Goal: Task Accomplishment & Management: Complete application form

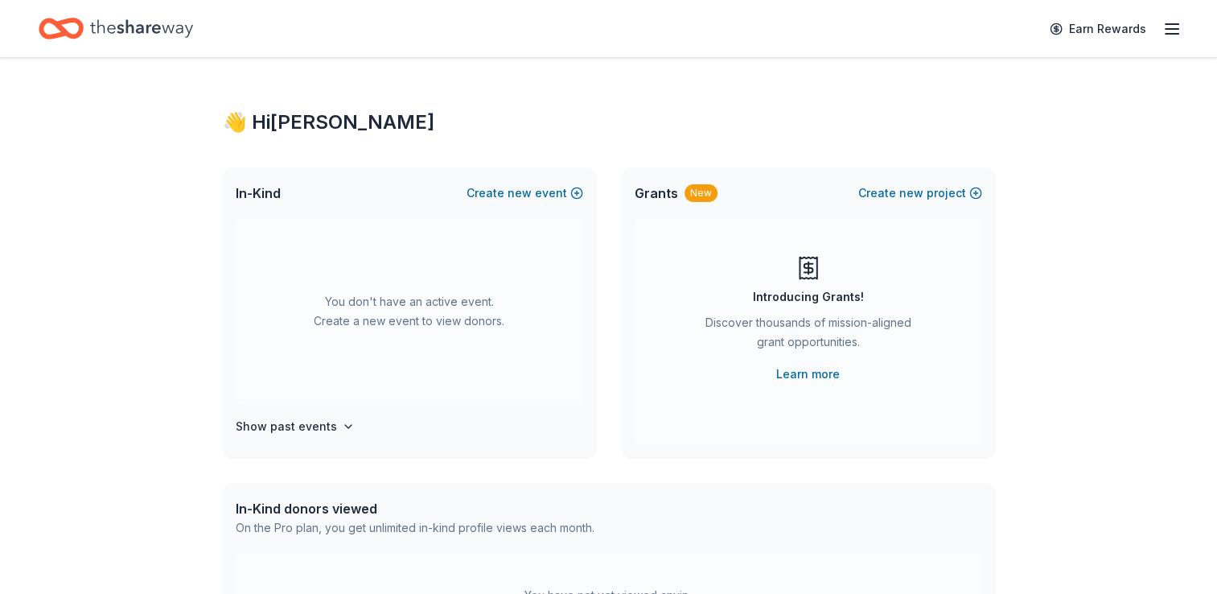
click at [1173, 24] on line "button" at bounding box center [1172, 24] width 13 height 0
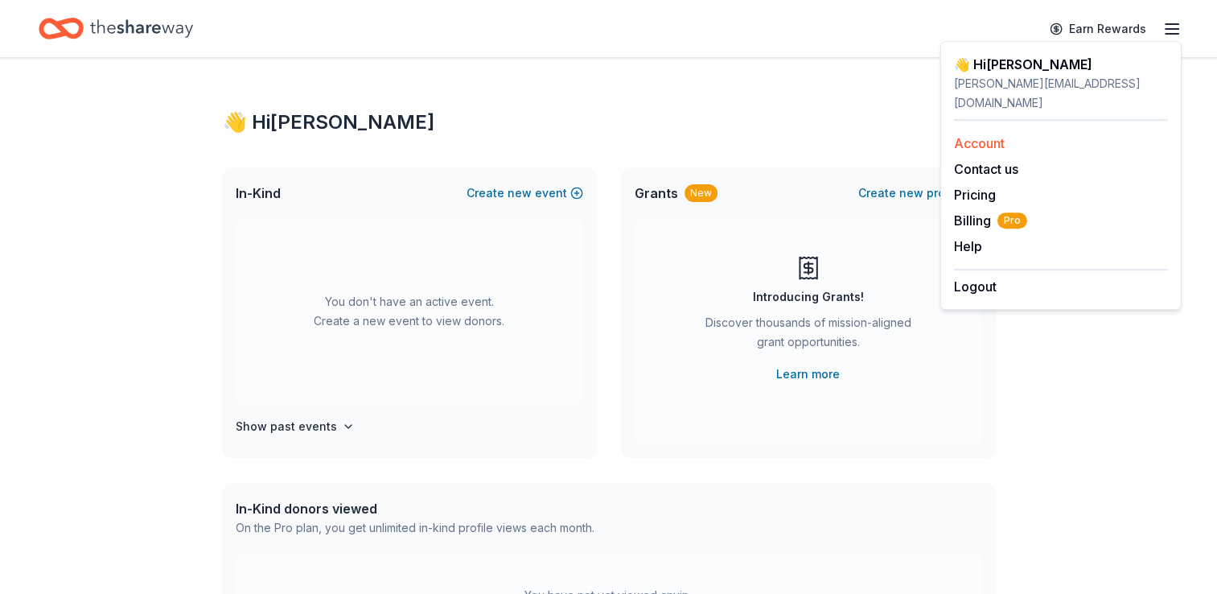
click at [969, 135] on link "Account" at bounding box center [979, 143] width 51 height 16
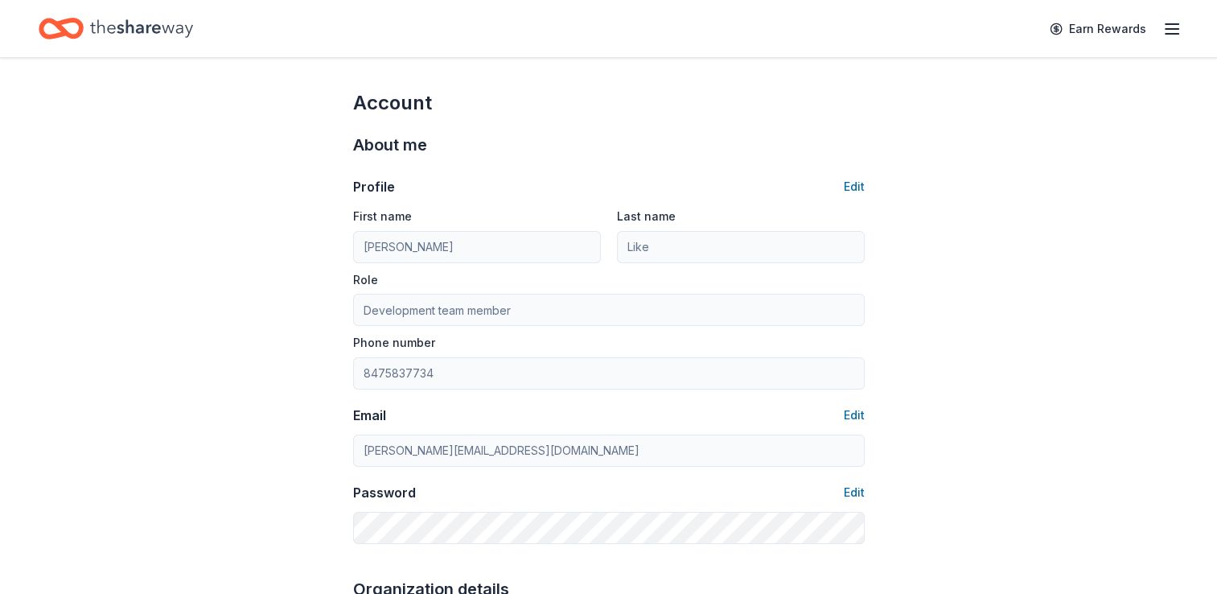
click at [1169, 29] on line "button" at bounding box center [1172, 29] width 13 height 0
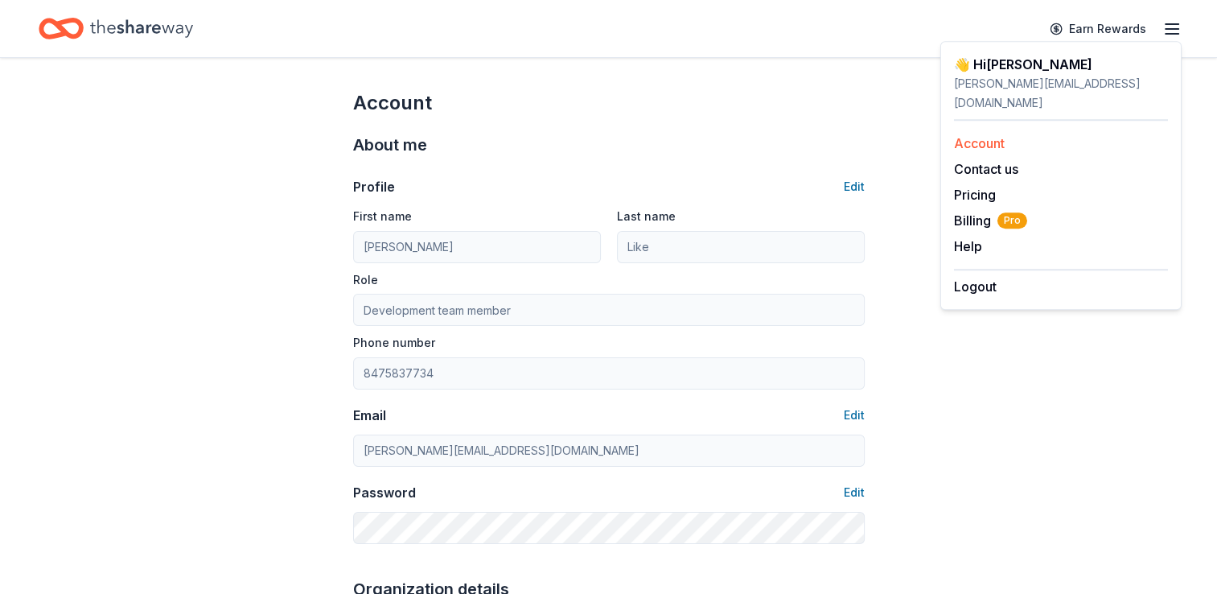
click at [969, 135] on link "Account" at bounding box center [979, 143] width 51 height 16
click at [645, 121] on div "About me Profile Edit First name Joseph Last name Like Role Development team me…" at bounding box center [609, 338] width 512 height 444
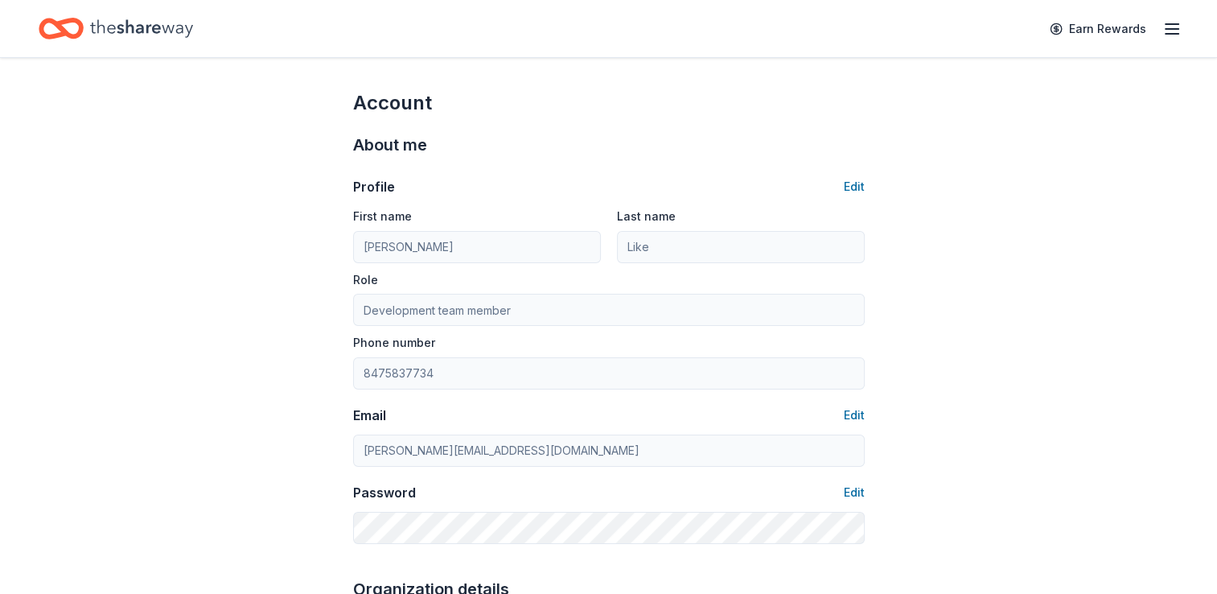
click at [135, 32] on icon "Home" at bounding box center [141, 28] width 103 height 33
click at [67, 26] on icon "Home" at bounding box center [61, 29] width 45 height 38
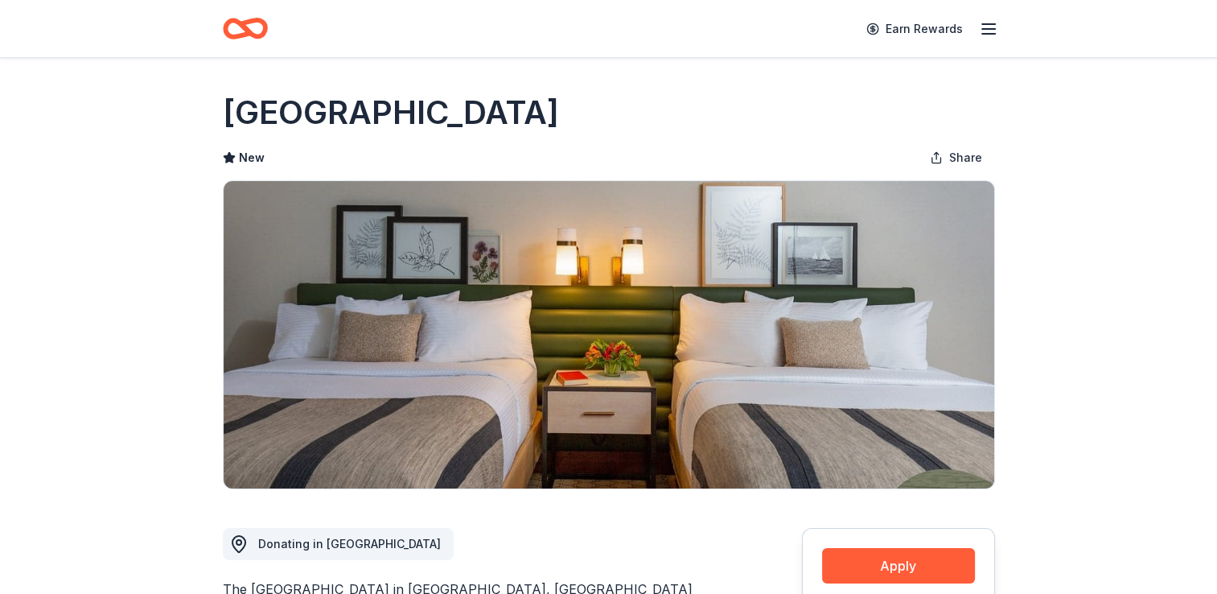
click at [241, 27] on icon "Home" at bounding box center [252, 28] width 25 height 16
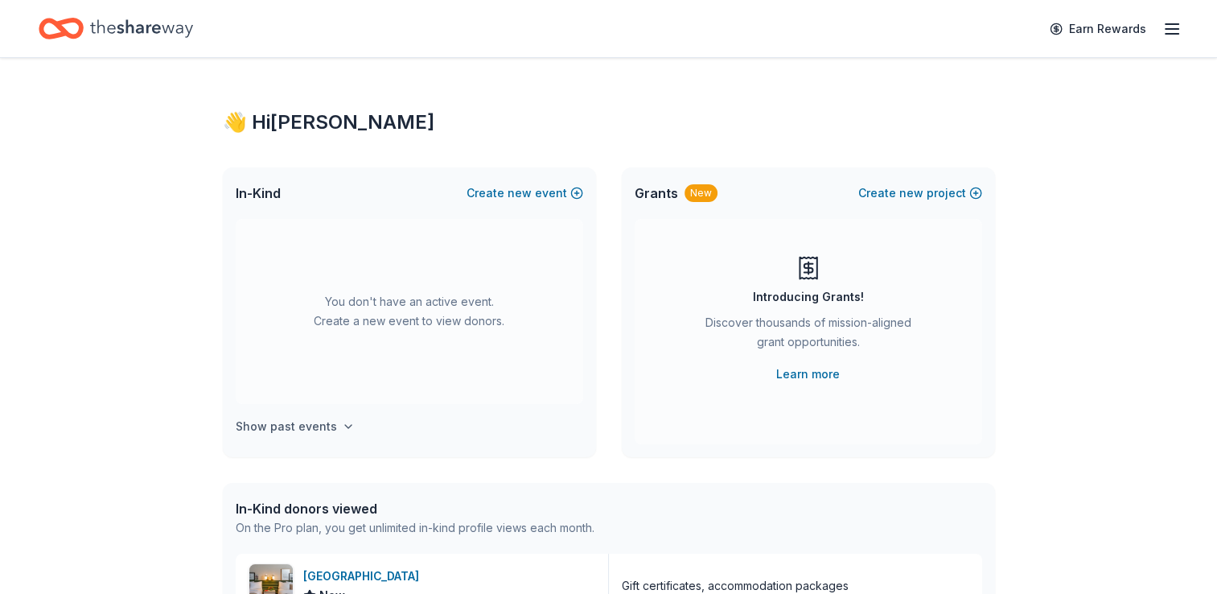
click at [319, 426] on h4 "Show past events" at bounding box center [286, 426] width 101 height 19
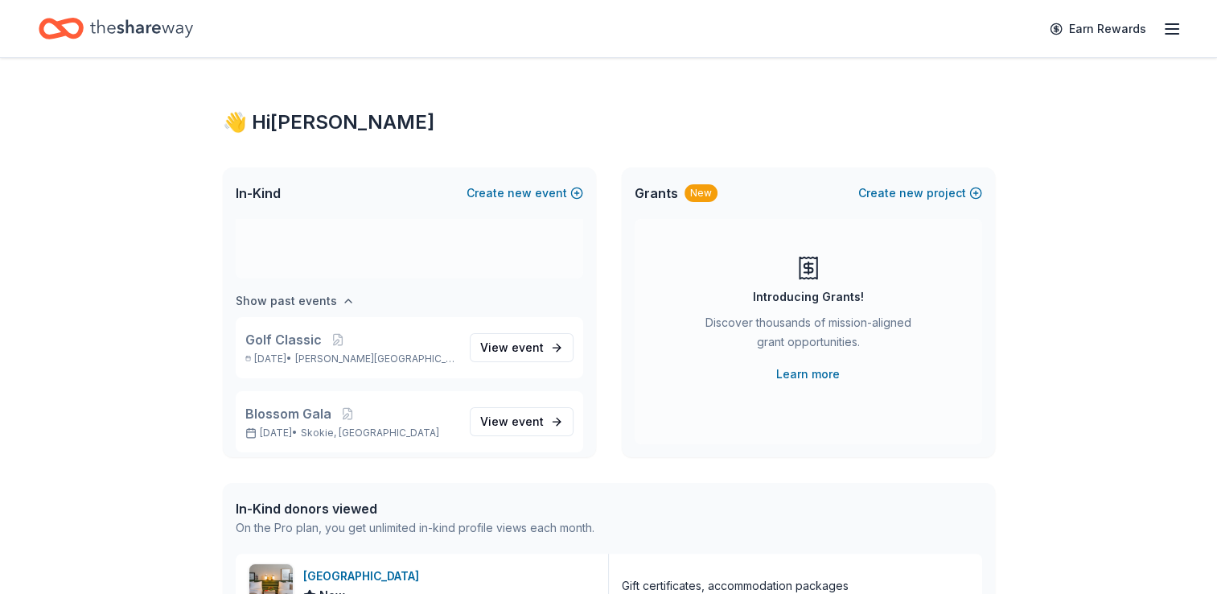
scroll to position [133, 0]
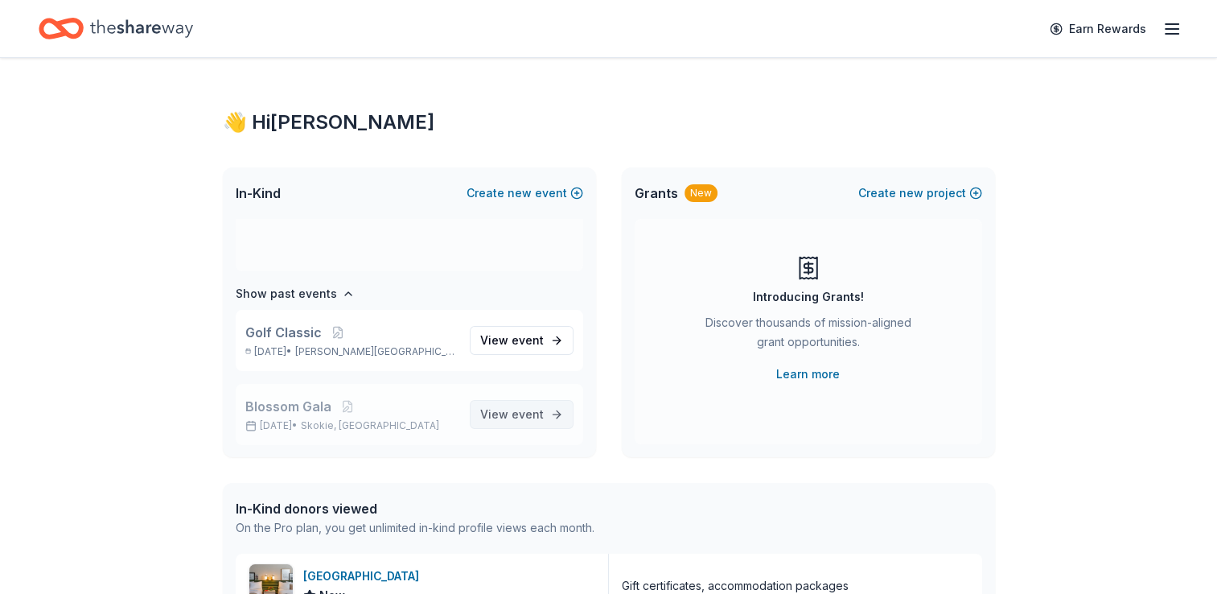
click at [498, 415] on span "View event" at bounding box center [512, 414] width 64 height 19
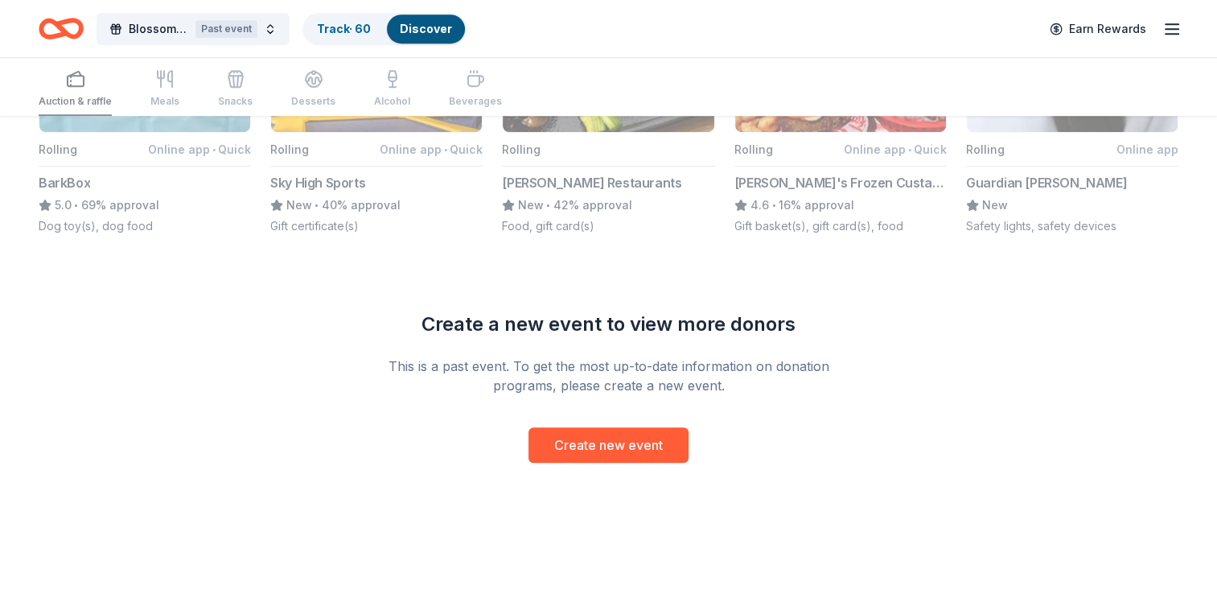
scroll to position [1183, 0]
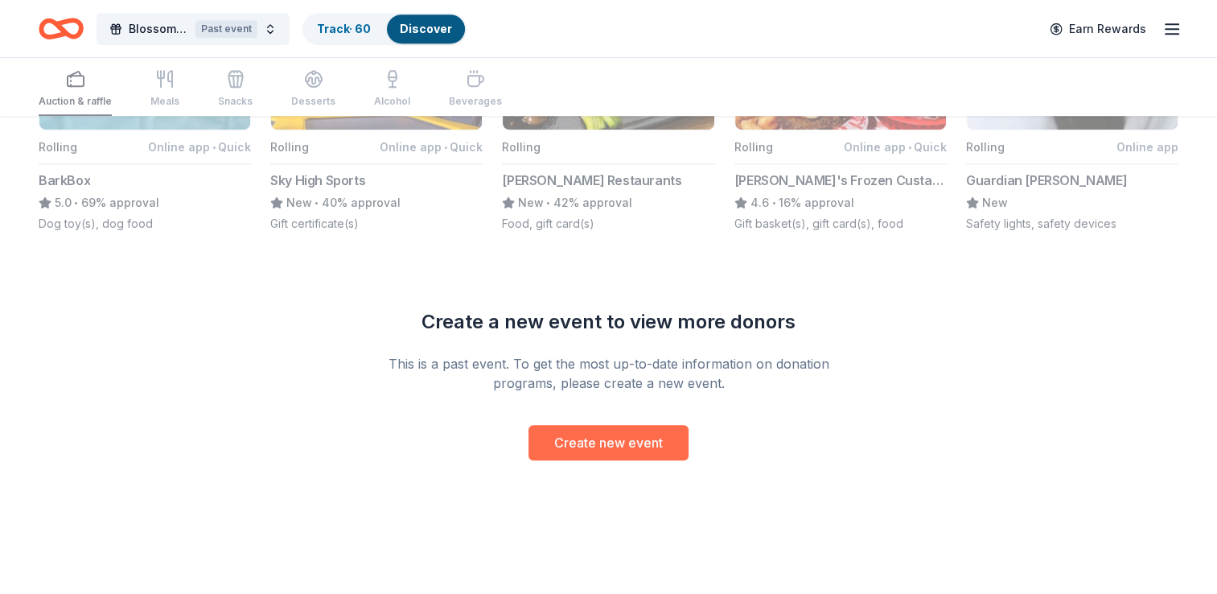
click at [605, 434] on button "Create new event" at bounding box center [609, 442] width 160 height 35
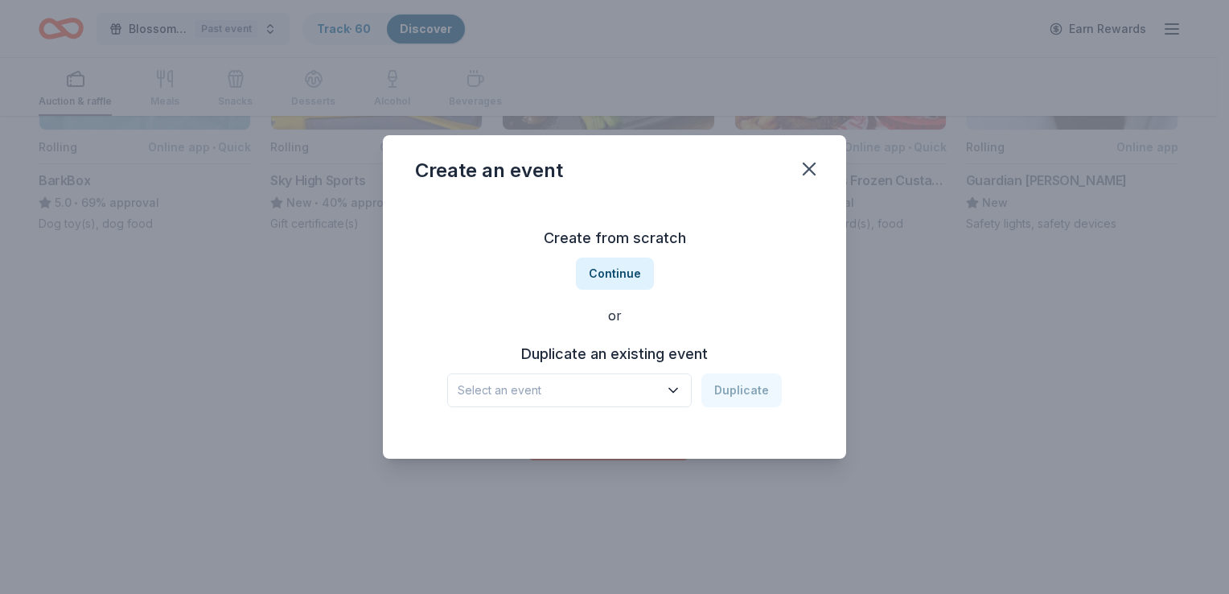
click at [676, 385] on icon "button" at bounding box center [673, 390] width 16 height 16
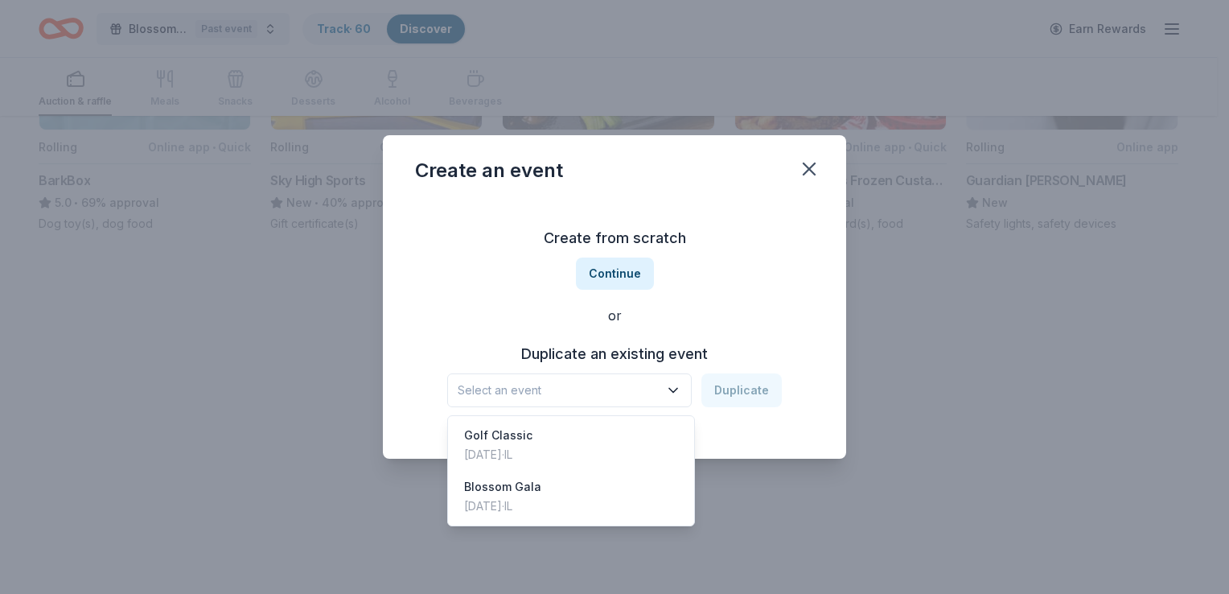
click at [731, 311] on div "Create from scratch Continue or Duplicate an existing event Select an event Dup…" at bounding box center [614, 316] width 399 height 233
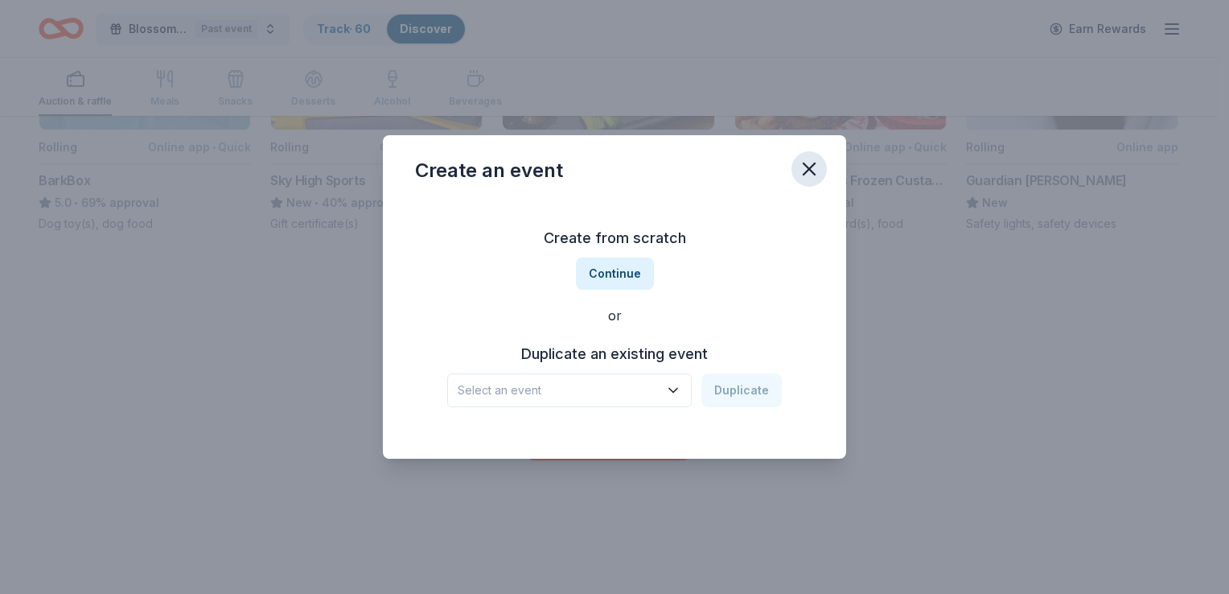
click at [813, 166] on icon "button" at bounding box center [809, 168] width 11 height 11
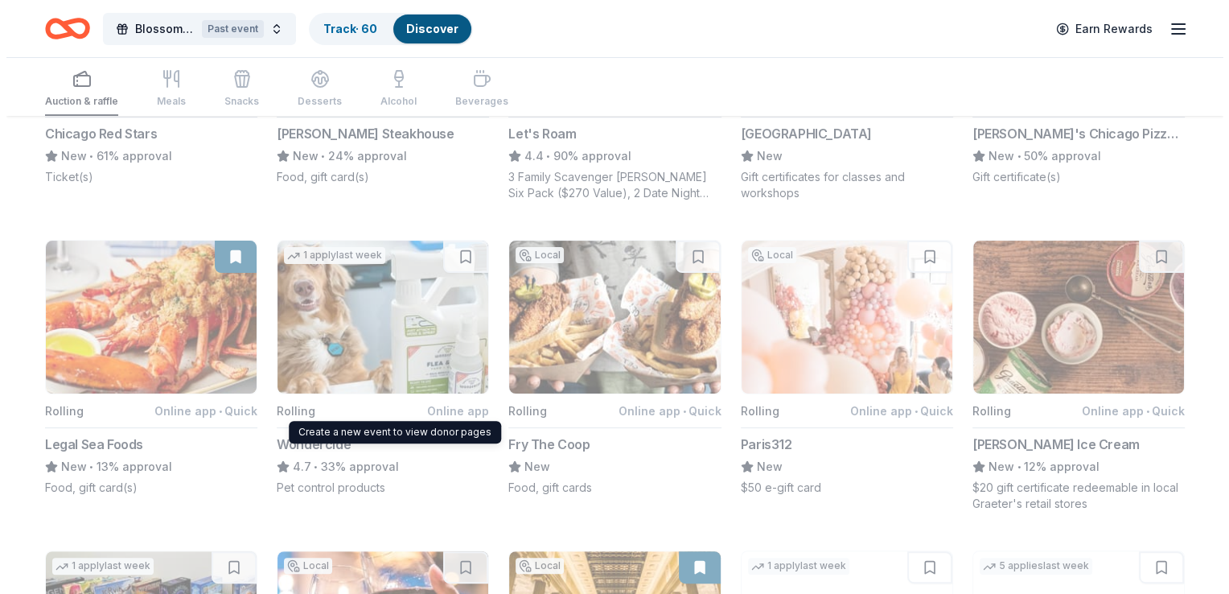
scroll to position [0, 0]
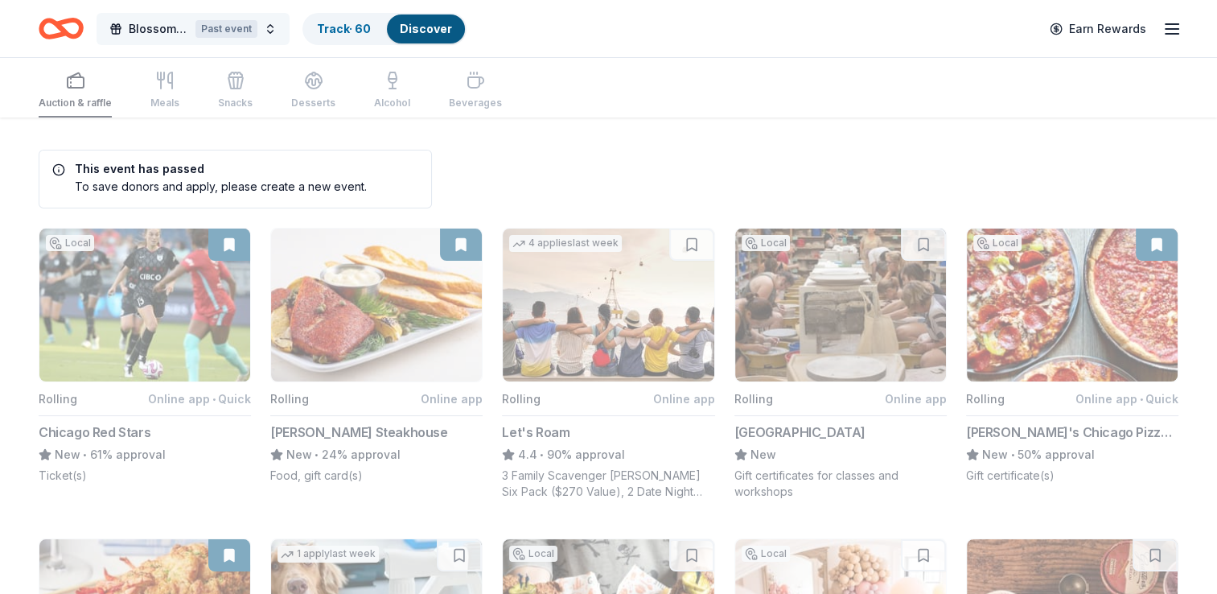
click at [222, 29] on div "Past event" at bounding box center [226, 29] width 62 height 18
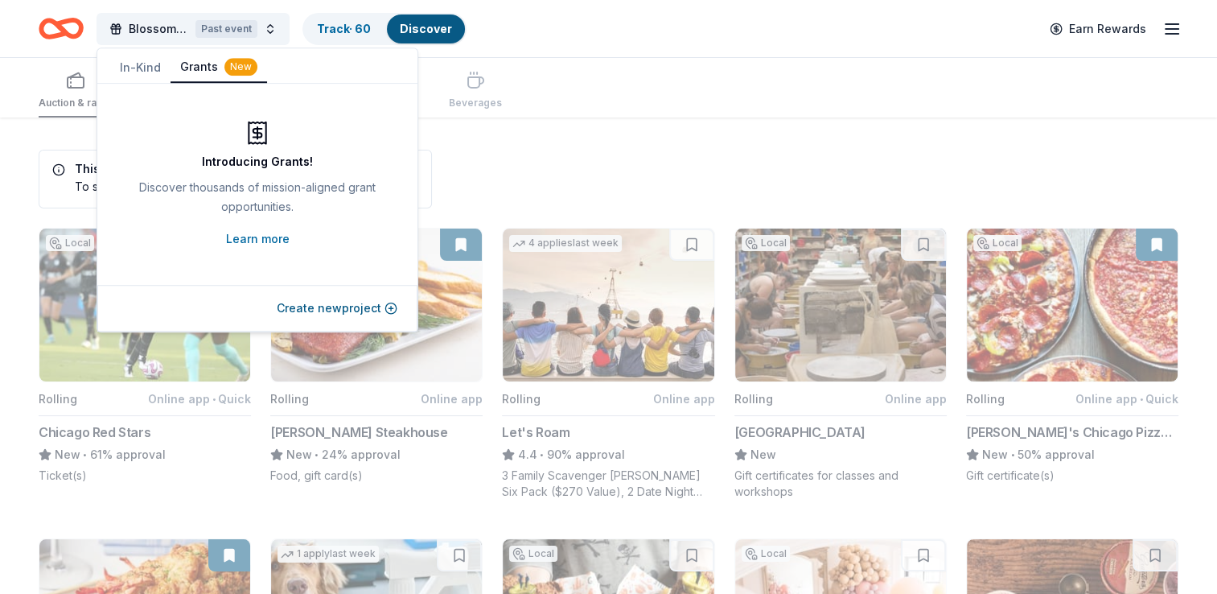
click at [241, 72] on div "New" at bounding box center [240, 67] width 33 height 18
click at [330, 306] on button "Create new project" at bounding box center [337, 307] width 121 height 19
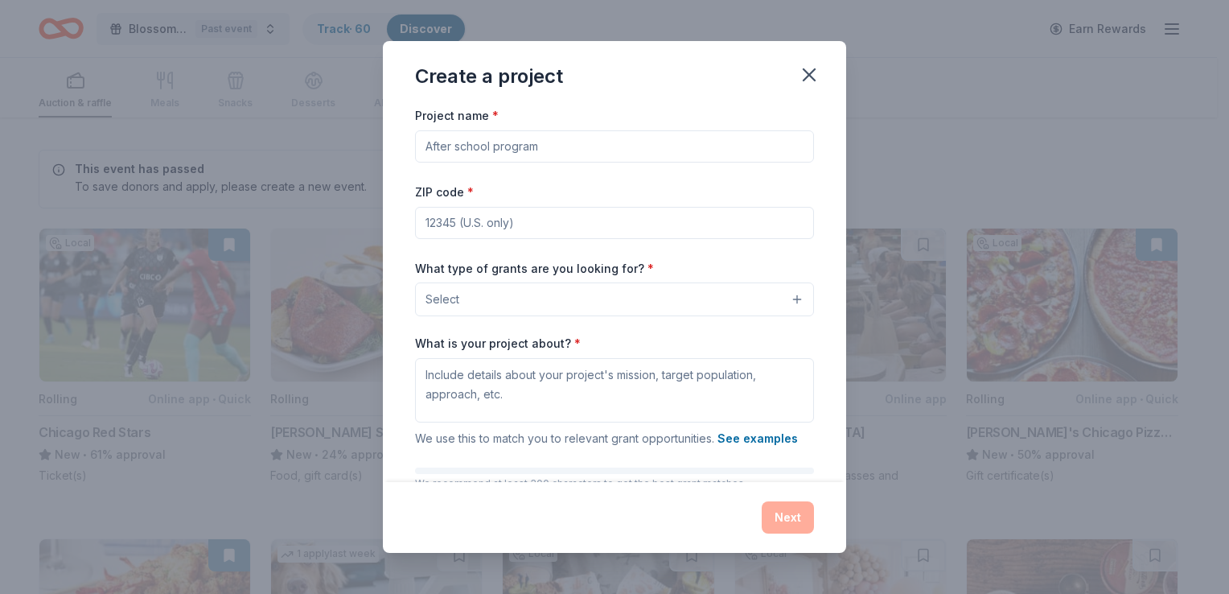
click at [599, 142] on input "Project name *" at bounding box center [614, 146] width 399 height 32
drag, startPoint x: 599, startPoint y: 142, endPoint x: 665, endPoint y: 158, distance: 67.3
click at [665, 158] on input "Project name *" at bounding box center [614, 146] width 399 height 32
type input "Cocktails for a Cause"
type input "7660"
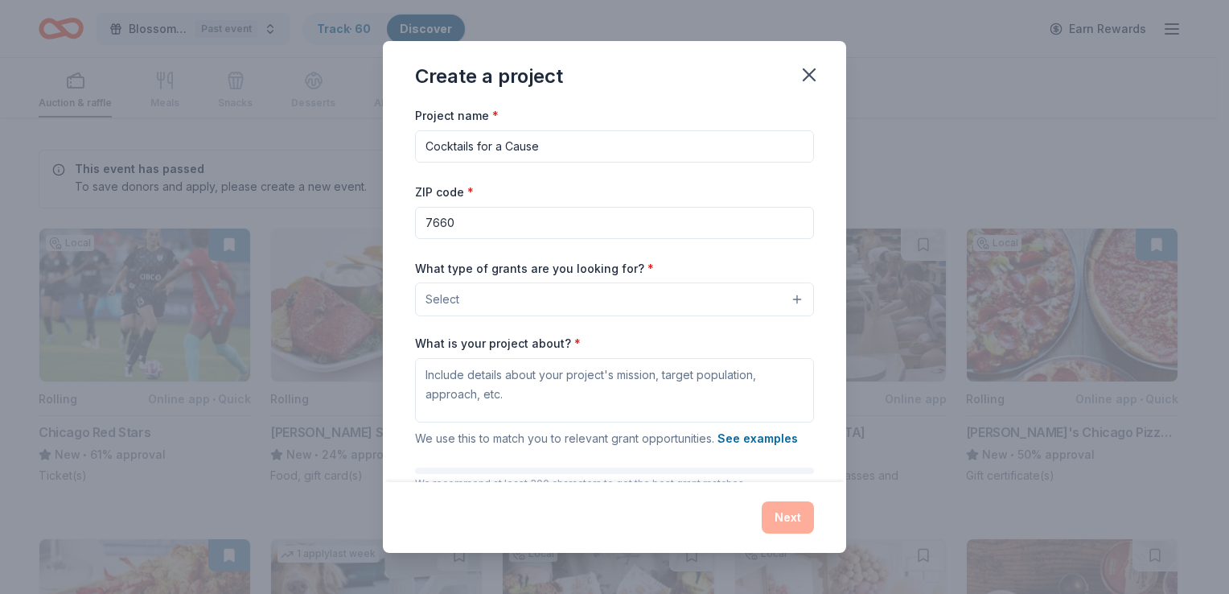
click at [785, 296] on button "Select" at bounding box center [614, 299] width 399 height 34
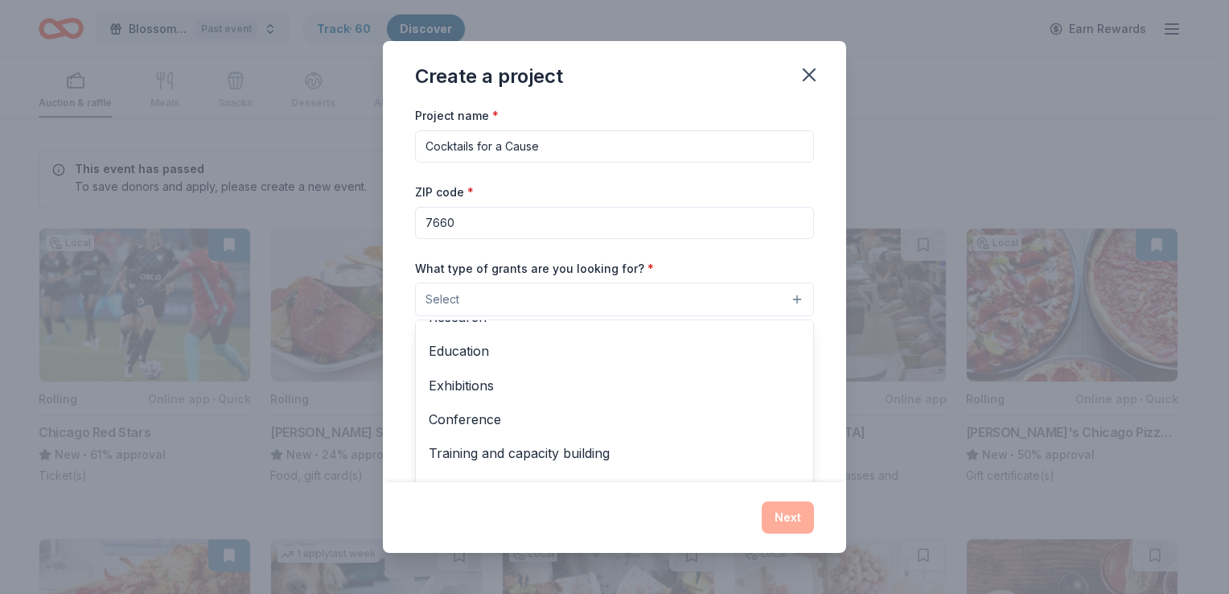
scroll to position [190, 0]
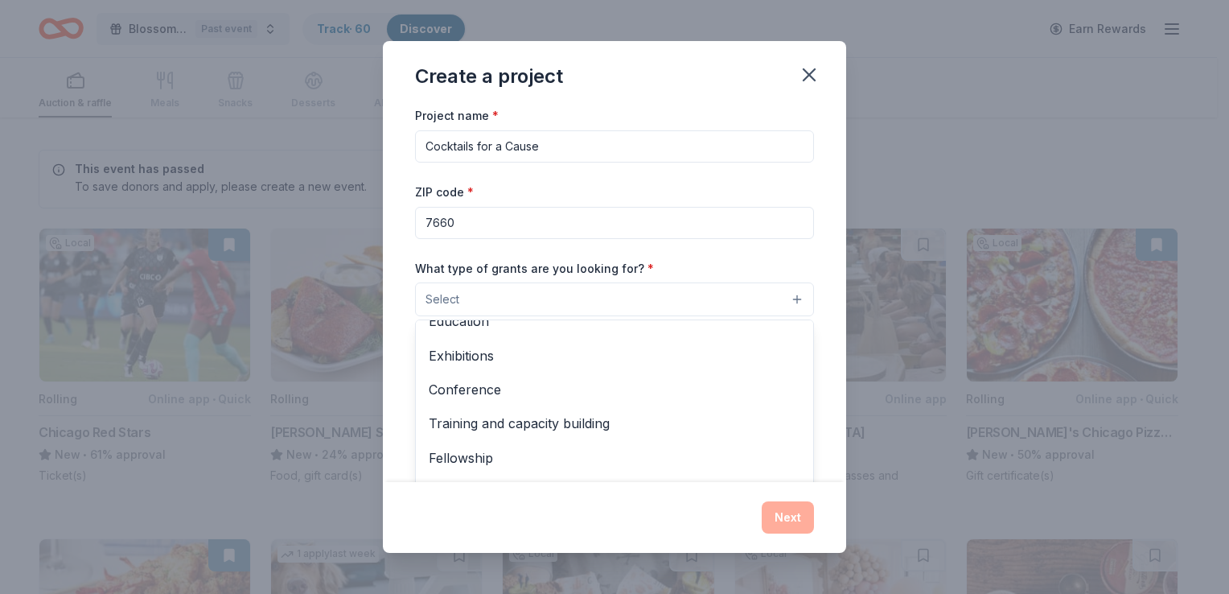
click at [811, 81] on div "Create a project Project name * Cocktails for a Cause ZIP code * 7660 What type…" at bounding box center [614, 296] width 463 height 511
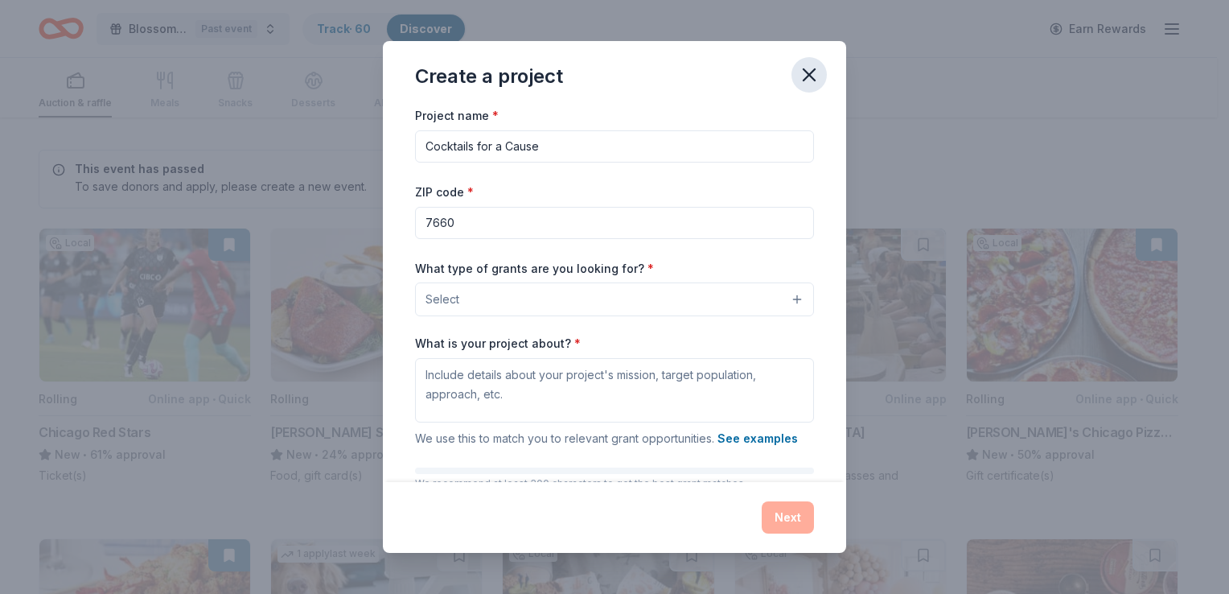
click at [810, 72] on icon "button" at bounding box center [809, 75] width 23 height 23
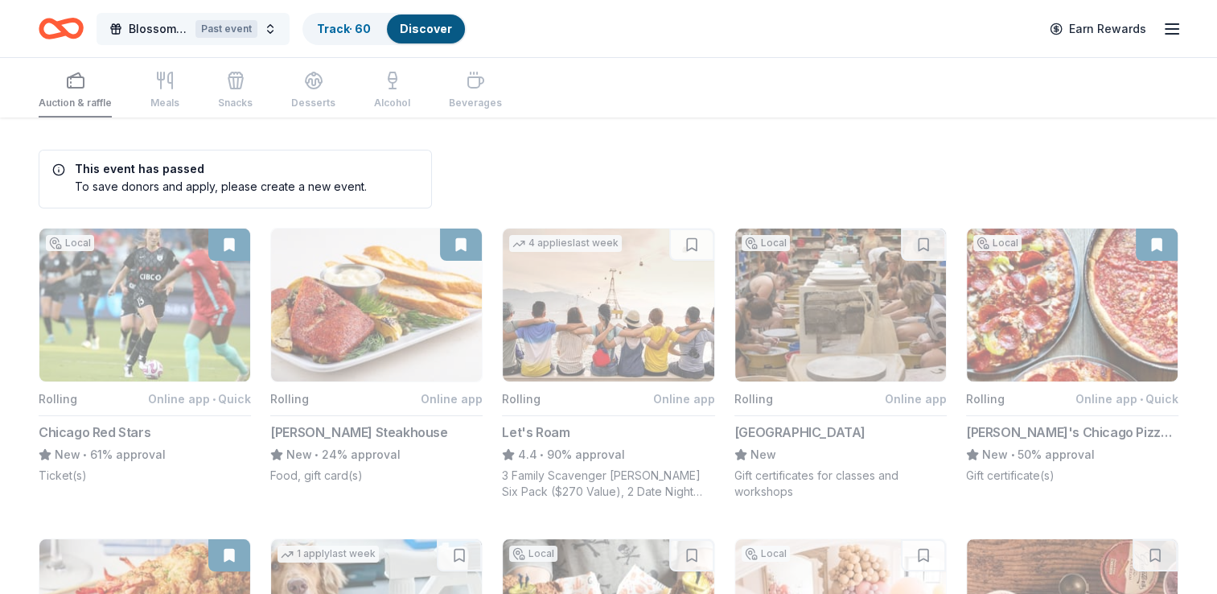
click at [160, 31] on span "Blossom Gala" at bounding box center [159, 28] width 60 height 19
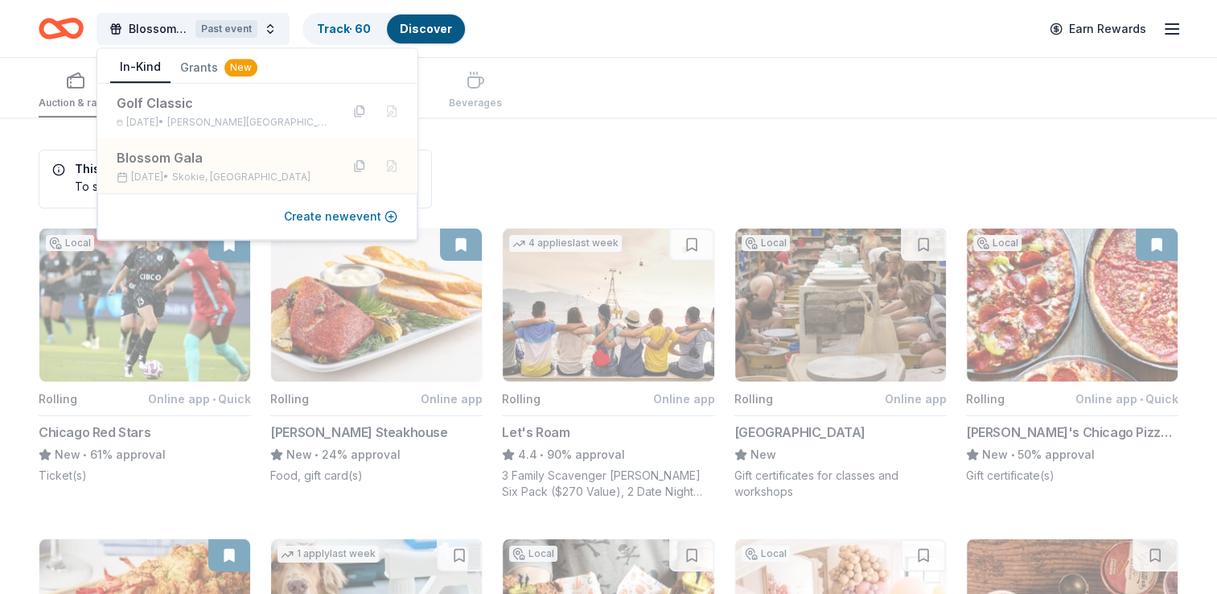
click at [306, 214] on button "Create new event" at bounding box center [340, 216] width 113 height 19
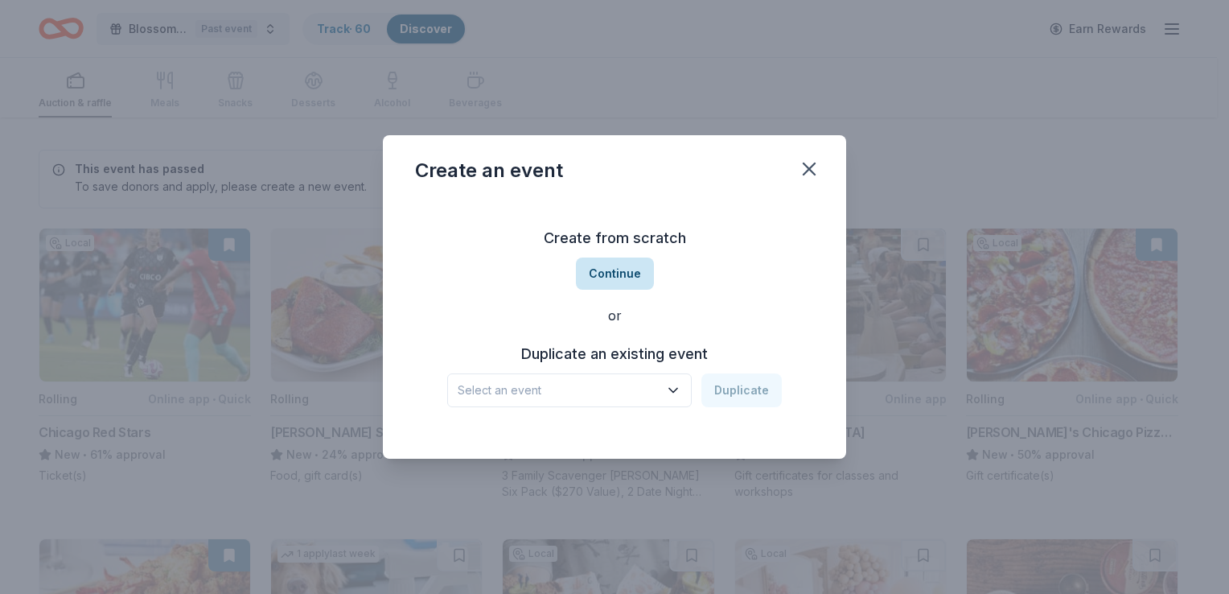
click at [617, 269] on button "Continue" at bounding box center [615, 273] width 78 height 32
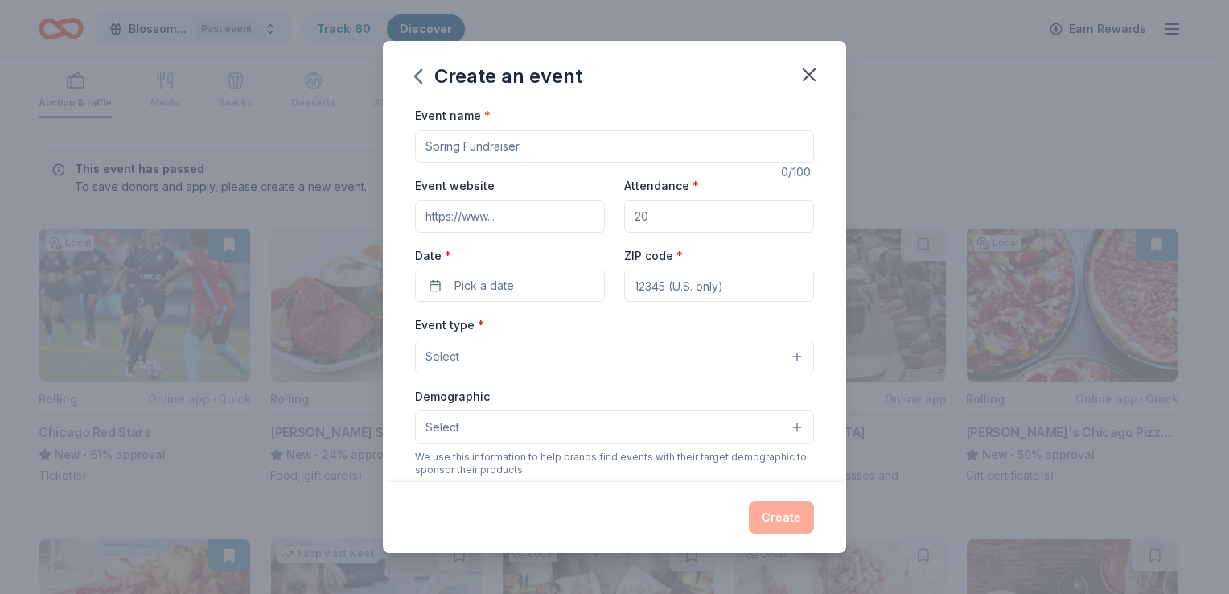
drag, startPoint x: 530, startPoint y: 145, endPoint x: 610, endPoint y: 130, distance: 80.9
click at [610, 130] on input "Event name *" at bounding box center [614, 146] width 399 height 32
type input "Cocktails for a Cause"
click at [580, 217] on input "Event website" at bounding box center [510, 216] width 190 height 32
drag, startPoint x: 656, startPoint y: 211, endPoint x: 628, endPoint y: 216, distance: 28.7
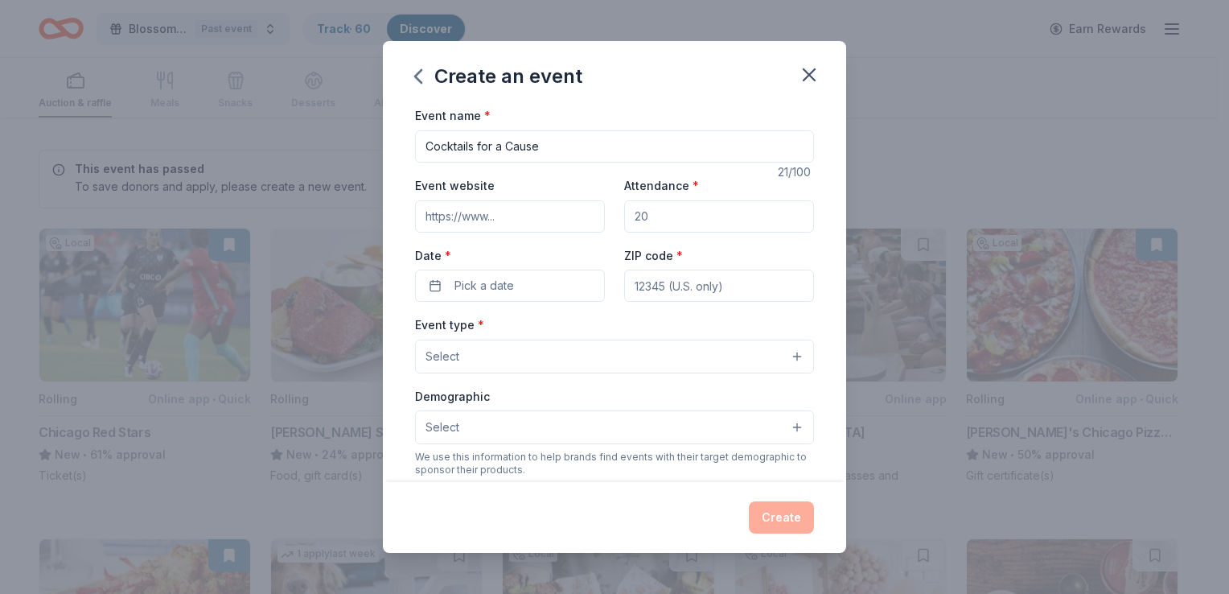
click at [628, 216] on input "Attendance *" at bounding box center [719, 216] width 190 height 32
drag, startPoint x: 626, startPoint y: 215, endPoint x: 665, endPoint y: 217, distance: 38.7
click at [665, 217] on input "Attendance *" at bounding box center [719, 216] width 190 height 32
type input "100"
click at [532, 287] on button "Pick a date" at bounding box center [510, 286] width 190 height 32
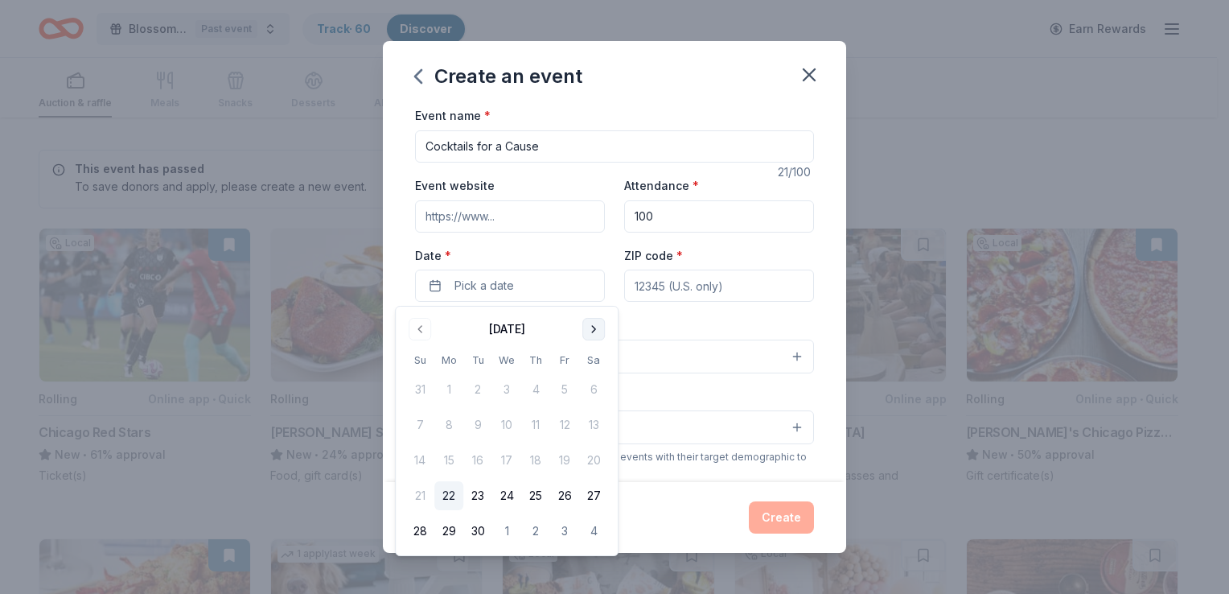
click at [592, 326] on button "Go to next month" at bounding box center [593, 329] width 23 height 23
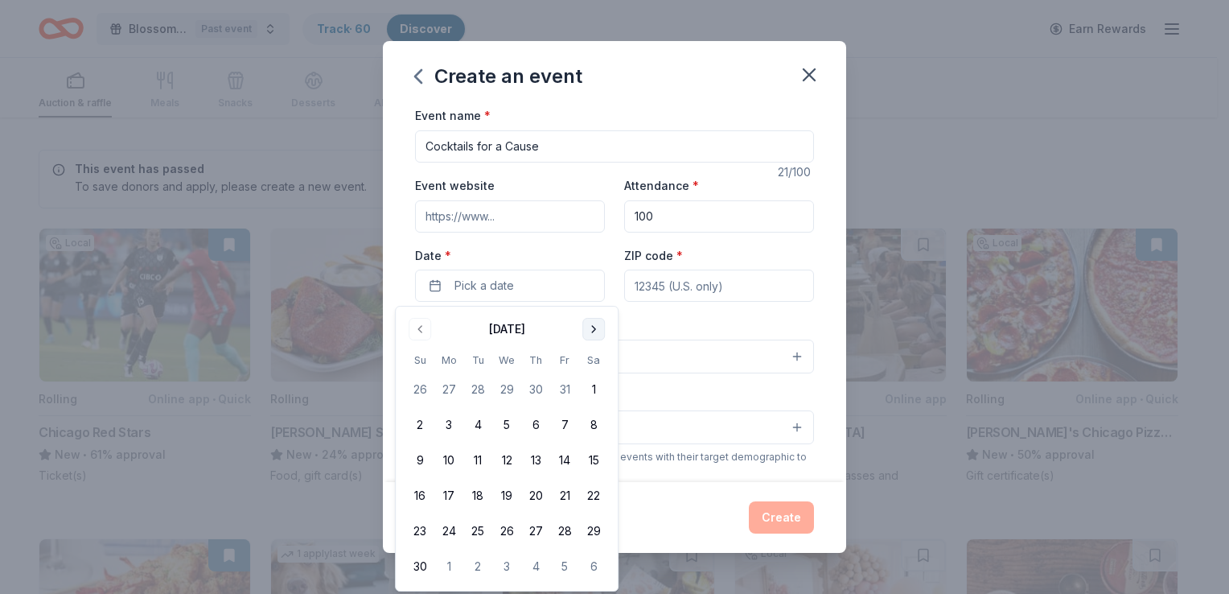
click at [592, 326] on button "Go to next month" at bounding box center [593, 329] width 23 height 23
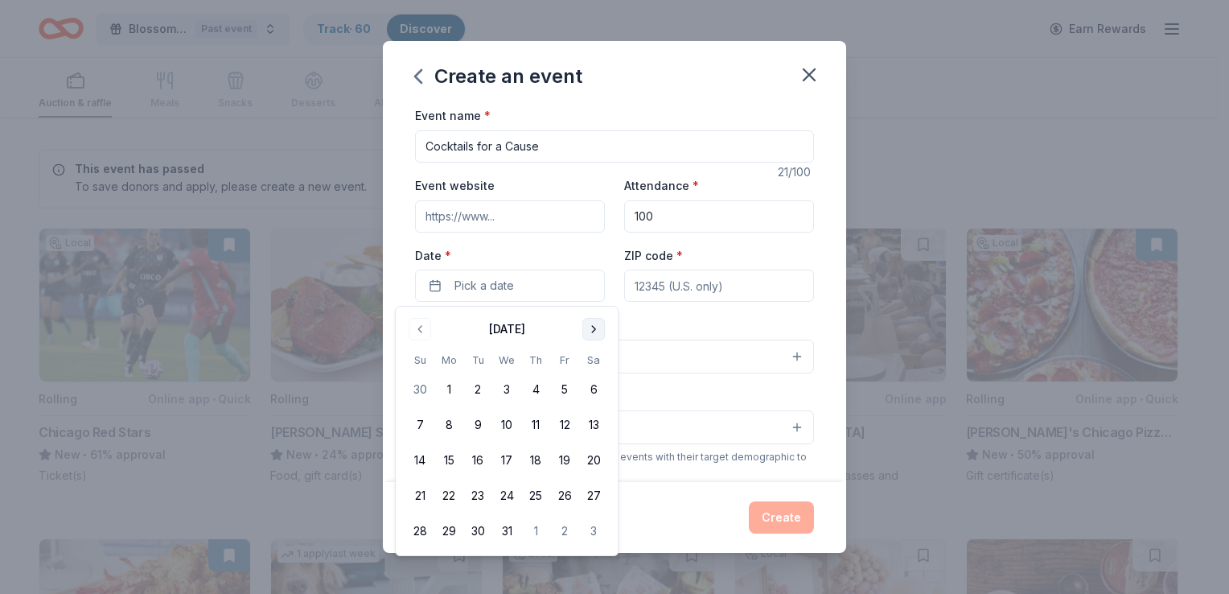
click at [592, 326] on button "Go to next month" at bounding box center [593, 329] width 23 height 23
click at [593, 461] on button "21" at bounding box center [593, 460] width 29 height 29
click at [663, 282] on input "ZIP code *" at bounding box center [719, 286] width 190 height 32
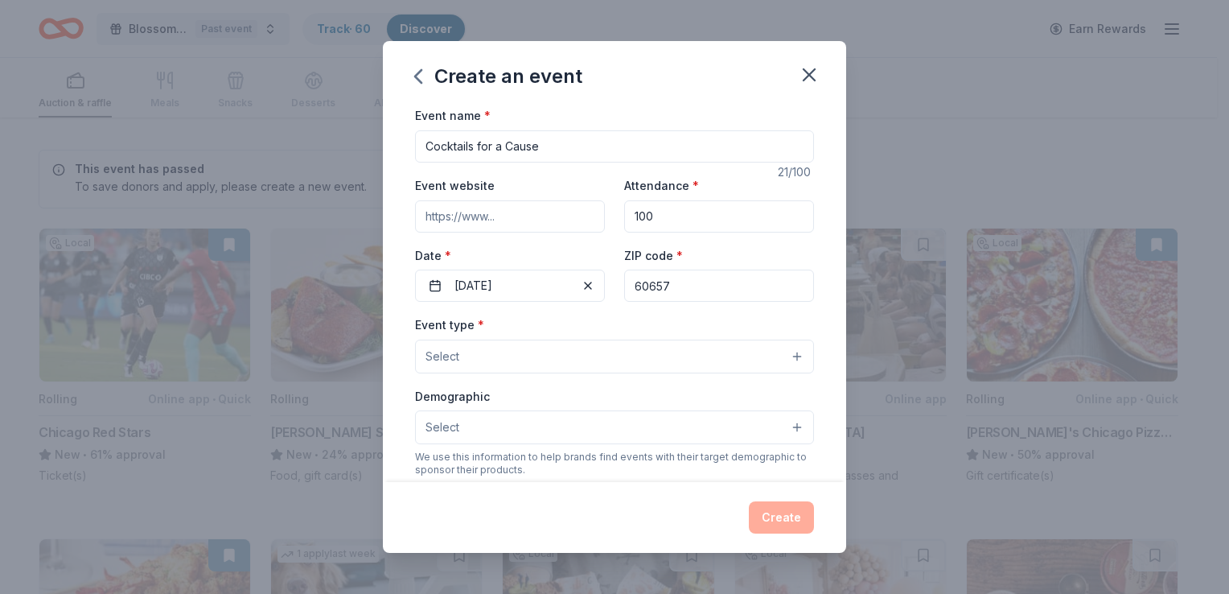
type input "60657"
click at [791, 356] on button "Select" at bounding box center [614, 356] width 399 height 34
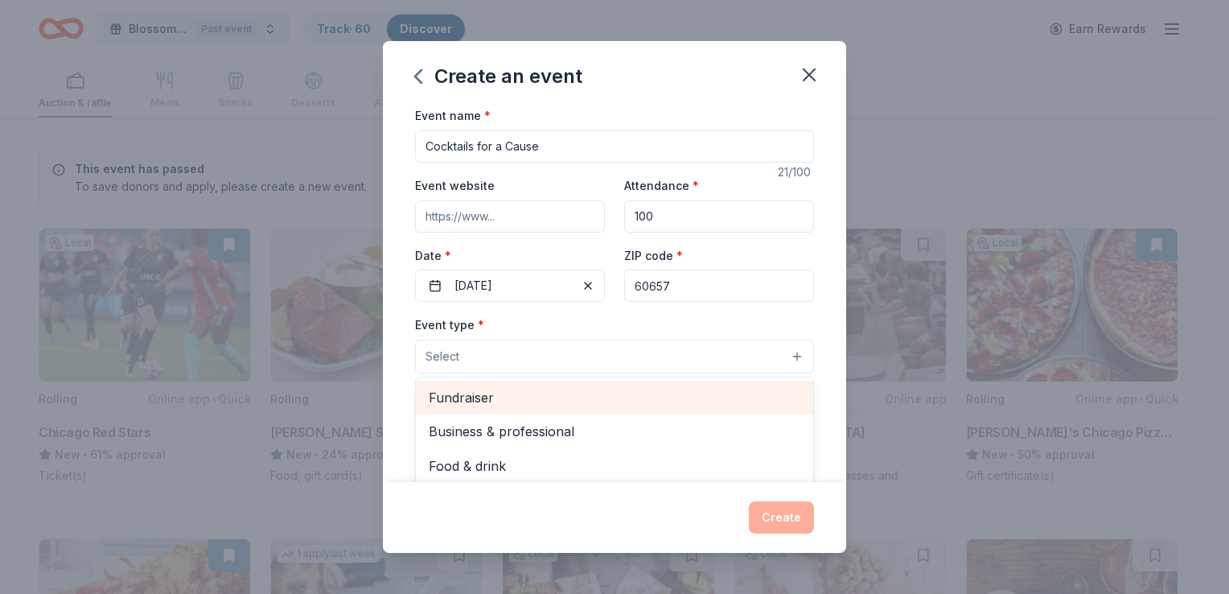
click at [670, 394] on span "Fundraiser" at bounding box center [615, 397] width 372 height 21
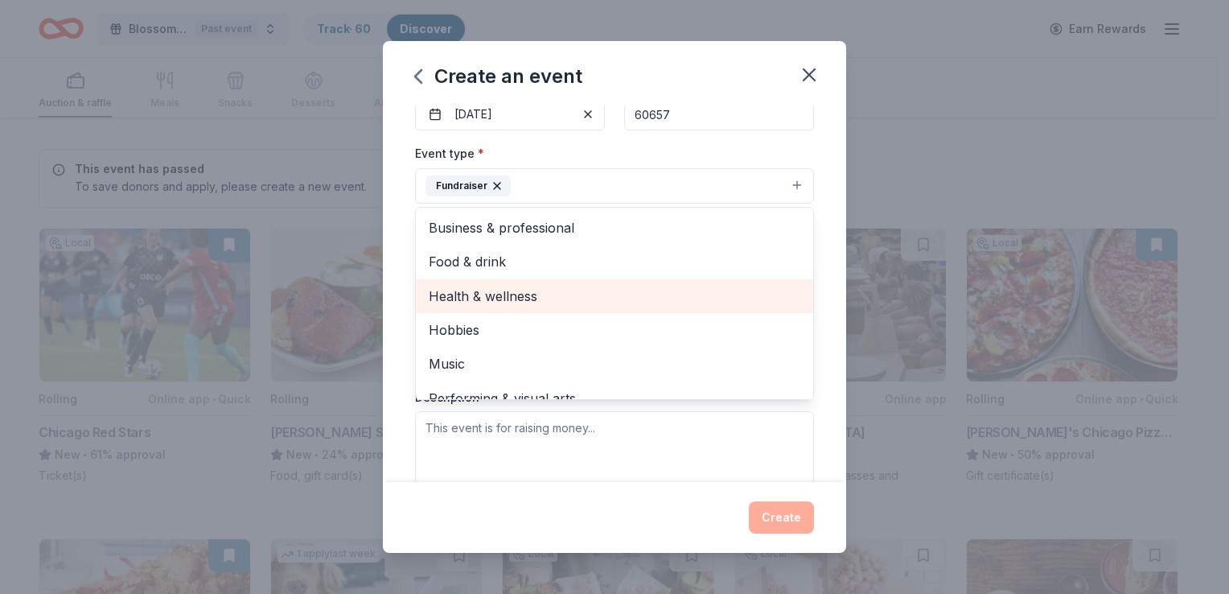
scroll to position [167, 0]
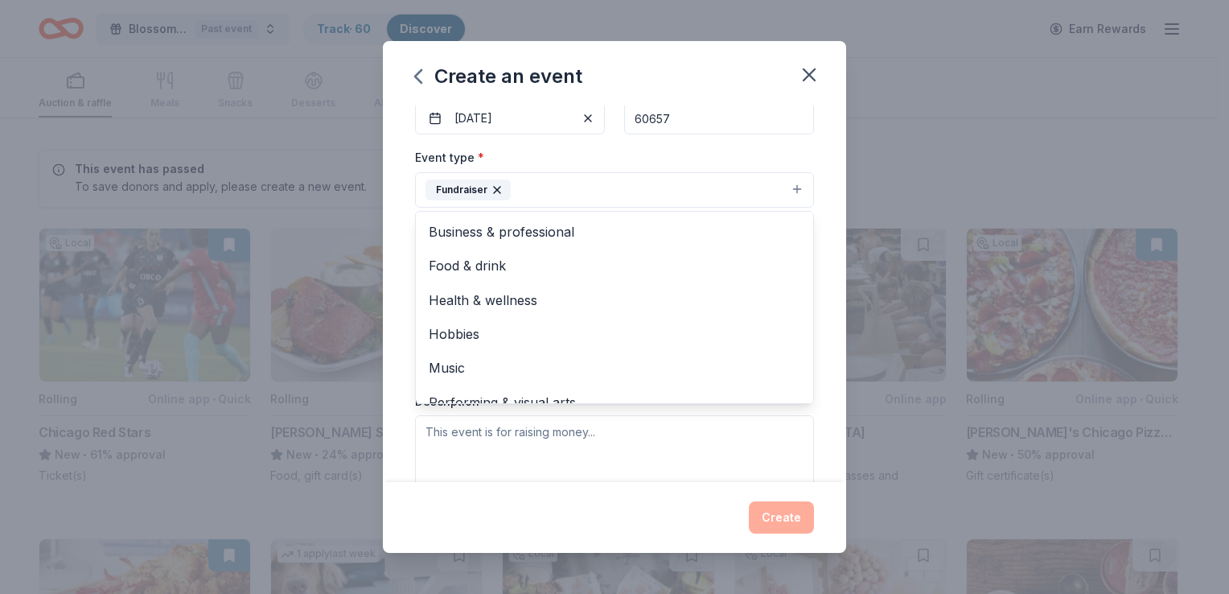
click at [719, 436] on div "Event type * Fundraiser Business & professional Food & drink Health & wellness …" at bounding box center [614, 317] width 399 height 340
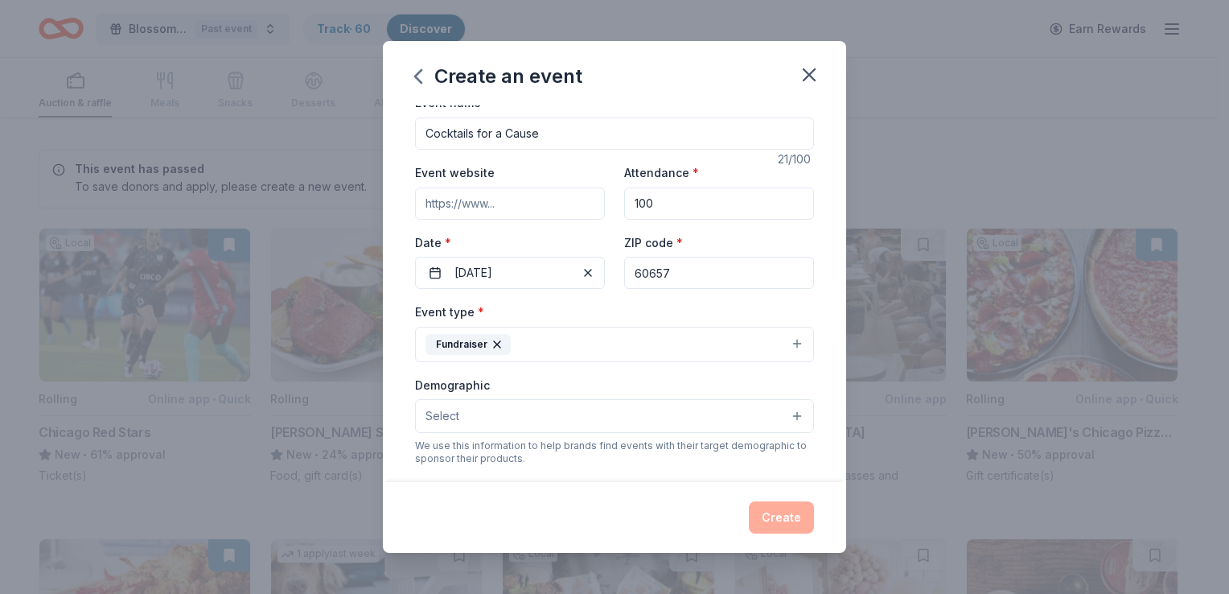
scroll to position [6, 0]
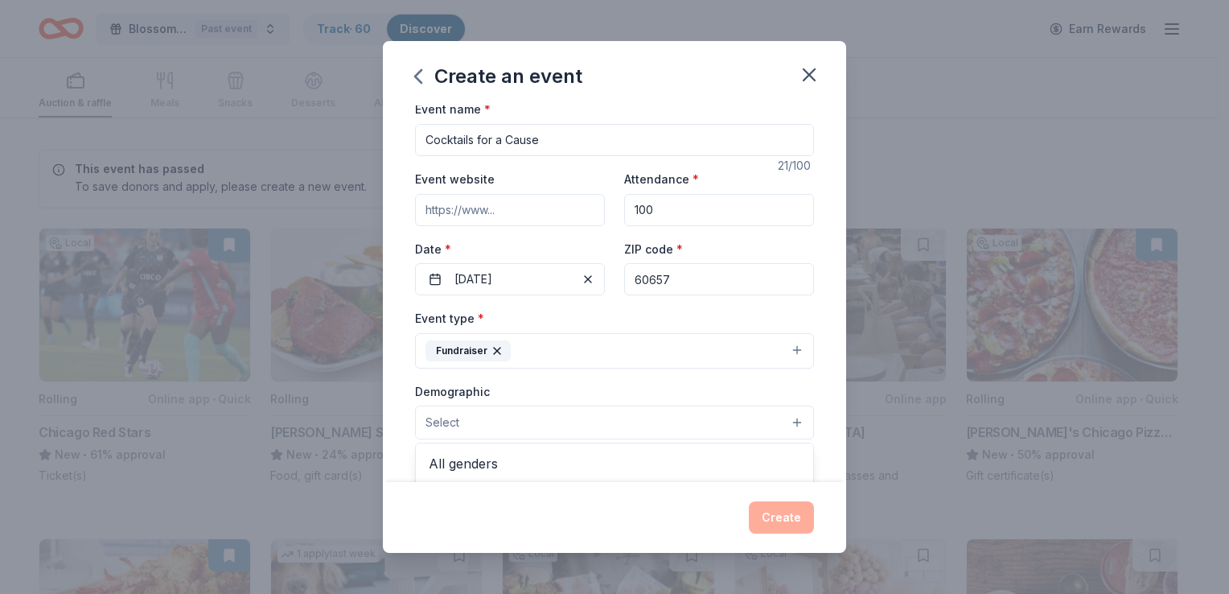
click at [483, 420] on button "Select" at bounding box center [614, 422] width 399 height 34
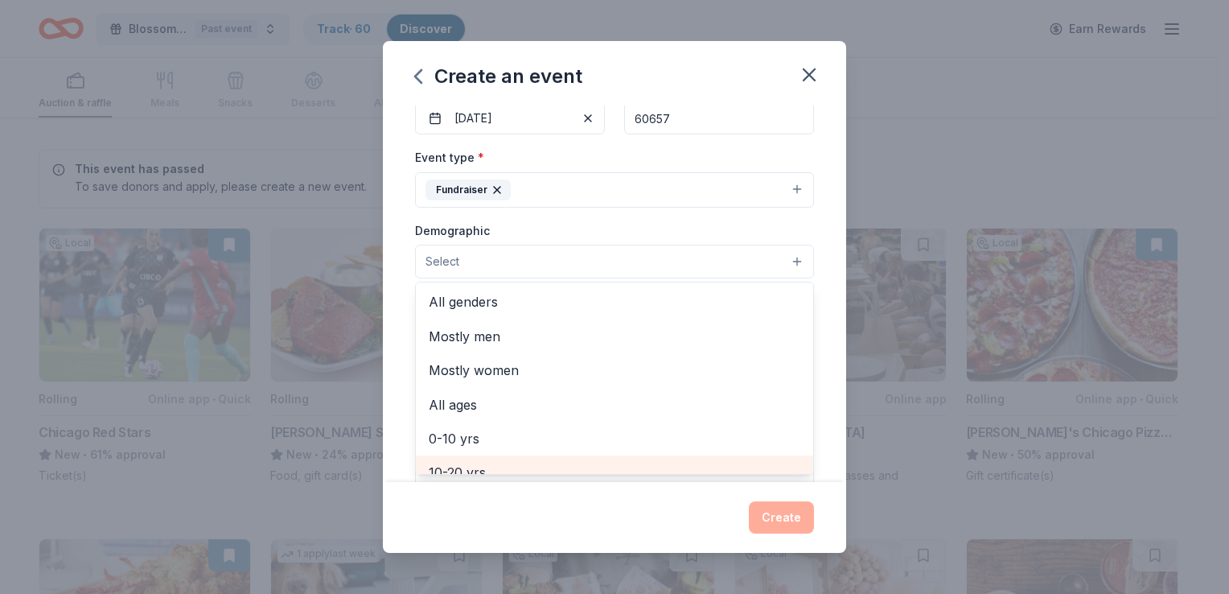
scroll to position [0, 0]
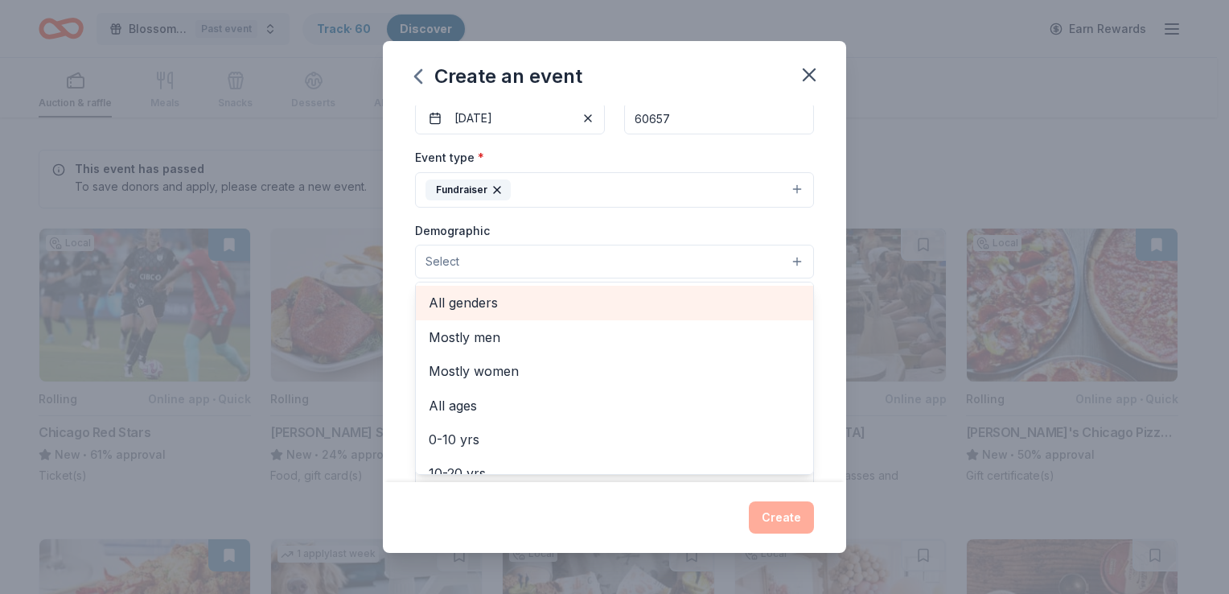
click at [452, 301] on span "All genders" at bounding box center [615, 302] width 372 height 21
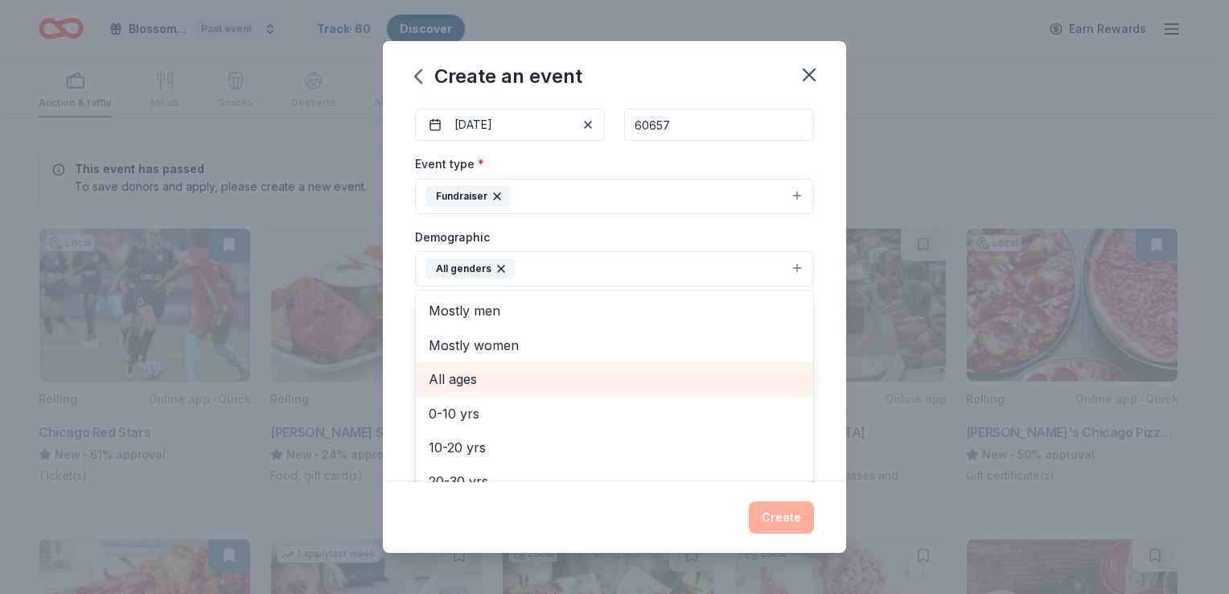
click at [450, 376] on span "All ages" at bounding box center [615, 378] width 372 height 21
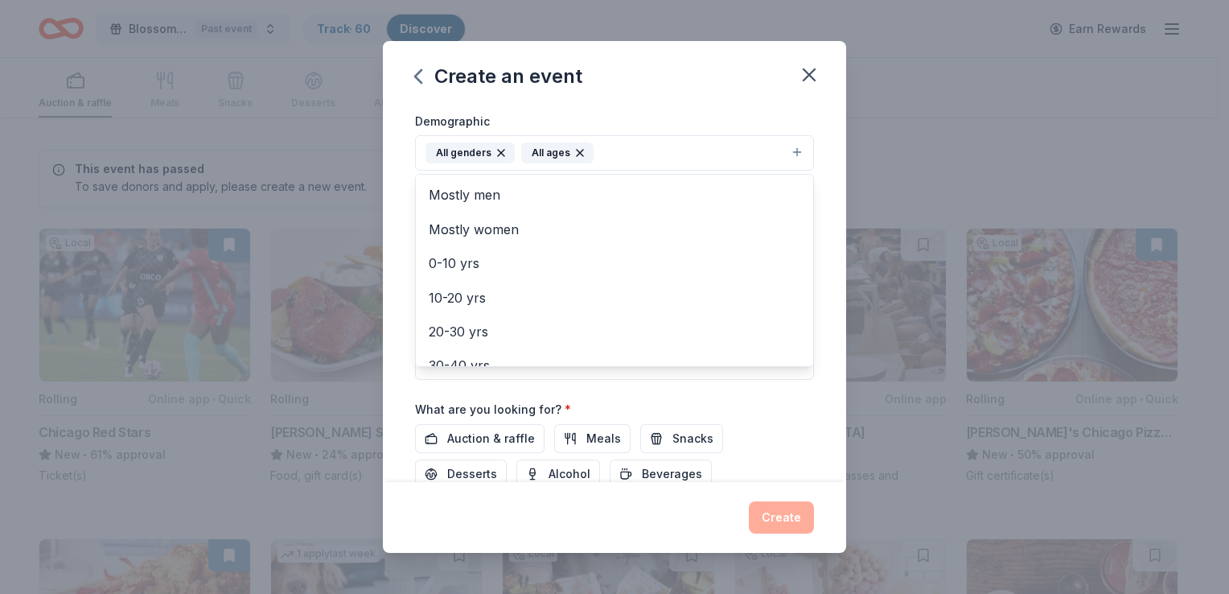
scroll to position [154, 0]
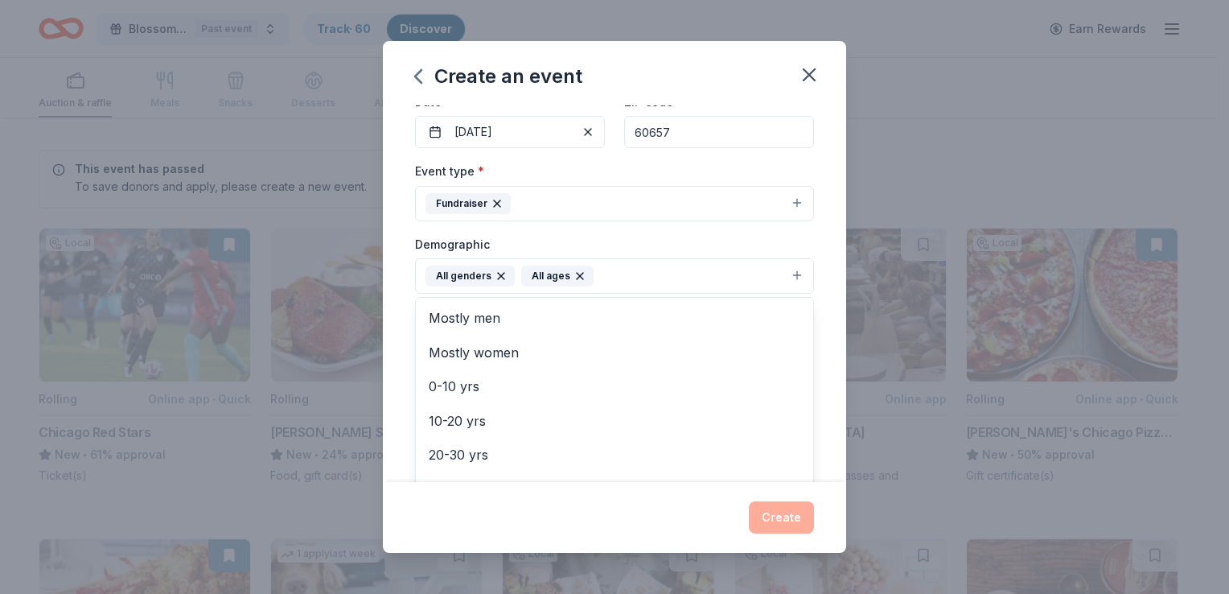
click at [801, 235] on div "Demographic All genders All ages Mostly men Mostly women 0-10 yrs 10-20 yrs 20-…" at bounding box center [614, 264] width 399 height 60
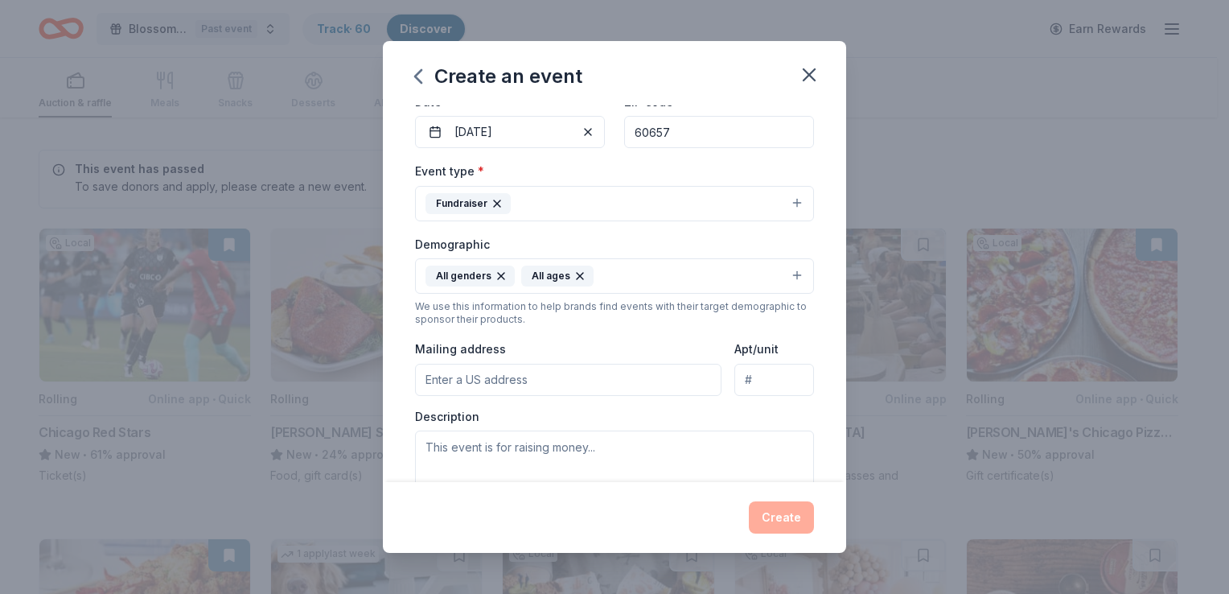
scroll to position [234, 0]
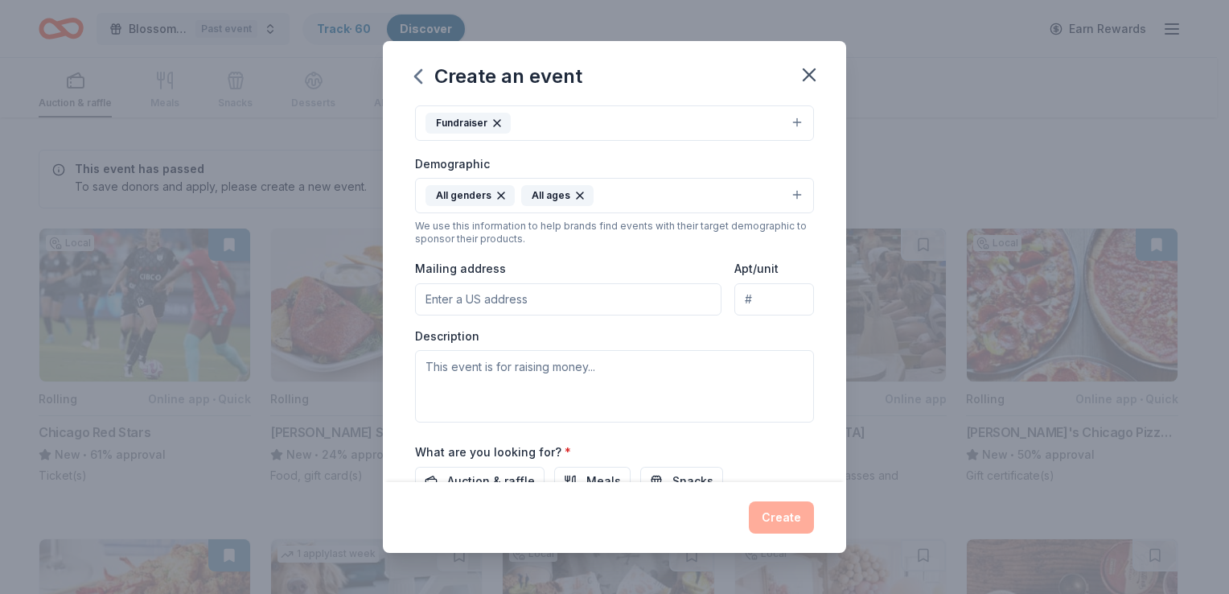
click at [425, 302] on input "Mailing address" at bounding box center [568, 299] width 307 height 32
type input "7660 Gross Point Rd"
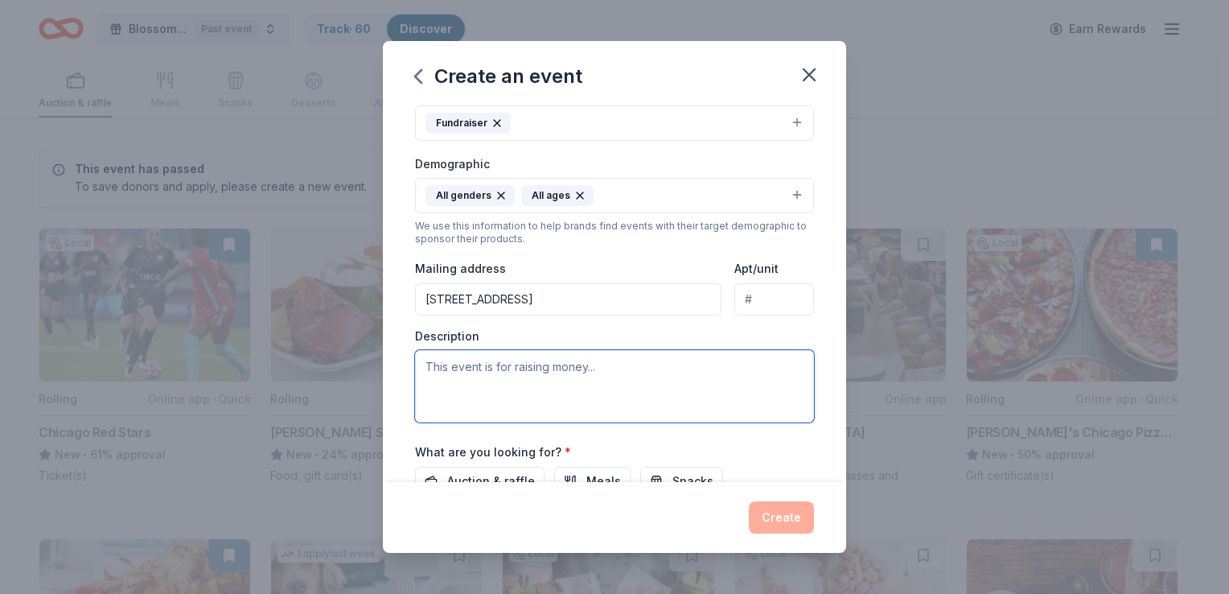
click at [425, 362] on textarea at bounding box center [614, 386] width 399 height 72
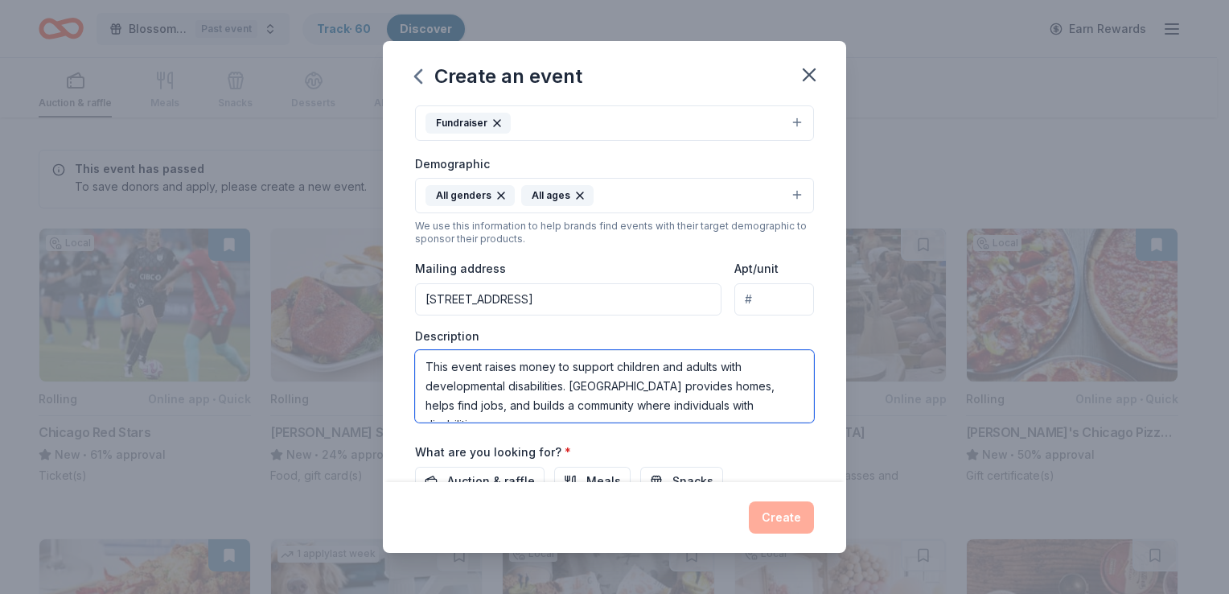
scroll to position [10, 0]
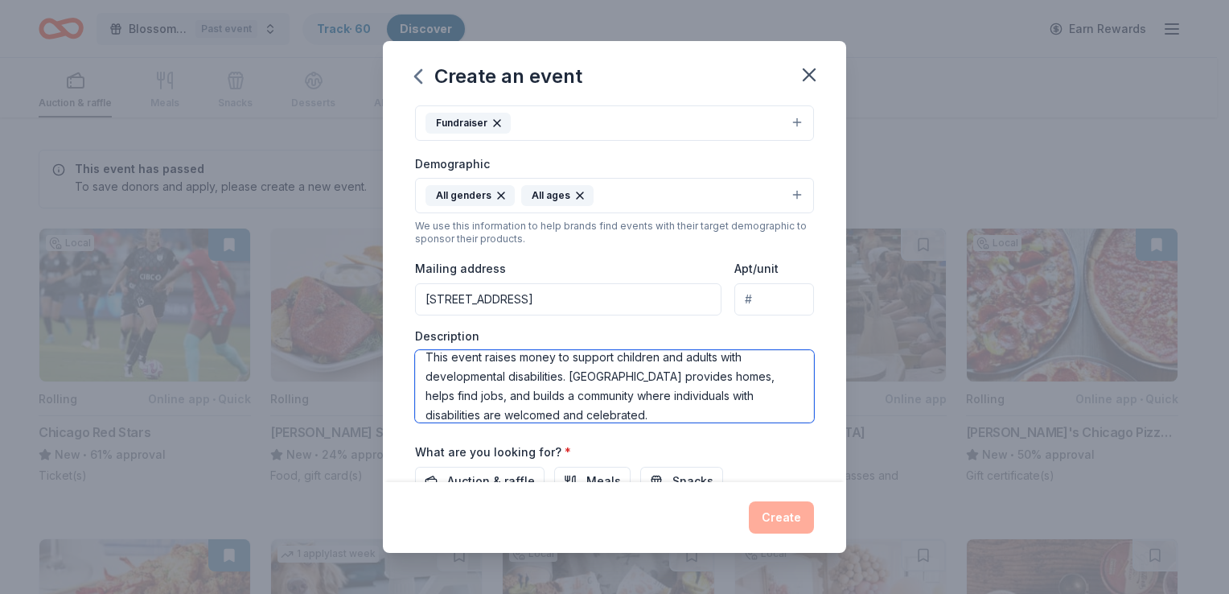
click at [749, 394] on textarea "This event raises money to support children and adults with developmental disab…" at bounding box center [614, 386] width 399 height 72
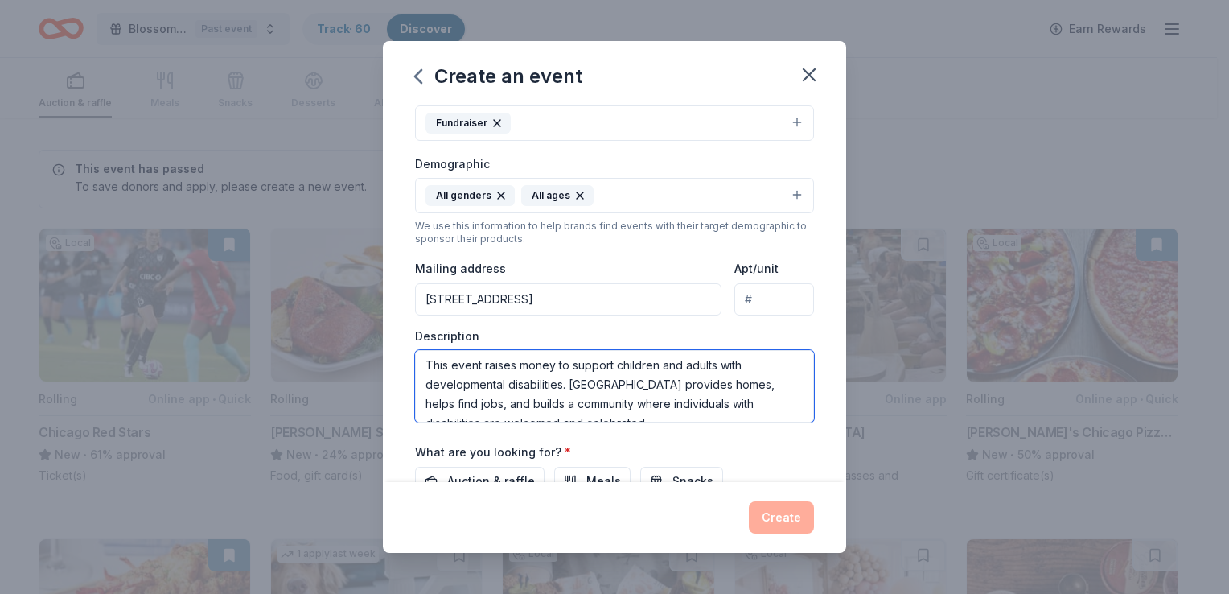
scroll to position [0, 0]
click at [745, 362] on textarea "This event raises money to support children and adults with developmental disab…" at bounding box center [614, 386] width 399 height 72
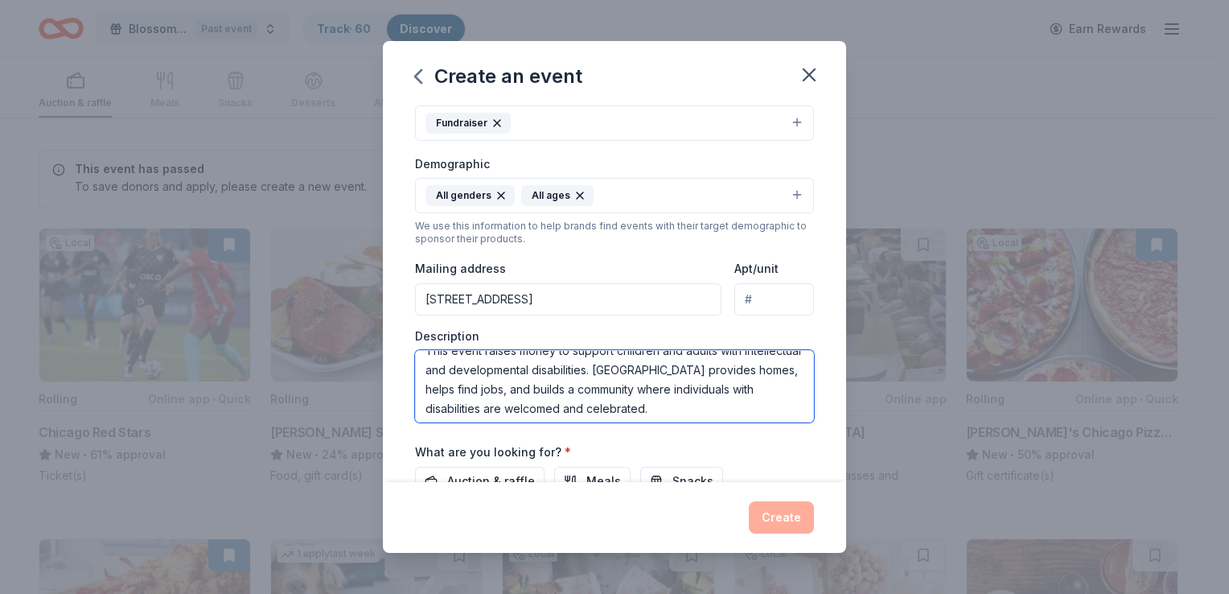
scroll to position [19, 0]
drag, startPoint x: 648, startPoint y: 404, endPoint x: 730, endPoint y: 402, distance: 82.9
click at [730, 402] on textarea "This event raises money to support children and adults with intellectual and de…" at bounding box center [614, 386] width 399 height 72
click at [723, 403] on textarea "This event raises money to support children and adults with intellectual and de…" at bounding box center [614, 386] width 399 height 72
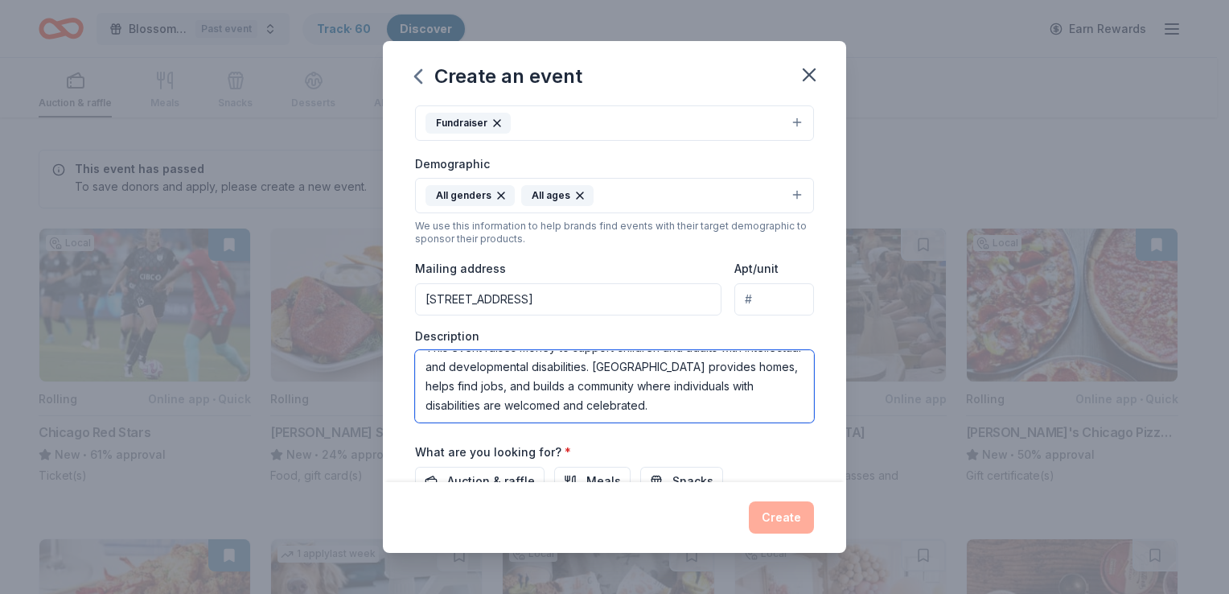
click at [722, 404] on textarea "This event raises money to support children and adults with intellectual and de…" at bounding box center [614, 386] width 399 height 72
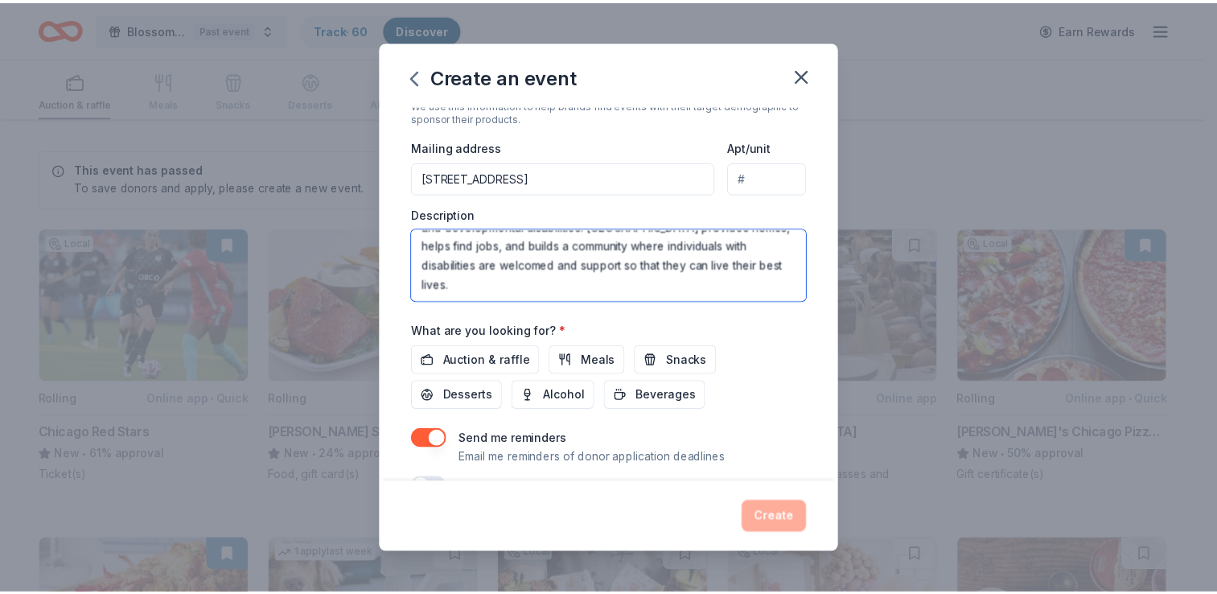
scroll to position [395, 0]
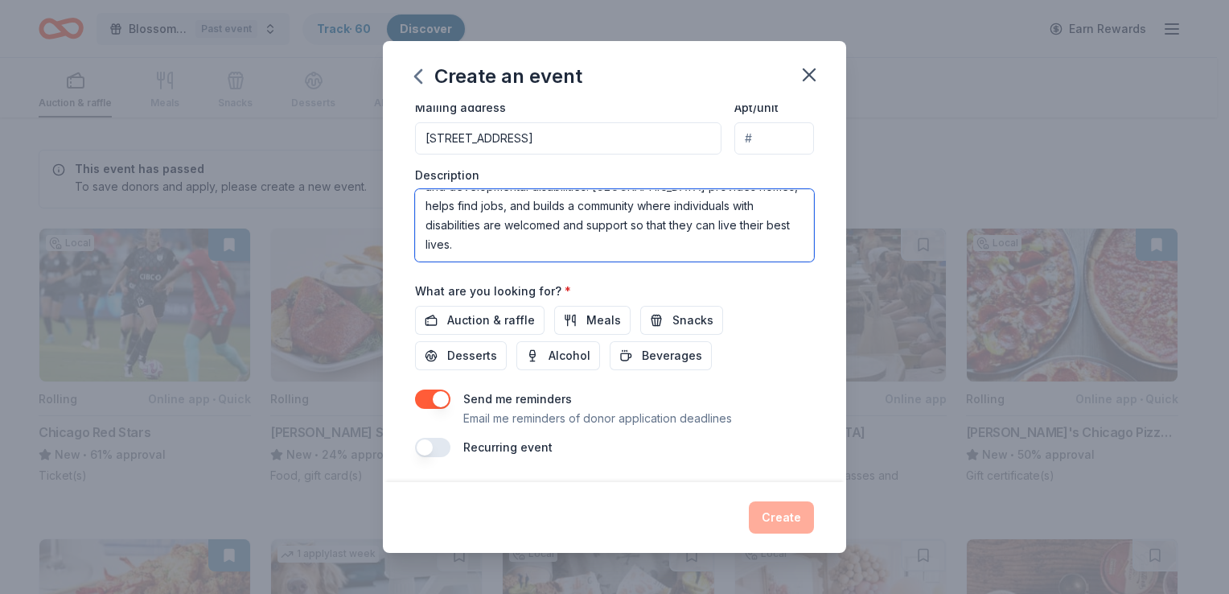
type textarea "This event raises money to support children and adults with intellectual and de…"
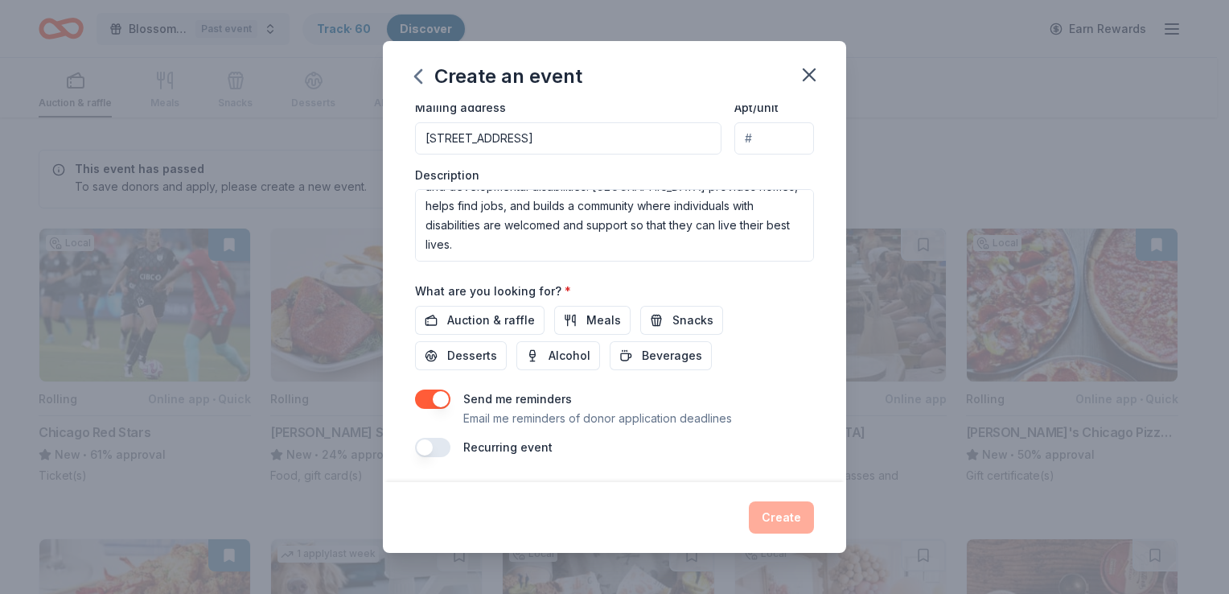
click at [759, 282] on div "What are you looking for? * Auction & raffle Meals Snacks Desserts Alcohol Beve…" at bounding box center [614, 325] width 399 height 89
click at [573, 449] on div "Recurring event" at bounding box center [614, 447] width 399 height 19
click at [423, 400] on button "button" at bounding box center [432, 398] width 35 height 19
click at [438, 396] on button "button" at bounding box center [432, 398] width 35 height 19
click at [450, 314] on span "Auction & raffle" at bounding box center [491, 320] width 88 height 19
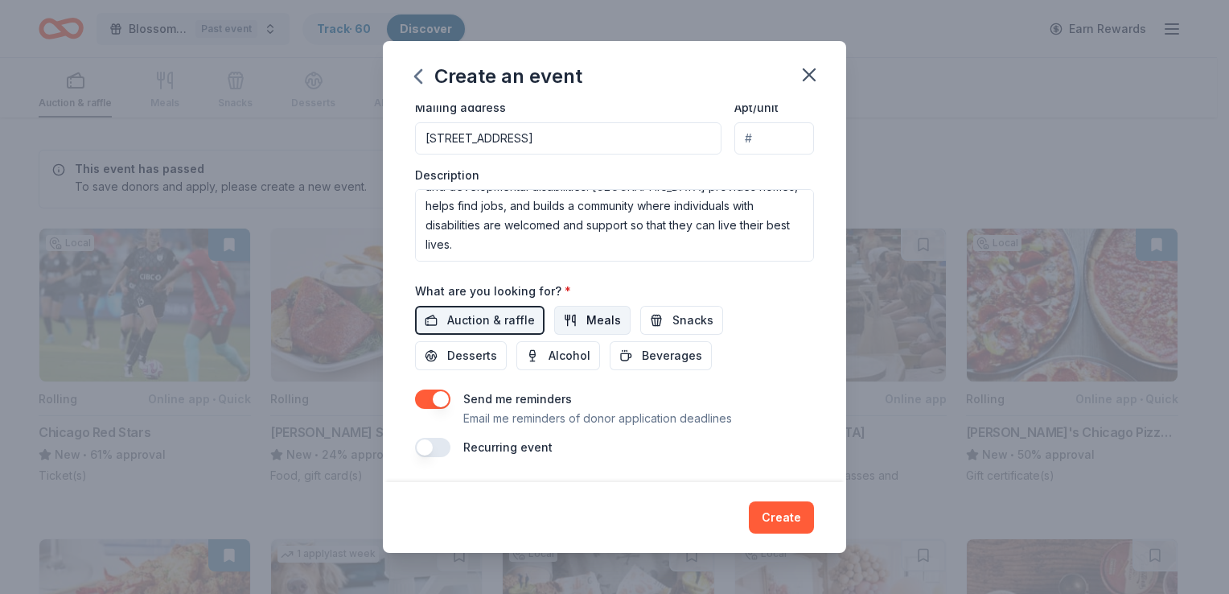
click at [568, 311] on button "Meals" at bounding box center [592, 320] width 76 height 29
click at [673, 321] on span "Snacks" at bounding box center [693, 320] width 41 height 19
click at [486, 356] on span "Desserts" at bounding box center [472, 355] width 50 height 19
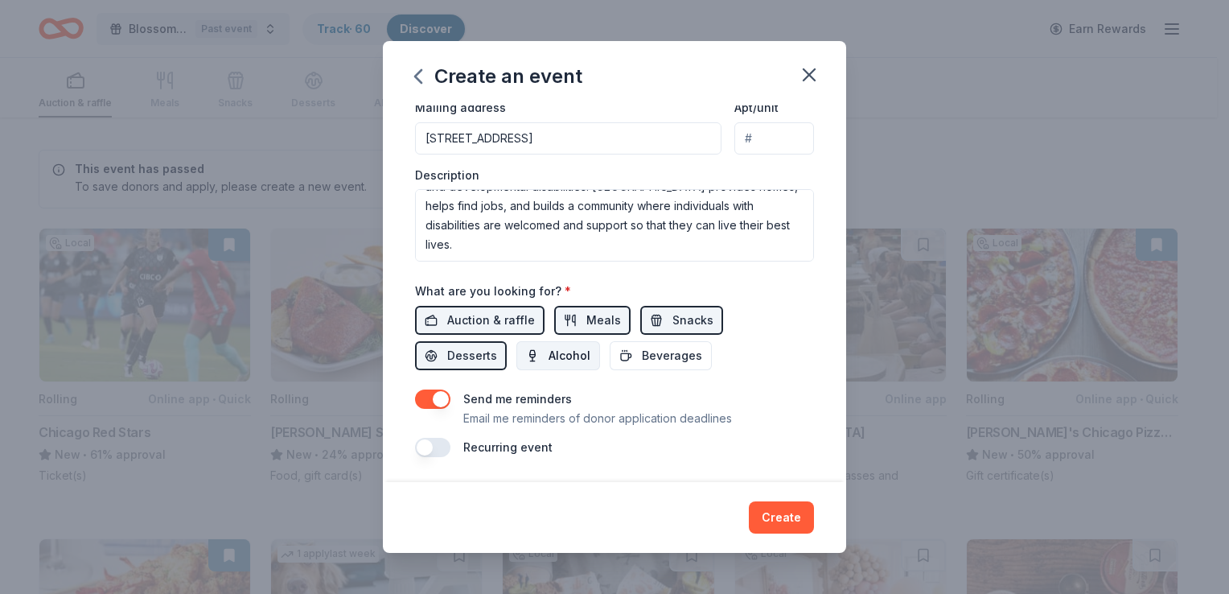
click at [557, 356] on span "Alcohol" at bounding box center [570, 355] width 42 height 19
click at [642, 356] on span "Beverages" at bounding box center [672, 355] width 60 height 19
click at [779, 520] on button "Create" at bounding box center [781, 517] width 65 height 32
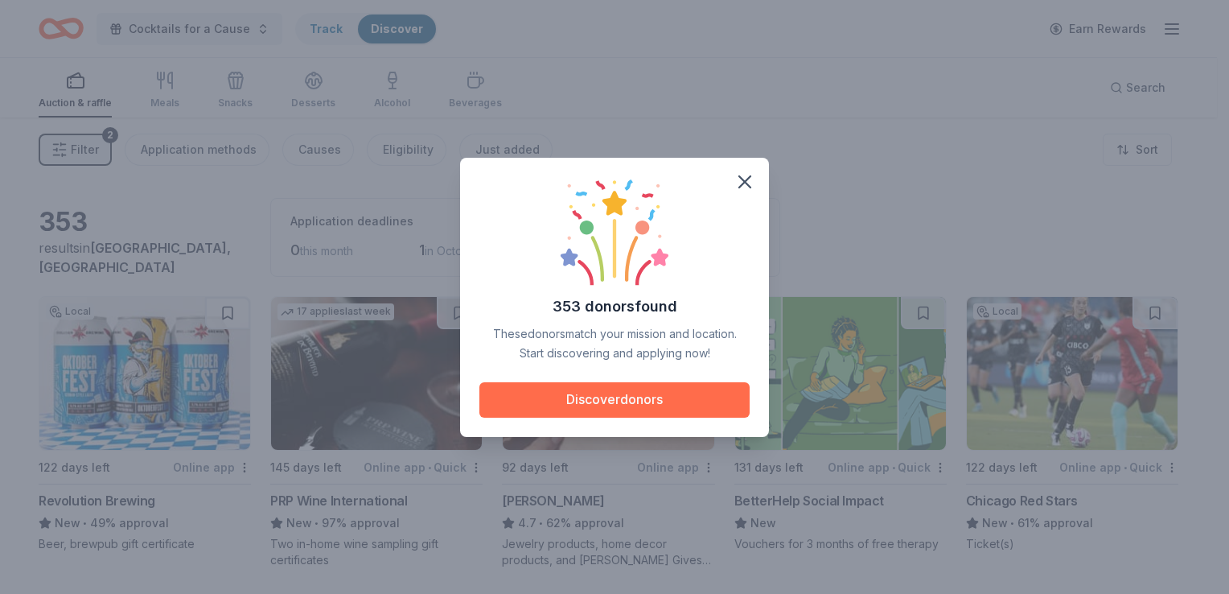
click at [605, 401] on button "Discover donors" at bounding box center [614, 399] width 270 height 35
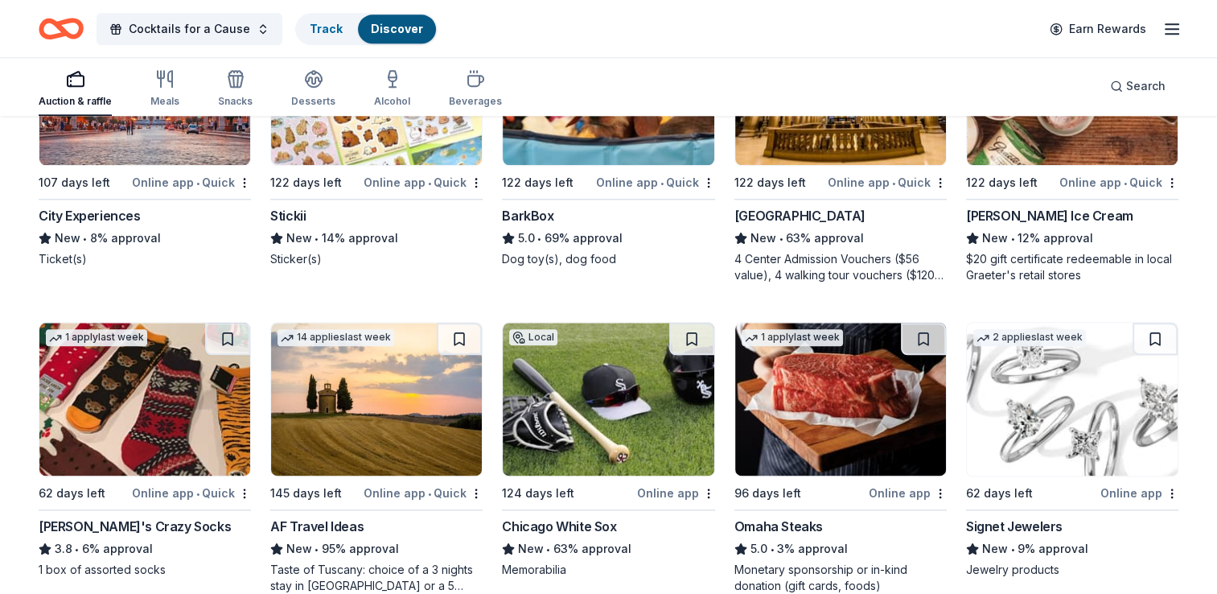
scroll to position [1850, 0]
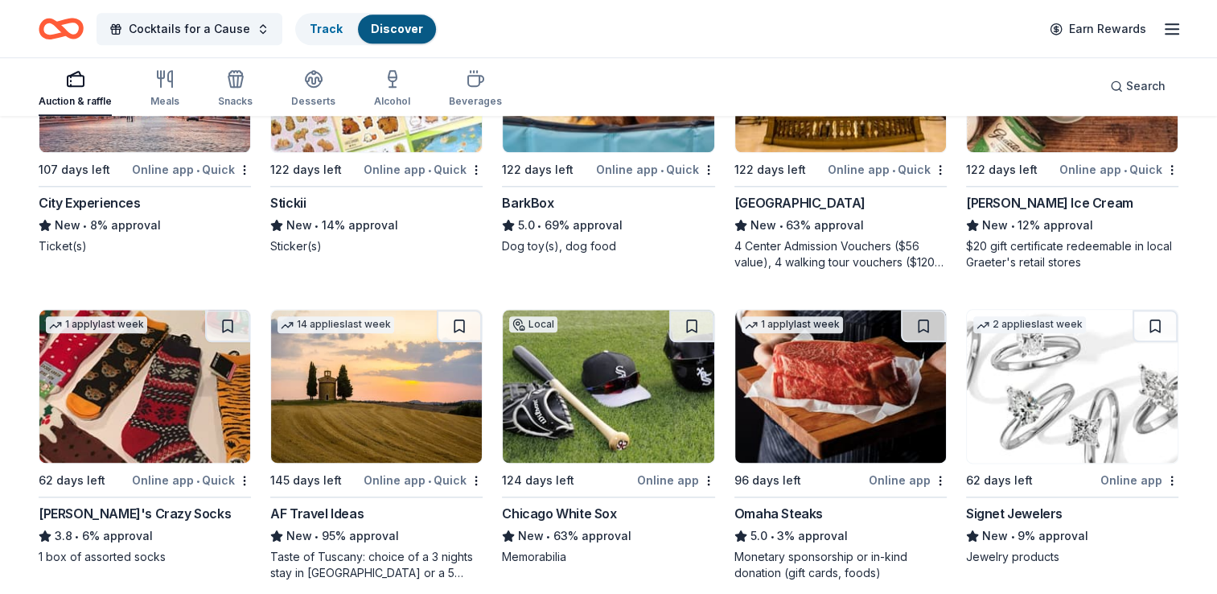
click at [992, 508] on div "Signet Jewelers" at bounding box center [1014, 513] width 97 height 19
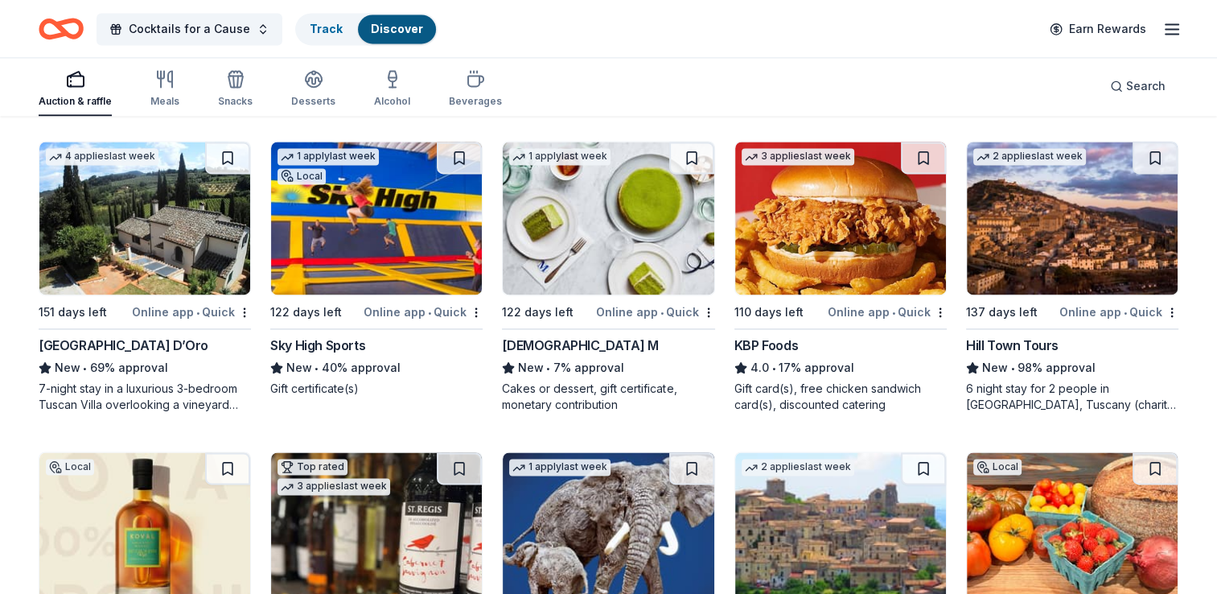
scroll to position [2333, 0]
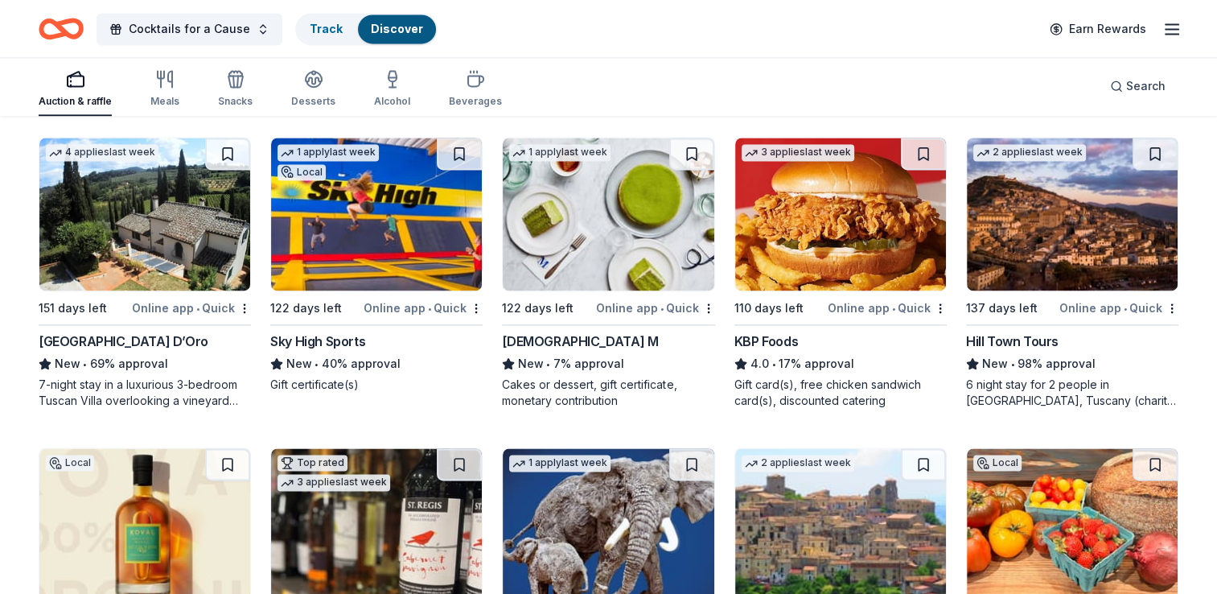
click at [89, 349] on div "Villa Sogni D’Oro New • 69% approval 7-night stay in a luxurious 3-bedroom Tusc…" at bounding box center [145, 369] width 212 height 77
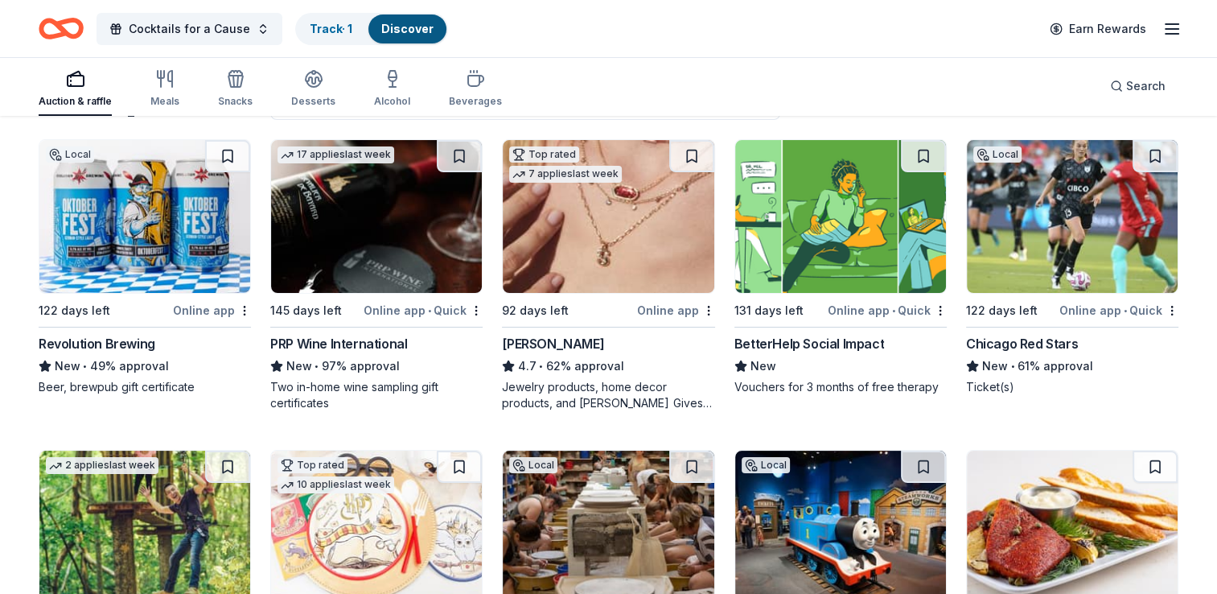
scroll to position [161, 0]
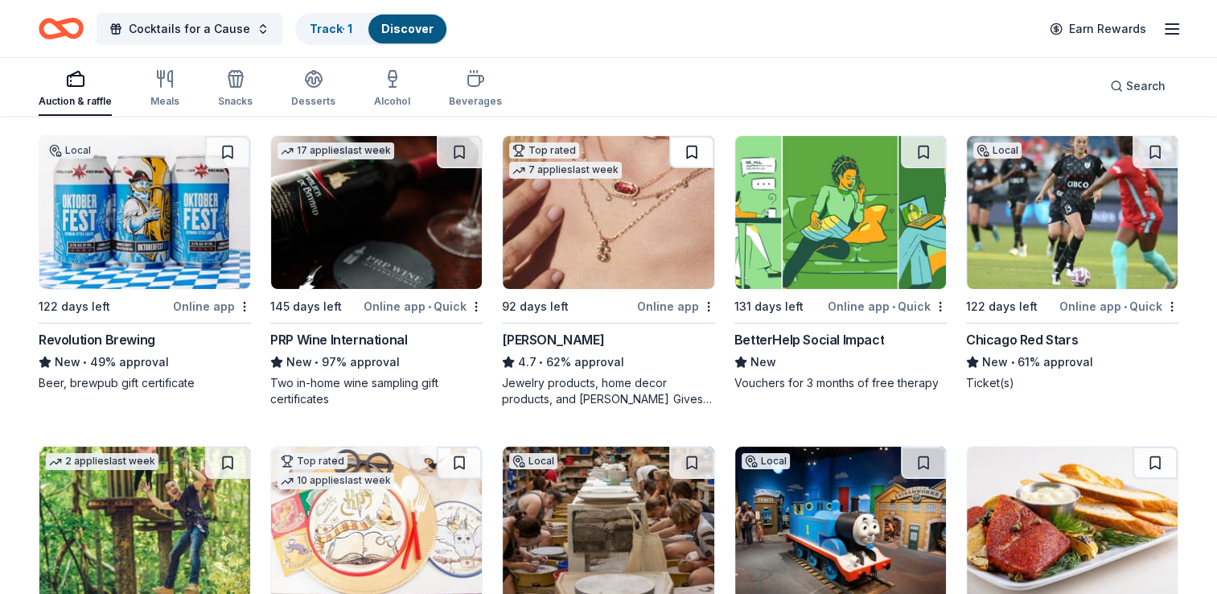
click at [690, 150] on button at bounding box center [691, 152] width 45 height 32
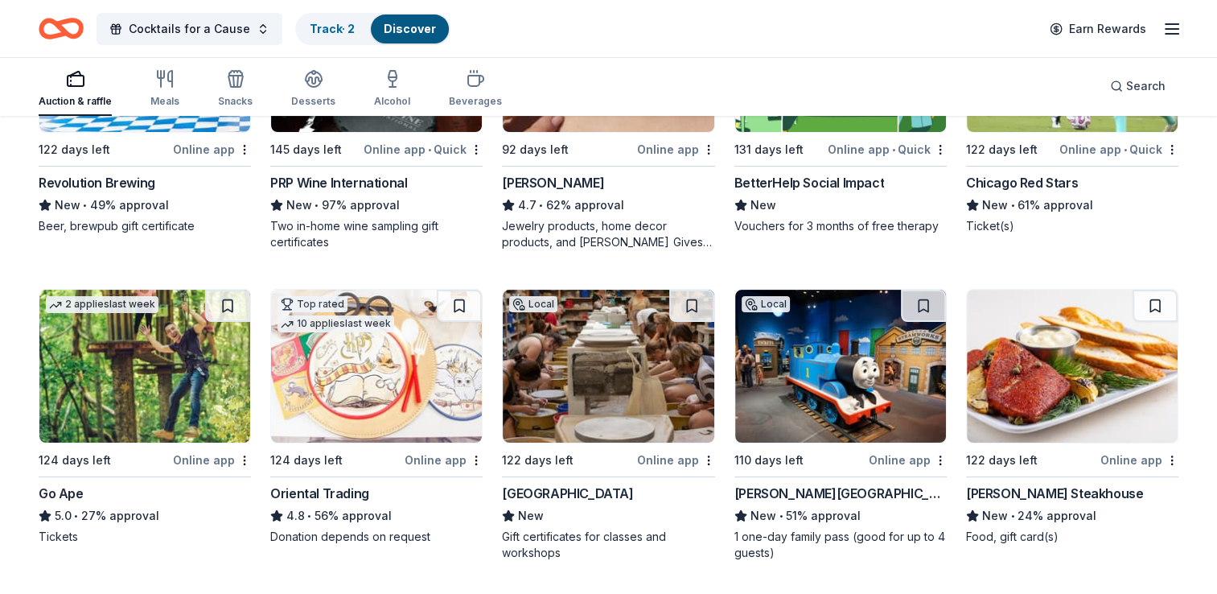
scroll to position [322, 0]
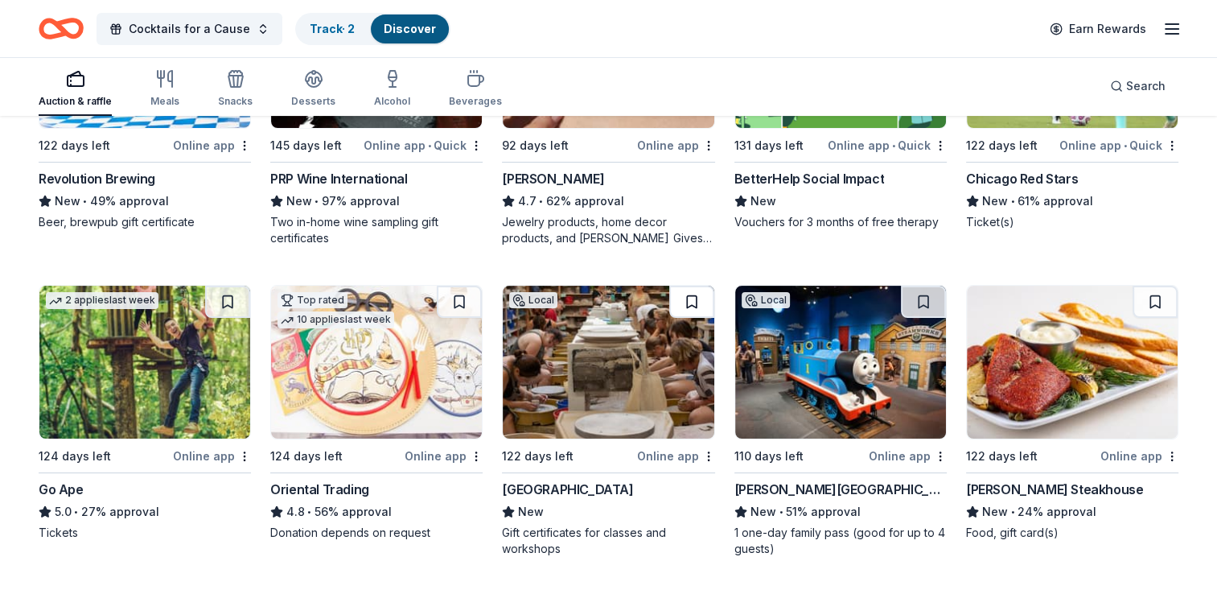
click at [695, 294] on button at bounding box center [691, 302] width 45 height 32
click at [225, 297] on button at bounding box center [227, 302] width 45 height 32
click at [922, 297] on button at bounding box center [923, 302] width 45 height 32
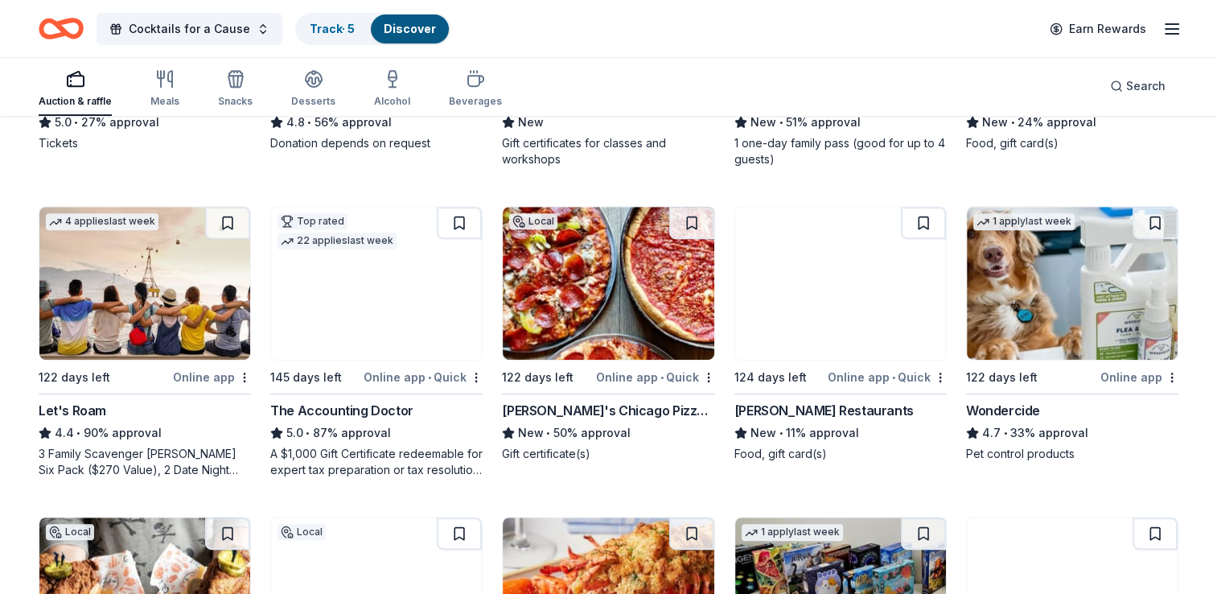
scroll to position [724, 0]
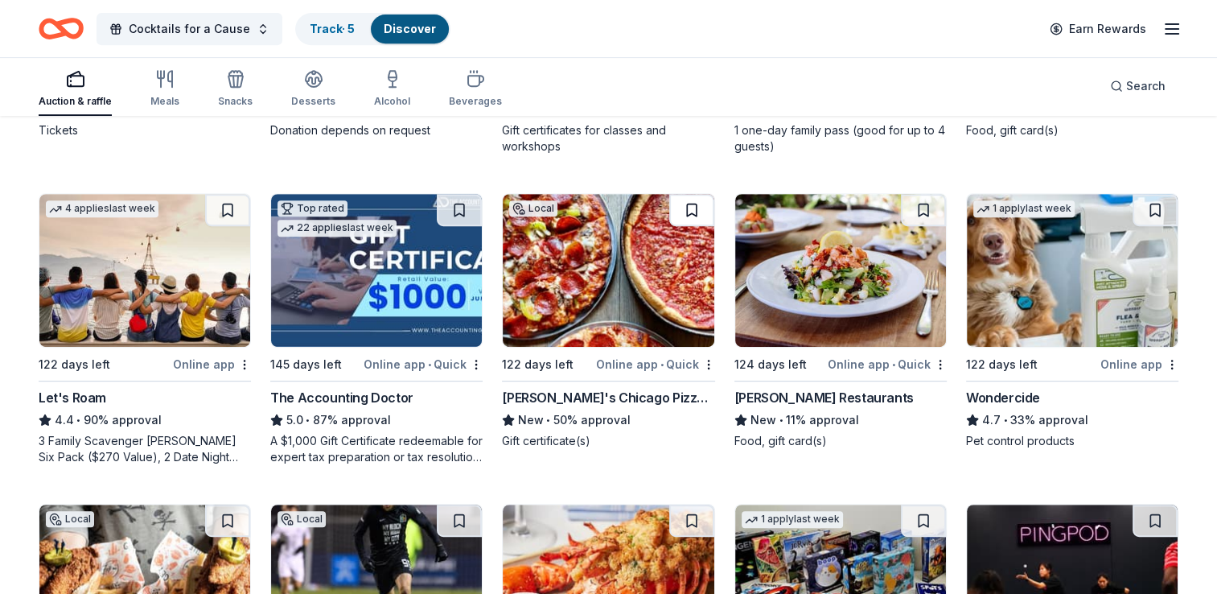
click at [688, 210] on button at bounding box center [691, 210] width 45 height 32
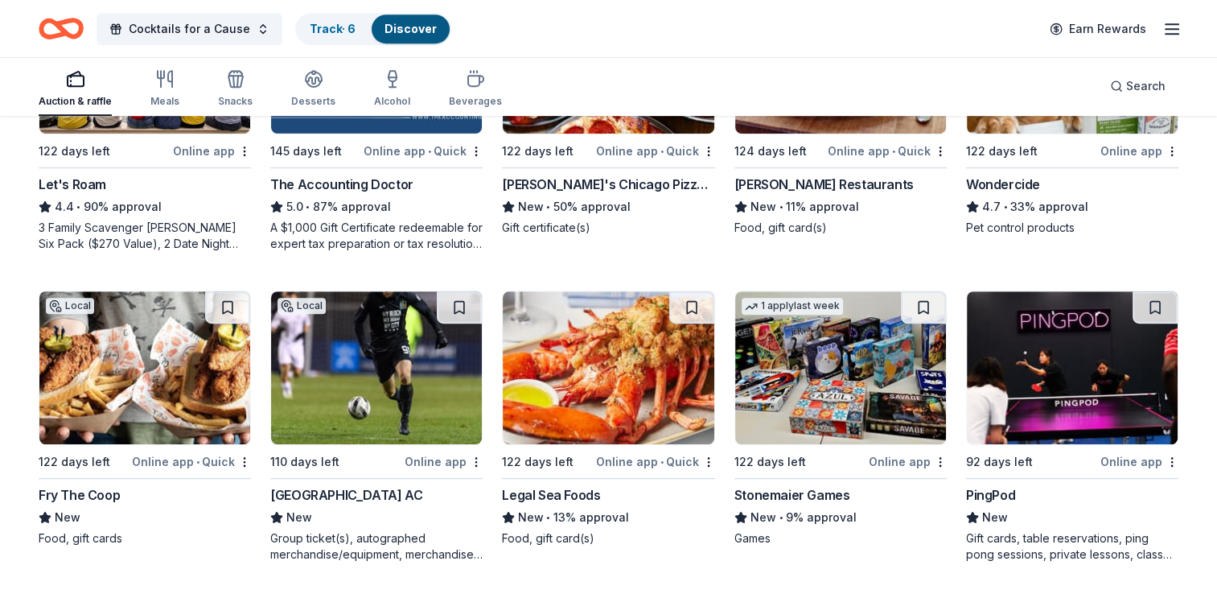
scroll to position [965, 0]
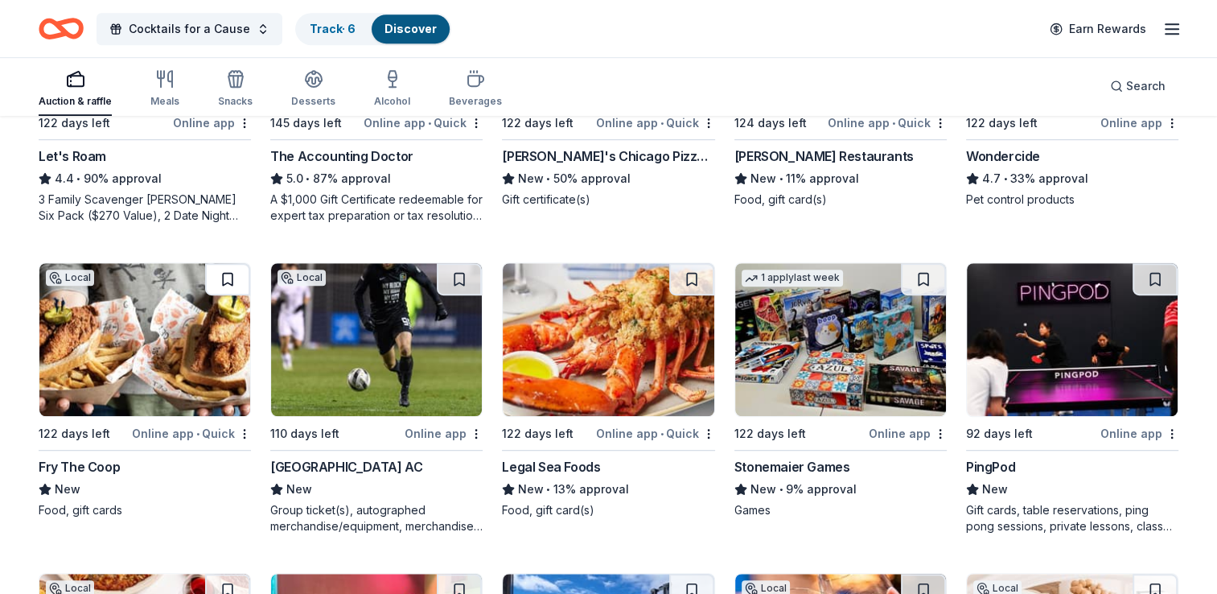
click at [225, 276] on button at bounding box center [227, 279] width 45 height 32
click at [691, 277] on button at bounding box center [691, 279] width 45 height 32
click at [924, 276] on button at bounding box center [923, 279] width 45 height 32
click at [1157, 276] on button at bounding box center [1155, 279] width 45 height 32
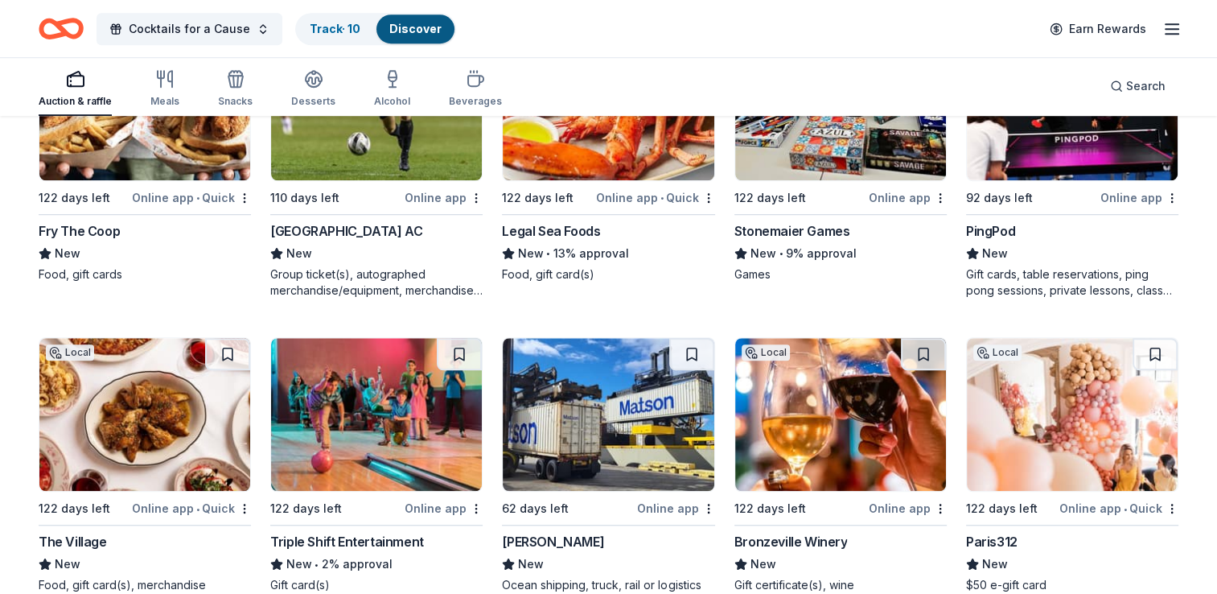
scroll to position [1287, 0]
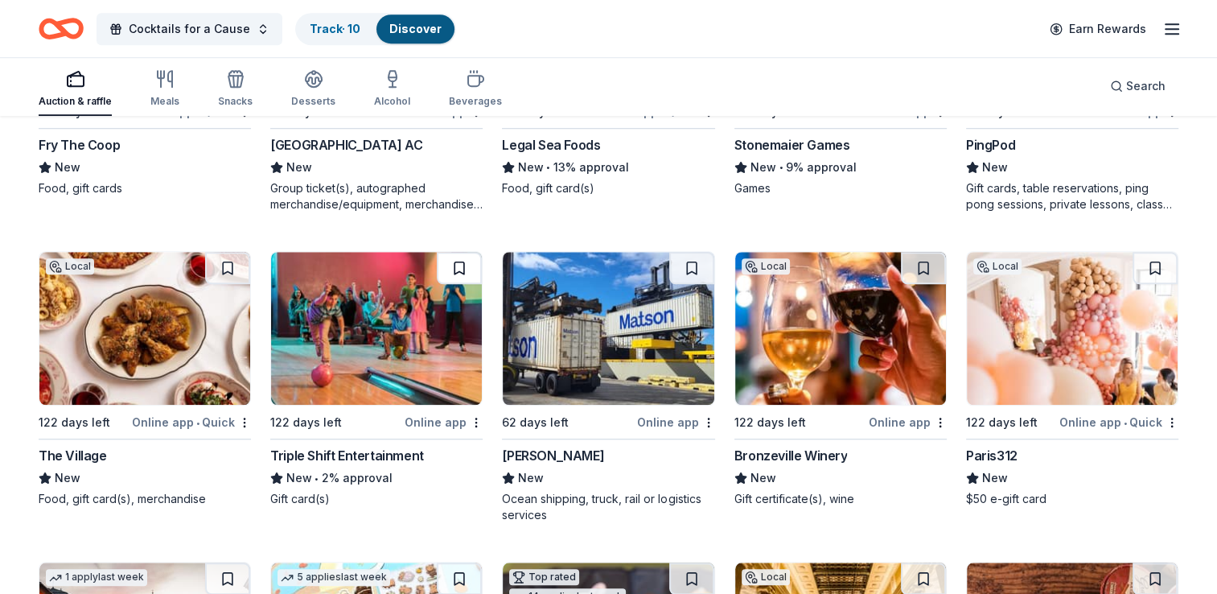
click at [462, 265] on button at bounding box center [459, 268] width 45 height 32
click at [111, 331] on img at bounding box center [144, 328] width 211 height 153
click at [924, 265] on button at bounding box center [923, 268] width 45 height 32
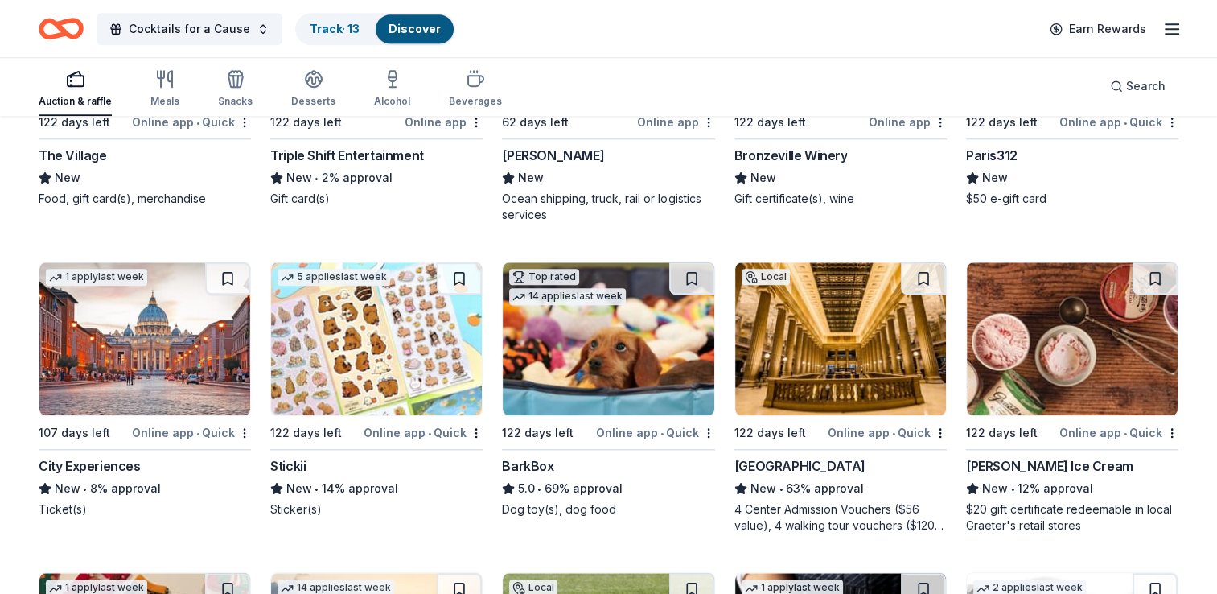
scroll to position [1609, 0]
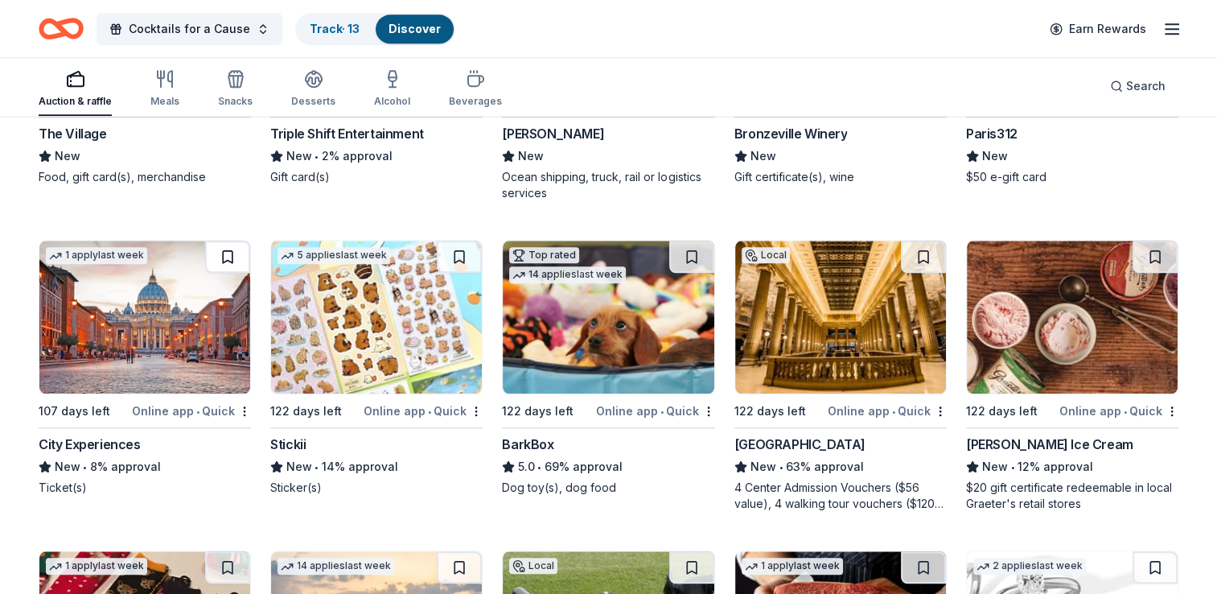
click at [227, 256] on button at bounding box center [227, 257] width 45 height 32
click at [924, 253] on button at bounding box center [923, 257] width 45 height 32
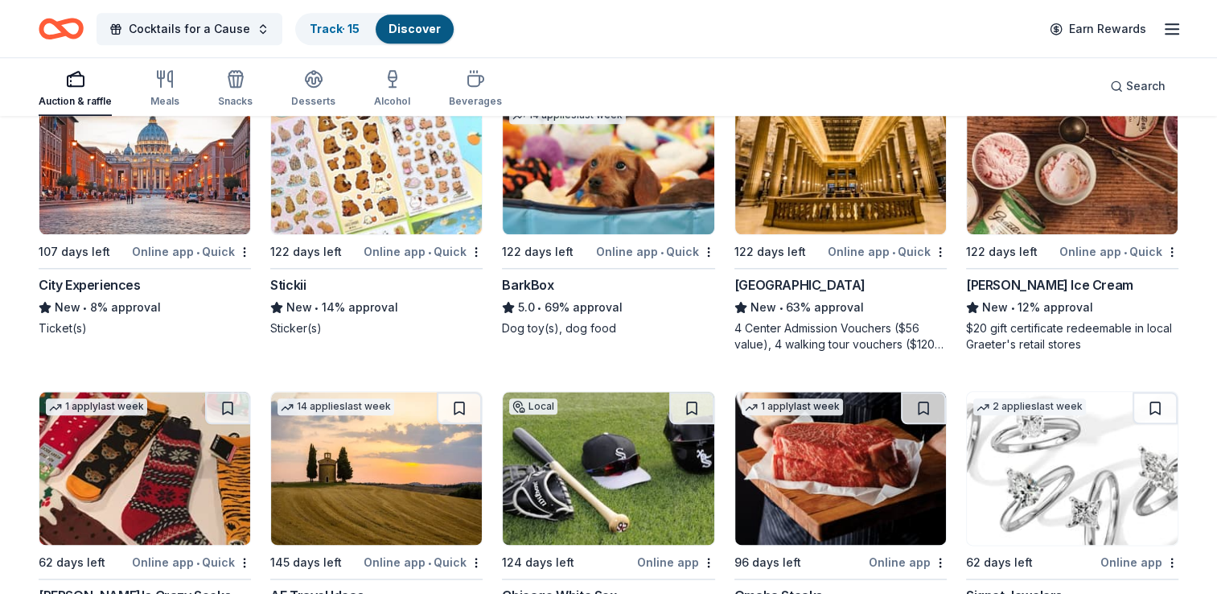
scroll to position [1770, 0]
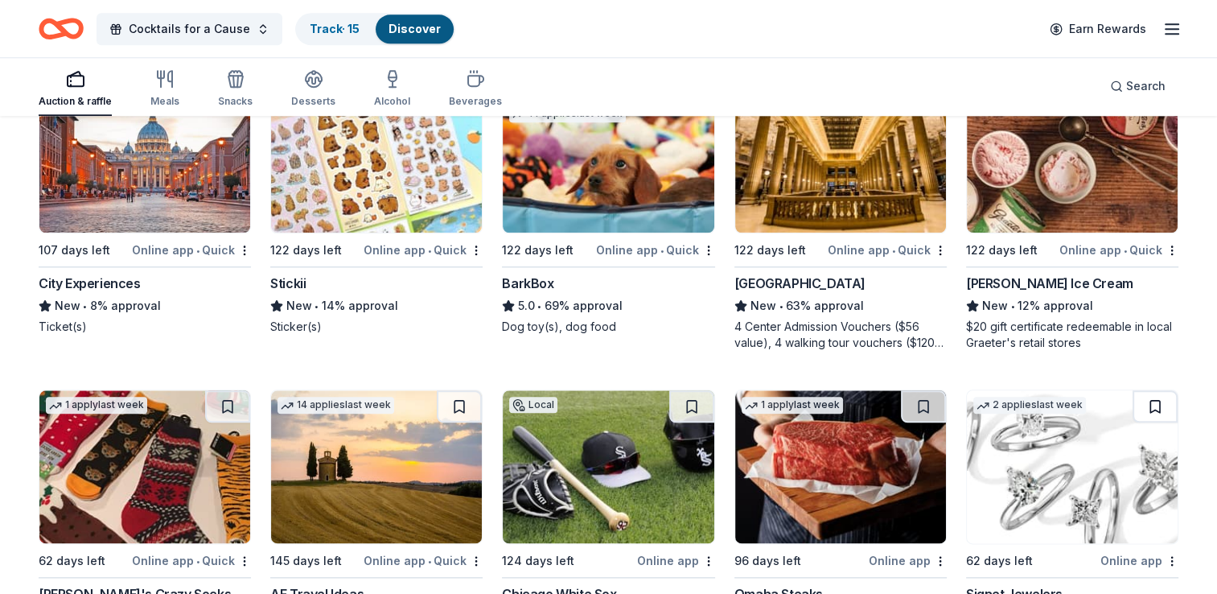
click at [1148, 402] on button at bounding box center [1155, 406] width 45 height 32
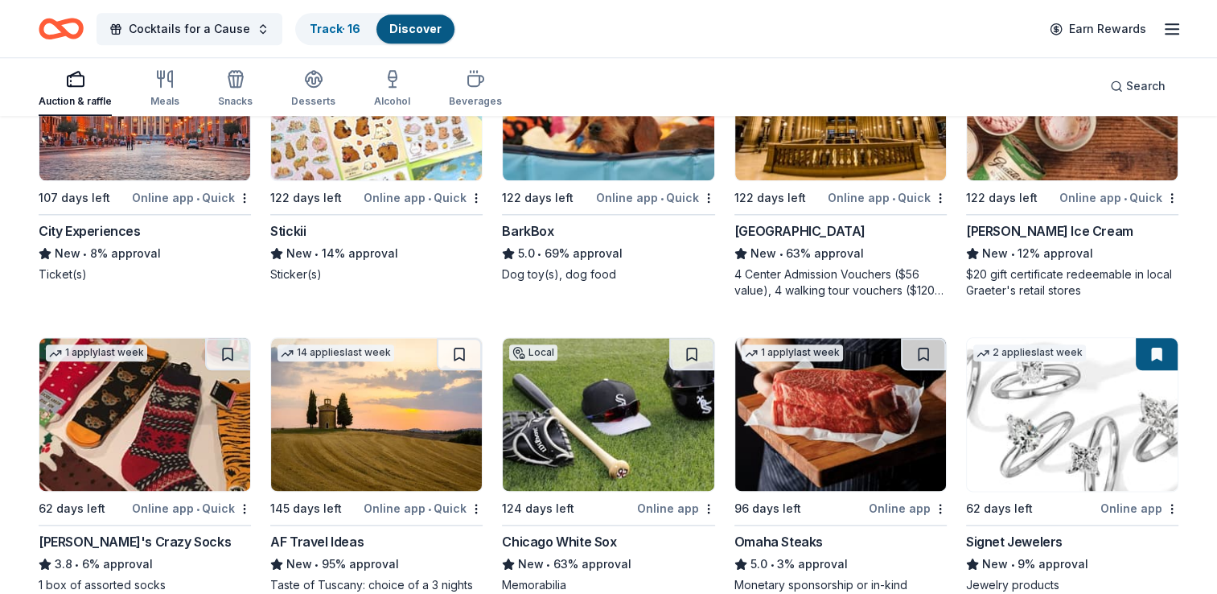
scroll to position [1850, 0]
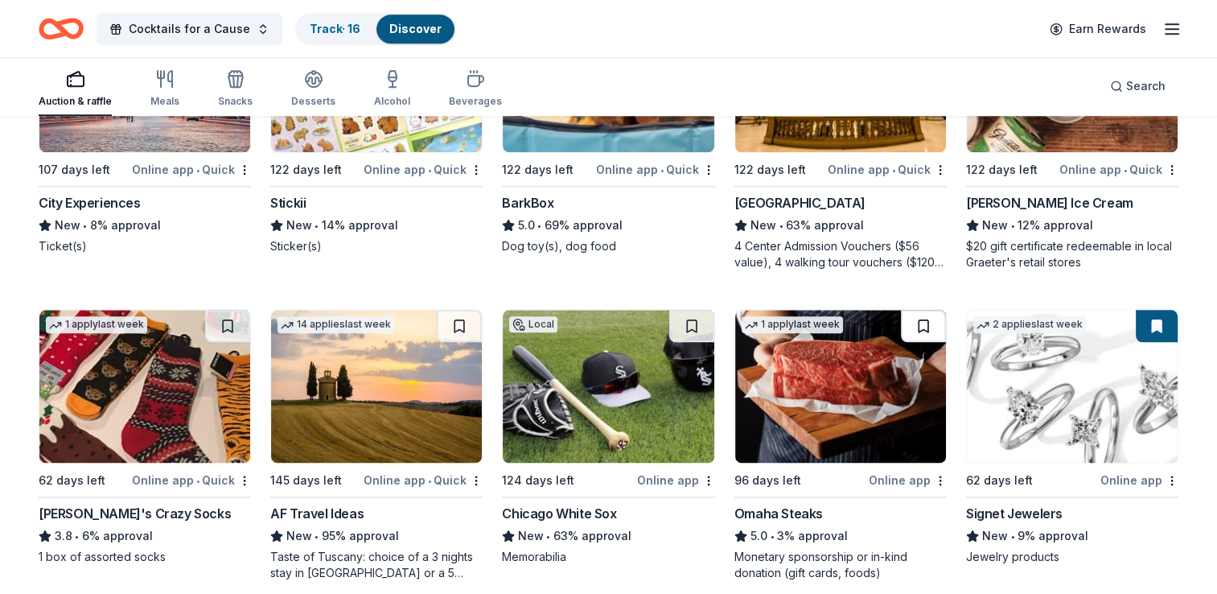
click at [918, 324] on button at bounding box center [923, 326] width 45 height 32
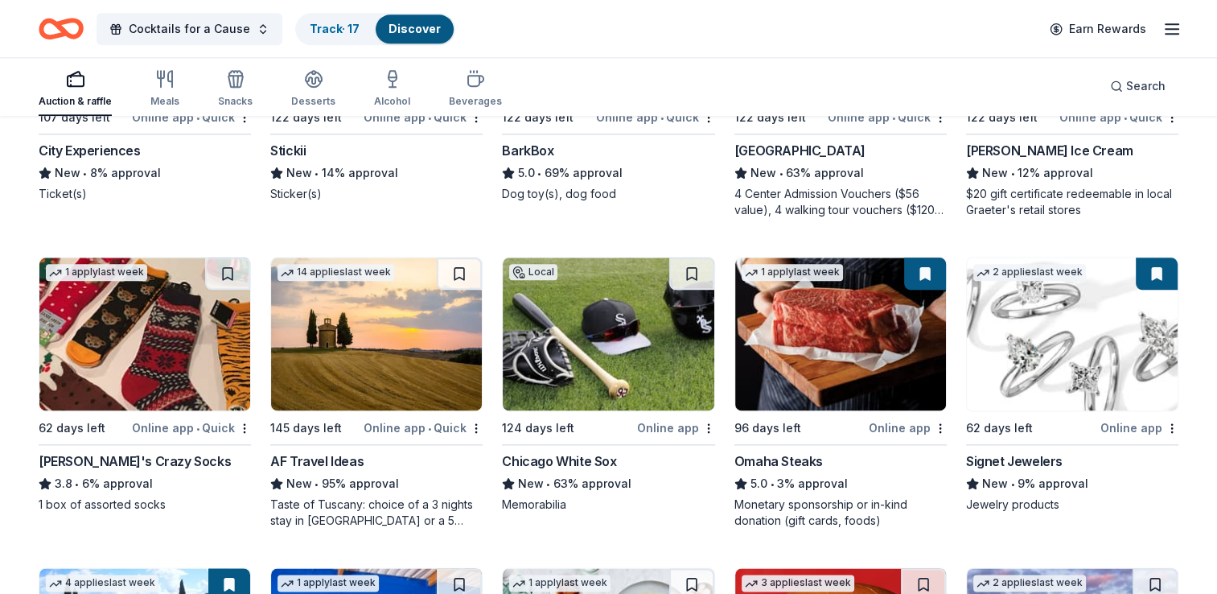
scroll to position [1931, 0]
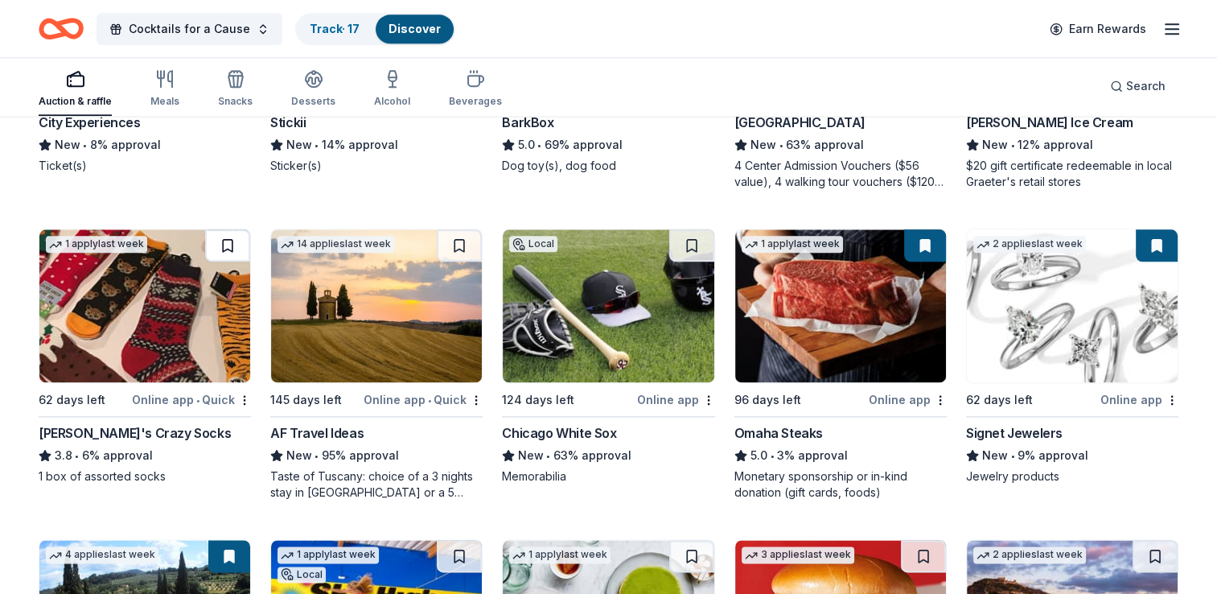
click at [224, 244] on button at bounding box center [227, 245] width 45 height 32
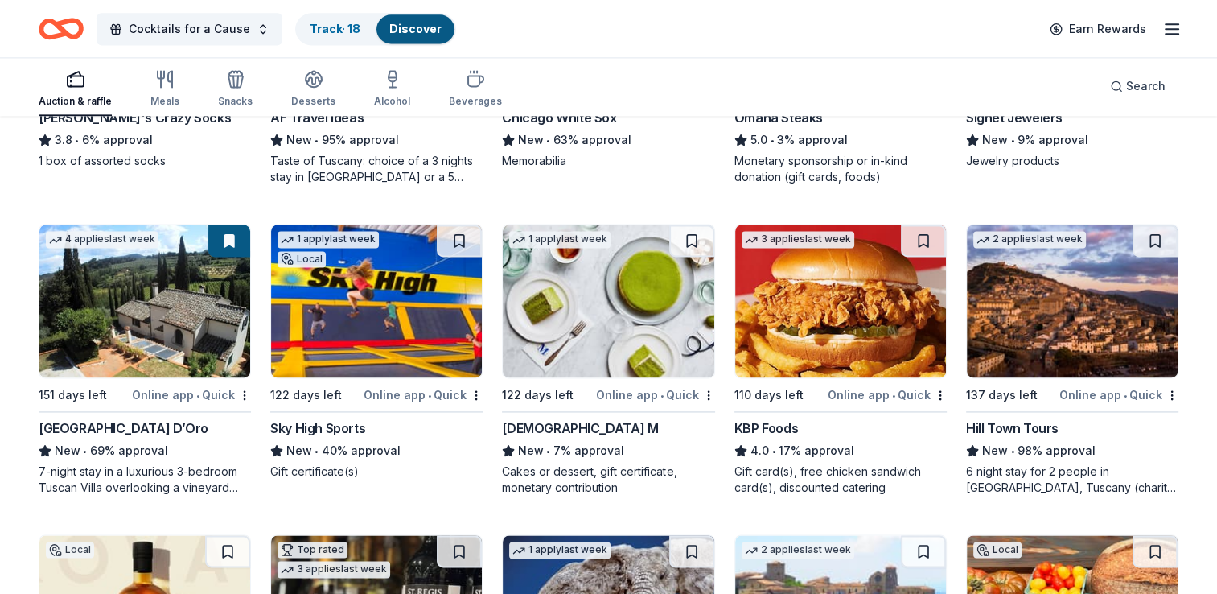
scroll to position [2253, 0]
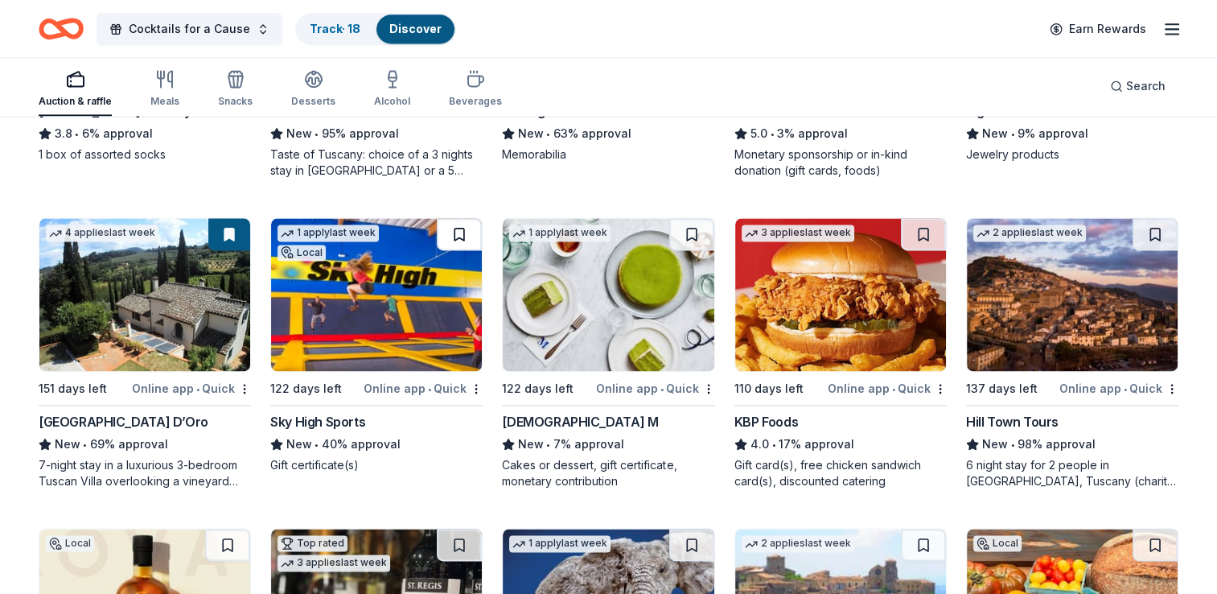
click at [455, 233] on button at bounding box center [459, 234] width 45 height 32
click at [694, 234] on button at bounding box center [691, 234] width 45 height 32
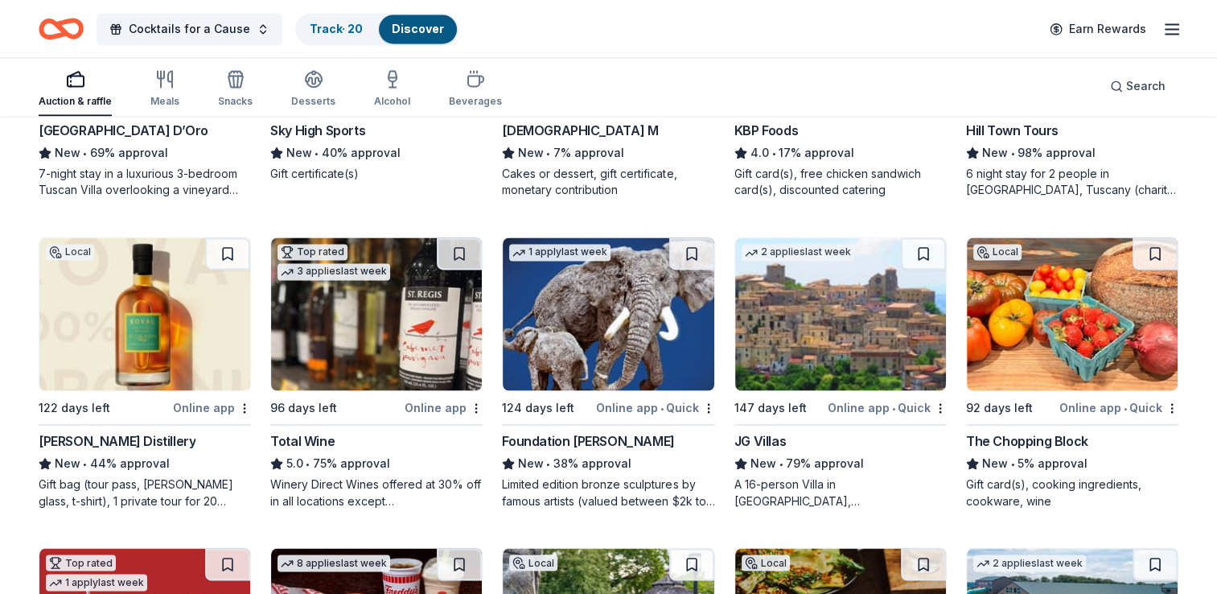
scroll to position [2574, 0]
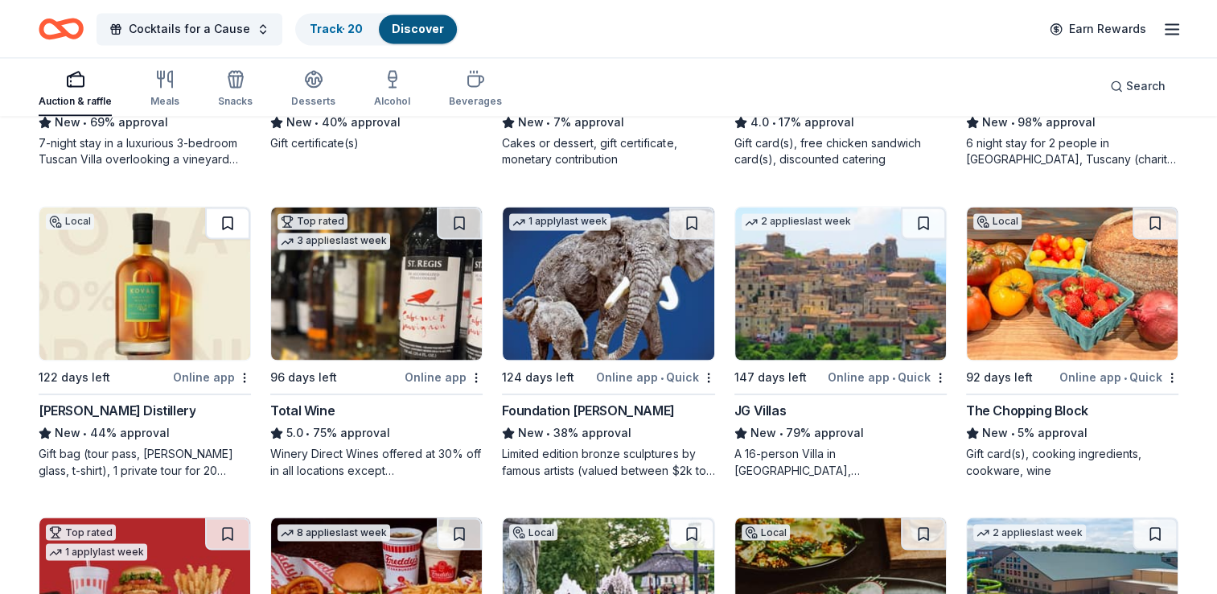
click at [225, 218] on button at bounding box center [227, 223] width 45 height 32
click at [457, 218] on button at bounding box center [459, 223] width 45 height 32
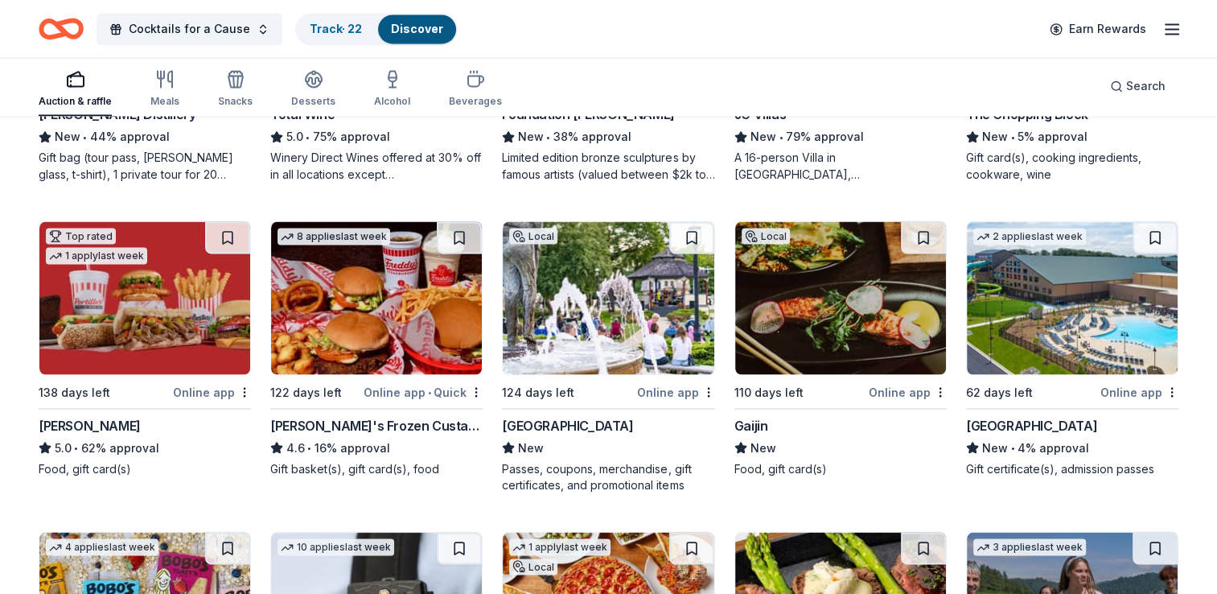
scroll to position [2896, 0]
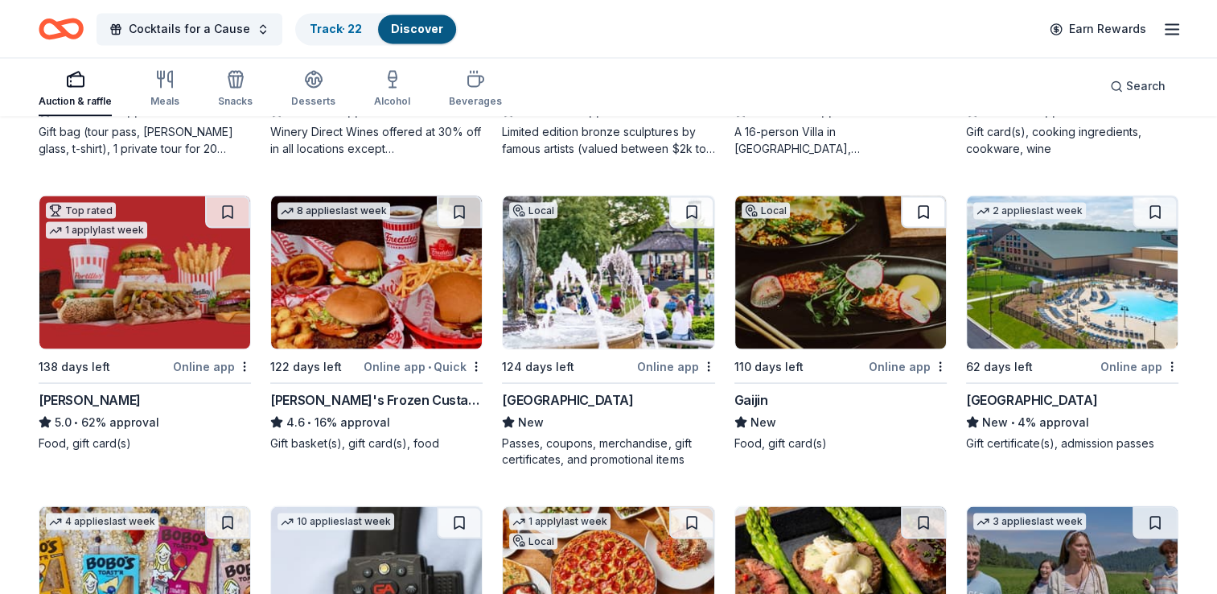
click at [921, 212] on button at bounding box center [923, 211] width 45 height 32
click at [1146, 208] on button at bounding box center [1155, 211] width 45 height 32
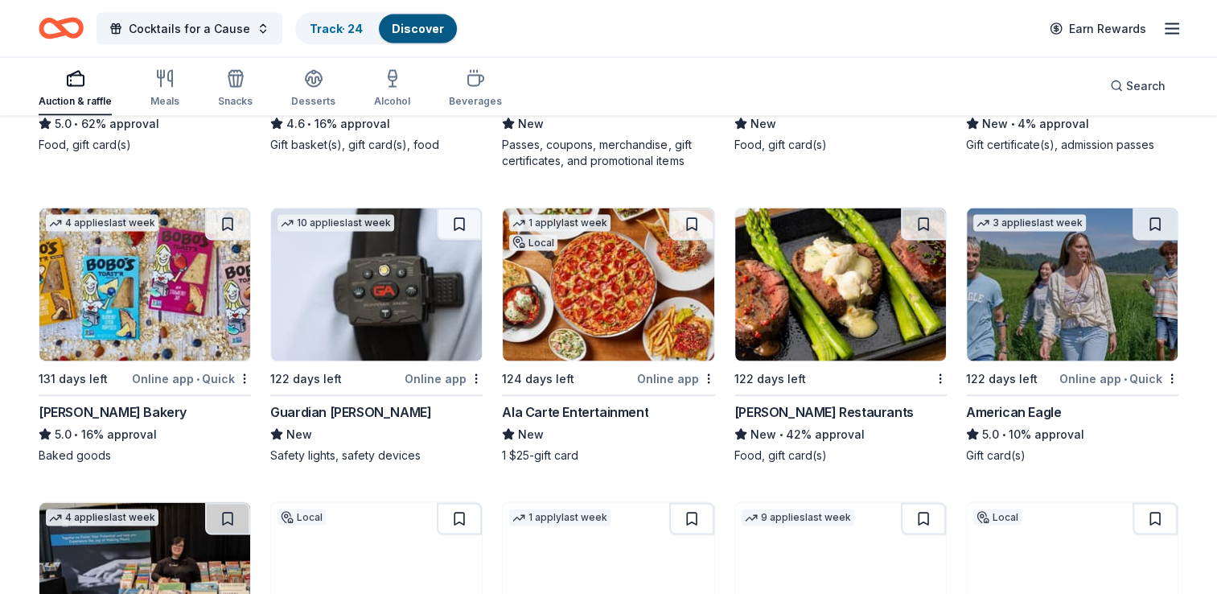
scroll to position [3218, 0]
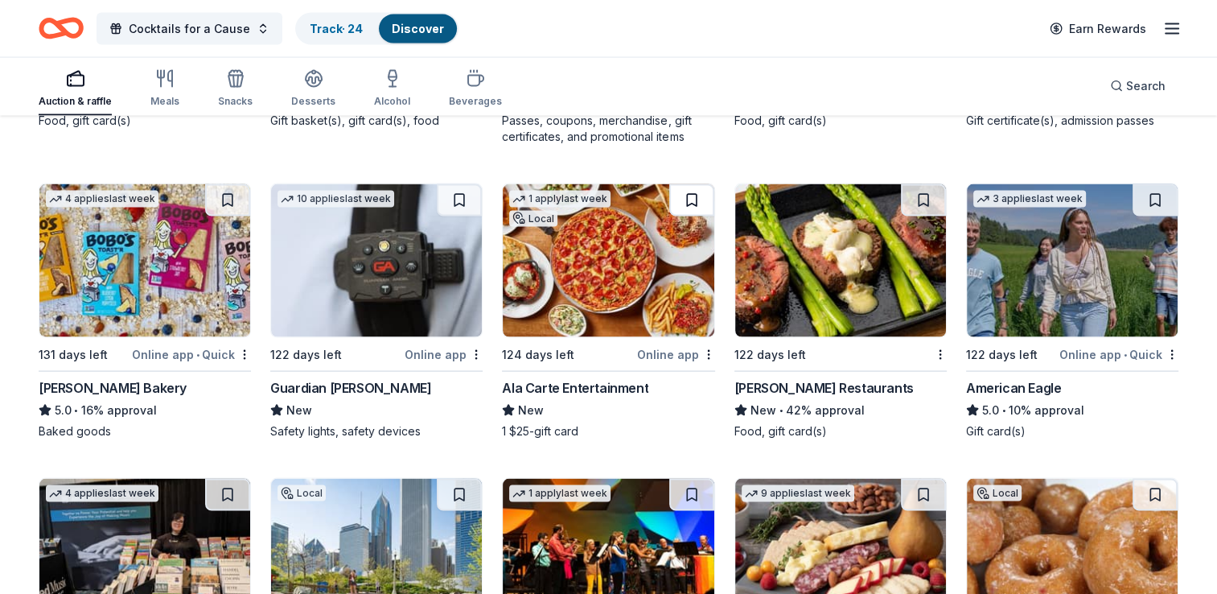
click at [688, 198] on button at bounding box center [691, 200] width 45 height 32
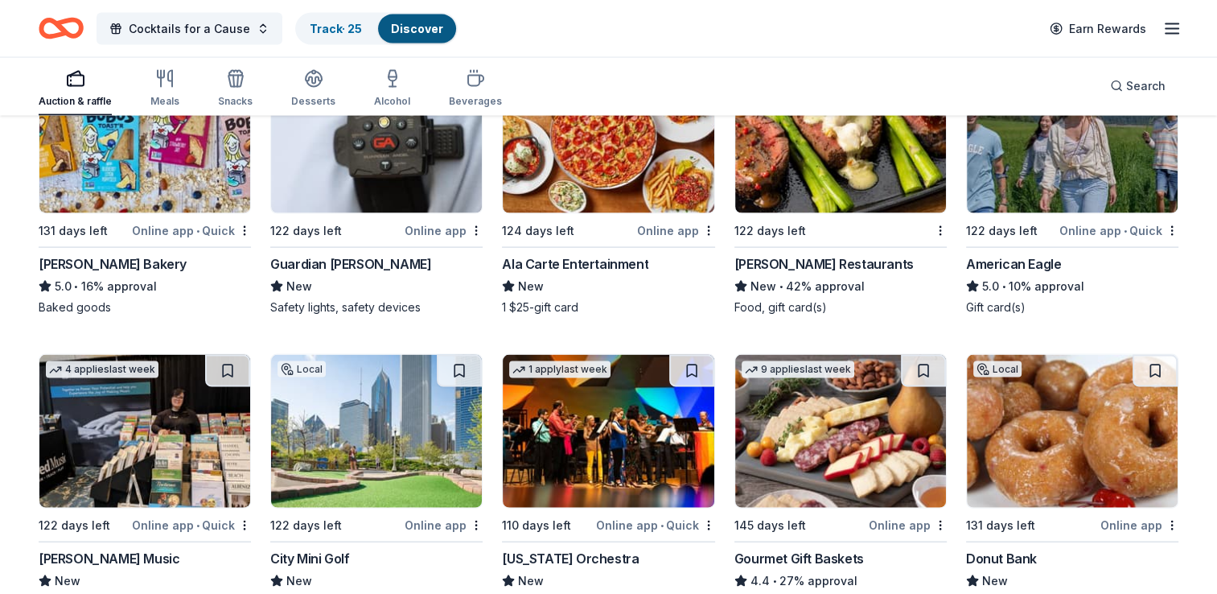
scroll to position [3379, 0]
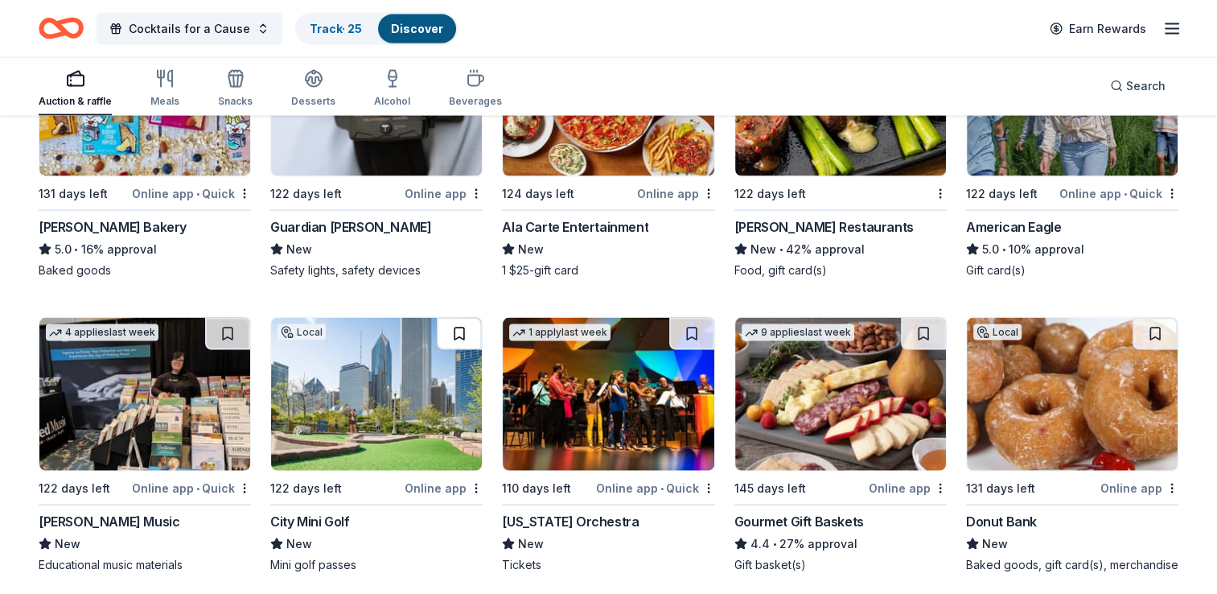
click at [459, 330] on button at bounding box center [459, 334] width 45 height 32
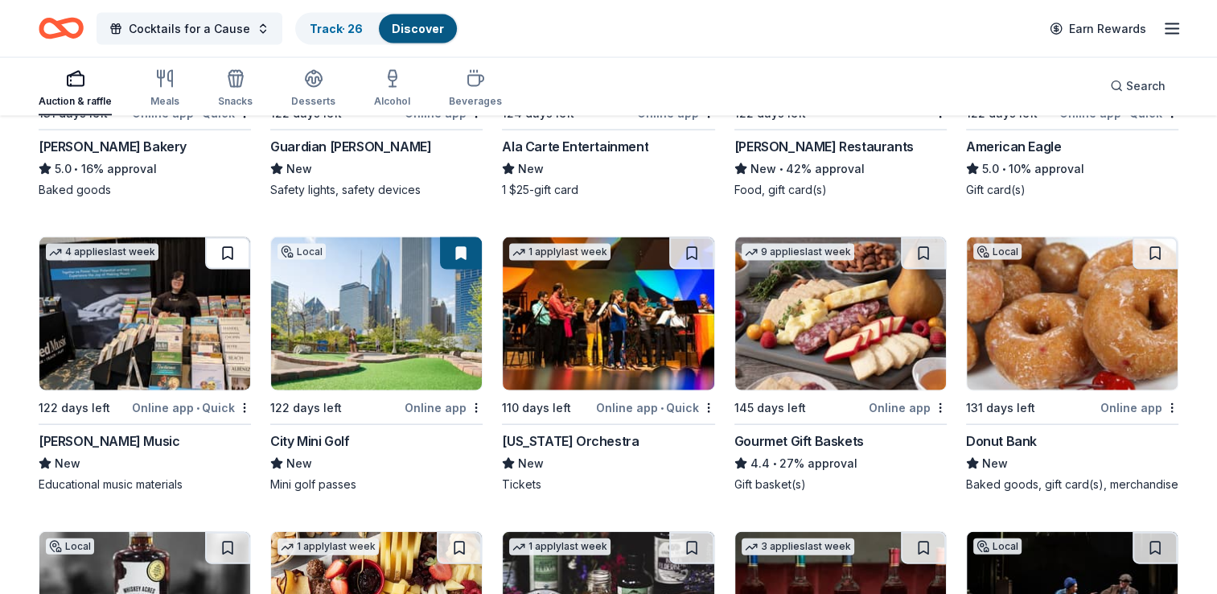
click at [228, 250] on button at bounding box center [227, 253] width 45 height 32
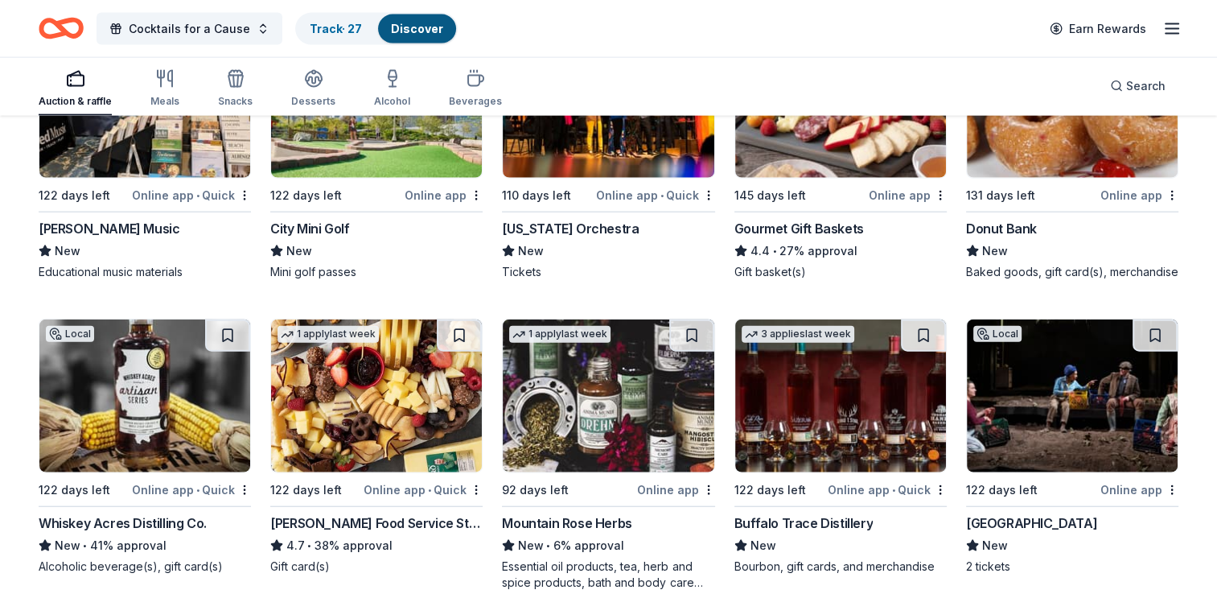
scroll to position [3701, 0]
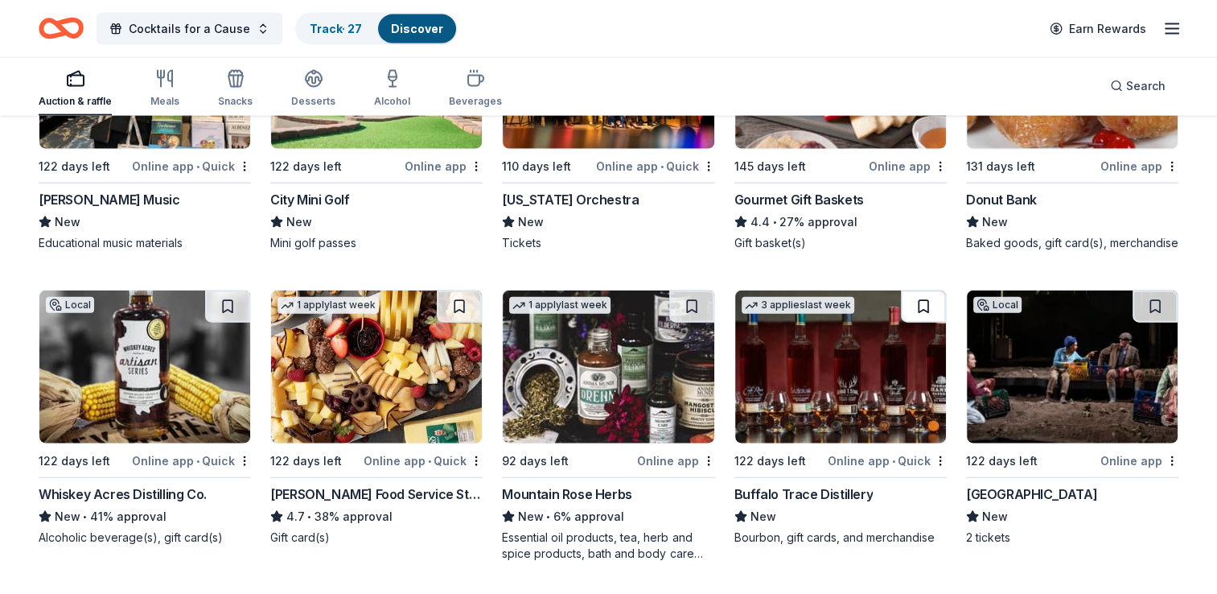
click at [919, 300] on button at bounding box center [923, 306] width 45 height 32
click at [1158, 299] on button at bounding box center [1155, 306] width 45 height 32
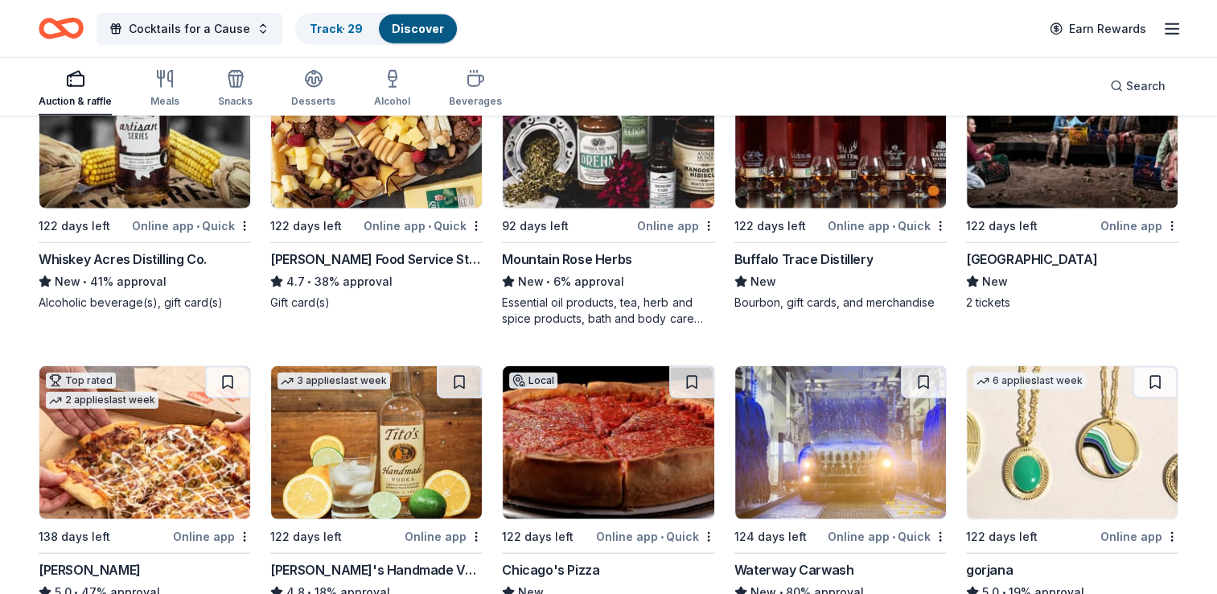
scroll to position [4022, 0]
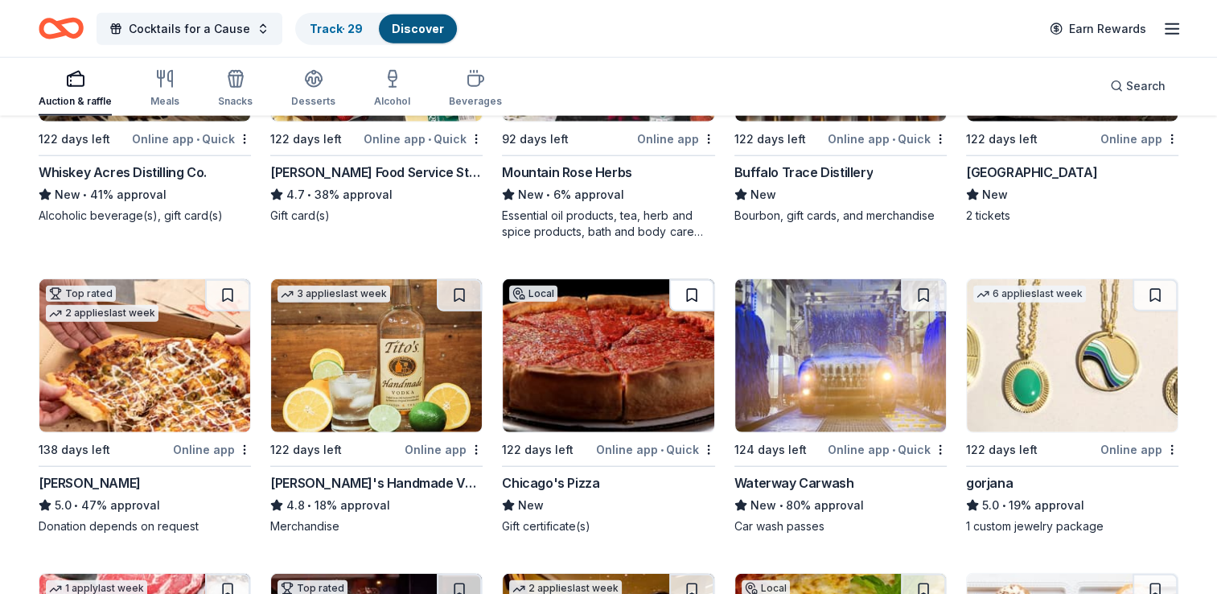
click at [694, 293] on button at bounding box center [691, 295] width 45 height 32
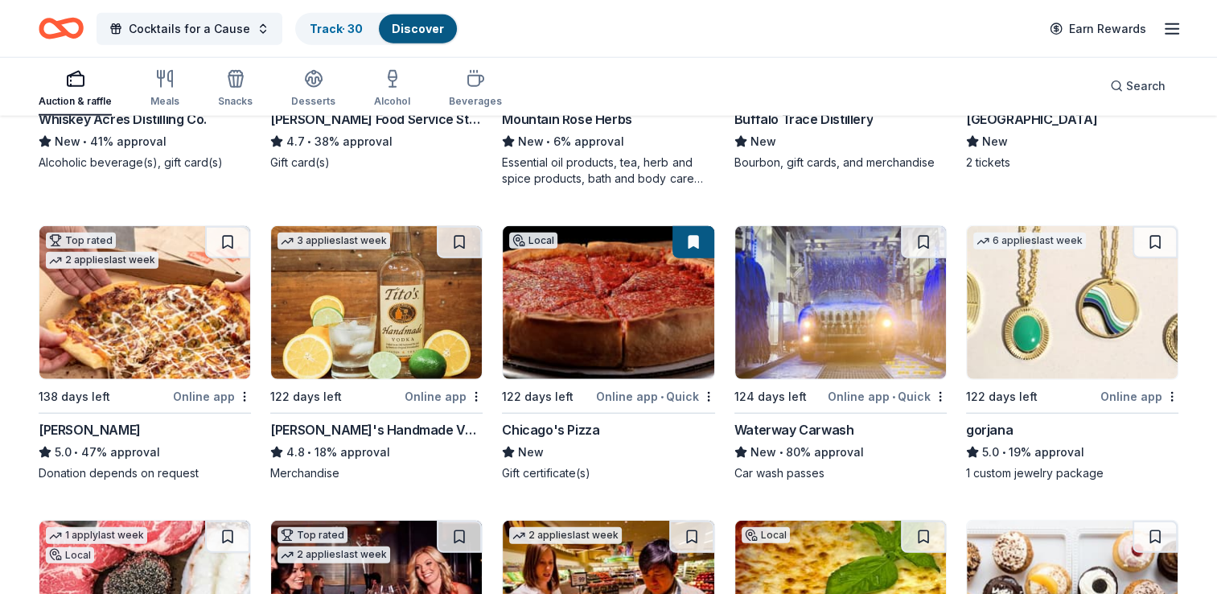
scroll to position [4103, 0]
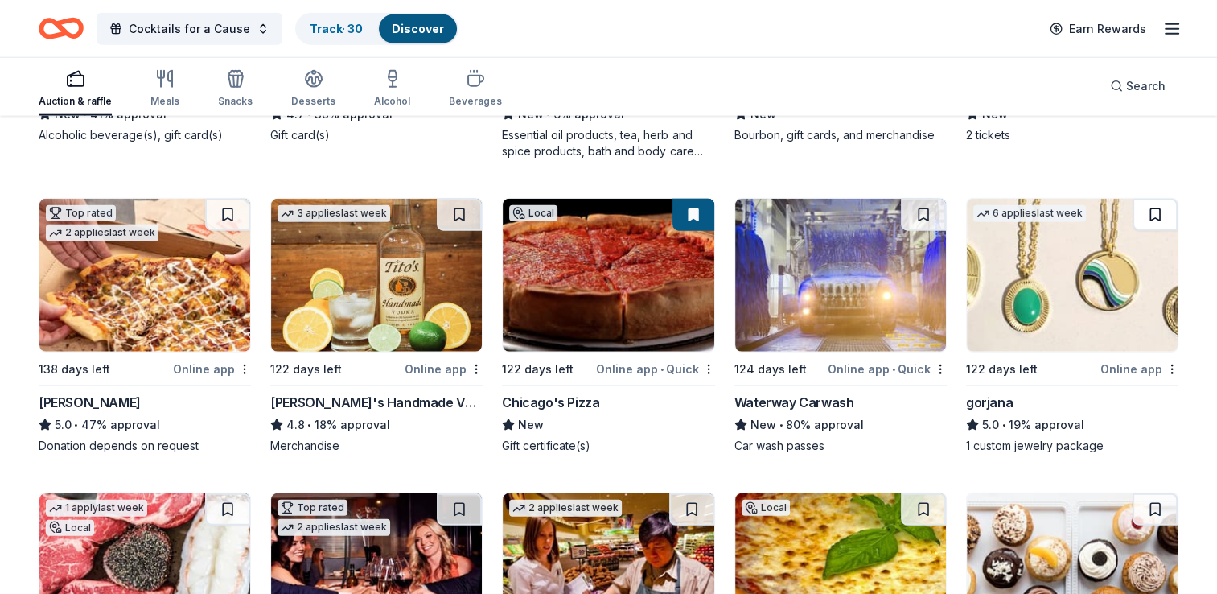
click at [1157, 211] on button at bounding box center [1155, 215] width 45 height 32
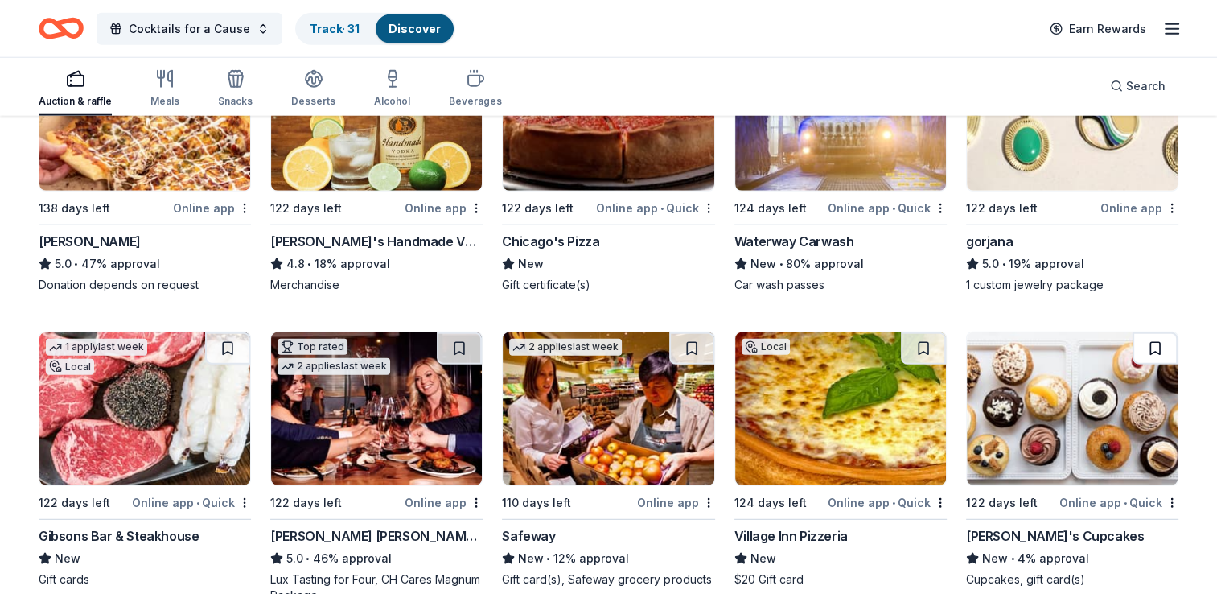
click at [1153, 346] on button at bounding box center [1155, 348] width 45 height 32
click at [920, 342] on button at bounding box center [923, 348] width 45 height 32
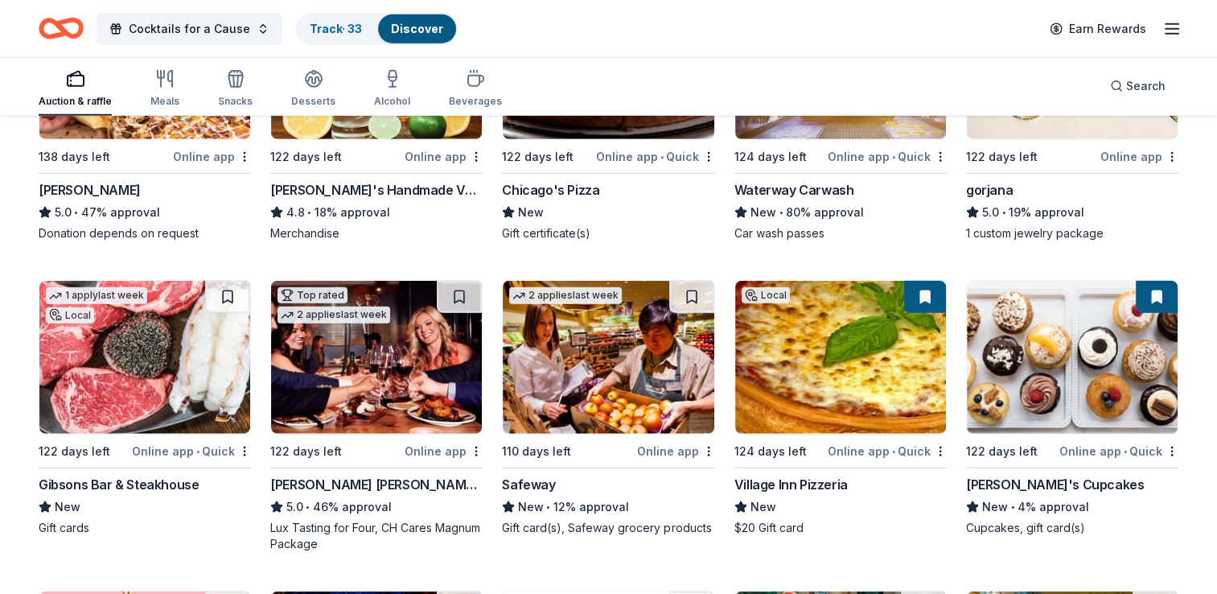
scroll to position [4344, 0]
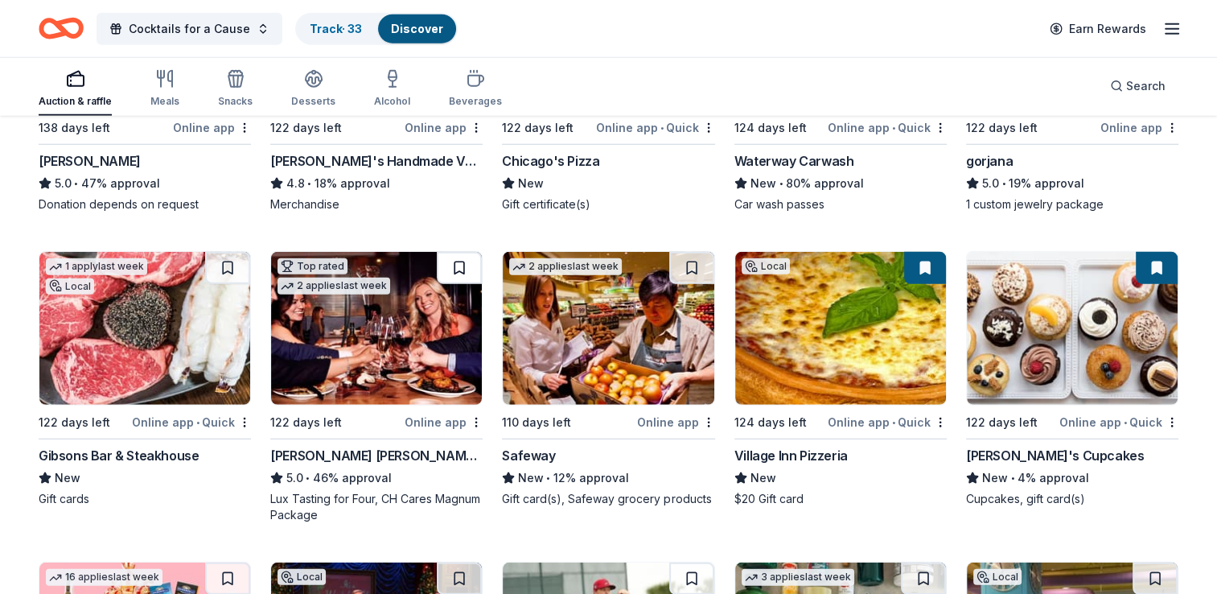
click at [457, 265] on button at bounding box center [459, 268] width 45 height 32
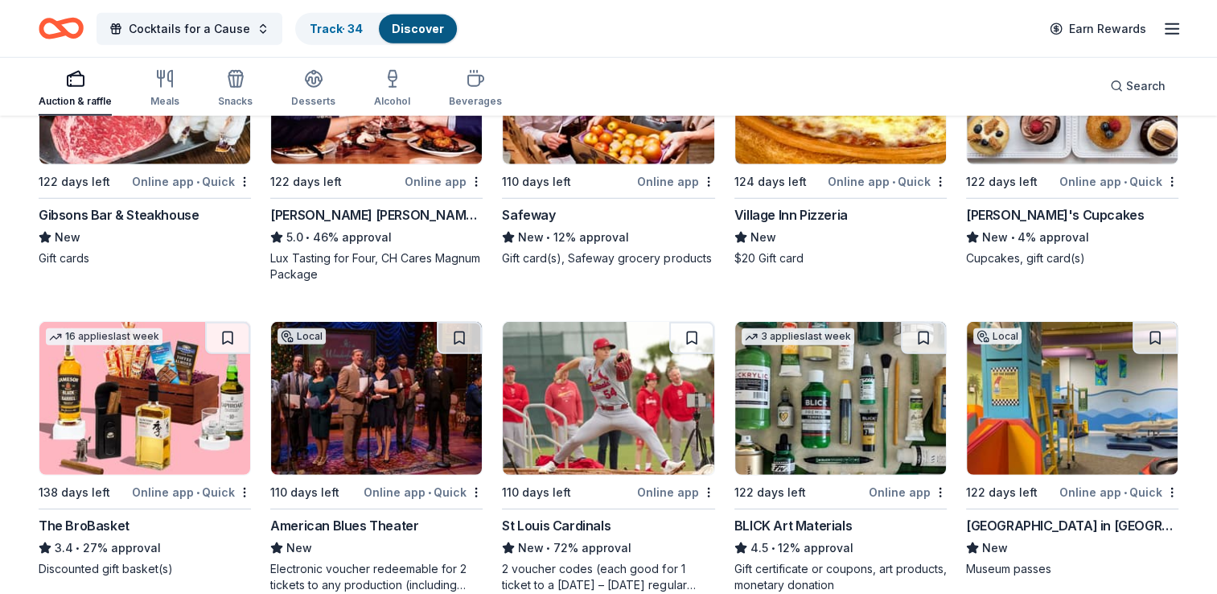
scroll to position [4586, 0]
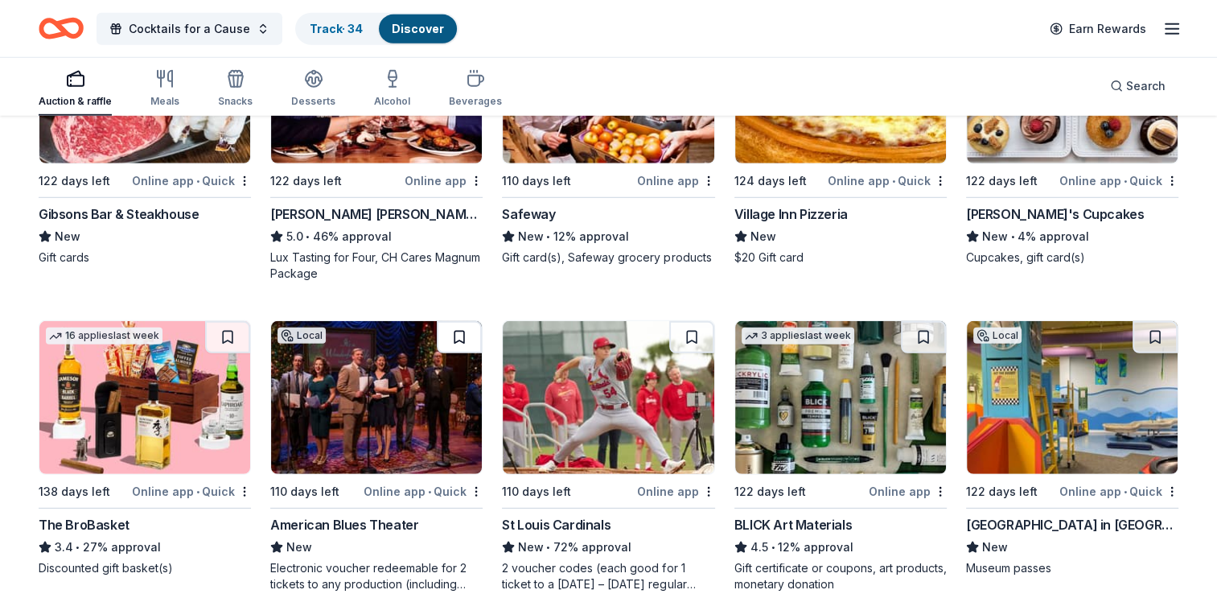
click at [455, 330] on button at bounding box center [459, 337] width 45 height 32
click at [228, 330] on button at bounding box center [227, 337] width 45 height 32
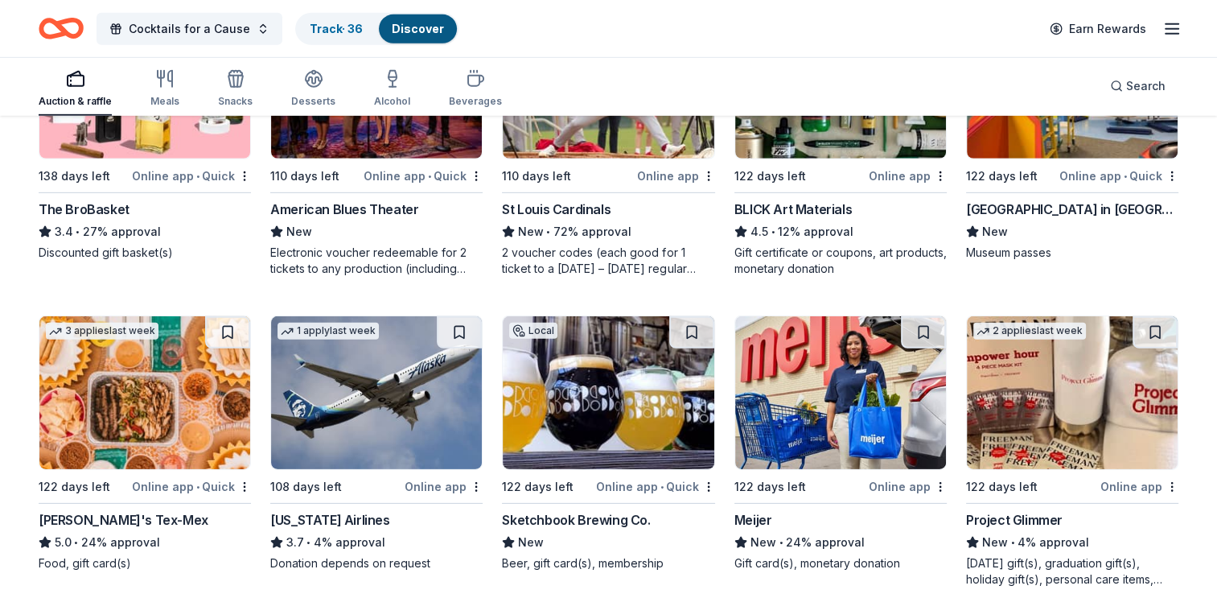
scroll to position [4907, 0]
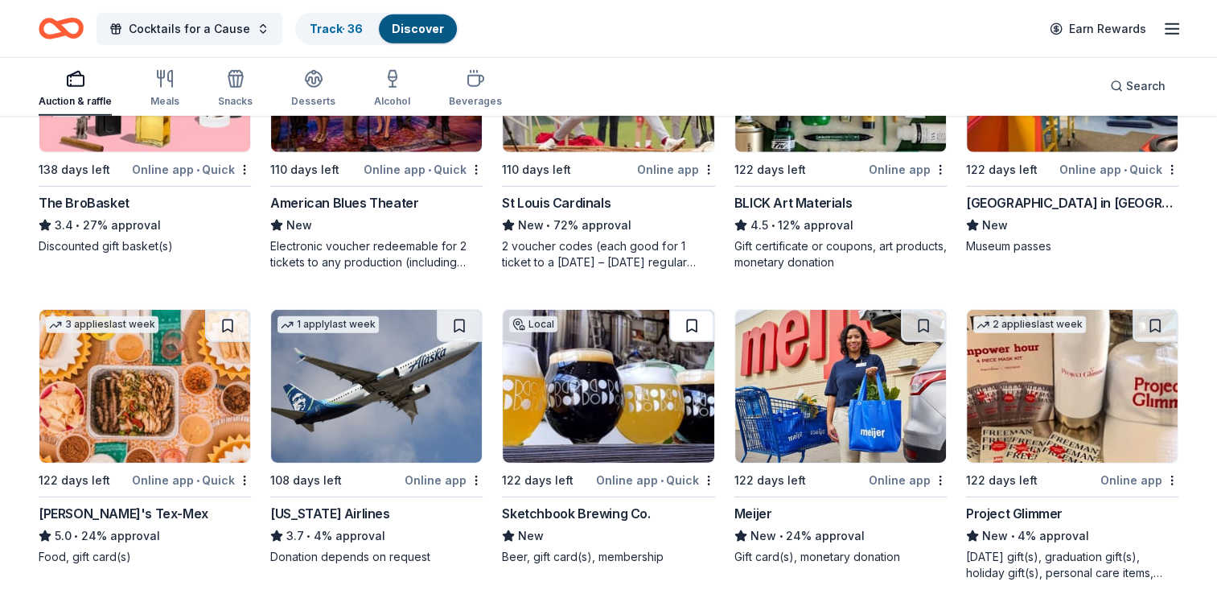
click at [690, 322] on button at bounding box center [691, 326] width 45 height 32
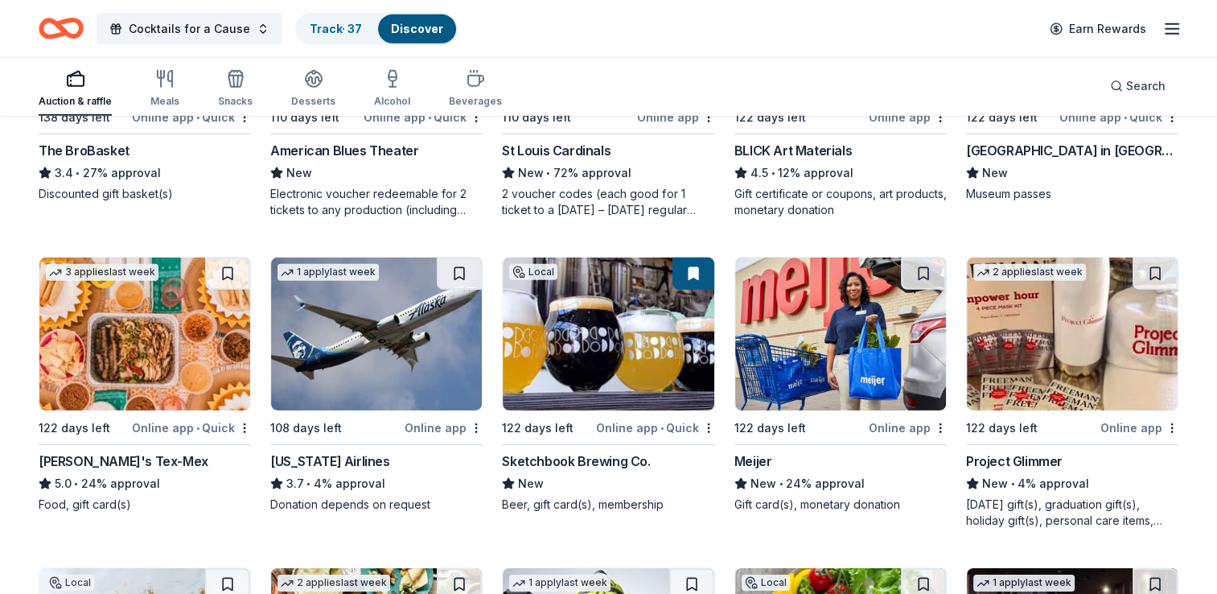
scroll to position [4988, 0]
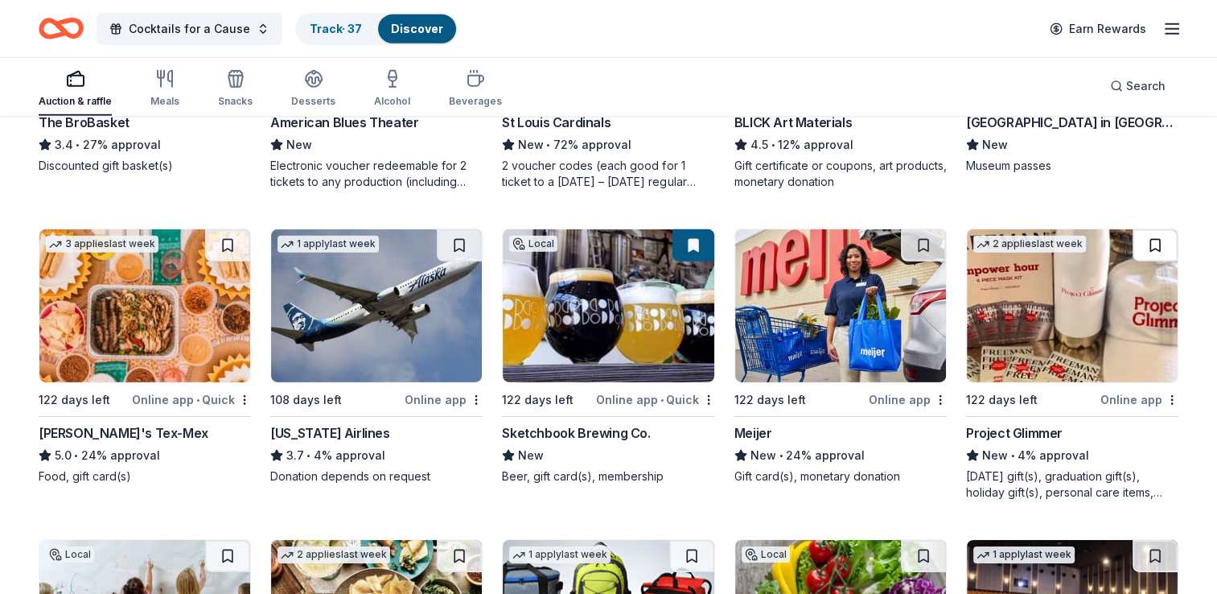
click at [1158, 241] on button at bounding box center [1155, 245] width 45 height 32
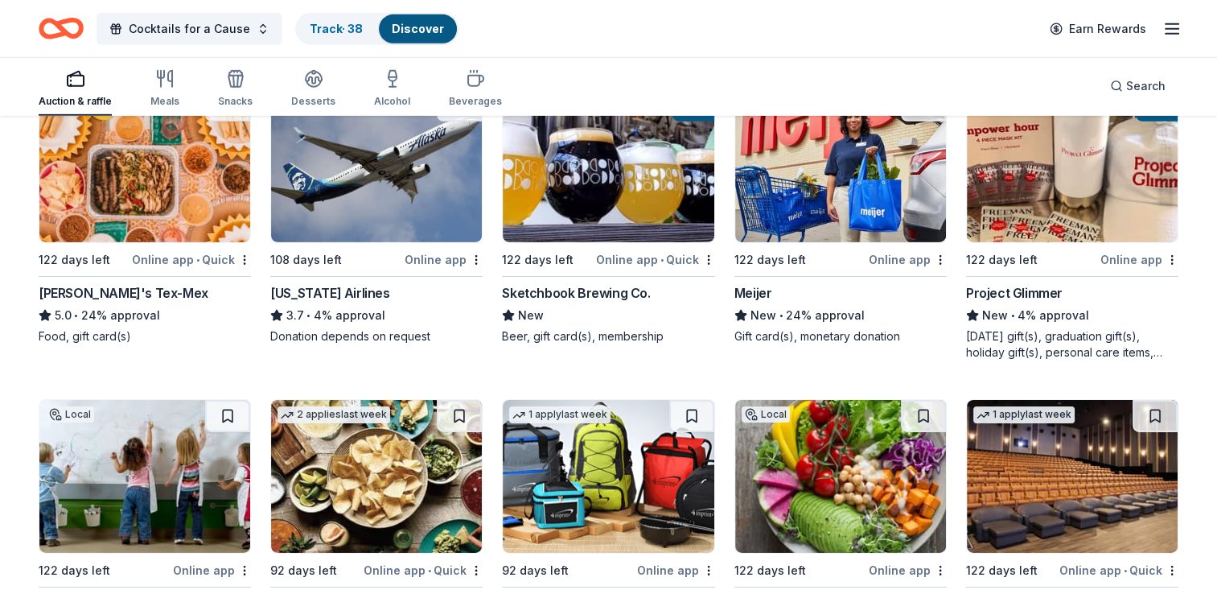
scroll to position [5229, 0]
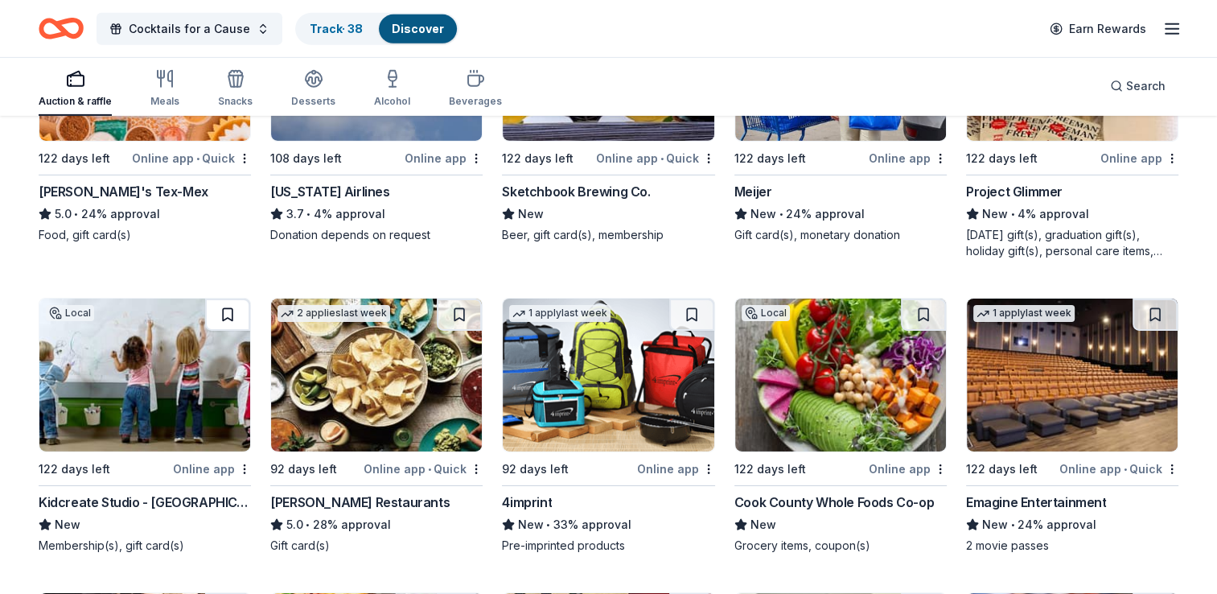
click at [230, 307] on button at bounding box center [227, 314] width 45 height 32
click at [691, 312] on button at bounding box center [691, 314] width 45 height 32
click at [926, 312] on button at bounding box center [923, 314] width 45 height 32
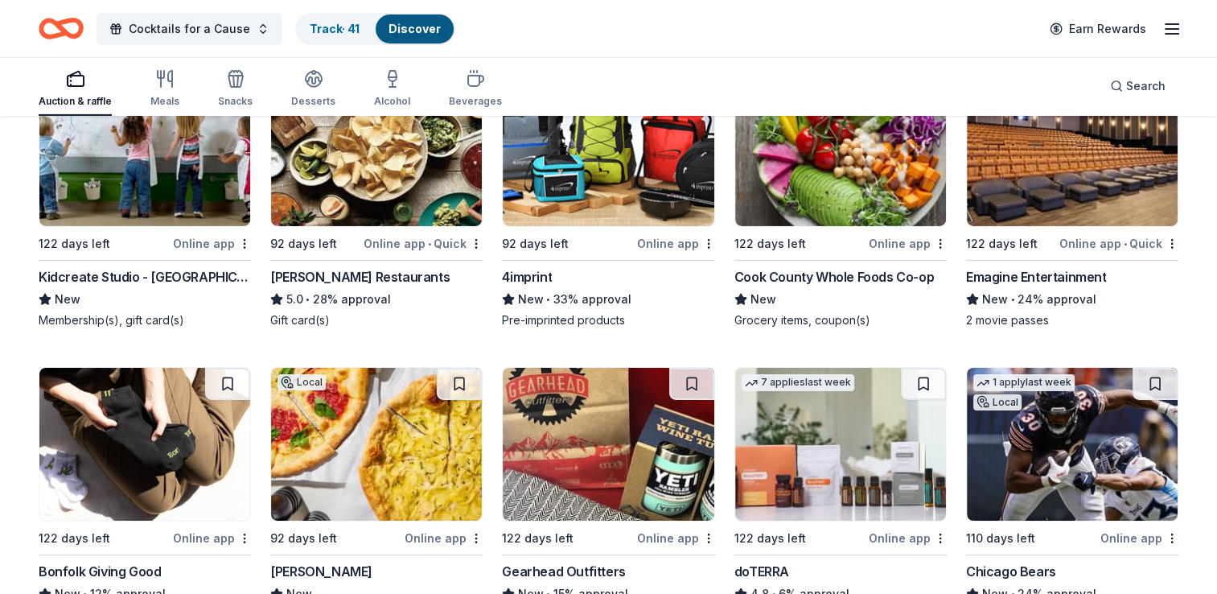
scroll to position [5551, 0]
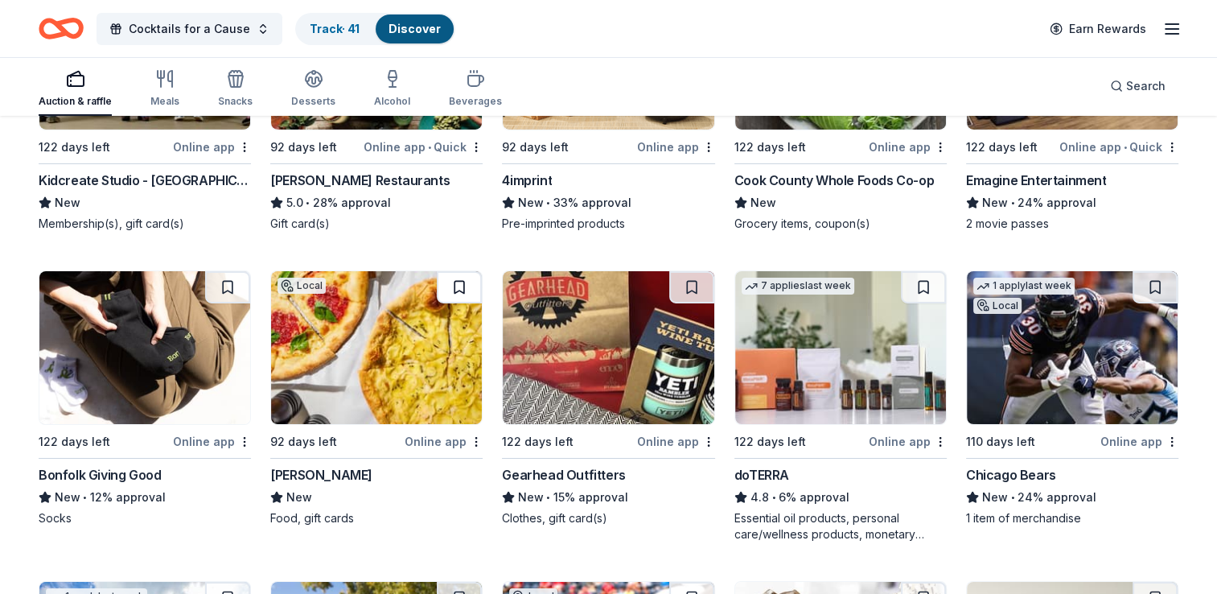
click at [456, 285] on button at bounding box center [459, 287] width 45 height 32
click at [388, 350] on img at bounding box center [376, 347] width 211 height 153
click at [689, 278] on button at bounding box center [691, 287] width 45 height 32
click at [928, 277] on button at bounding box center [923, 287] width 45 height 32
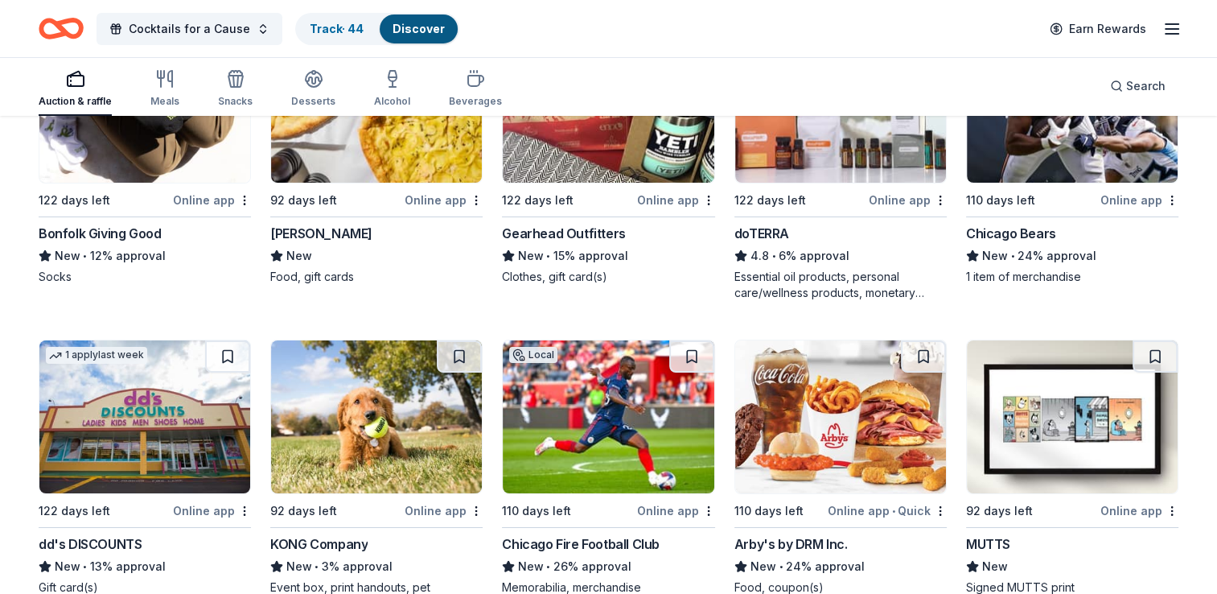
scroll to position [5873, 0]
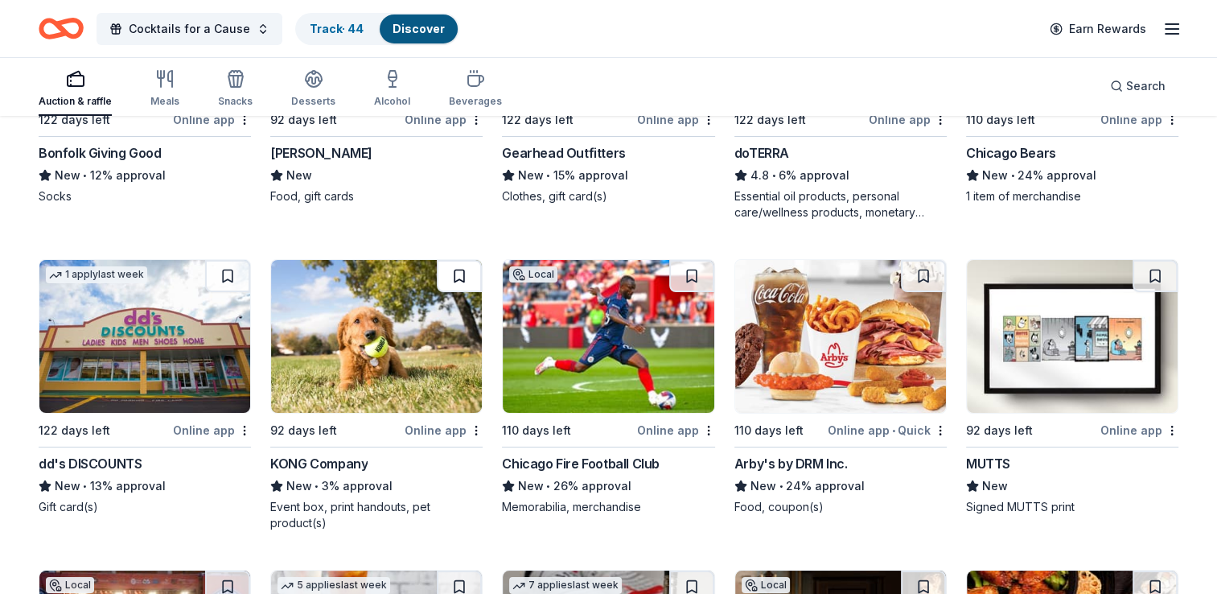
click at [460, 270] on button at bounding box center [459, 276] width 45 height 32
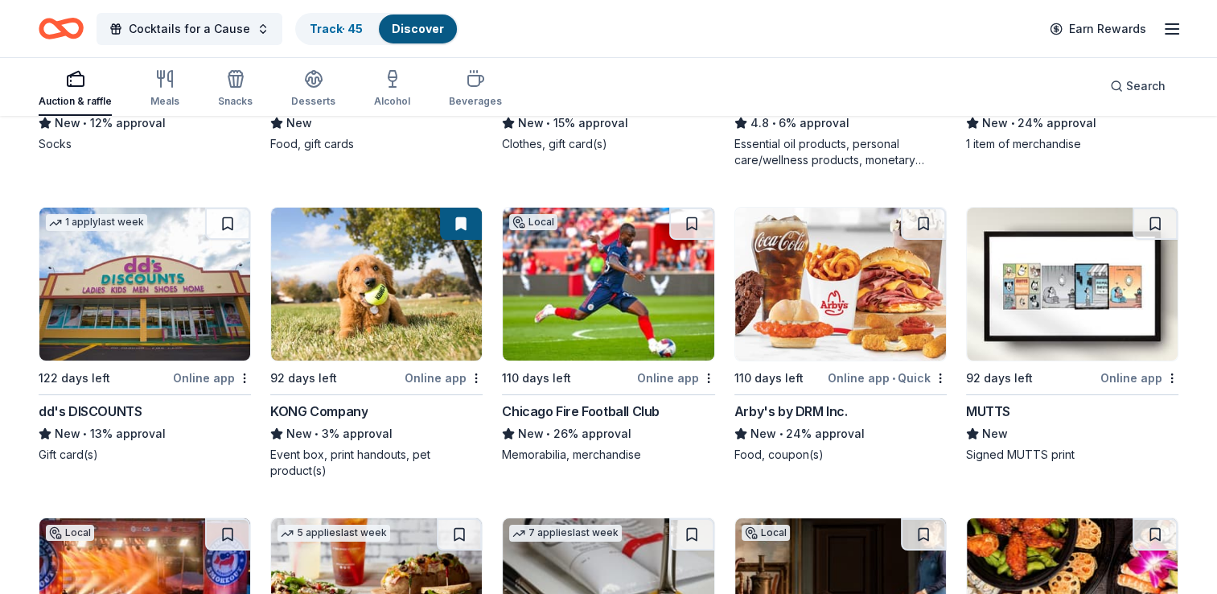
scroll to position [5953, 0]
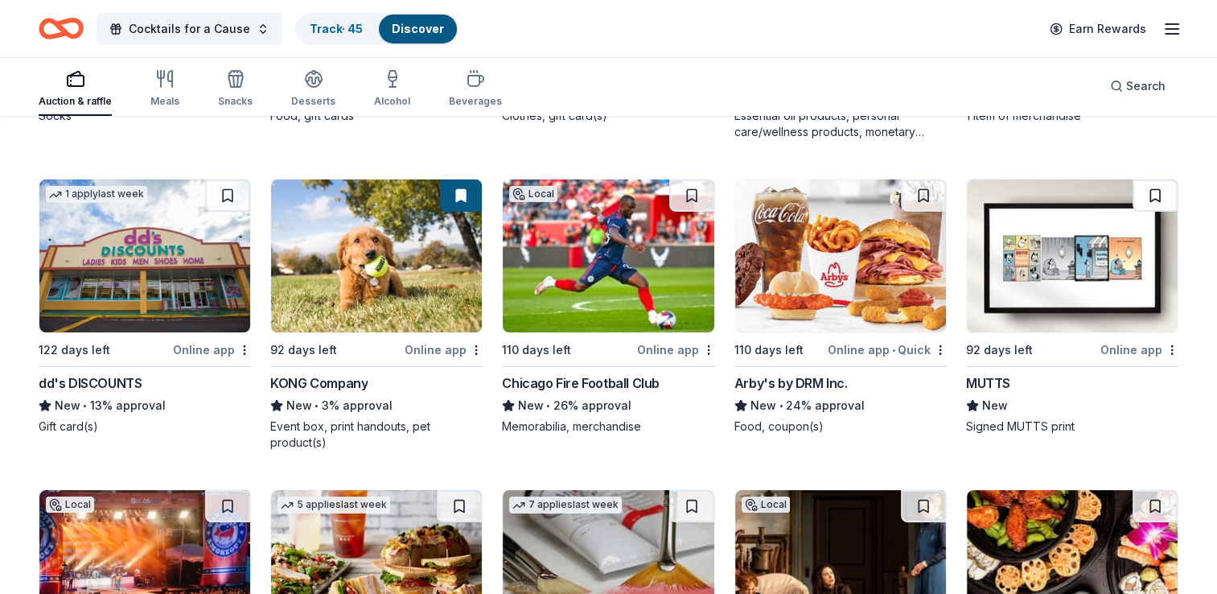
click at [1156, 185] on button at bounding box center [1155, 195] width 45 height 32
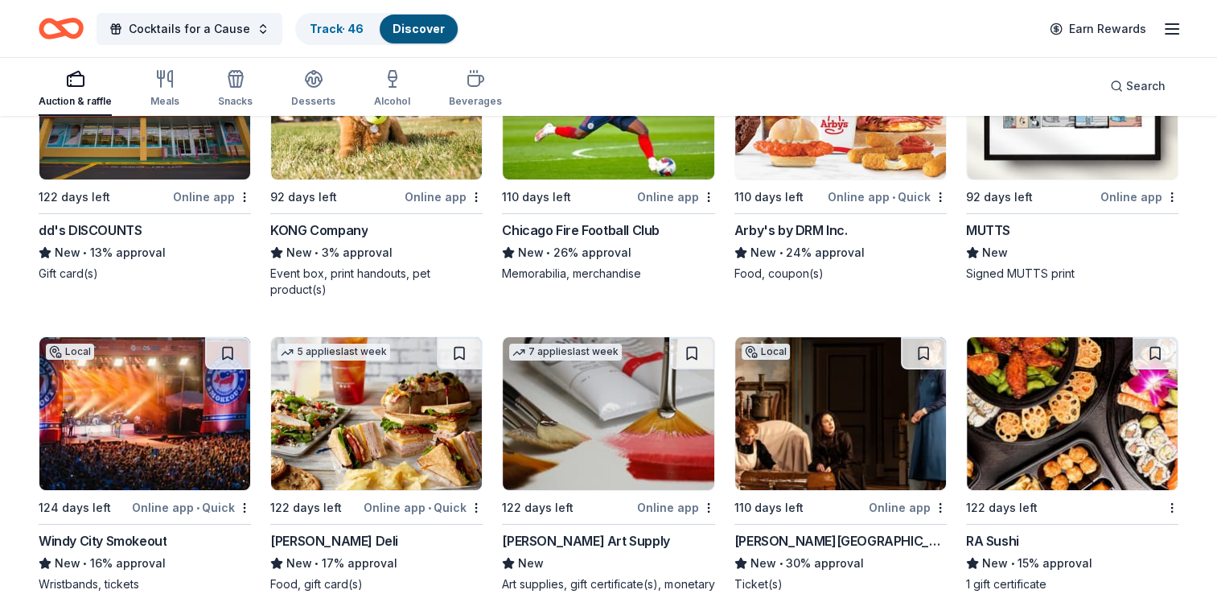
scroll to position [6114, 0]
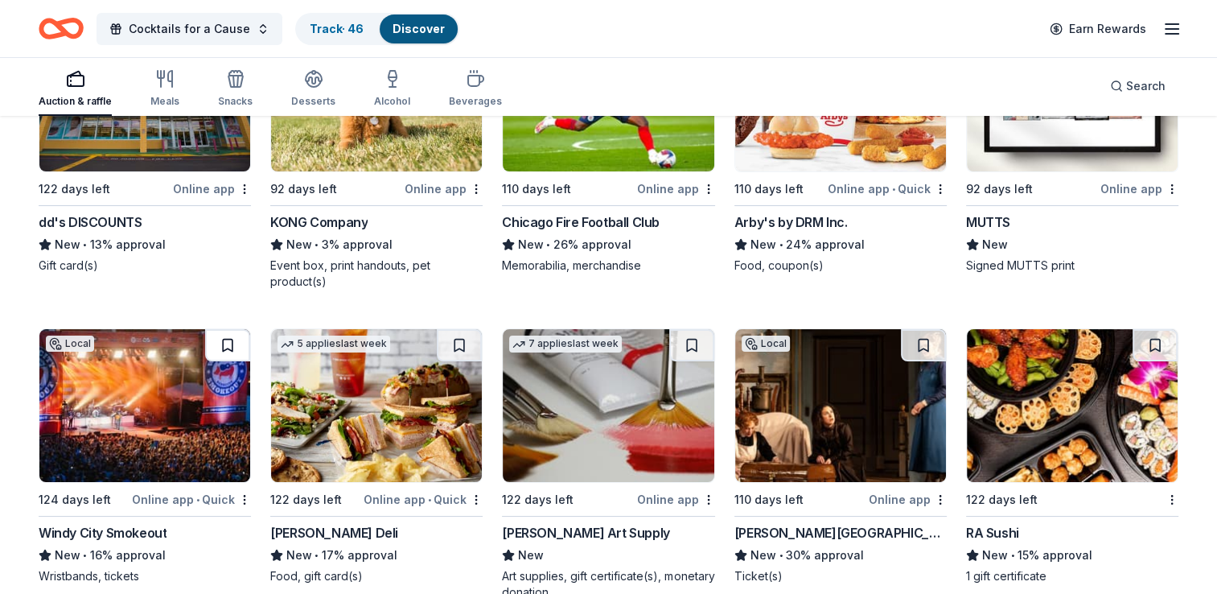
click at [228, 343] on button at bounding box center [227, 345] width 45 height 32
click at [463, 338] on button at bounding box center [459, 345] width 45 height 32
click at [1158, 335] on button at bounding box center [1155, 345] width 45 height 32
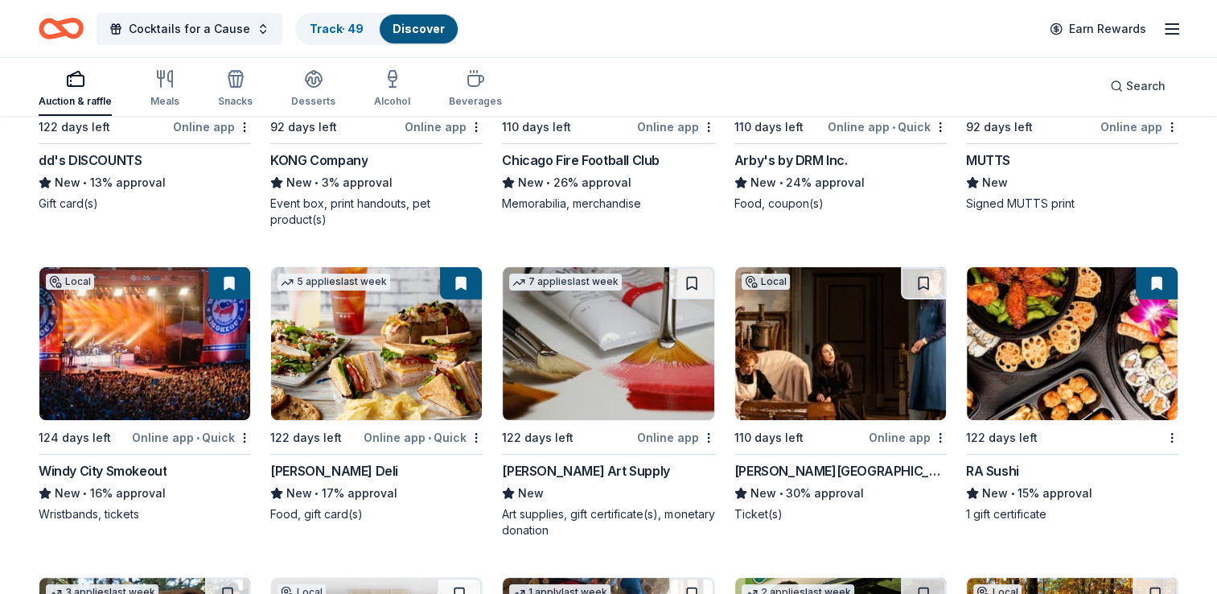
scroll to position [6275, 0]
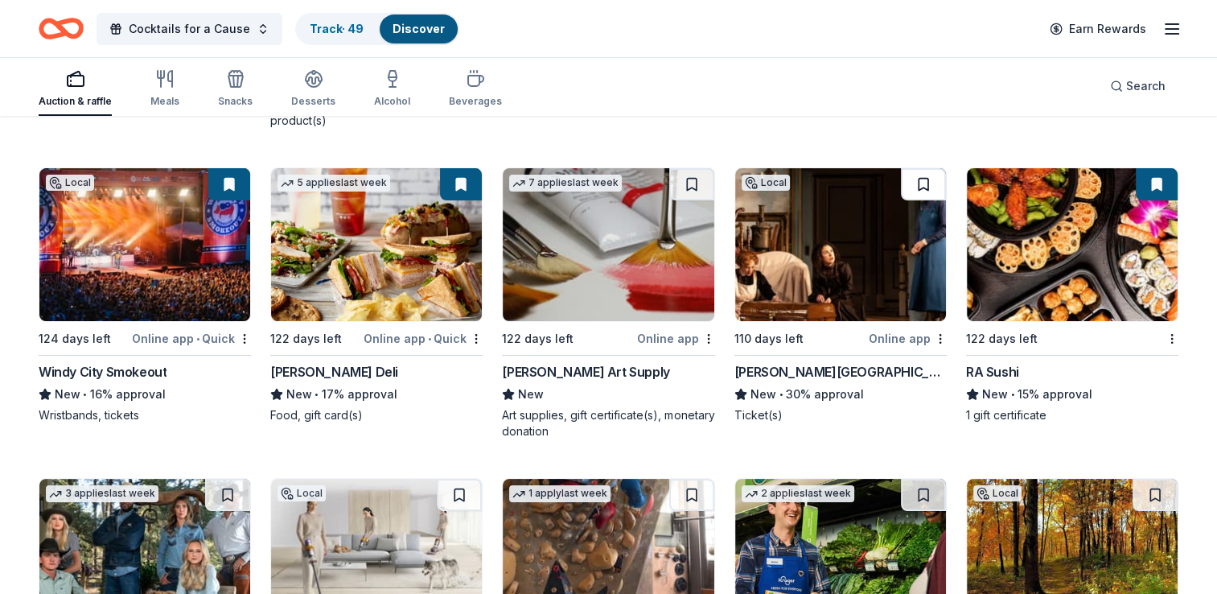
click at [925, 179] on button at bounding box center [923, 184] width 45 height 32
click at [925, 179] on button at bounding box center [925, 184] width 42 height 32
click at [922, 189] on button at bounding box center [925, 184] width 42 height 32
click at [924, 182] on button at bounding box center [925, 184] width 42 height 32
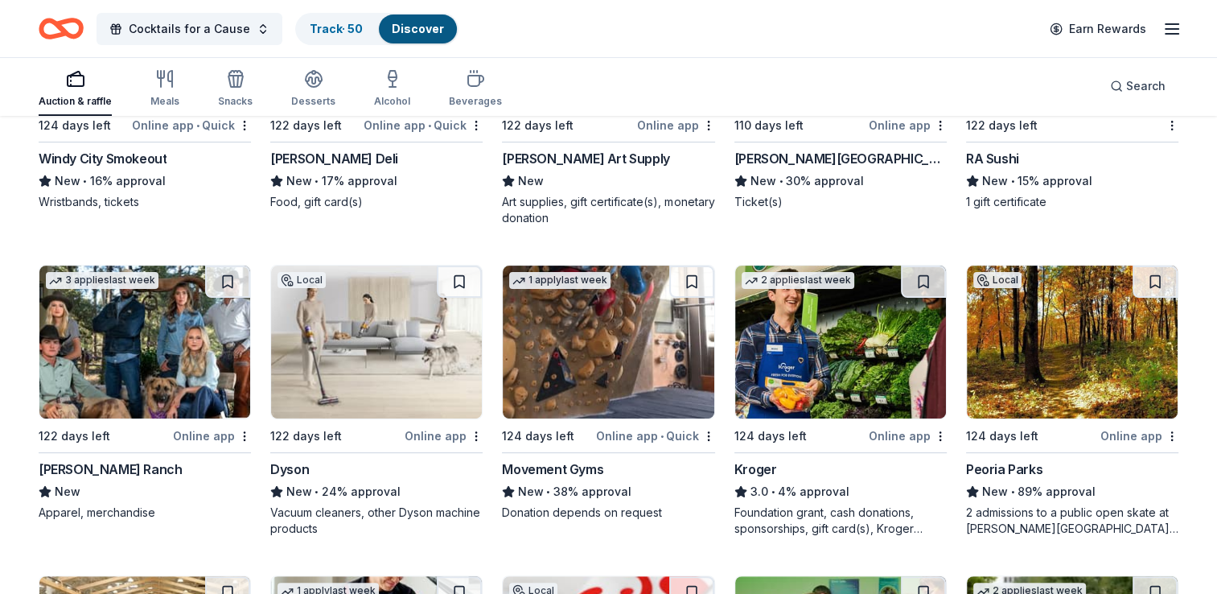
scroll to position [6516, 0]
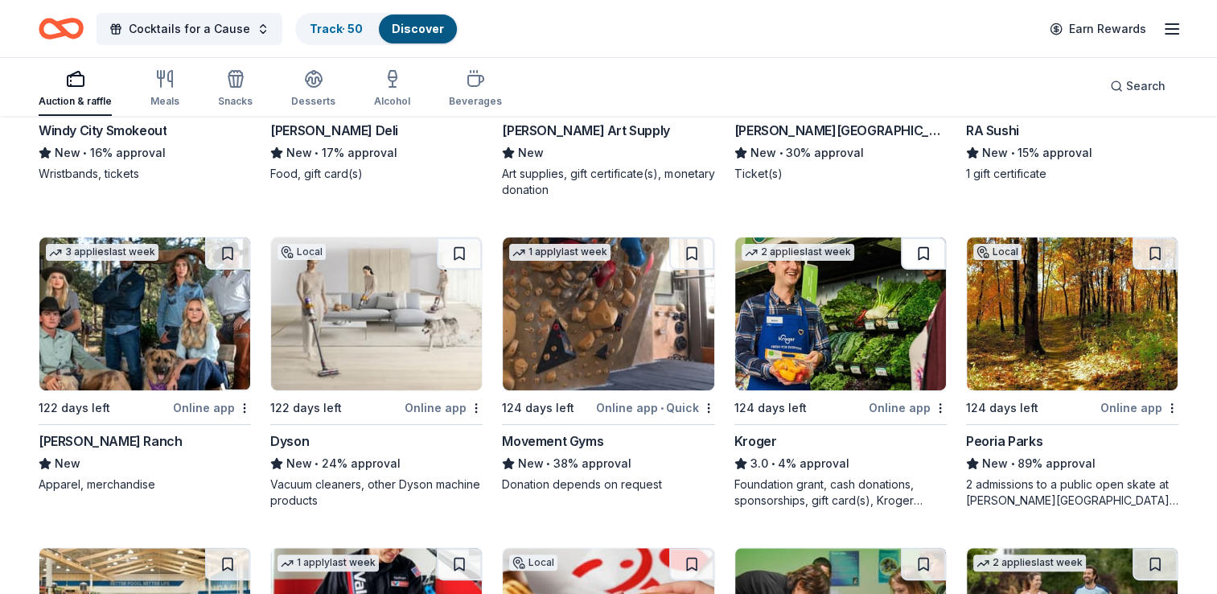
click at [920, 252] on button at bounding box center [923, 253] width 45 height 32
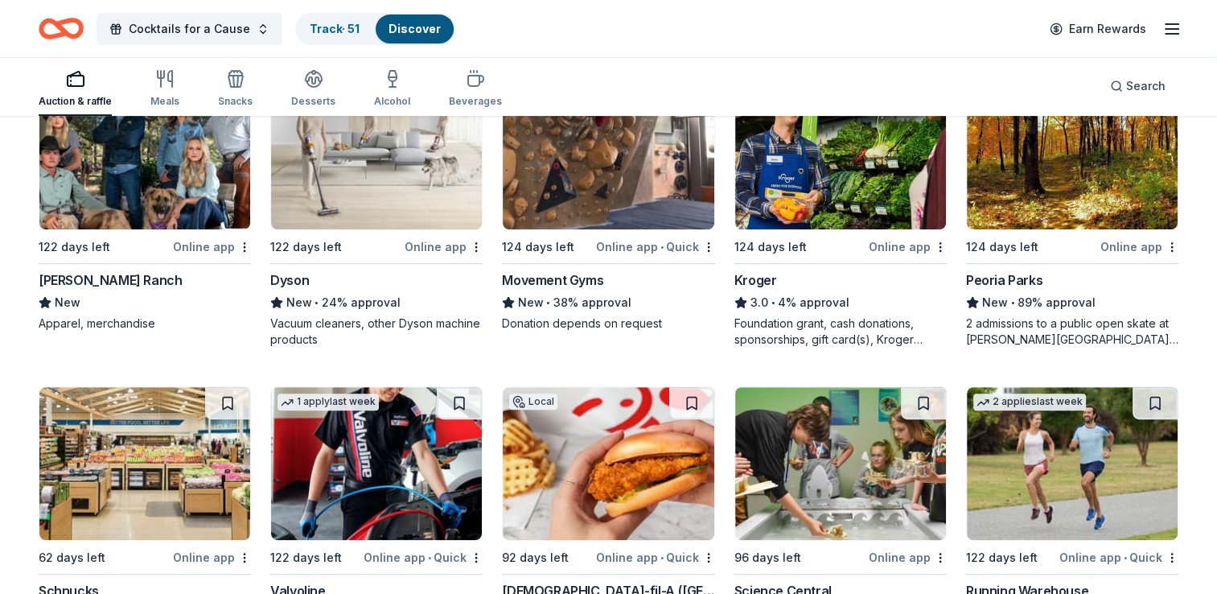
scroll to position [6758, 0]
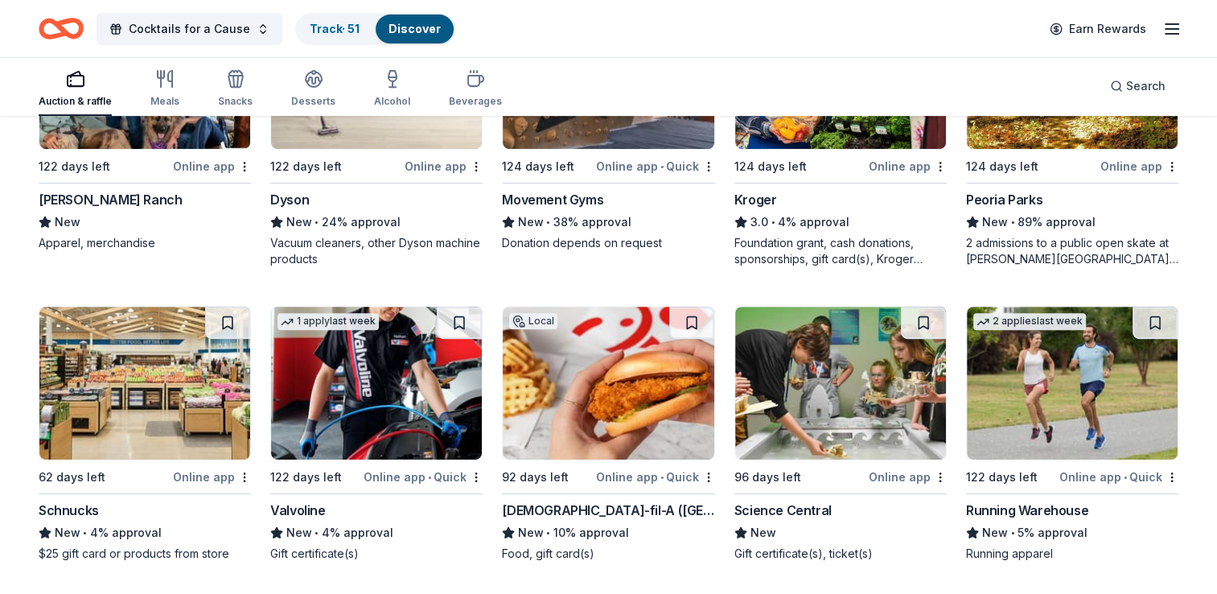
click at [1045, 397] on img at bounding box center [1072, 383] width 211 height 153
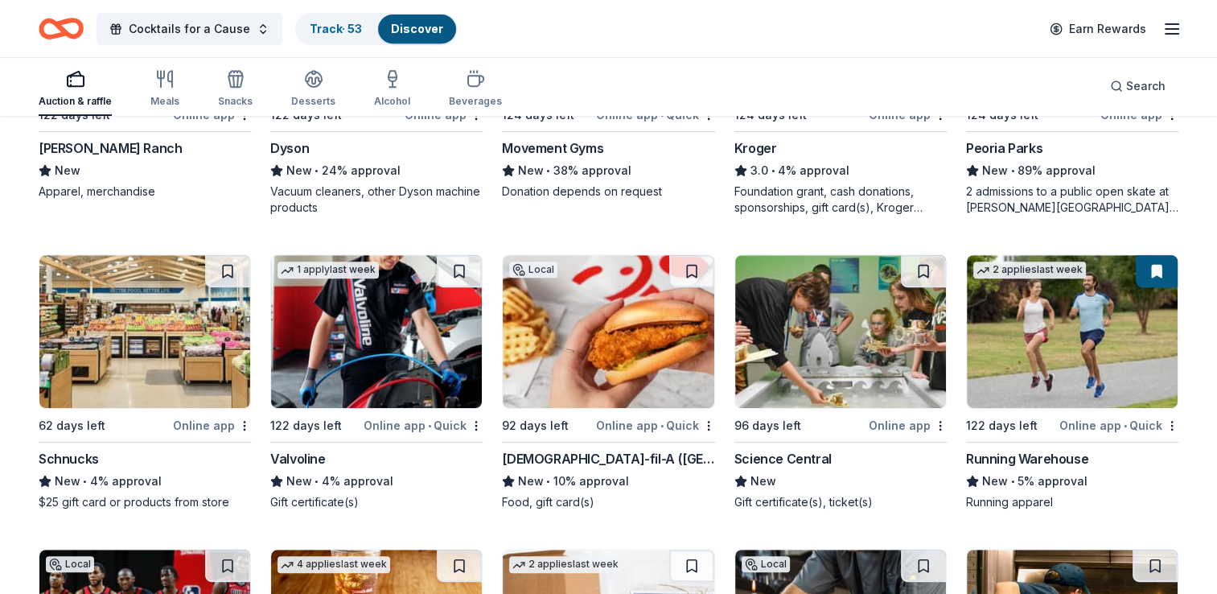
scroll to position [6838, 0]
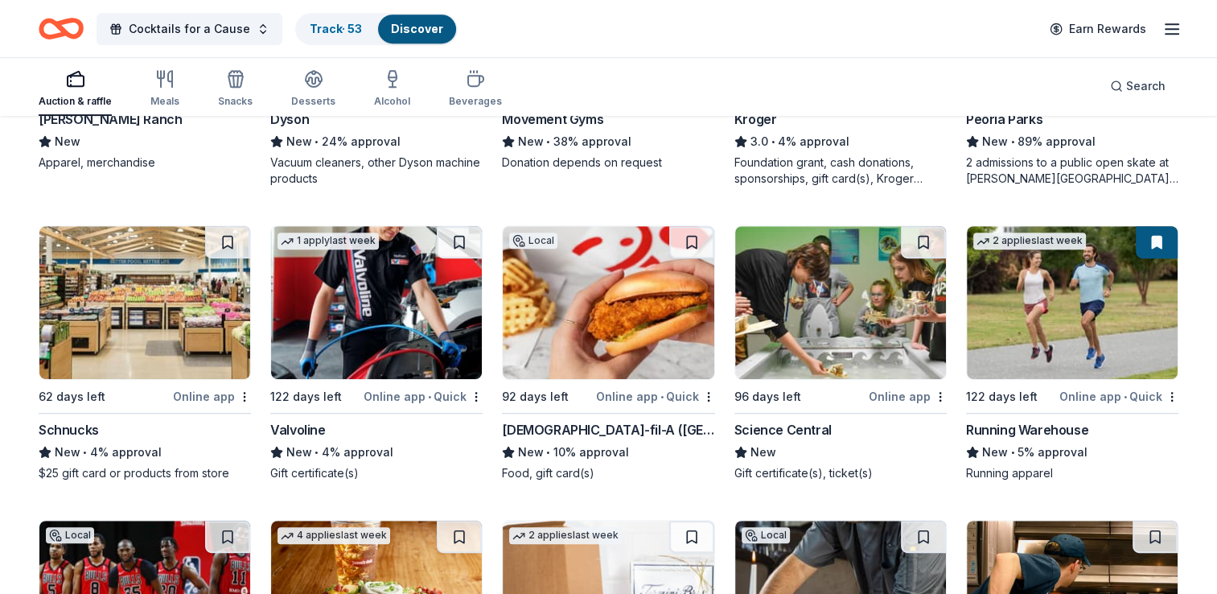
click at [459, 236] on button at bounding box center [459, 242] width 45 height 32
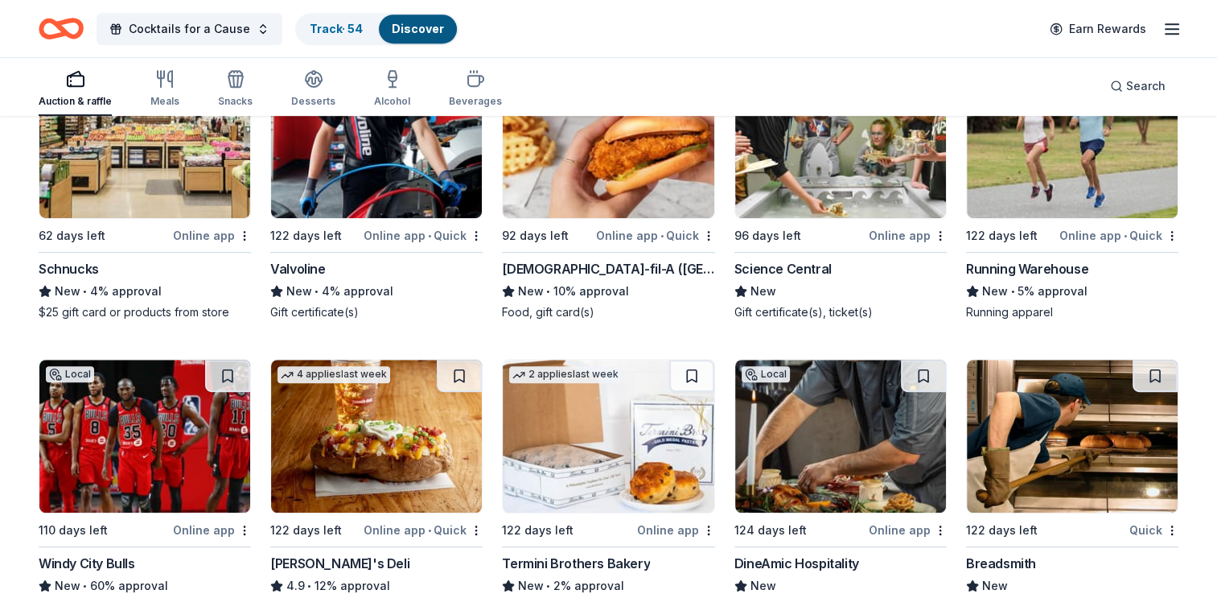
scroll to position [7079, 0]
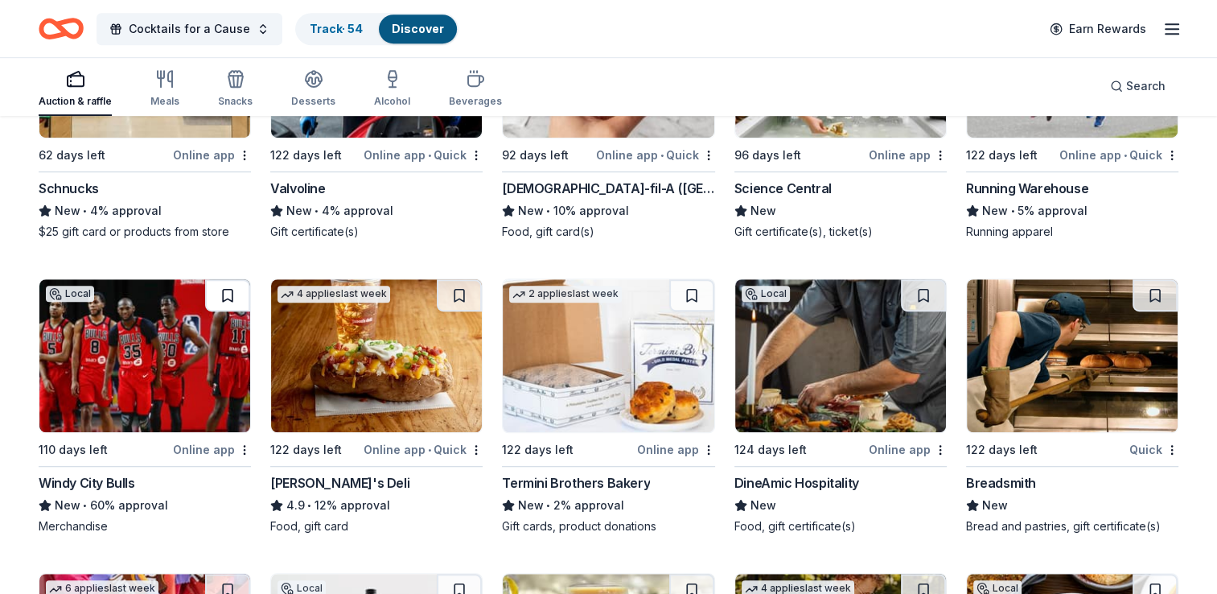
click at [226, 291] on button at bounding box center [227, 295] width 45 height 32
click at [455, 295] on button at bounding box center [459, 295] width 45 height 32
click at [560, 315] on img at bounding box center [608, 355] width 211 height 153
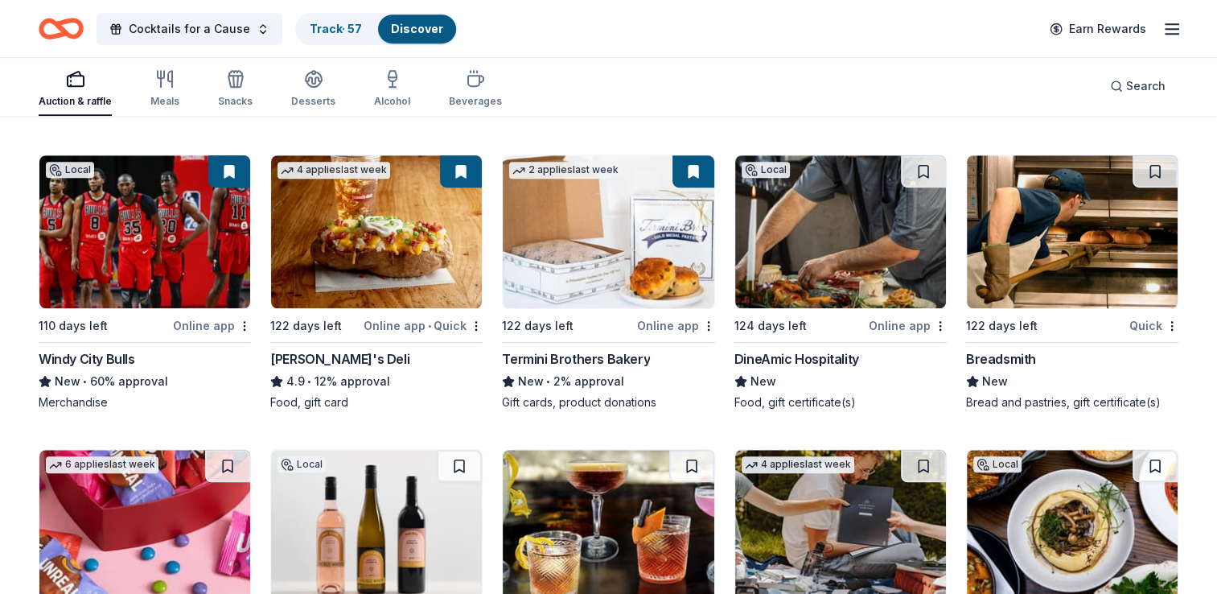
scroll to position [7240, 0]
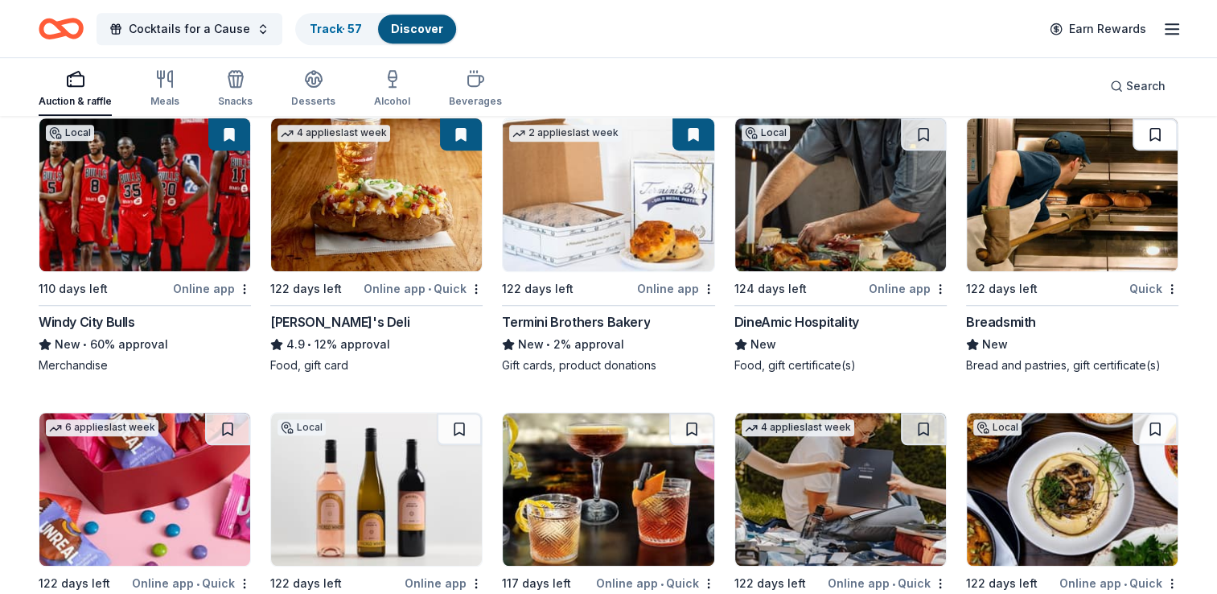
click at [1158, 130] on button at bounding box center [1155, 134] width 45 height 32
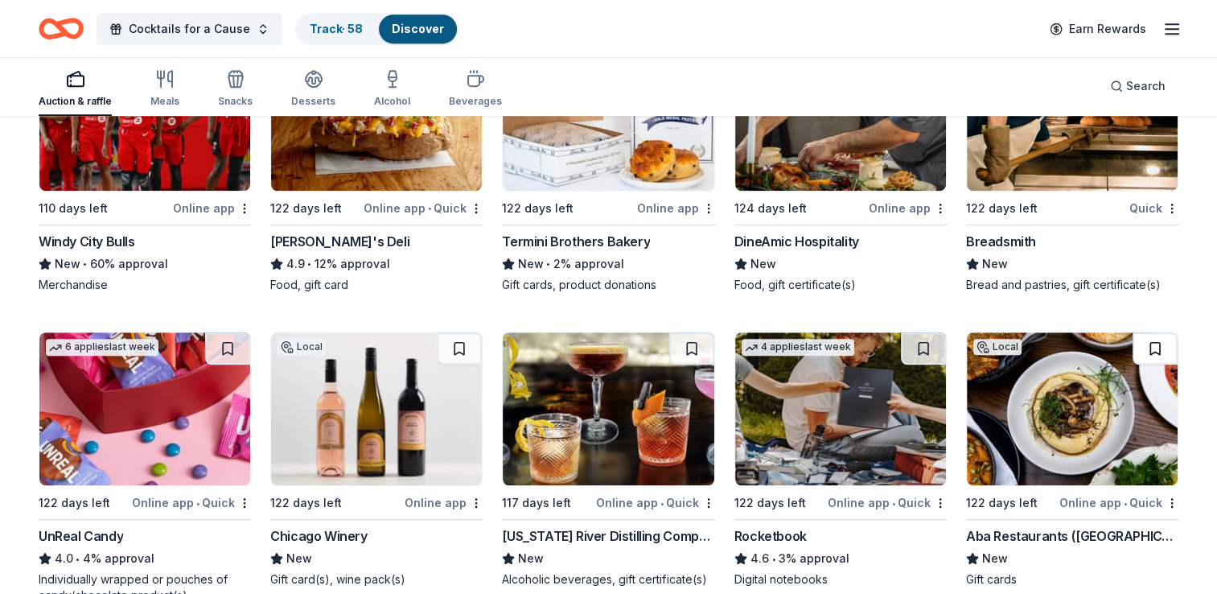
click at [1154, 343] on button at bounding box center [1155, 348] width 45 height 32
click at [693, 339] on button at bounding box center [691, 348] width 45 height 32
click at [457, 341] on button at bounding box center [459, 348] width 45 height 32
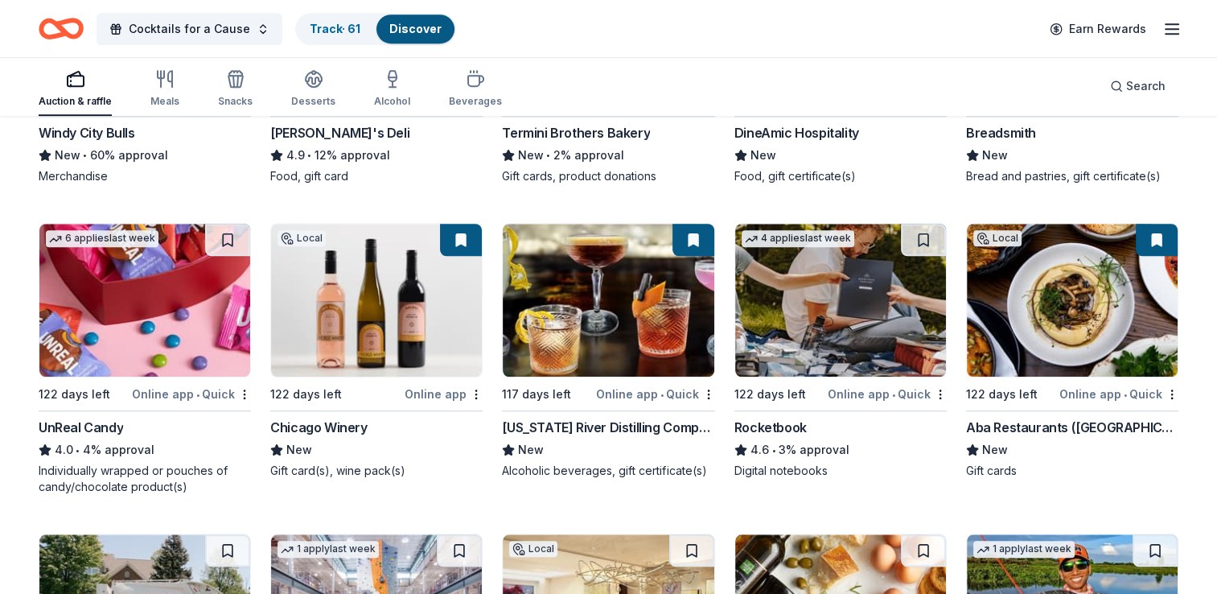
scroll to position [7401, 0]
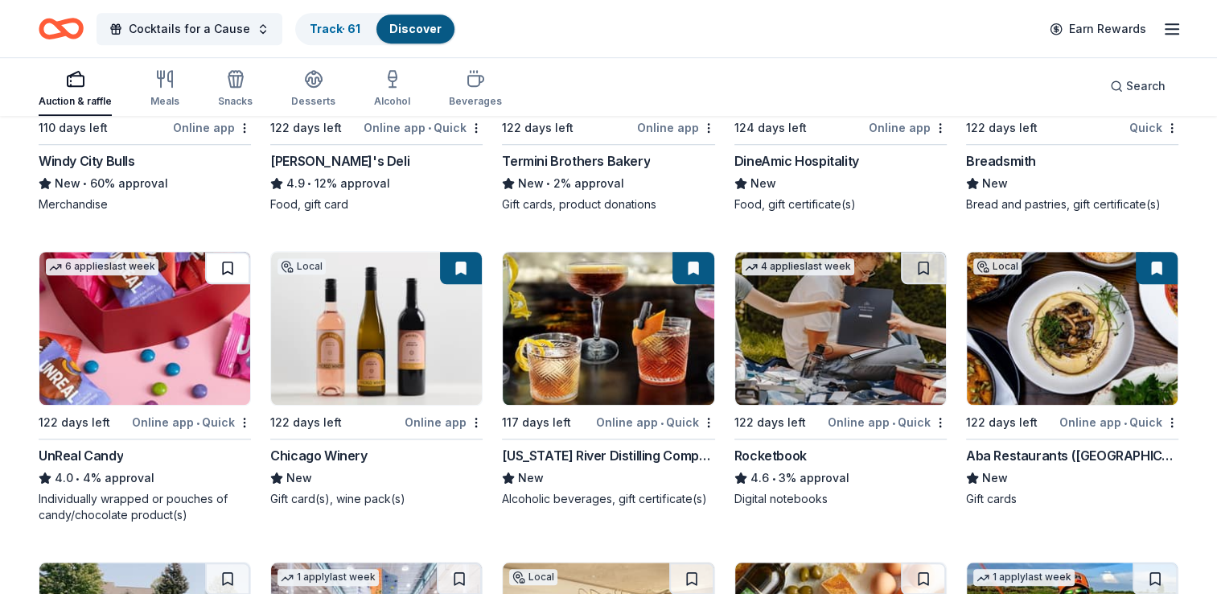
click at [228, 261] on button at bounding box center [227, 268] width 45 height 32
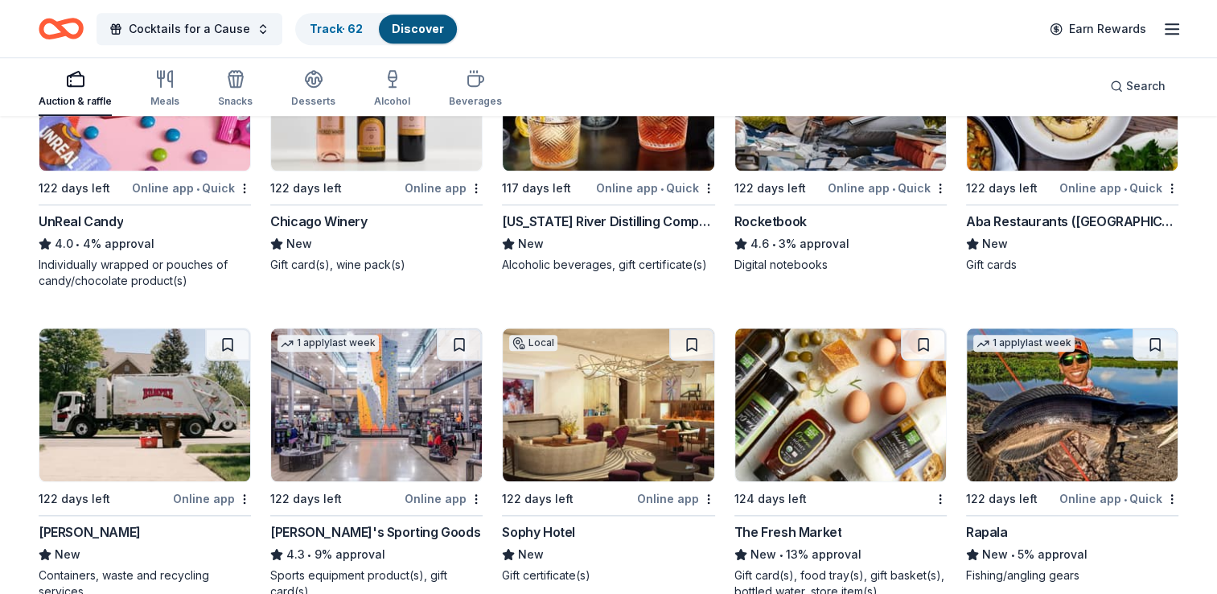
scroll to position [7643, 0]
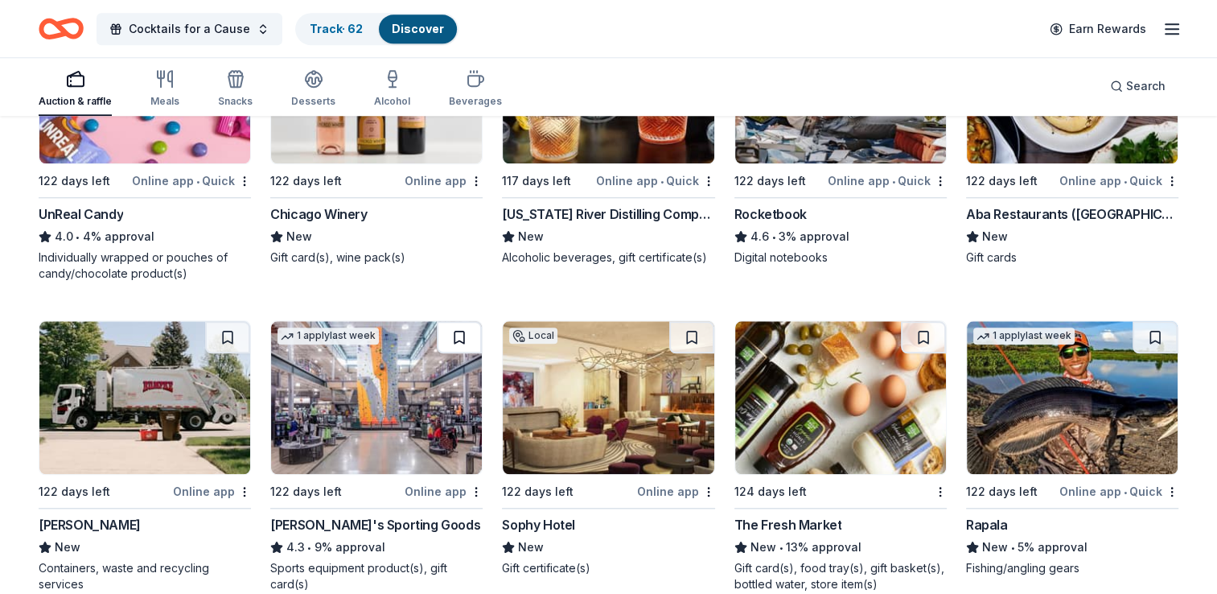
click at [457, 329] on button at bounding box center [459, 337] width 45 height 32
click at [923, 330] on button at bounding box center [923, 337] width 45 height 32
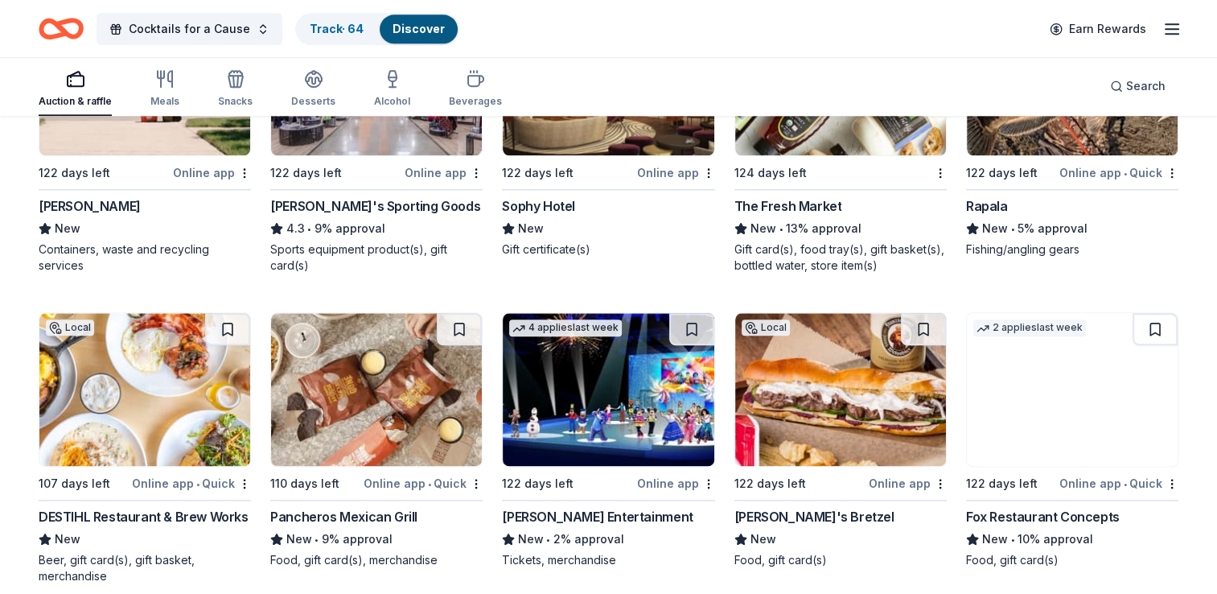
scroll to position [7964, 0]
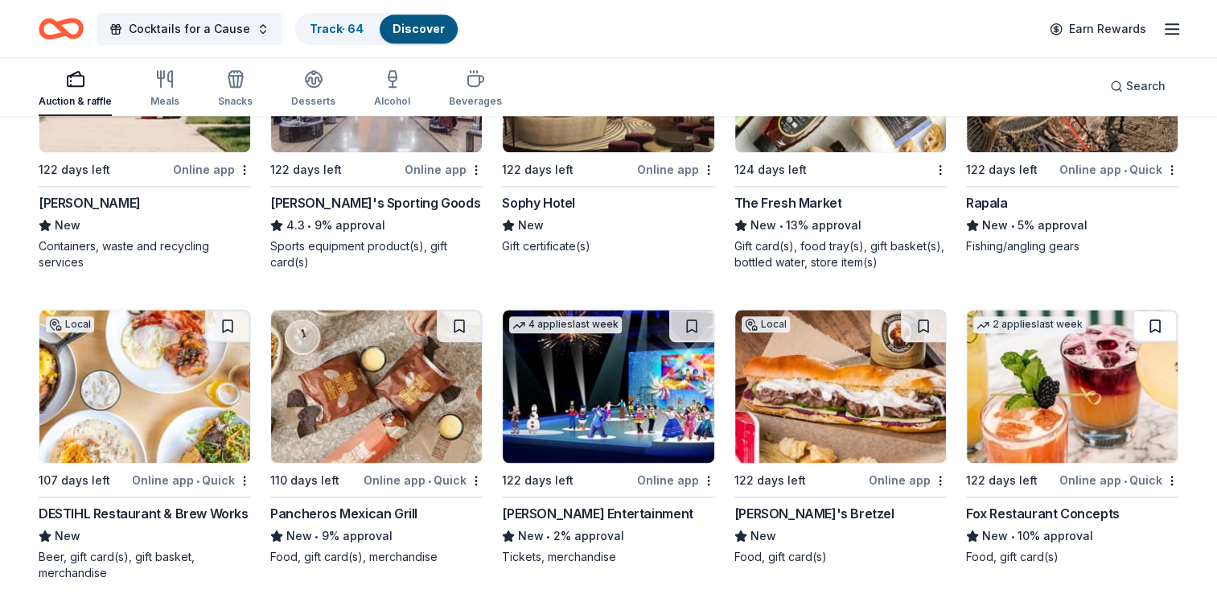
click at [1155, 320] on button at bounding box center [1155, 326] width 45 height 32
click at [924, 321] on button at bounding box center [923, 326] width 45 height 32
click at [166, 357] on img at bounding box center [144, 386] width 211 height 153
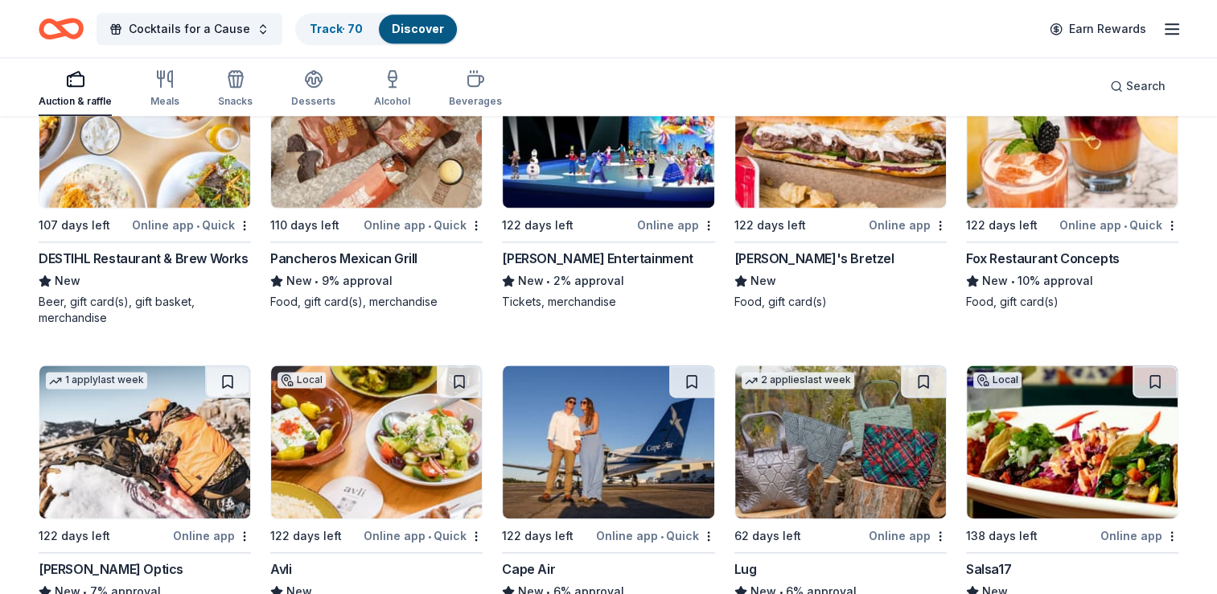
scroll to position [8367, 0]
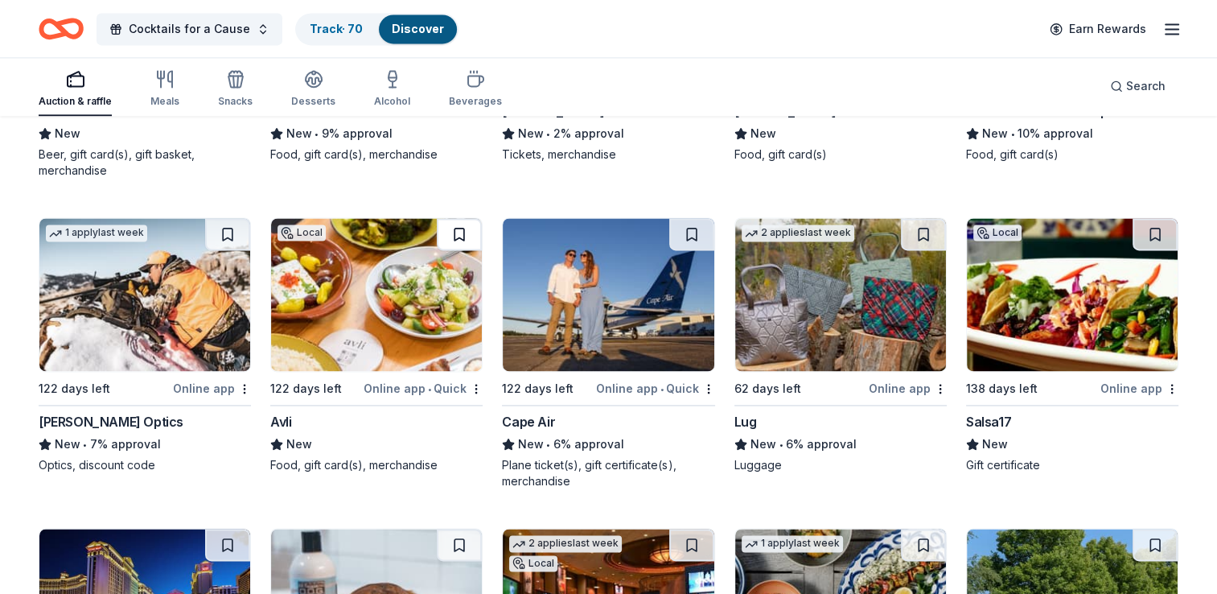
click at [457, 231] on button at bounding box center [459, 234] width 45 height 32
click at [924, 227] on button at bounding box center [923, 234] width 45 height 32
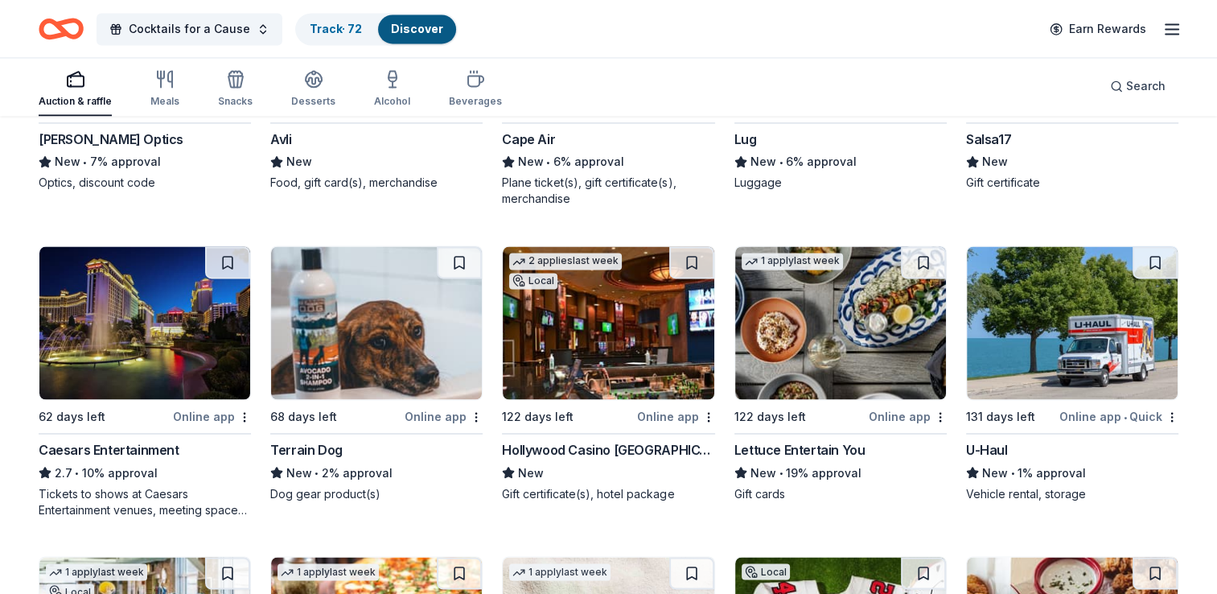
scroll to position [8688, 0]
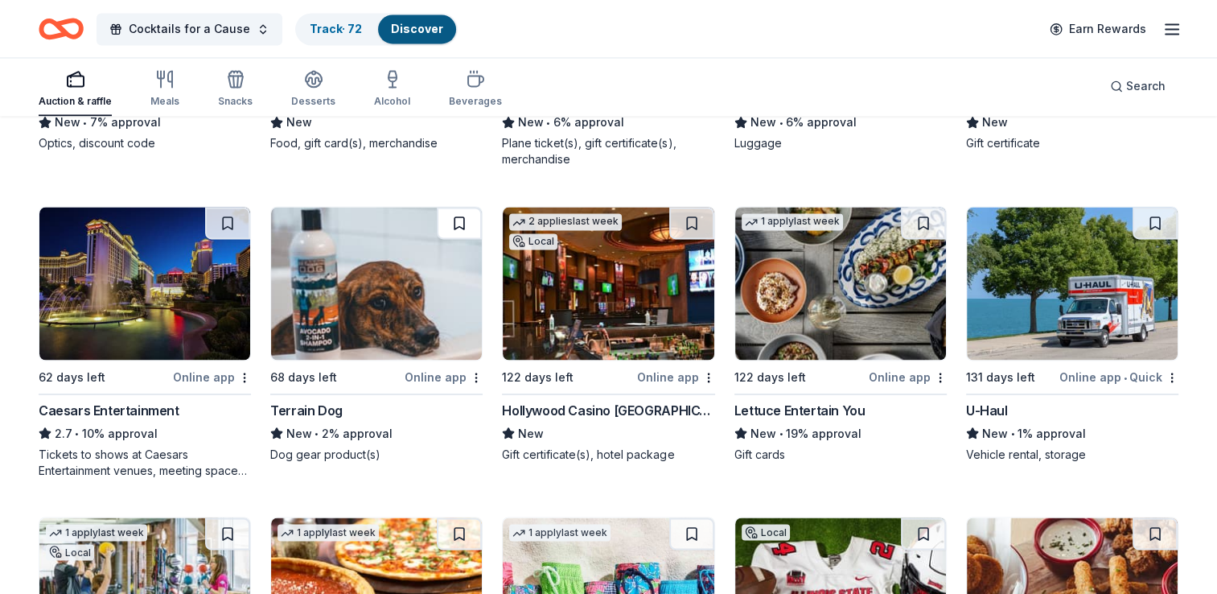
click at [459, 214] on button at bounding box center [459, 223] width 45 height 32
click at [222, 215] on button at bounding box center [227, 223] width 45 height 32
click at [691, 216] on button at bounding box center [691, 223] width 45 height 32
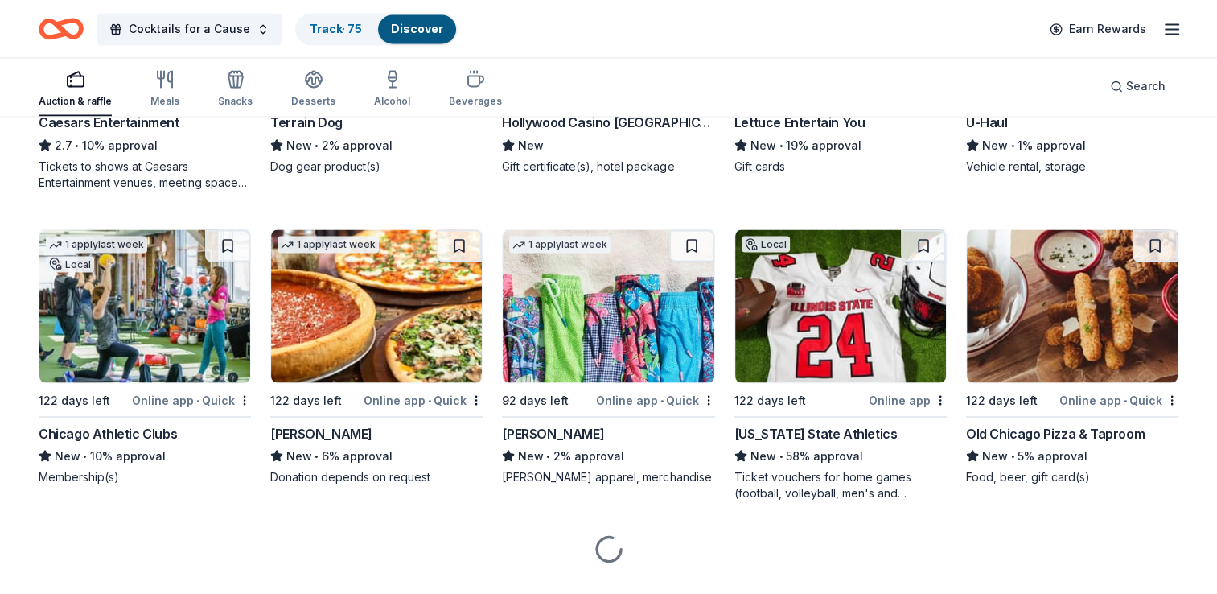
scroll to position [9005, 0]
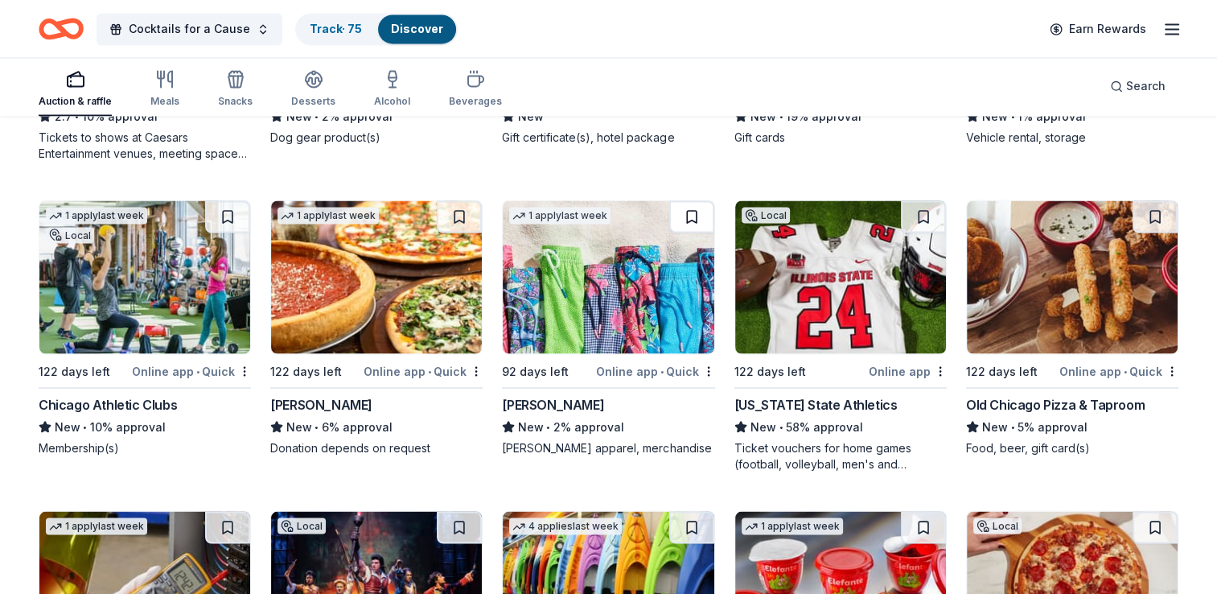
click at [696, 211] on button at bounding box center [691, 216] width 45 height 32
click at [460, 209] on button at bounding box center [459, 216] width 45 height 32
click at [1038, 397] on div "Old Chicago Pizza & Taproom" at bounding box center [1055, 403] width 179 height 19
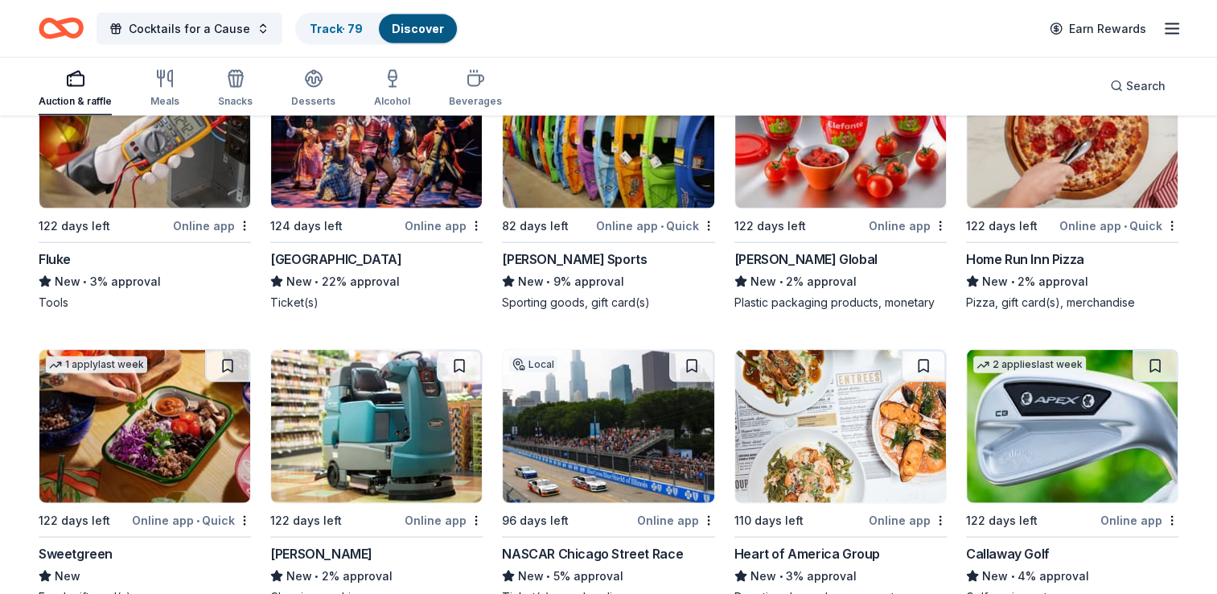
scroll to position [9569, 0]
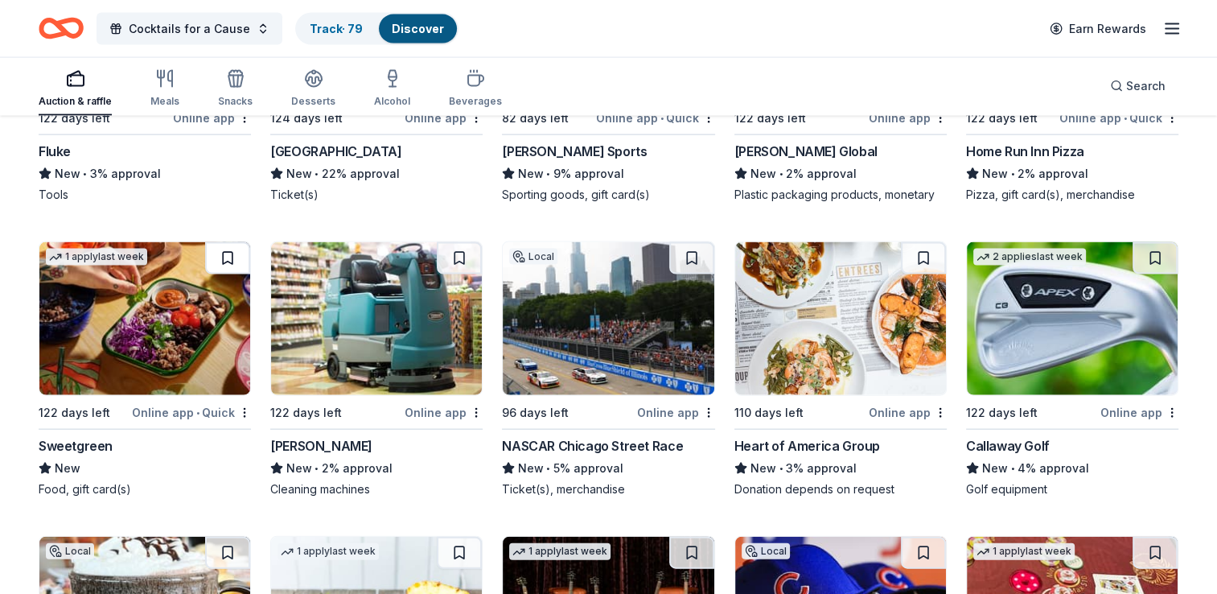
click at [228, 250] on button at bounding box center [227, 258] width 45 height 32
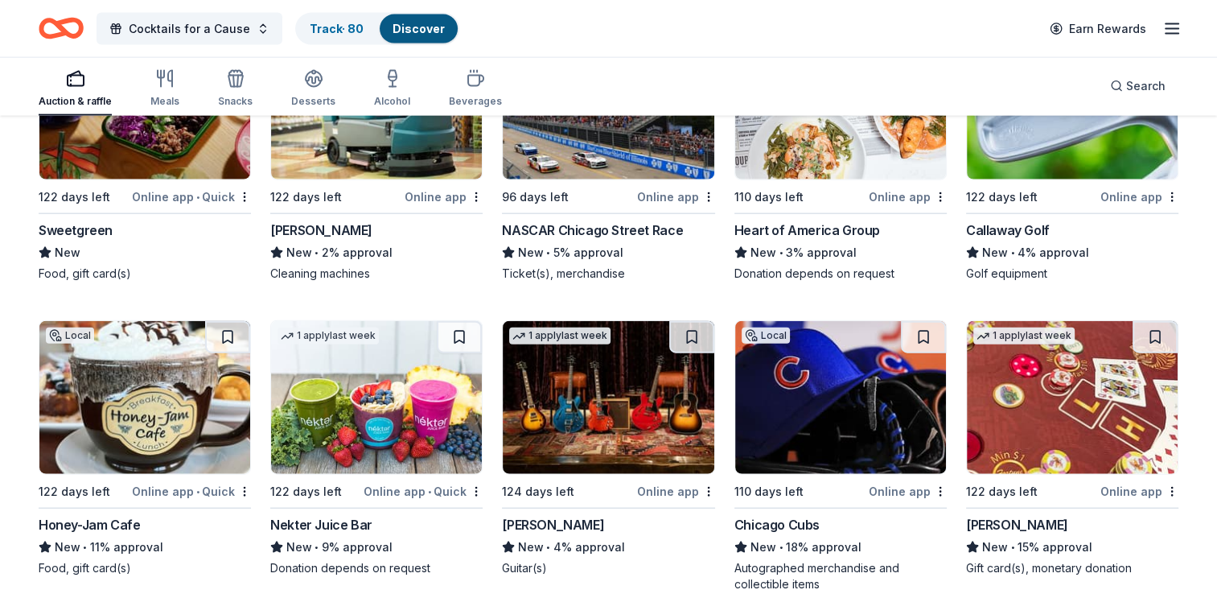
scroll to position [9890, 0]
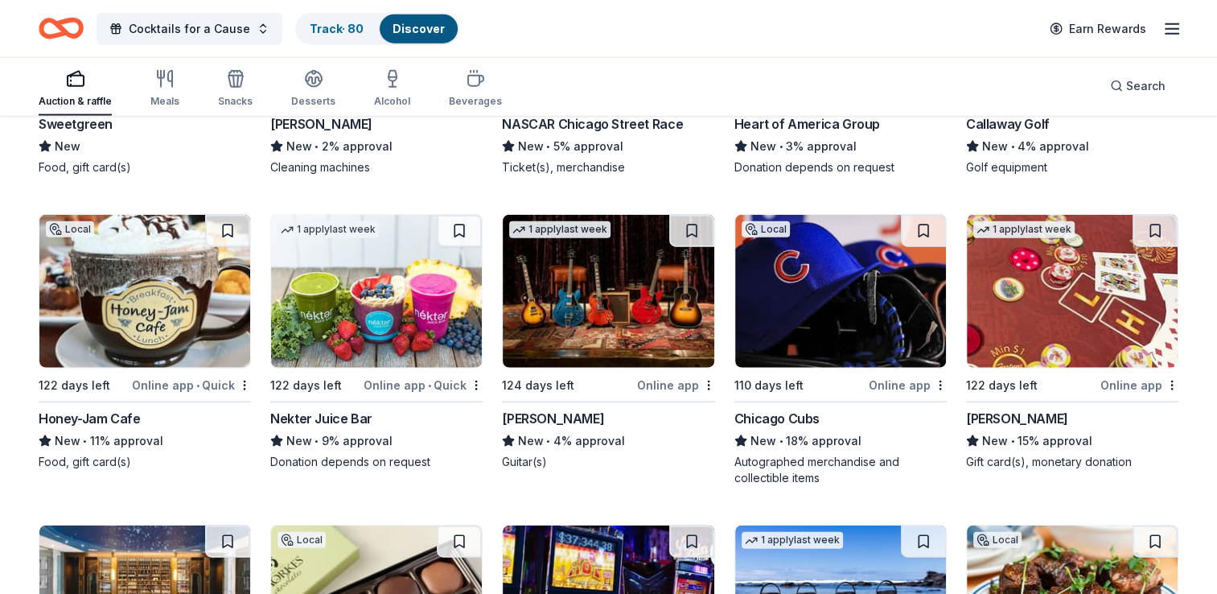
click at [146, 310] on img at bounding box center [144, 291] width 211 height 153
click at [457, 225] on button at bounding box center [459, 231] width 45 height 32
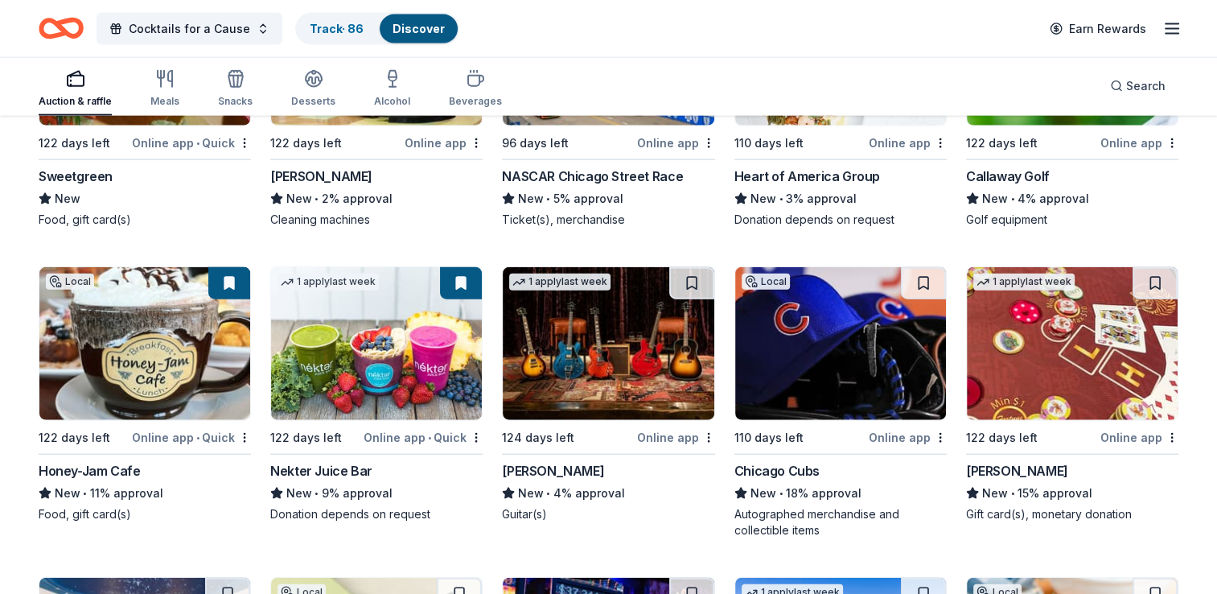
scroll to position [9810, 0]
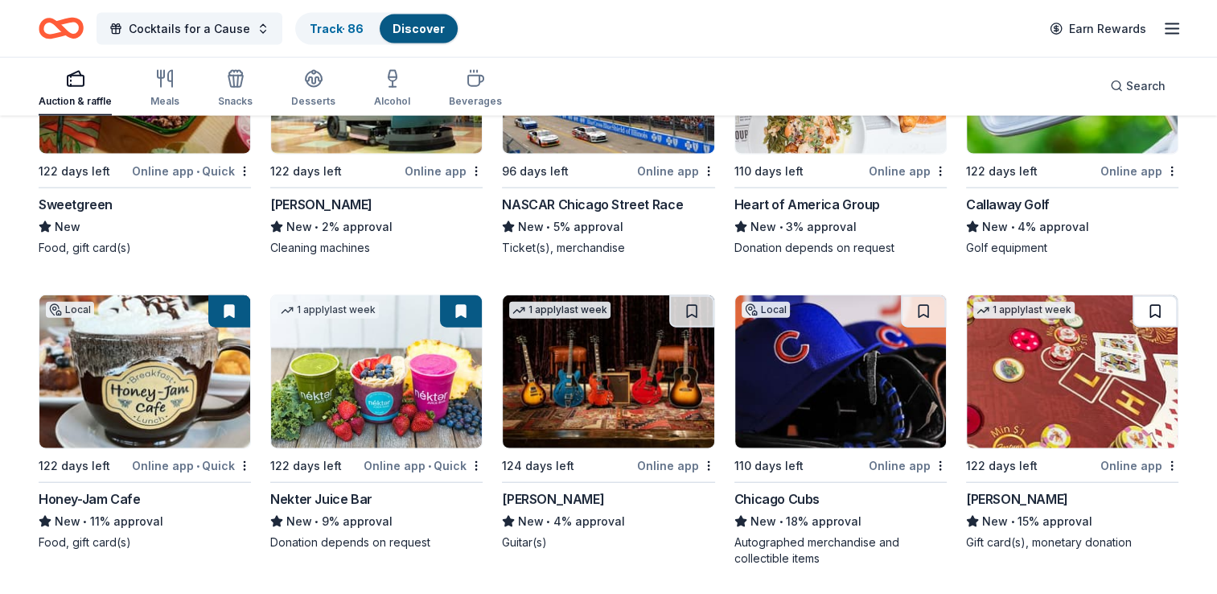
click at [1155, 302] on button at bounding box center [1155, 311] width 45 height 32
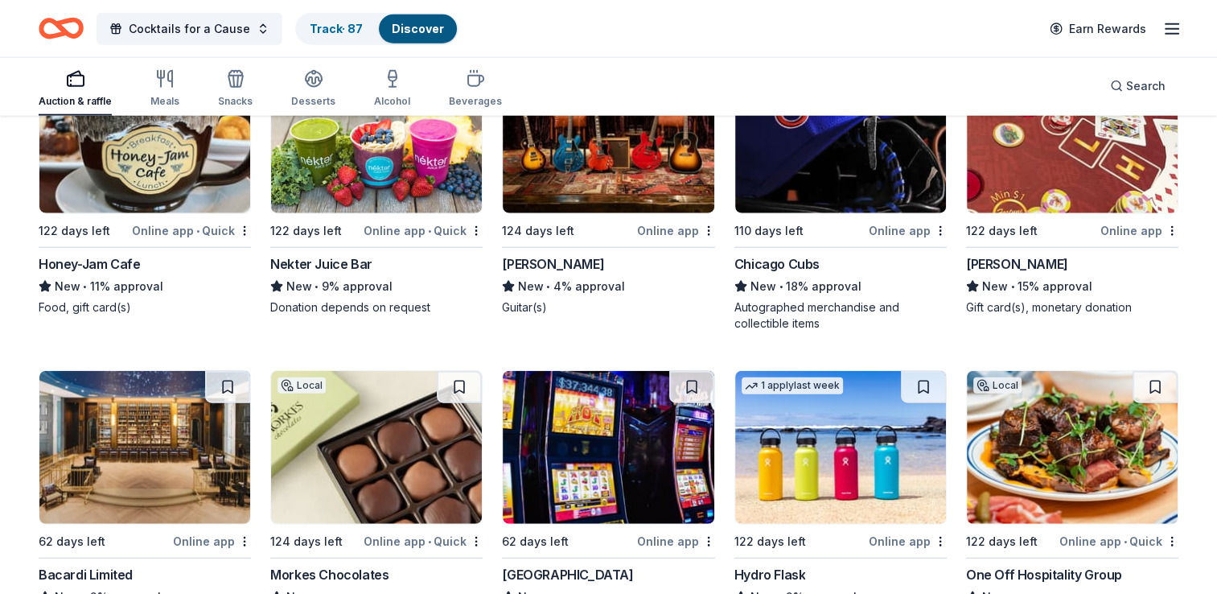
scroll to position [10132, 0]
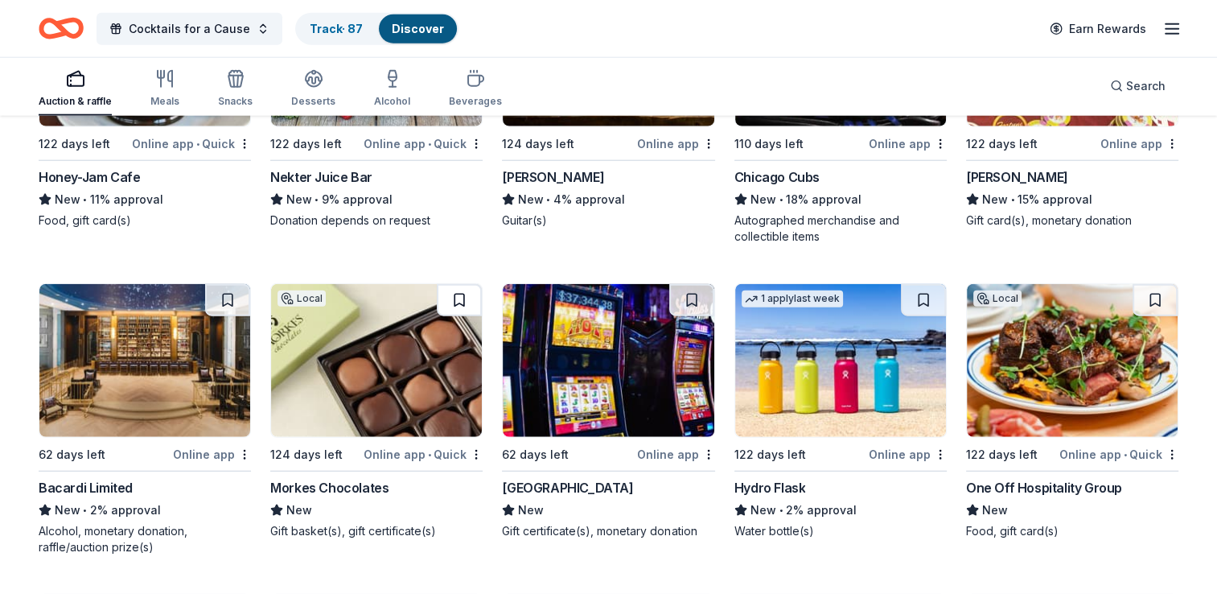
click at [460, 289] on button at bounding box center [459, 300] width 45 height 32
click at [224, 290] on button at bounding box center [227, 300] width 45 height 32
click at [925, 294] on button at bounding box center [923, 300] width 45 height 32
click at [557, 399] on img at bounding box center [608, 360] width 211 height 153
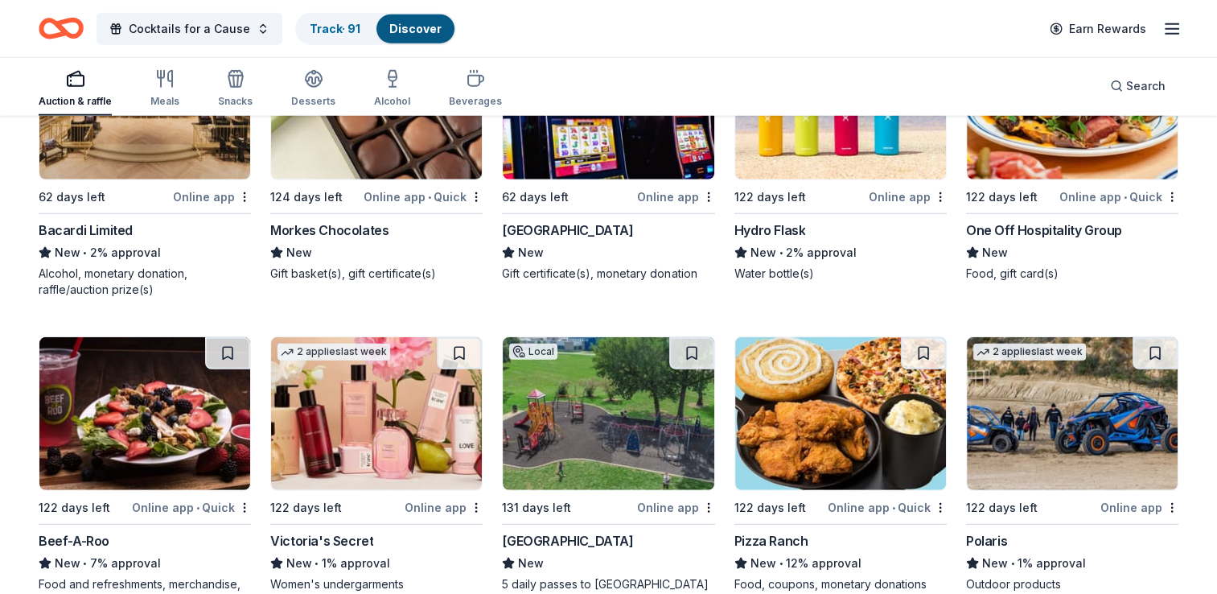
scroll to position [10453, 0]
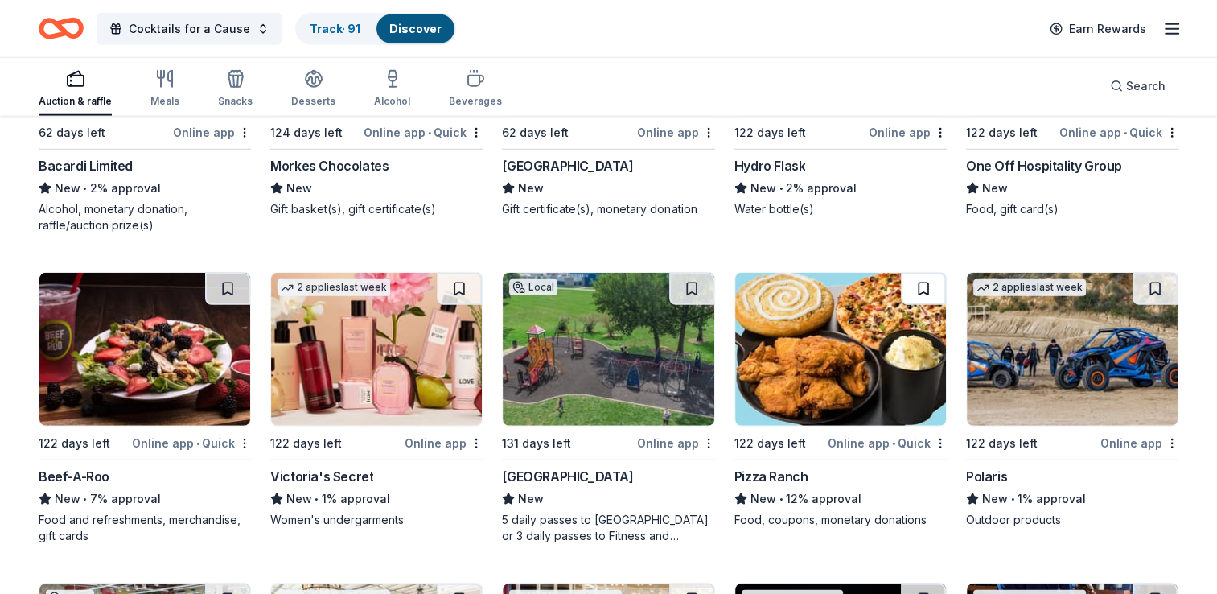
click at [924, 278] on button at bounding box center [923, 289] width 45 height 32
click at [459, 281] on button at bounding box center [459, 289] width 45 height 32
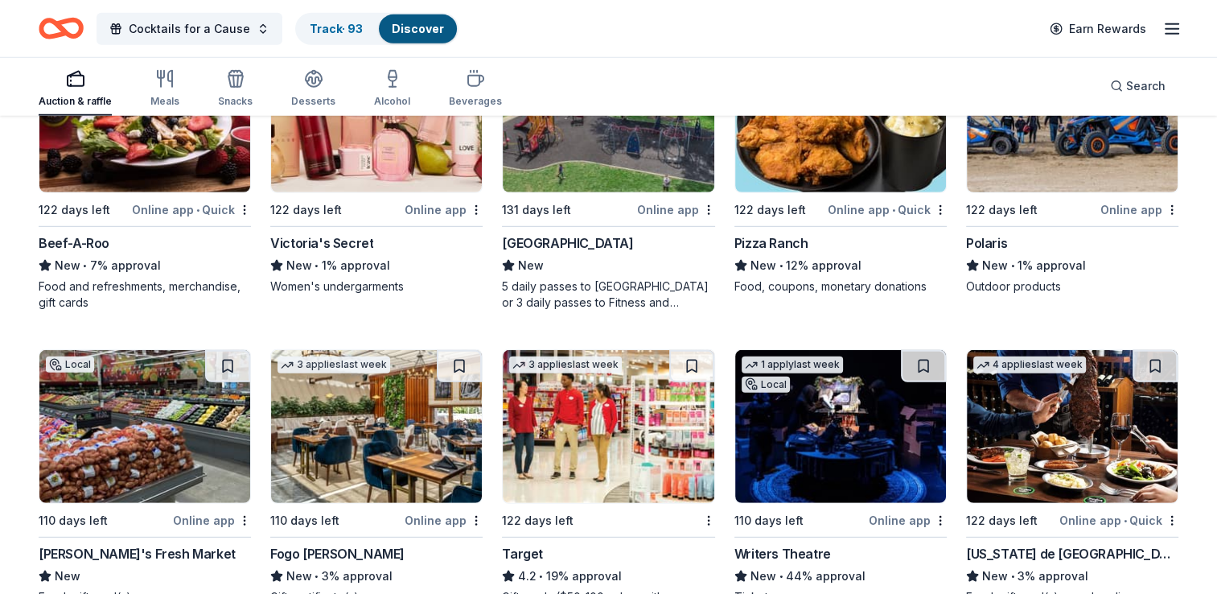
scroll to position [10695, 0]
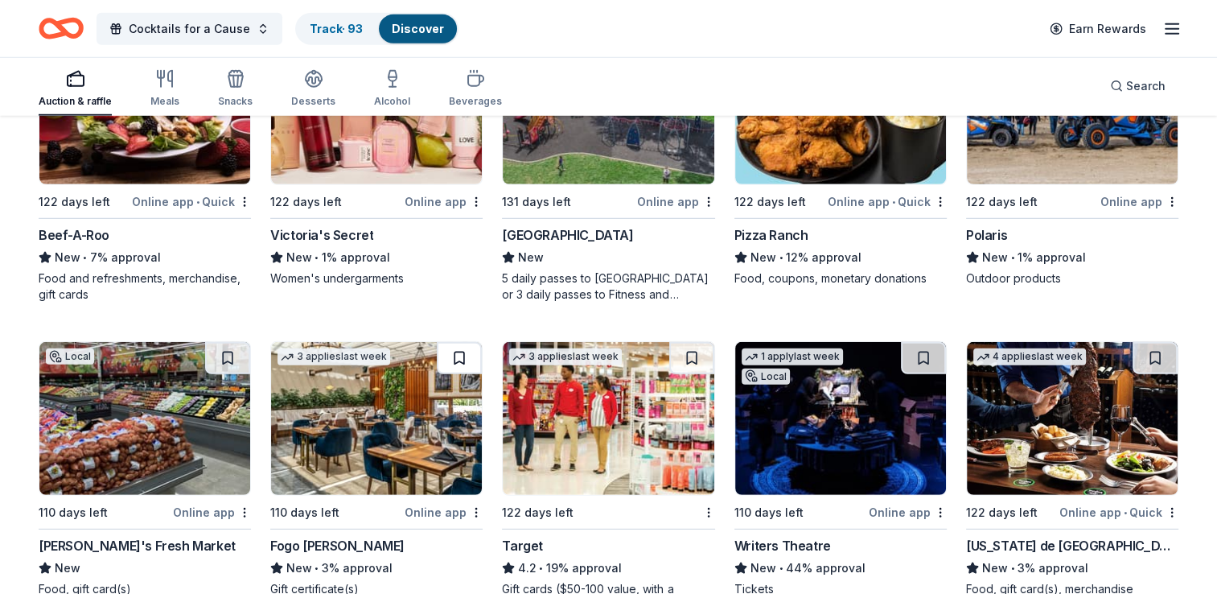
click at [455, 346] on button at bounding box center [459, 358] width 45 height 32
click at [222, 351] on button at bounding box center [227, 358] width 45 height 32
click at [692, 348] on button at bounding box center [691, 358] width 45 height 32
click at [932, 348] on button at bounding box center [923, 358] width 45 height 32
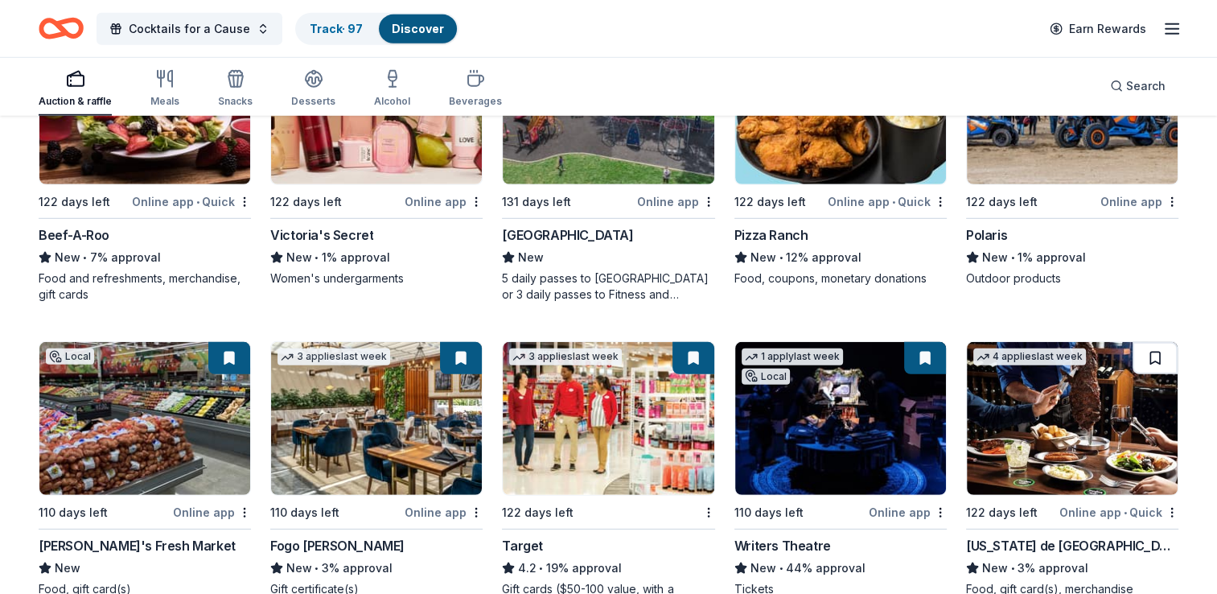
click at [1158, 349] on button at bounding box center [1155, 358] width 45 height 32
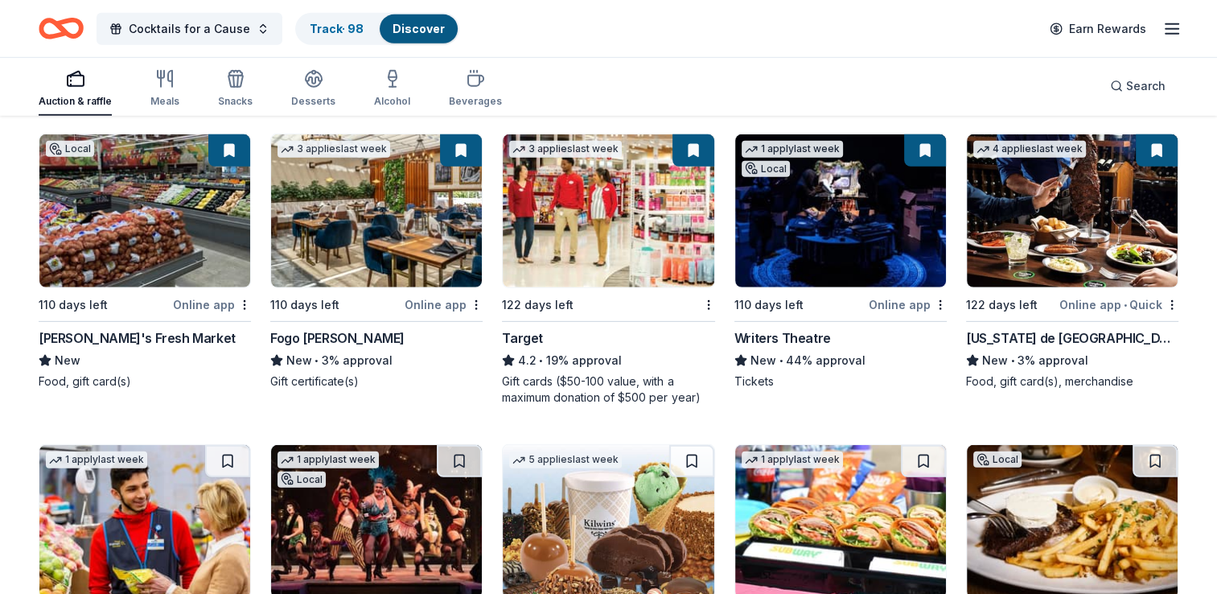
scroll to position [10996, 0]
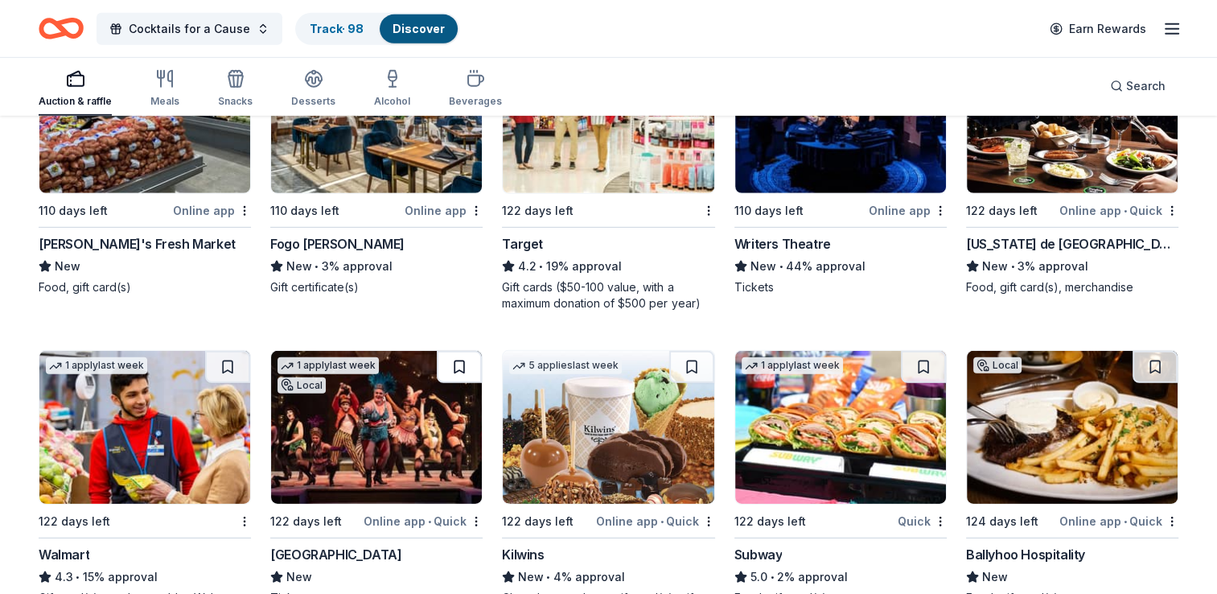
click at [460, 362] on button at bounding box center [459, 367] width 45 height 32
click at [228, 357] on button at bounding box center [227, 367] width 45 height 32
click at [690, 357] on button at bounding box center [691, 367] width 45 height 32
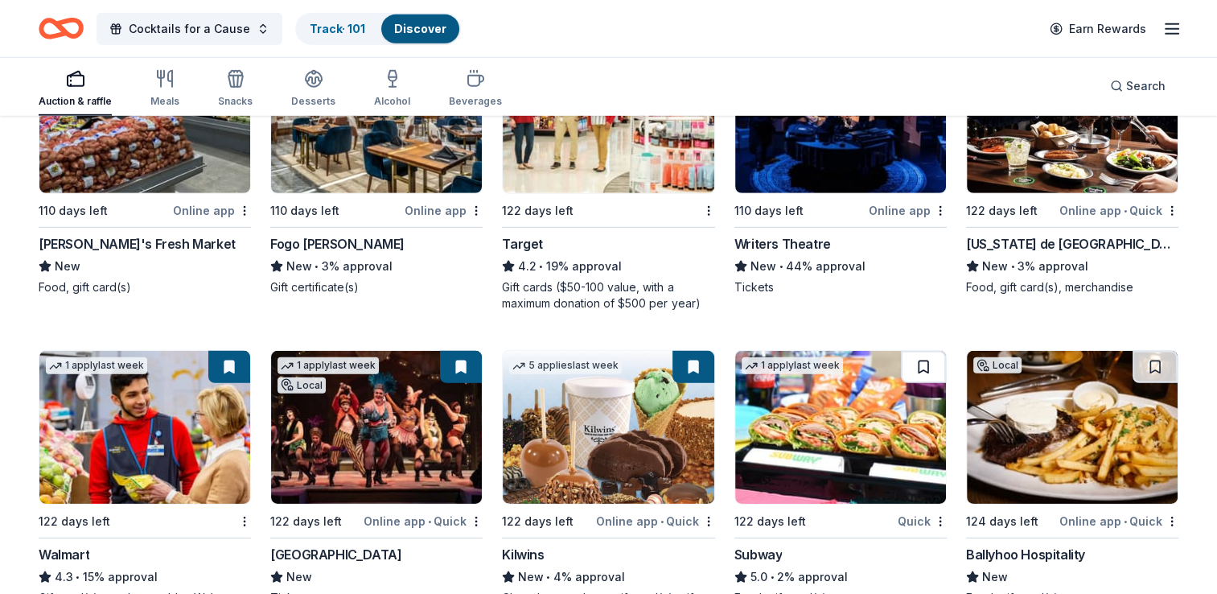
click at [924, 358] on button at bounding box center [923, 367] width 45 height 32
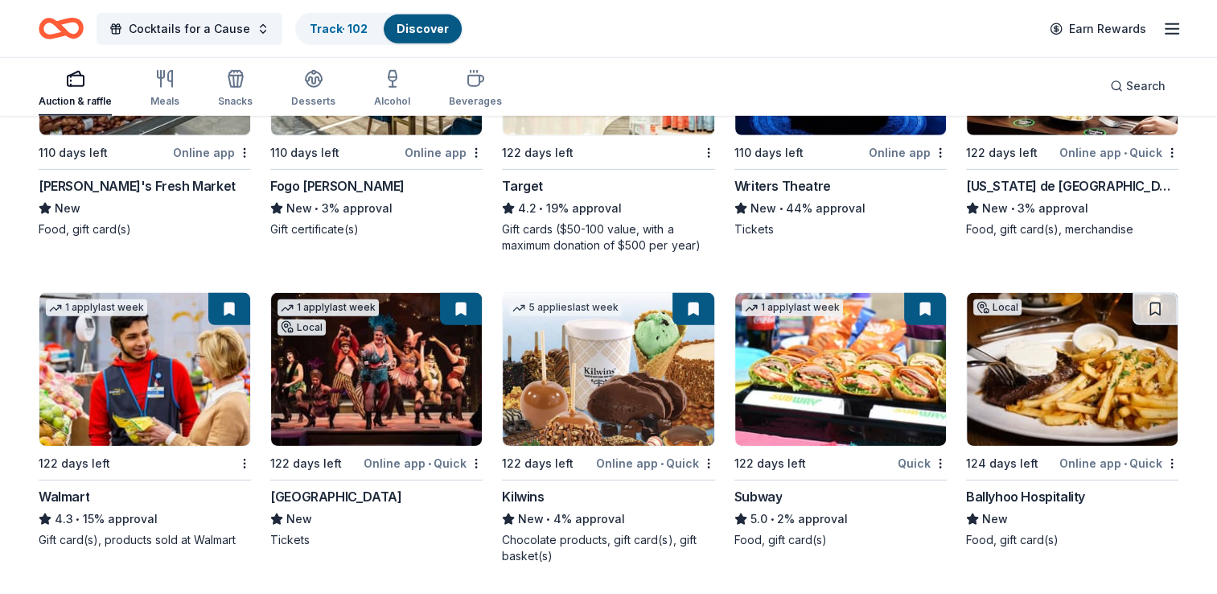
scroll to position [11157, 0]
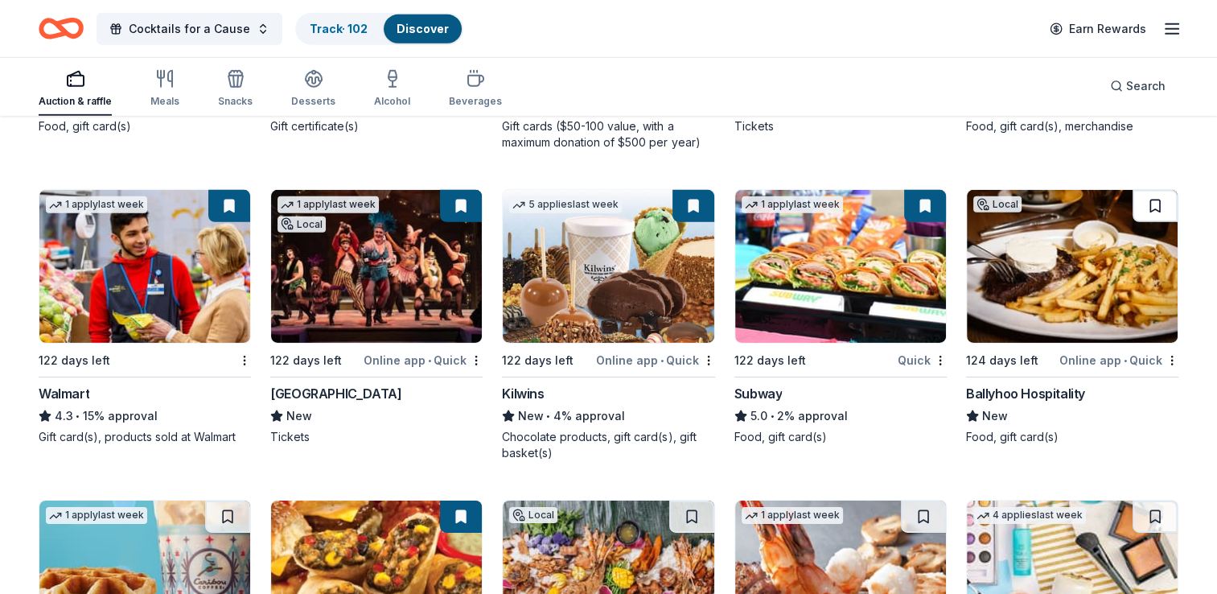
click at [1150, 195] on button at bounding box center [1155, 206] width 45 height 32
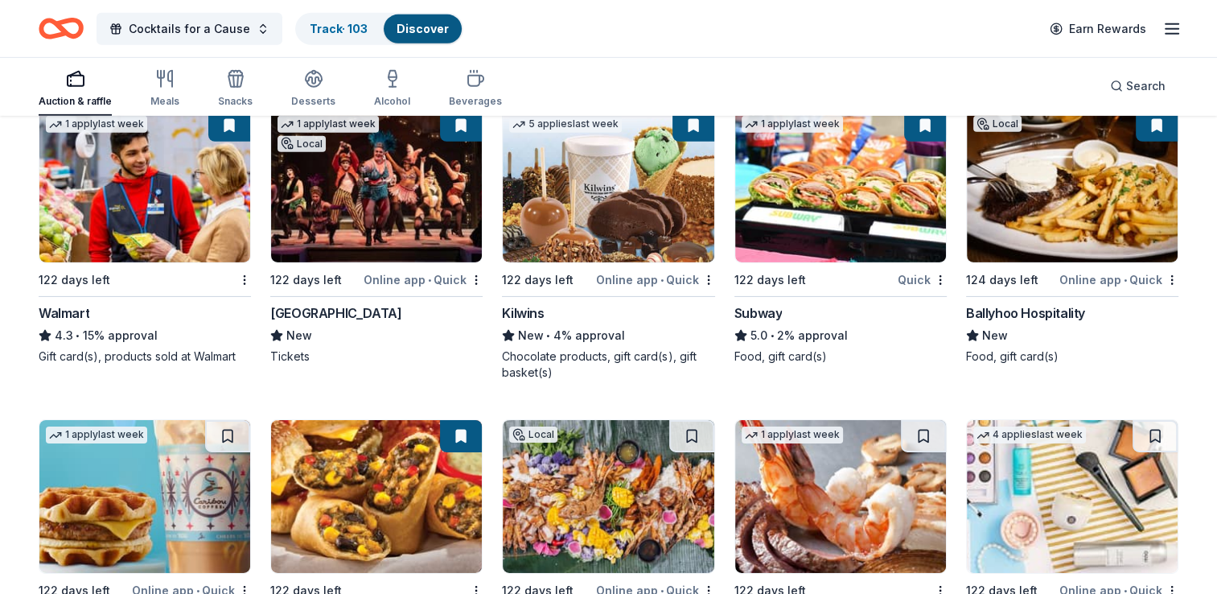
scroll to position [11399, 0]
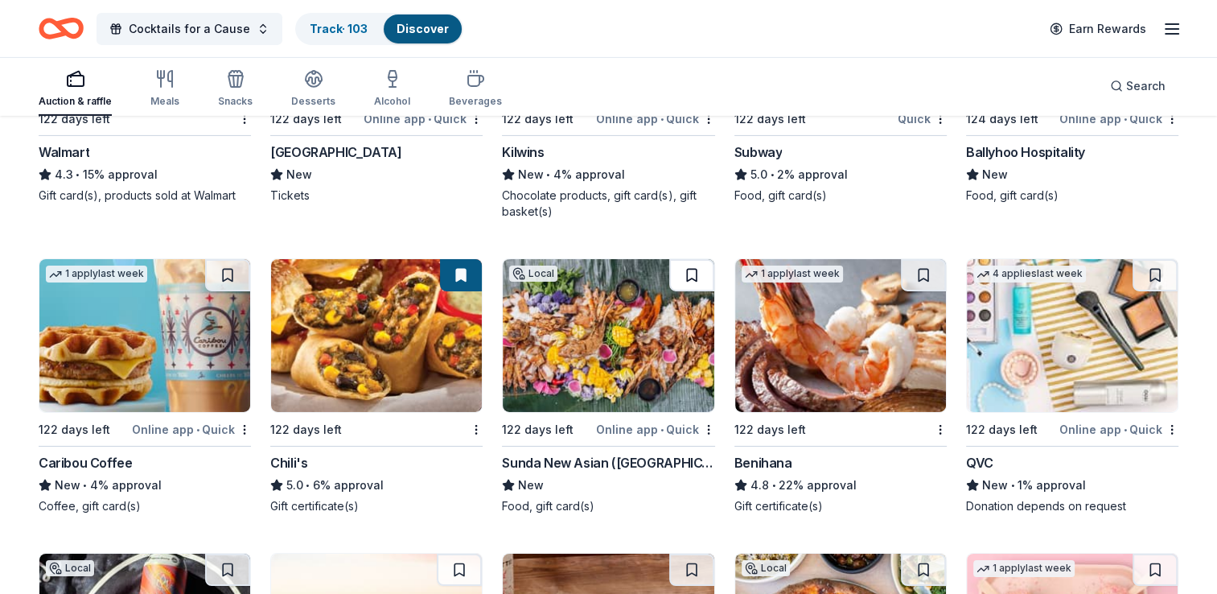
click at [690, 265] on button at bounding box center [691, 275] width 45 height 32
click at [228, 265] on button at bounding box center [227, 275] width 45 height 32
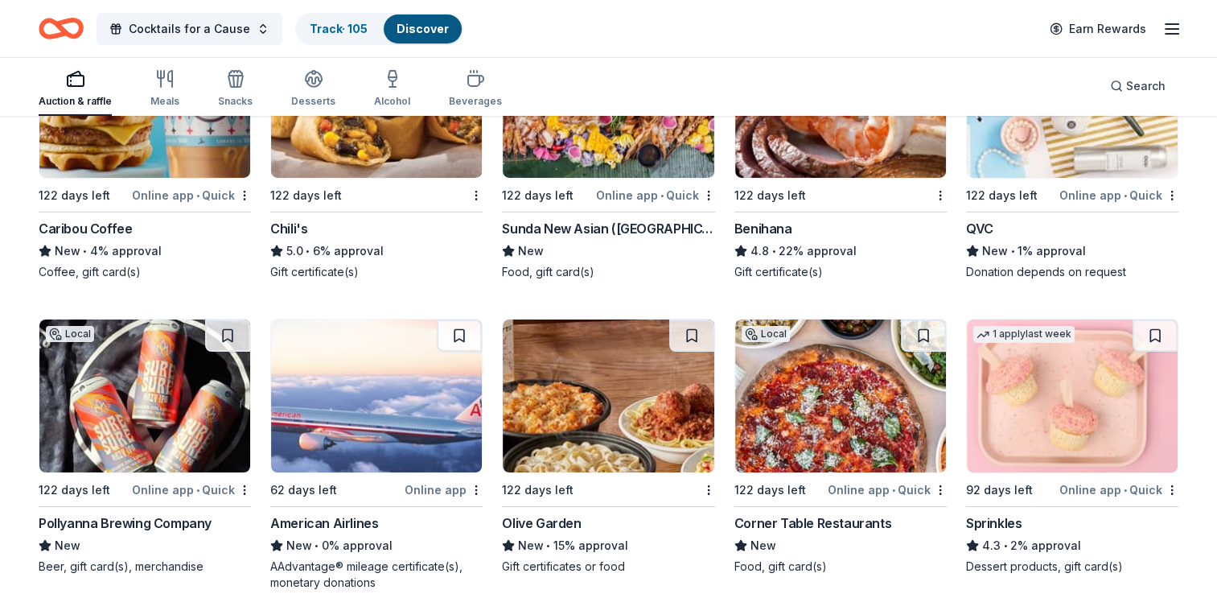
scroll to position [11721, 0]
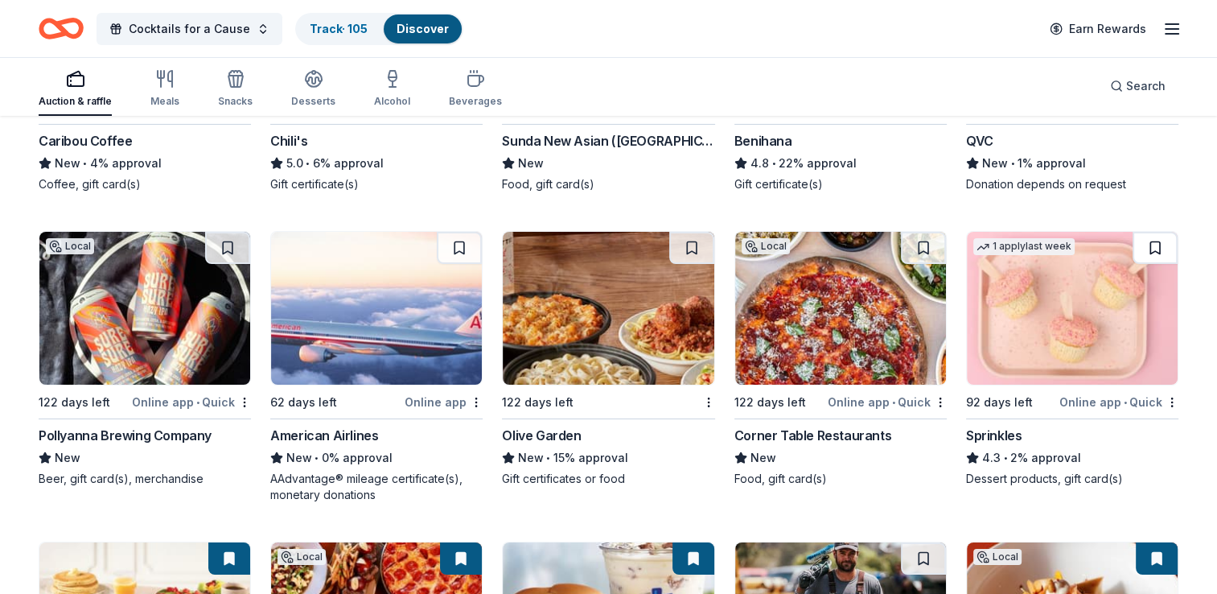
click at [1149, 241] on button at bounding box center [1155, 248] width 45 height 32
click at [924, 240] on button at bounding box center [923, 248] width 45 height 32
click at [690, 239] on button at bounding box center [691, 248] width 45 height 32
click at [460, 238] on button at bounding box center [459, 248] width 45 height 32
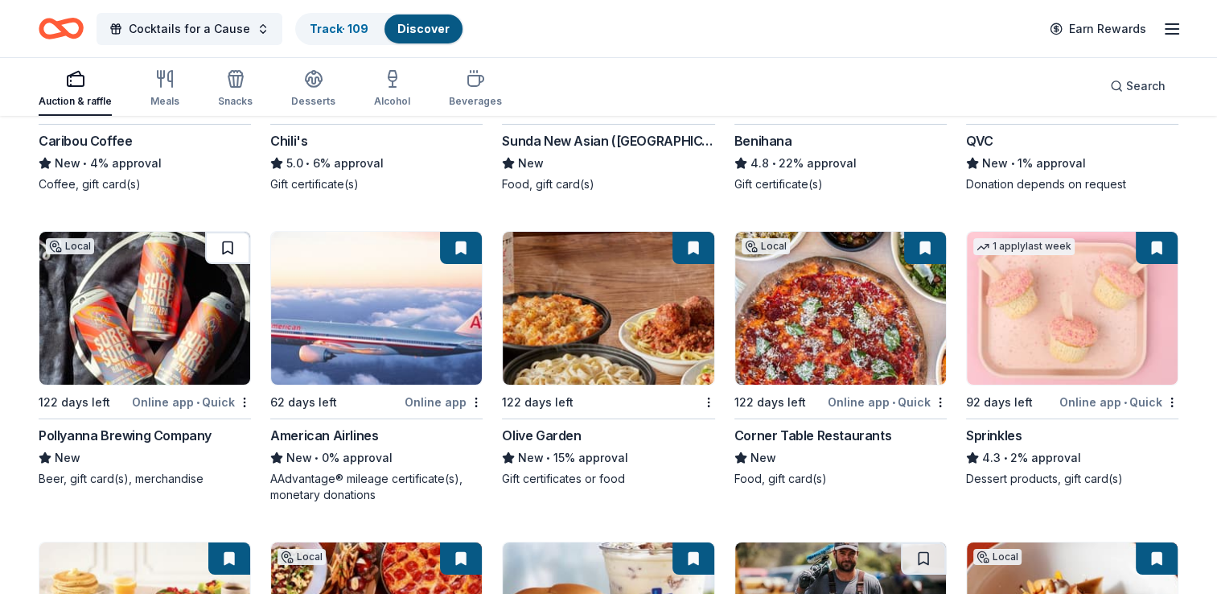
click at [223, 241] on button at bounding box center [227, 248] width 45 height 32
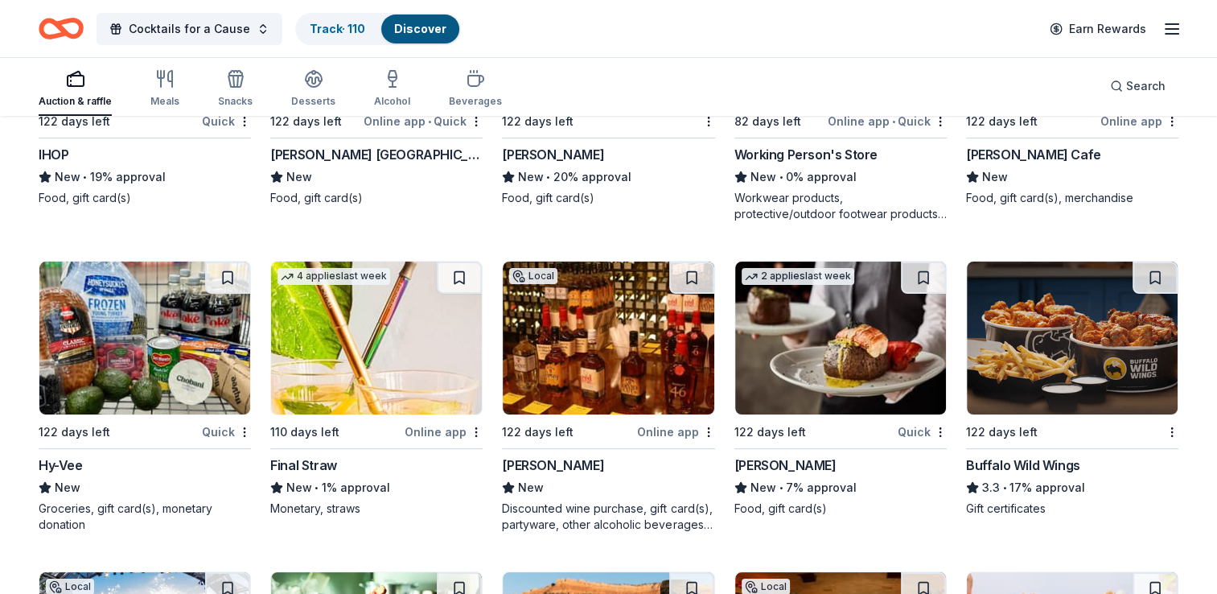
scroll to position [12284, 0]
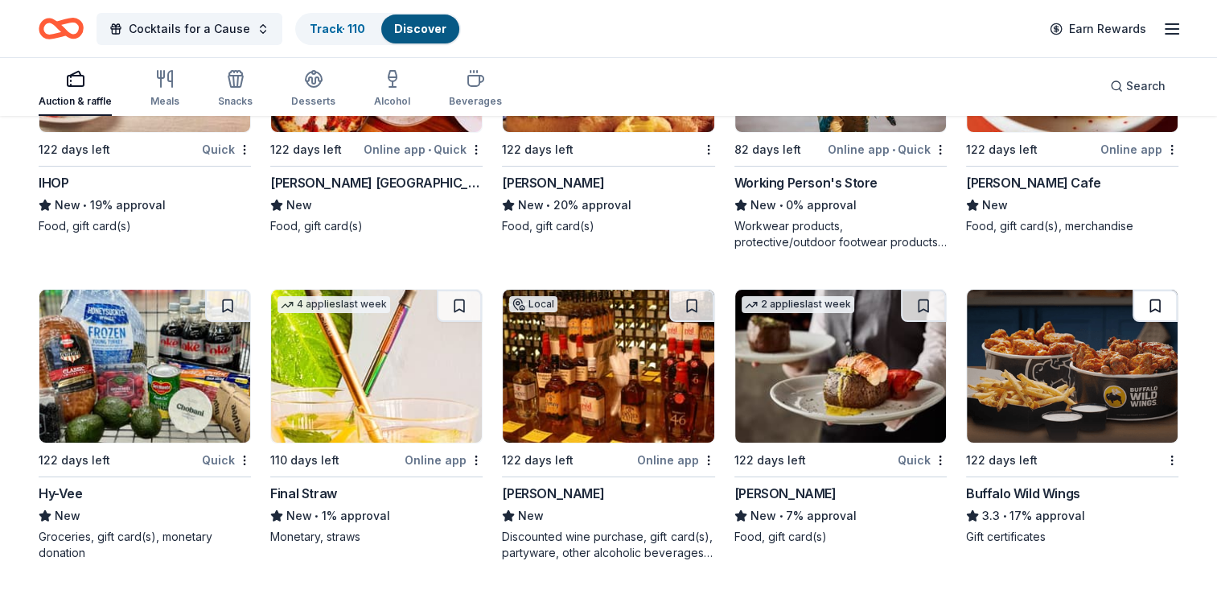
click at [1154, 297] on button at bounding box center [1155, 306] width 45 height 32
click at [851, 335] on img at bounding box center [840, 366] width 211 height 153
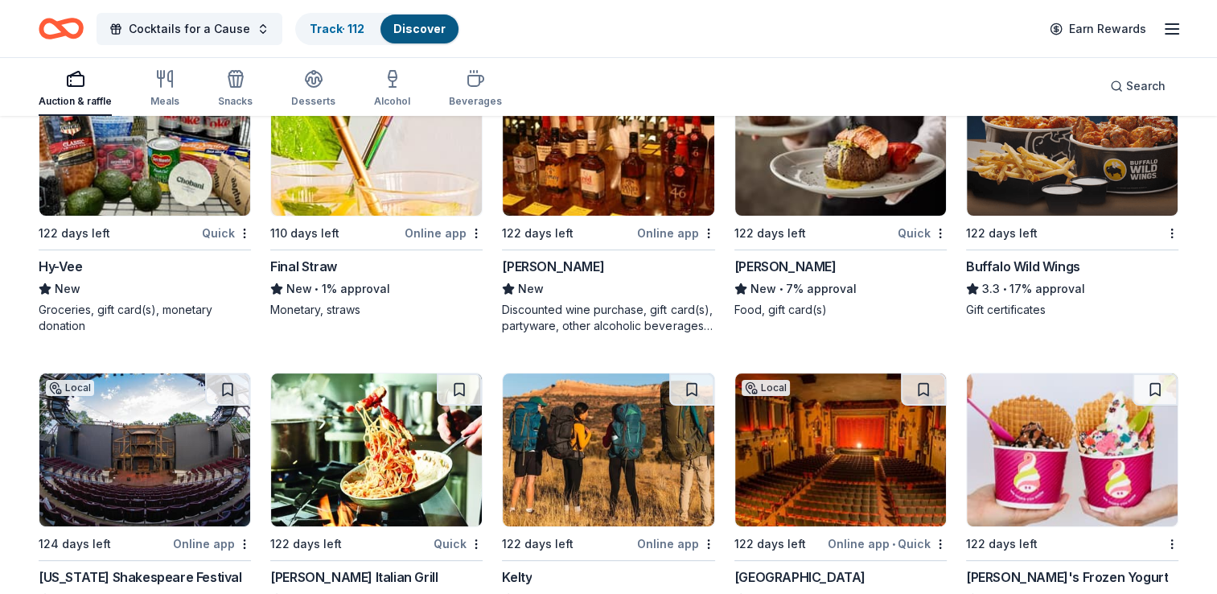
scroll to position [12605, 0]
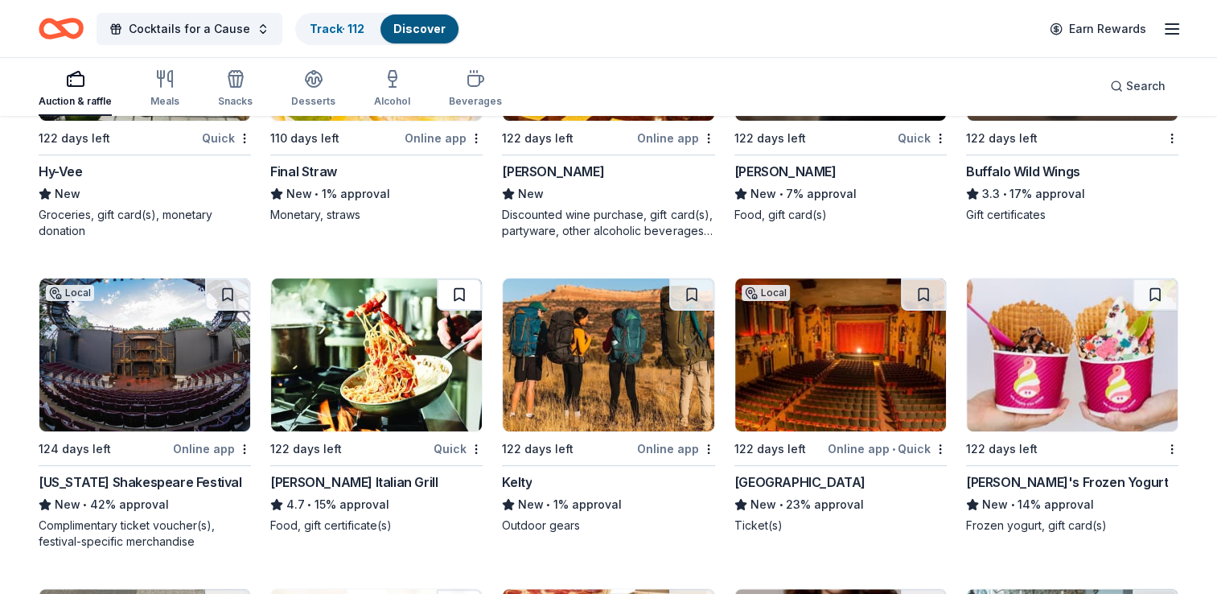
click at [459, 281] on button at bounding box center [459, 294] width 45 height 32
click at [221, 287] on button at bounding box center [227, 294] width 45 height 32
click at [922, 285] on button at bounding box center [923, 294] width 45 height 32
click at [1157, 282] on button at bounding box center [1155, 294] width 45 height 32
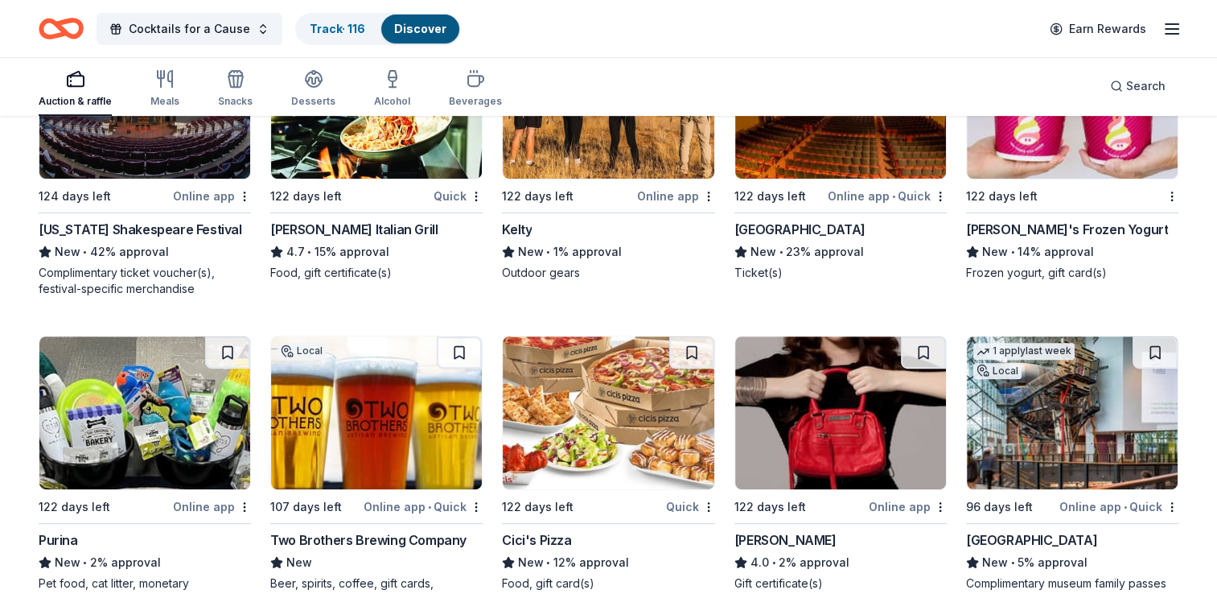
scroll to position [12927, 0]
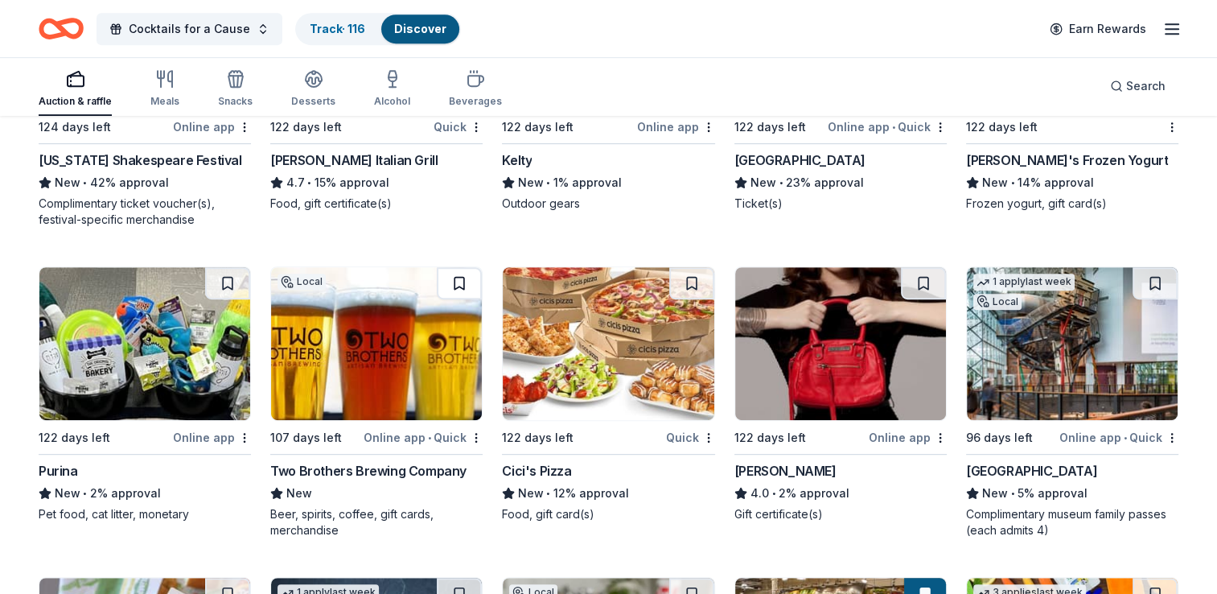
click at [462, 272] on button at bounding box center [459, 283] width 45 height 32
click at [232, 273] on button at bounding box center [227, 283] width 45 height 32
click at [920, 278] on button at bounding box center [923, 283] width 45 height 32
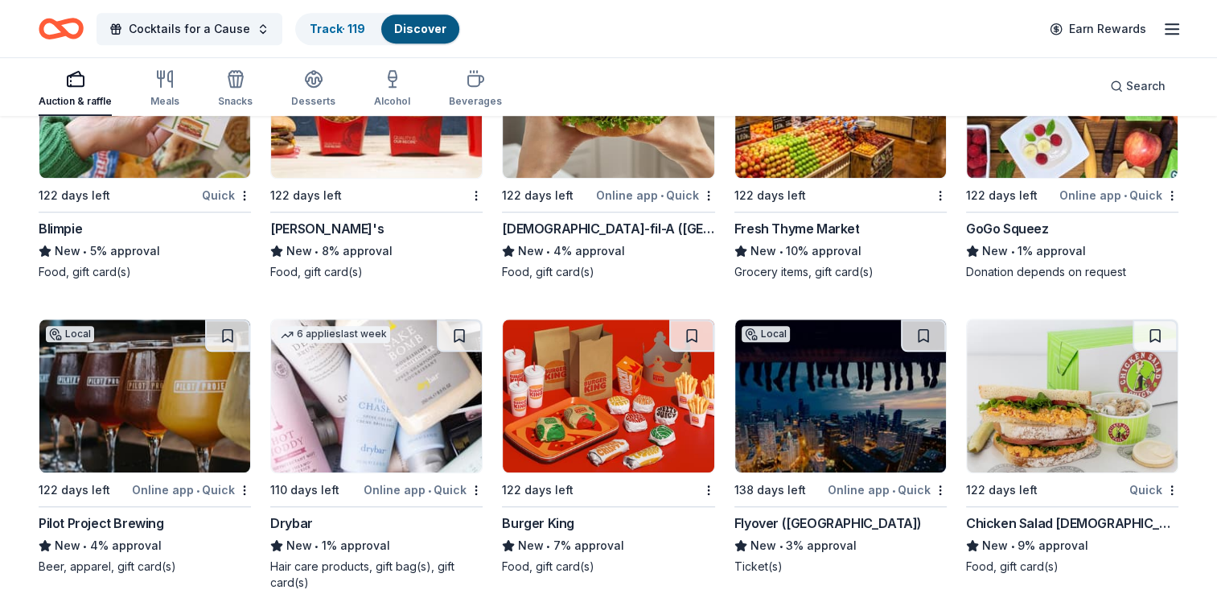
scroll to position [13490, 0]
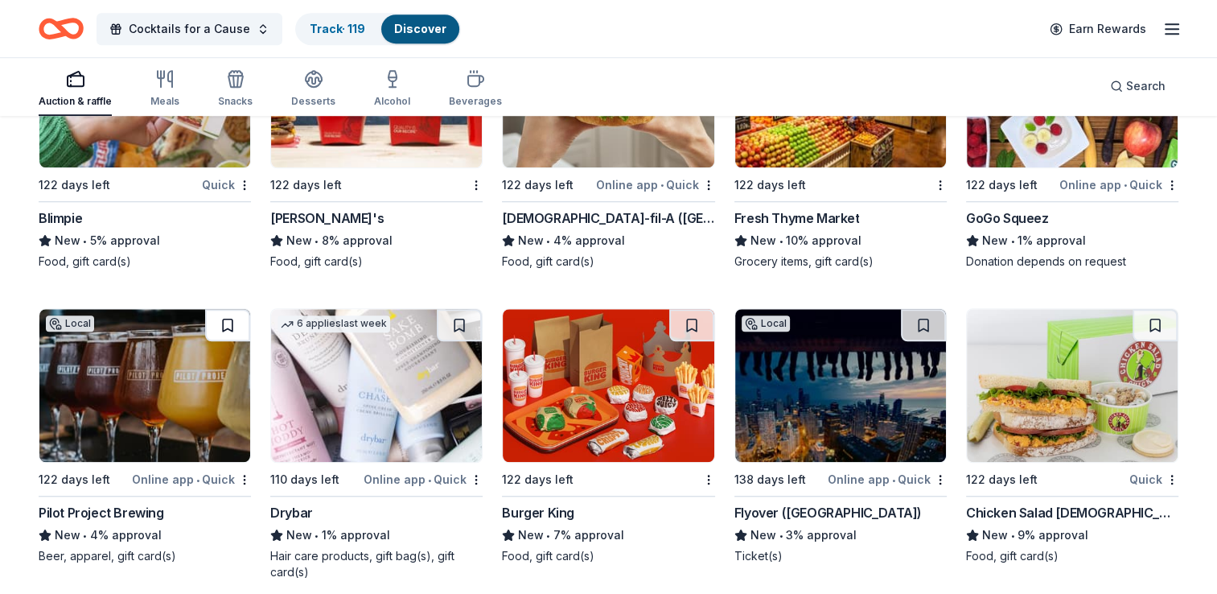
click at [225, 313] on button at bounding box center [227, 325] width 45 height 32
click at [454, 315] on button at bounding box center [459, 325] width 45 height 32
click at [924, 311] on button at bounding box center [923, 325] width 45 height 32
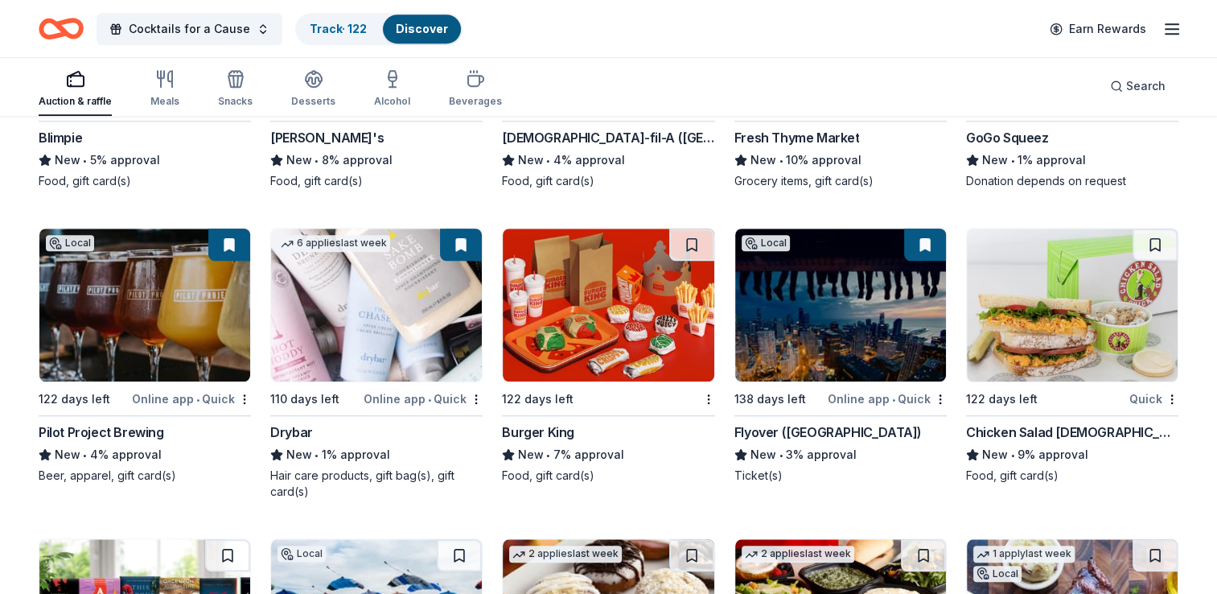
scroll to position [13651, 0]
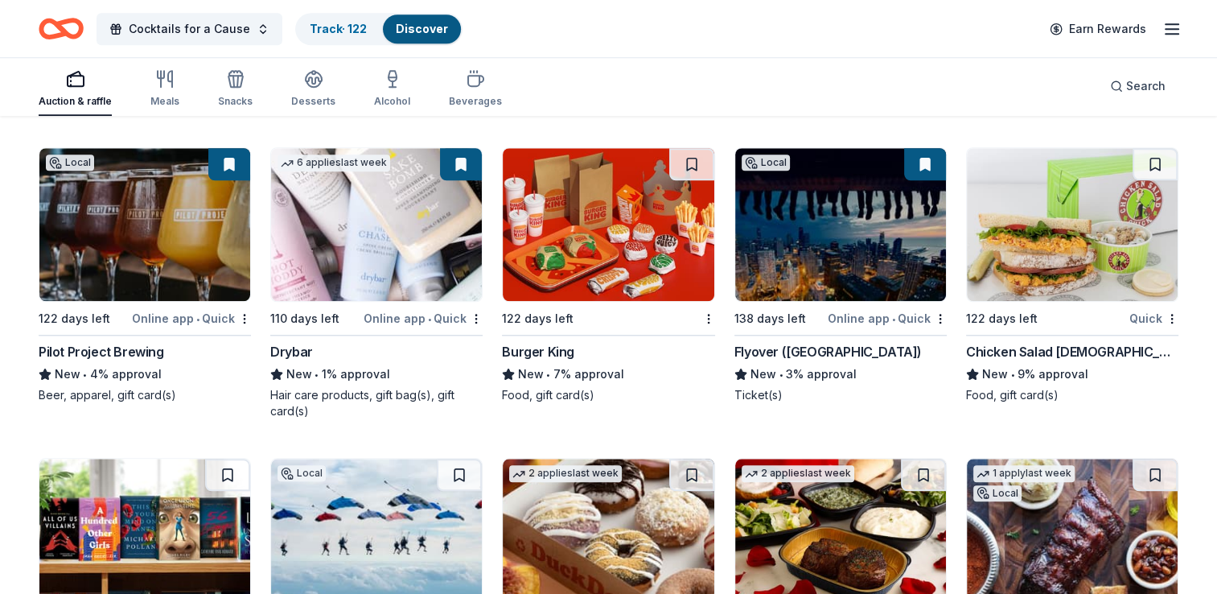
click at [1068, 226] on img at bounding box center [1072, 224] width 211 height 153
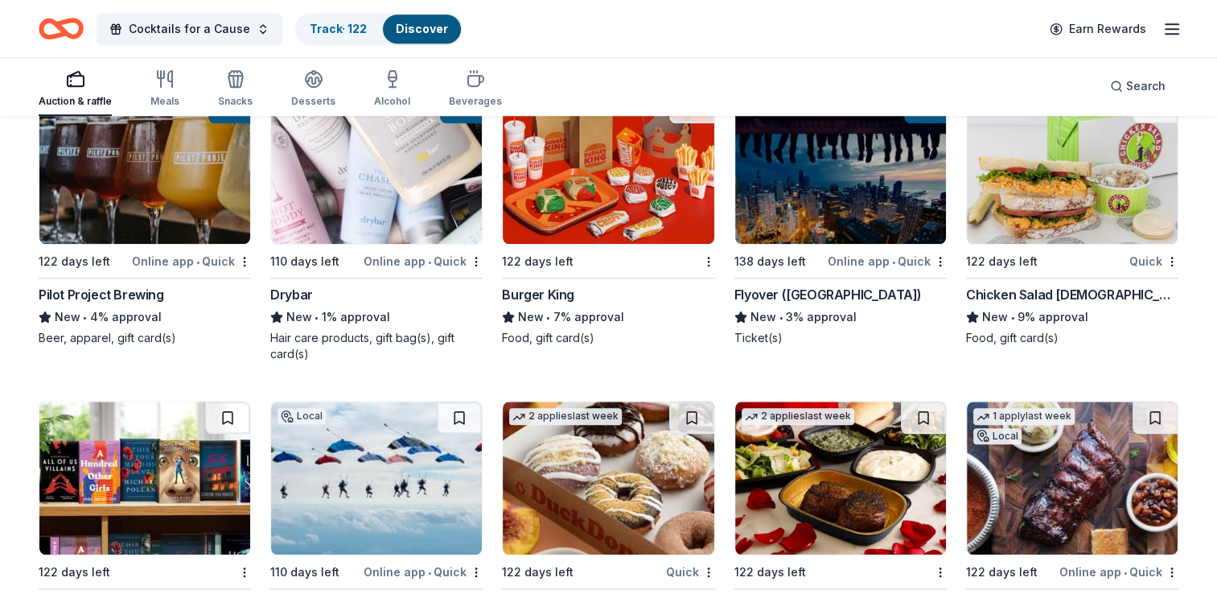
scroll to position [13812, 0]
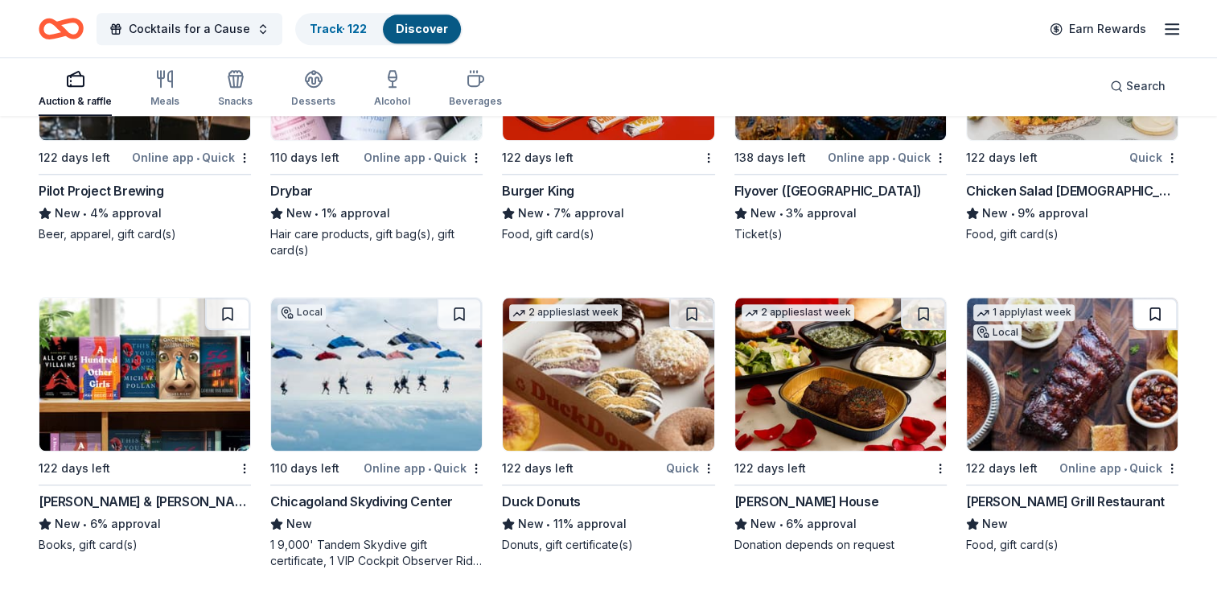
click at [1156, 301] on button at bounding box center [1155, 314] width 45 height 32
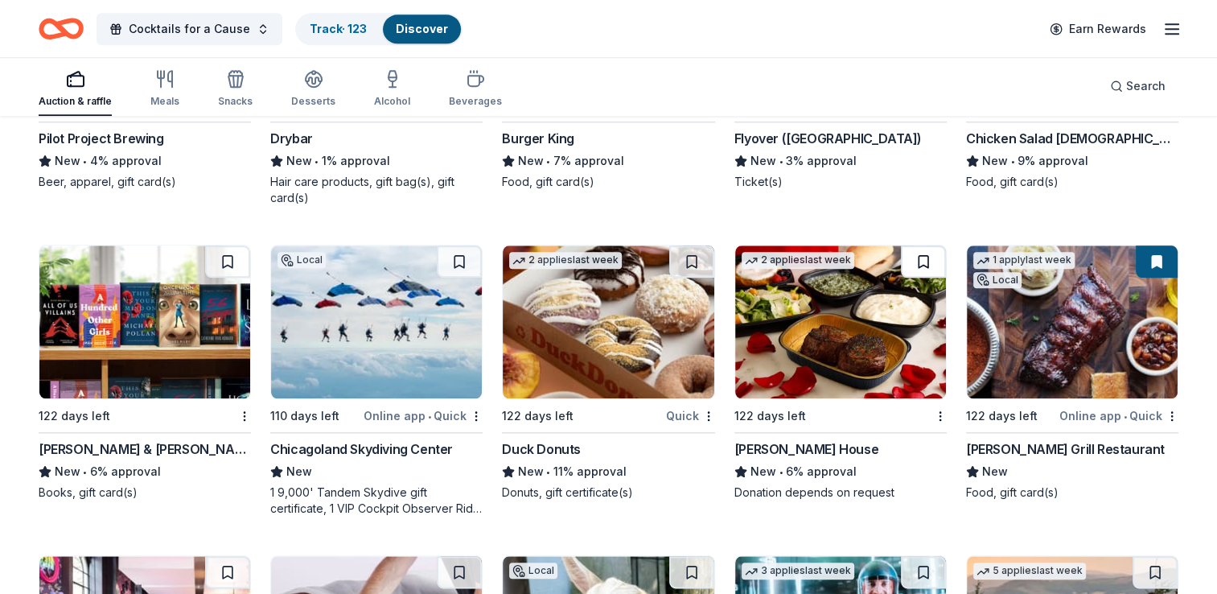
scroll to position [13893, 0]
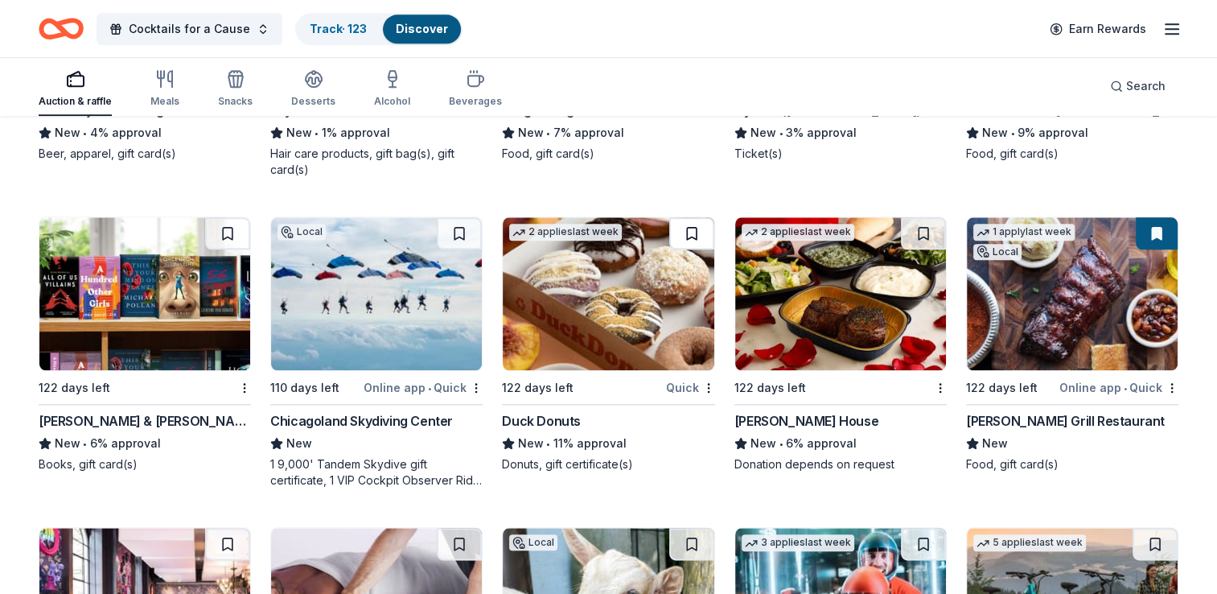
click at [689, 225] on button at bounding box center [691, 233] width 45 height 32
click at [457, 221] on button at bounding box center [459, 233] width 45 height 32
click at [227, 224] on button at bounding box center [227, 233] width 45 height 32
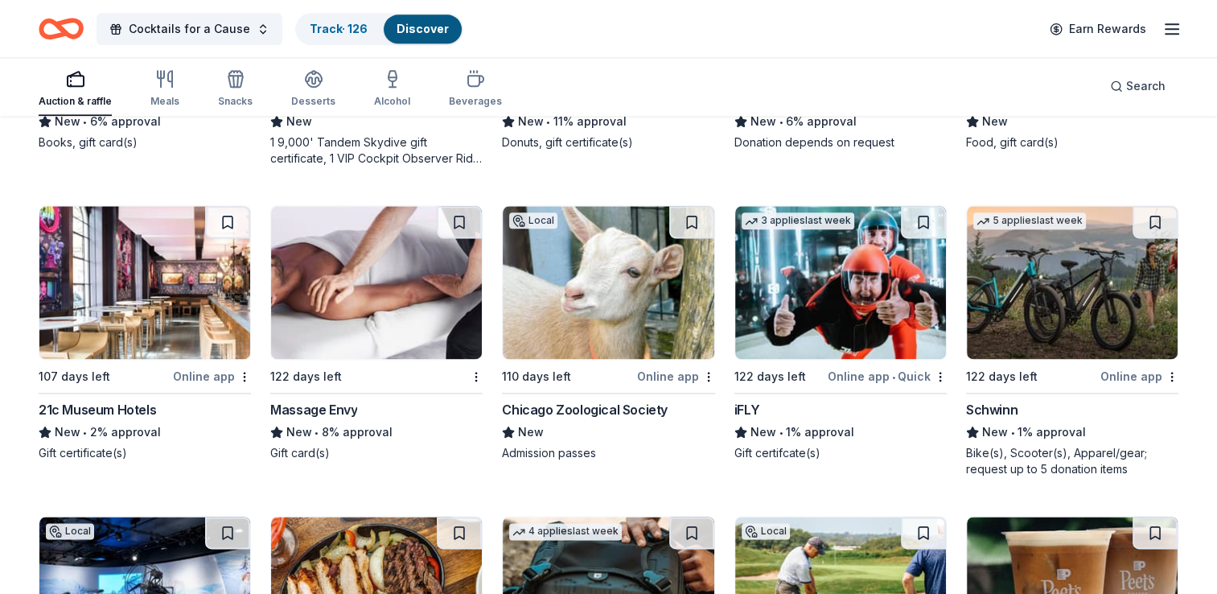
scroll to position [14134, 0]
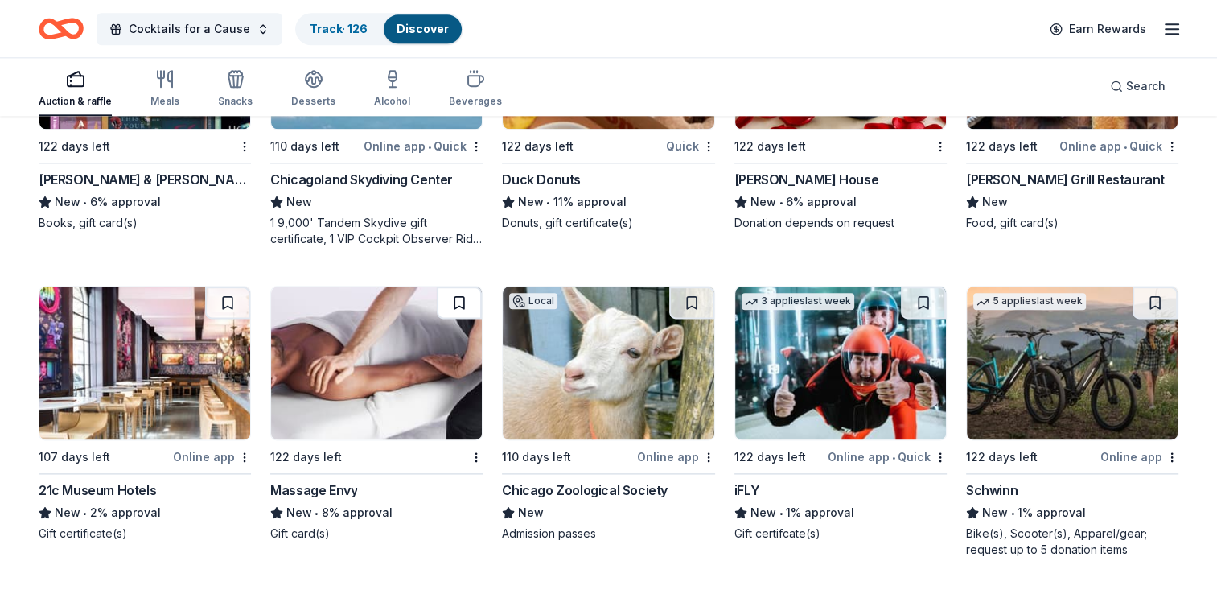
click at [459, 290] on button at bounding box center [459, 302] width 45 height 32
click at [689, 292] on button at bounding box center [691, 302] width 45 height 32
click at [925, 294] on button at bounding box center [923, 302] width 45 height 32
click at [1156, 296] on button at bounding box center [1155, 302] width 45 height 32
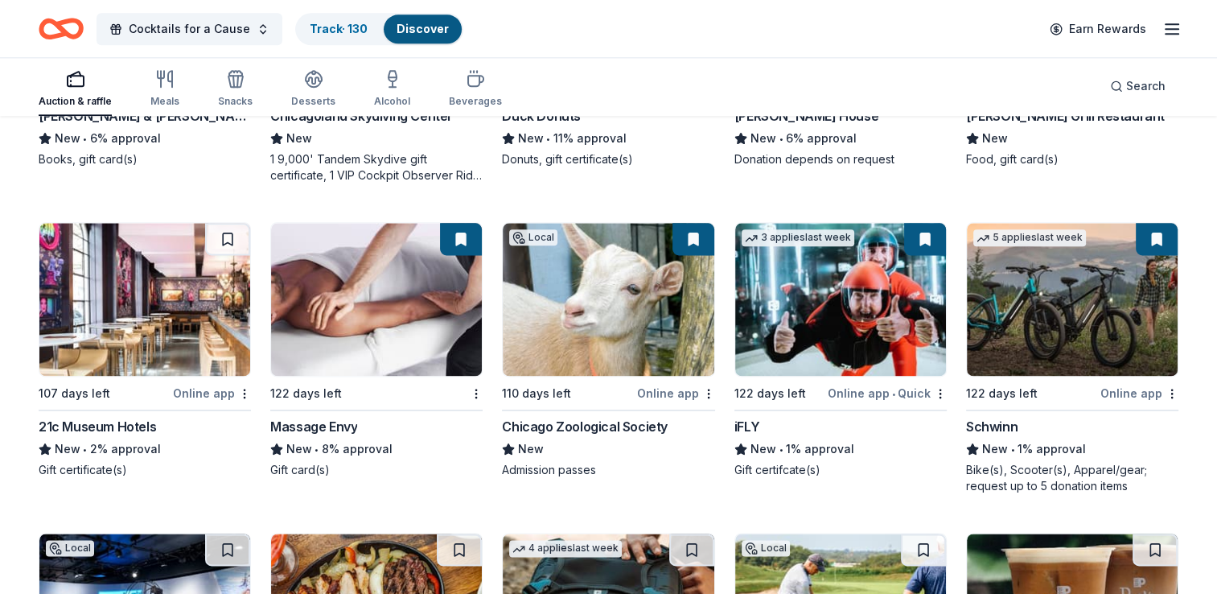
scroll to position [14375, 0]
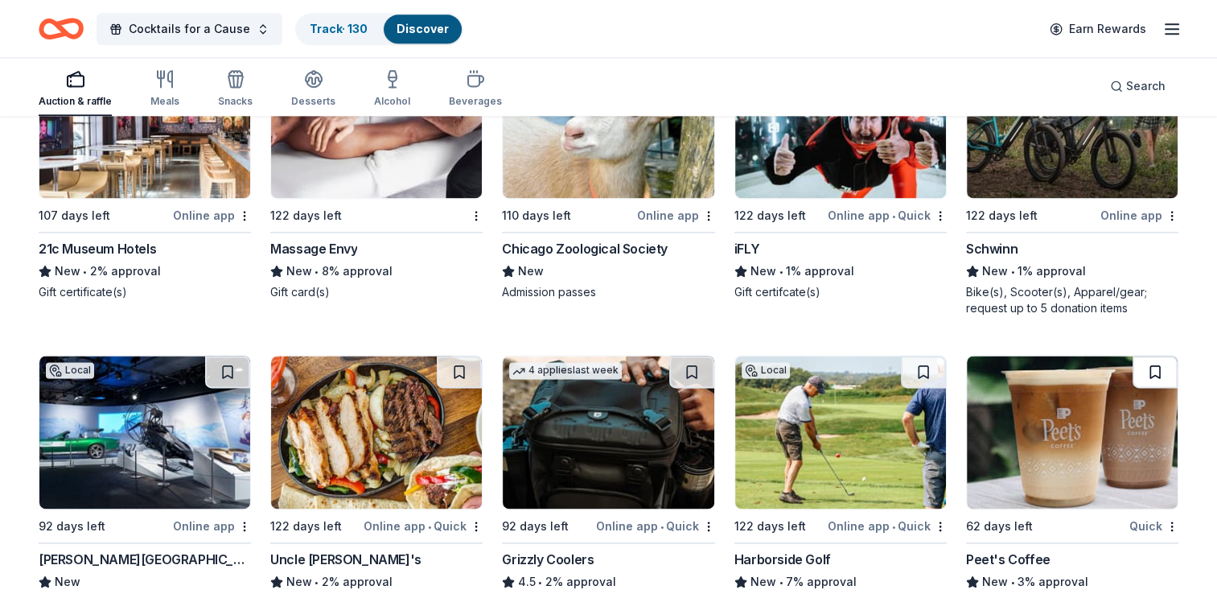
click at [1155, 358] on button at bounding box center [1155, 372] width 45 height 32
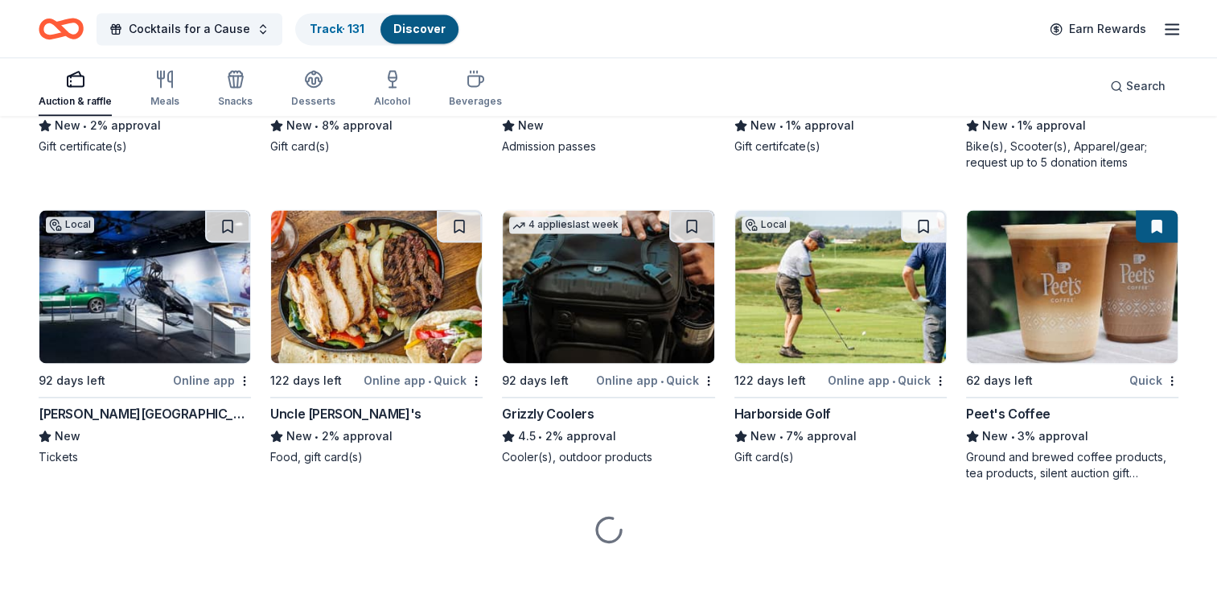
scroll to position [14528, 0]
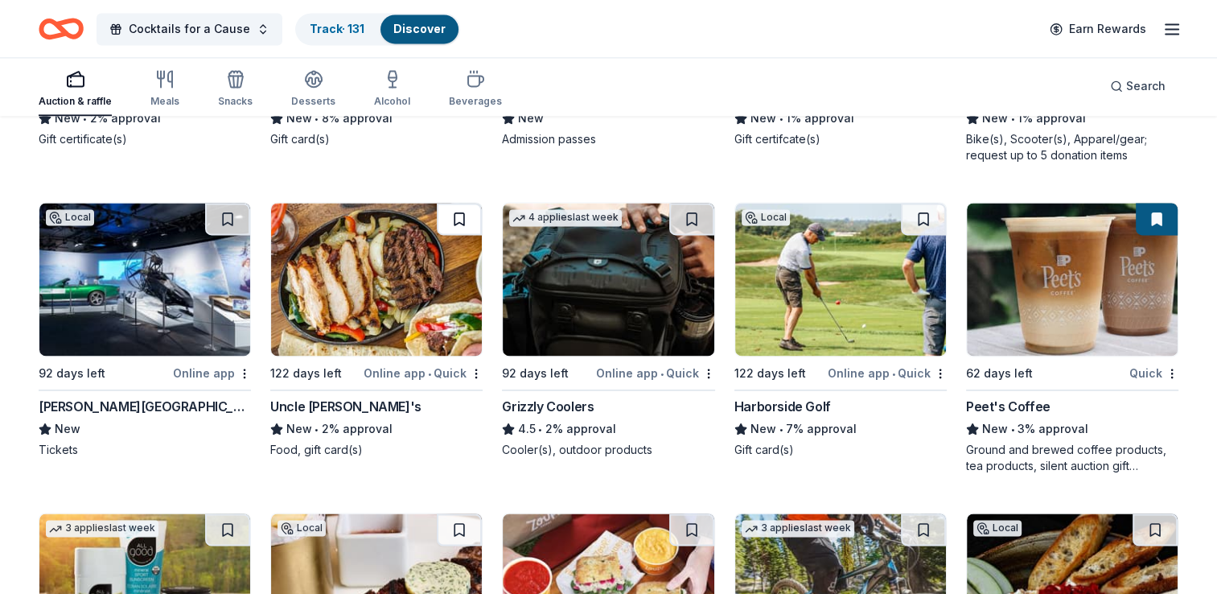
click at [462, 207] on button at bounding box center [459, 219] width 45 height 32
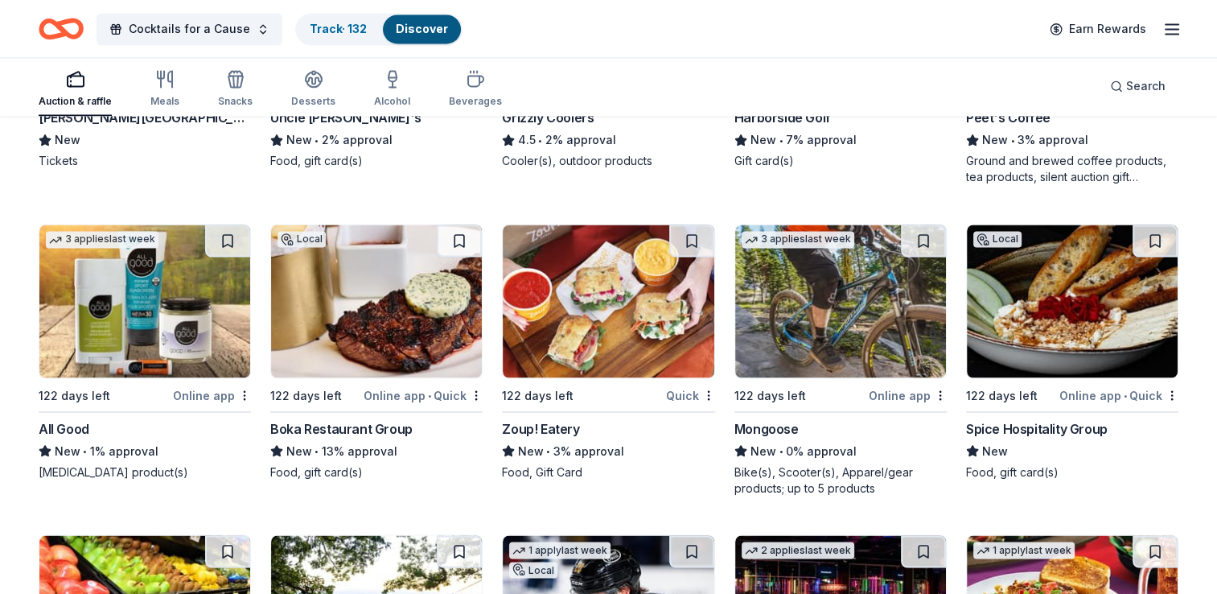
scroll to position [14850, 0]
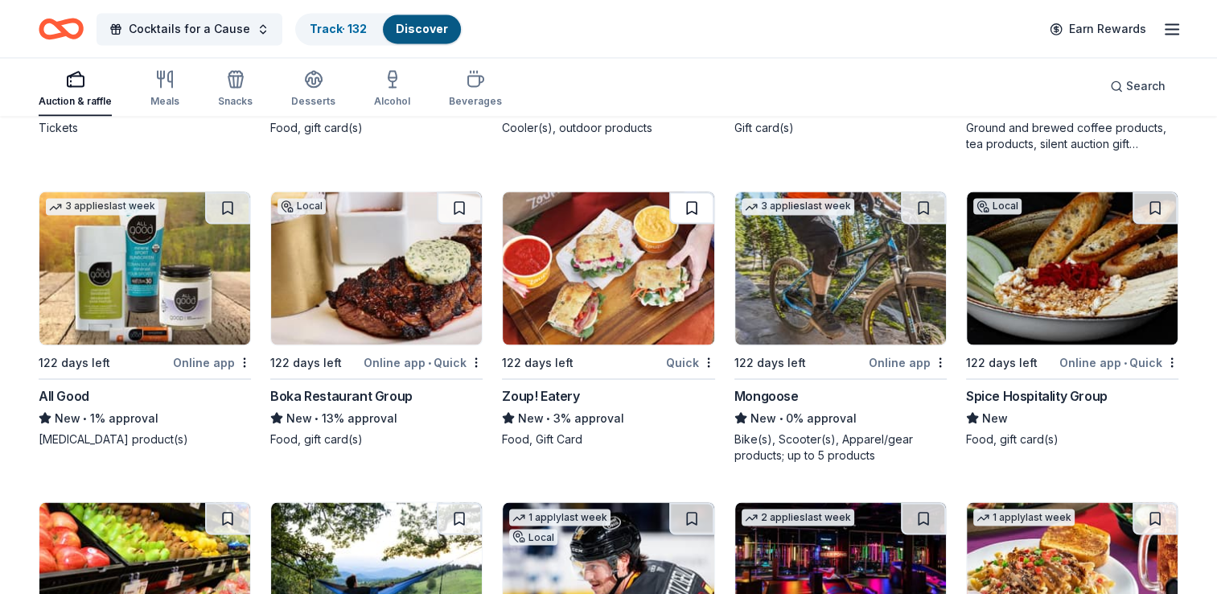
click at [696, 199] on button at bounding box center [691, 207] width 45 height 32
click at [924, 198] on button at bounding box center [923, 207] width 45 height 32
click at [1155, 195] on button at bounding box center [1155, 207] width 45 height 32
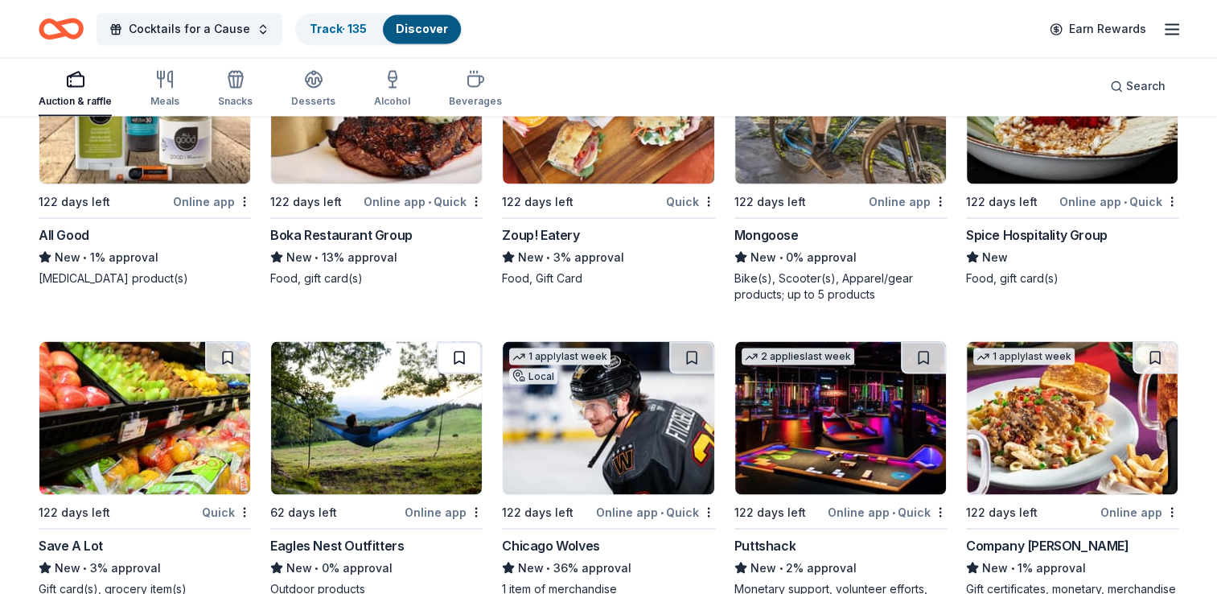
click at [463, 346] on button at bounding box center [459, 357] width 45 height 32
click at [692, 344] on button at bounding box center [691, 357] width 45 height 32
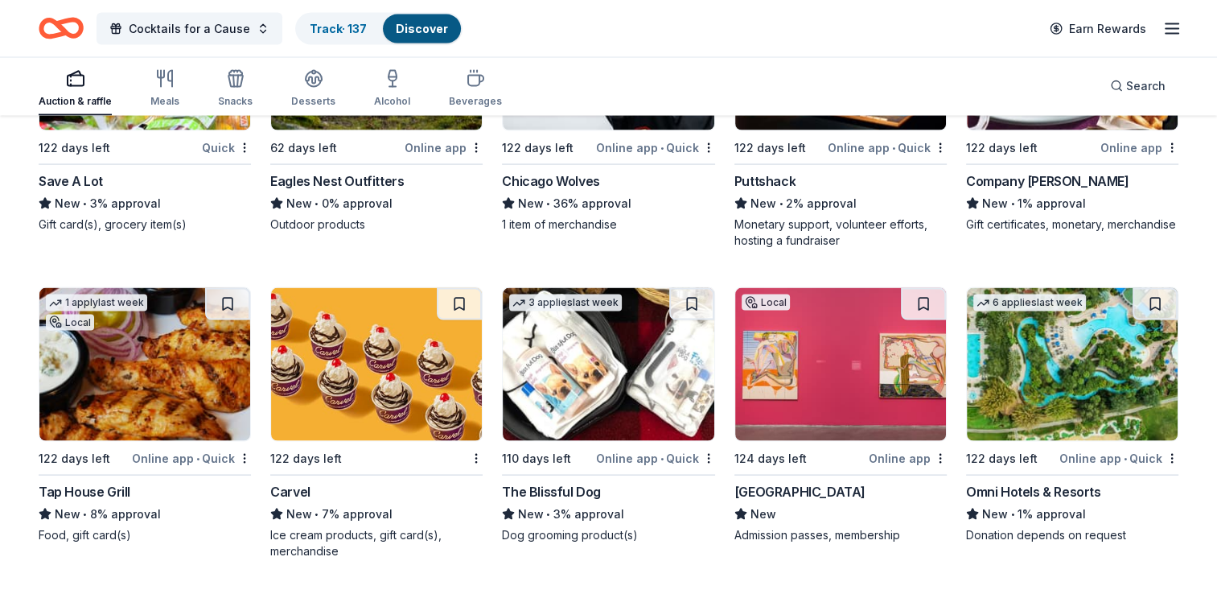
scroll to position [15470, 0]
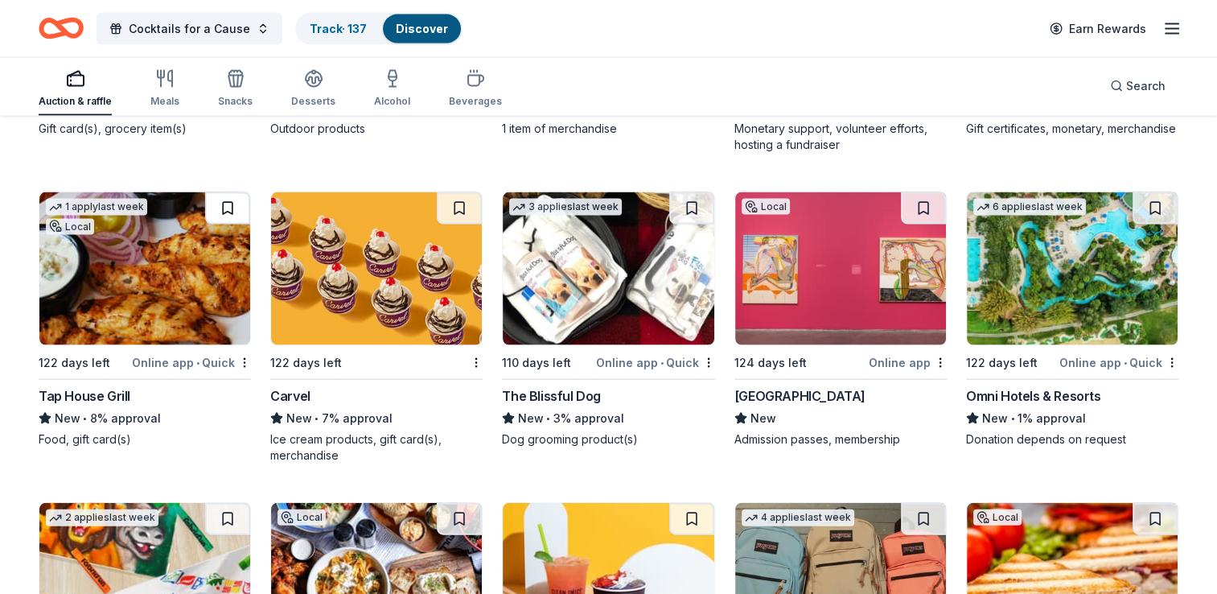
click at [225, 198] on button at bounding box center [227, 208] width 45 height 32
click at [688, 200] on button at bounding box center [691, 208] width 45 height 32
click at [1153, 202] on button at bounding box center [1155, 208] width 45 height 32
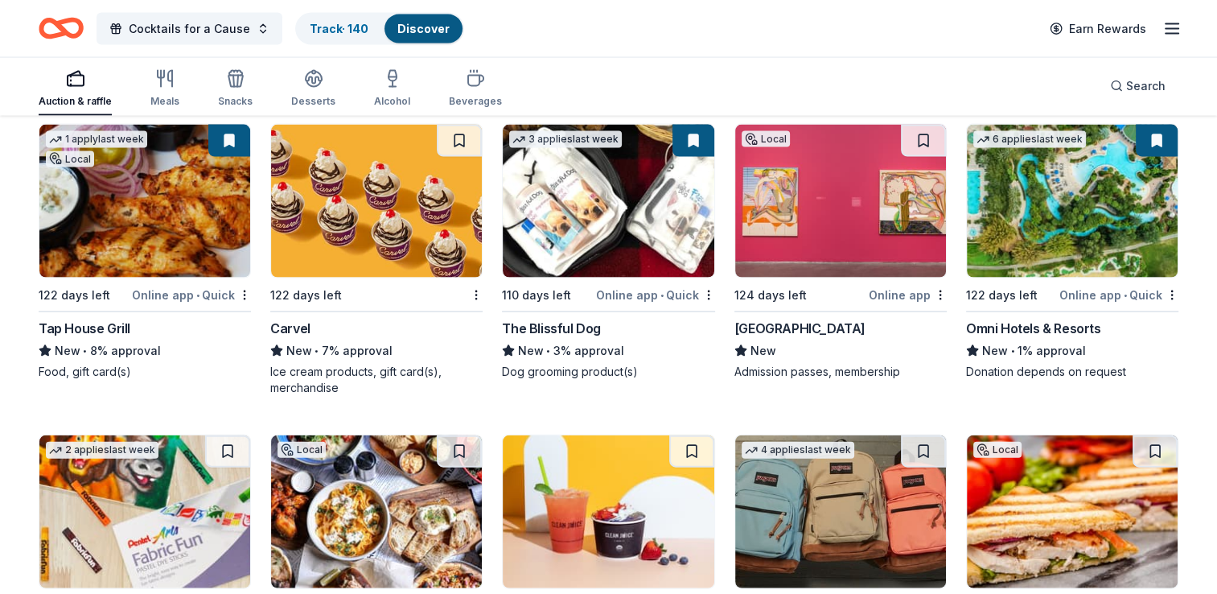
scroll to position [15631, 0]
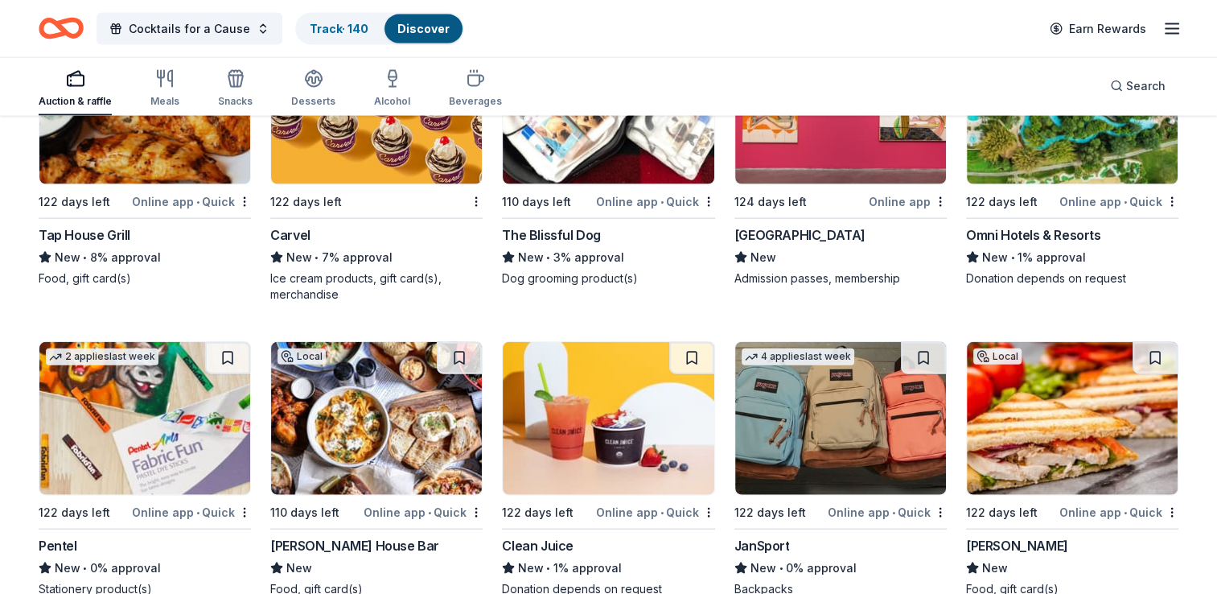
click at [346, 376] on img at bounding box center [376, 418] width 211 height 153
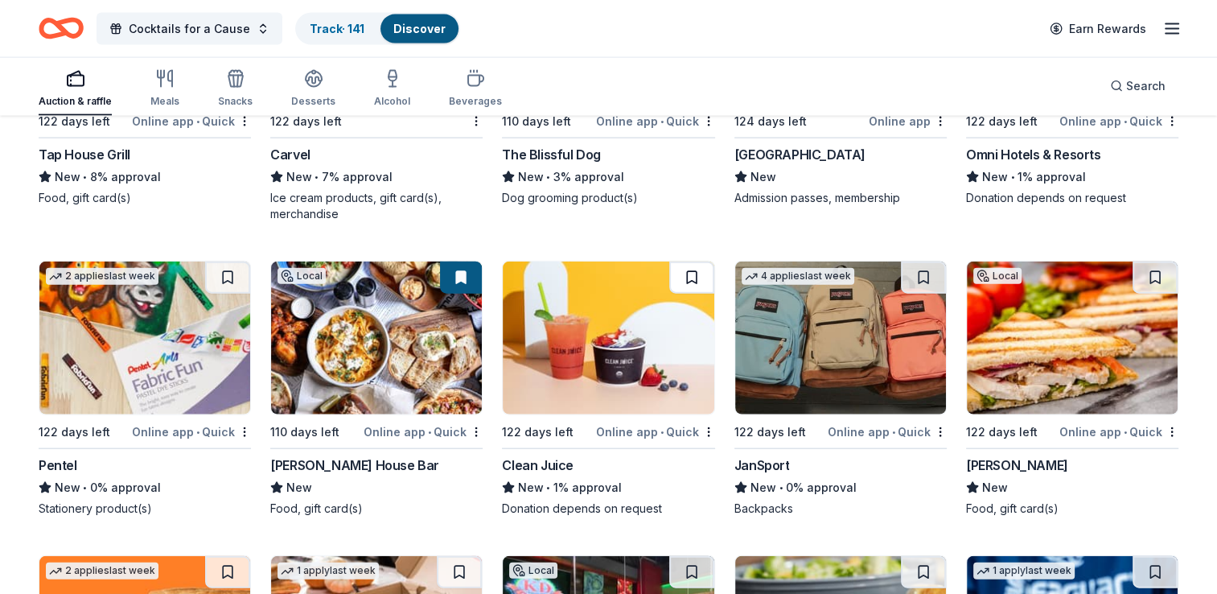
click at [695, 261] on button at bounding box center [691, 277] width 45 height 32
click at [1156, 269] on button at bounding box center [1155, 277] width 45 height 32
click at [922, 269] on button at bounding box center [923, 277] width 45 height 32
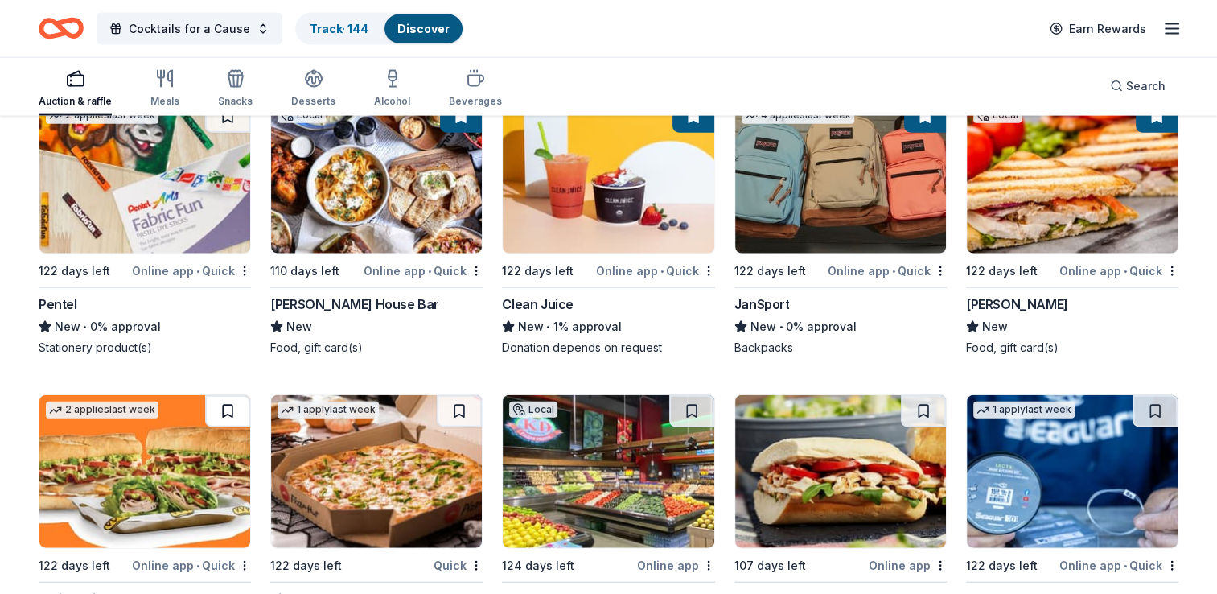
scroll to position [16033, 0]
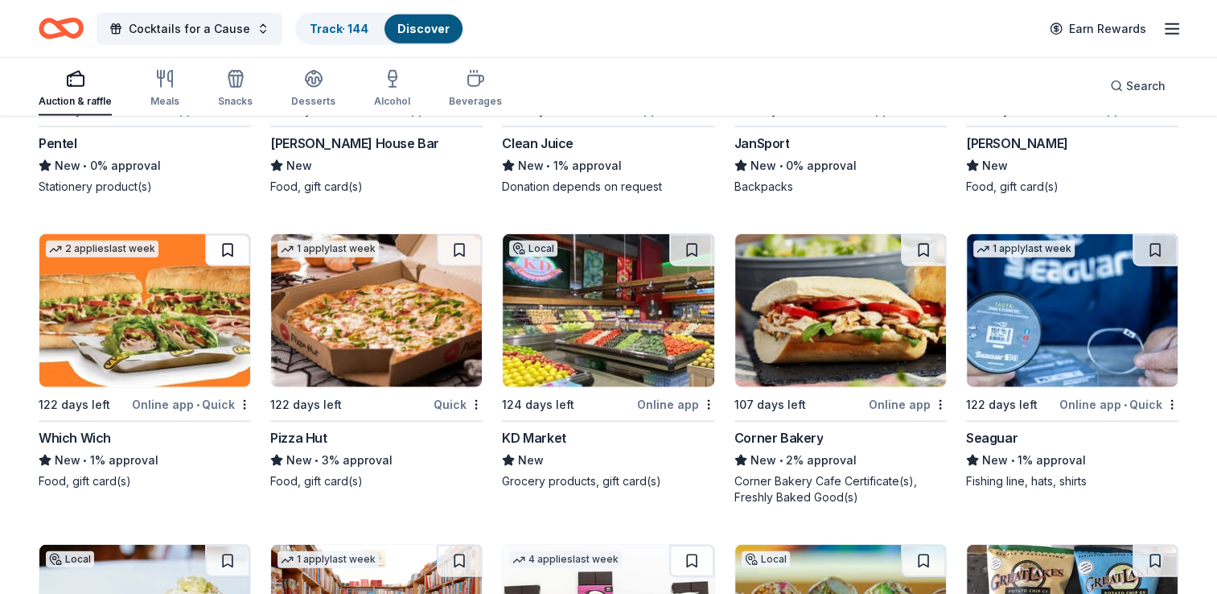
click at [243, 235] on button at bounding box center [227, 250] width 45 height 32
click at [921, 241] on button at bounding box center [923, 250] width 45 height 32
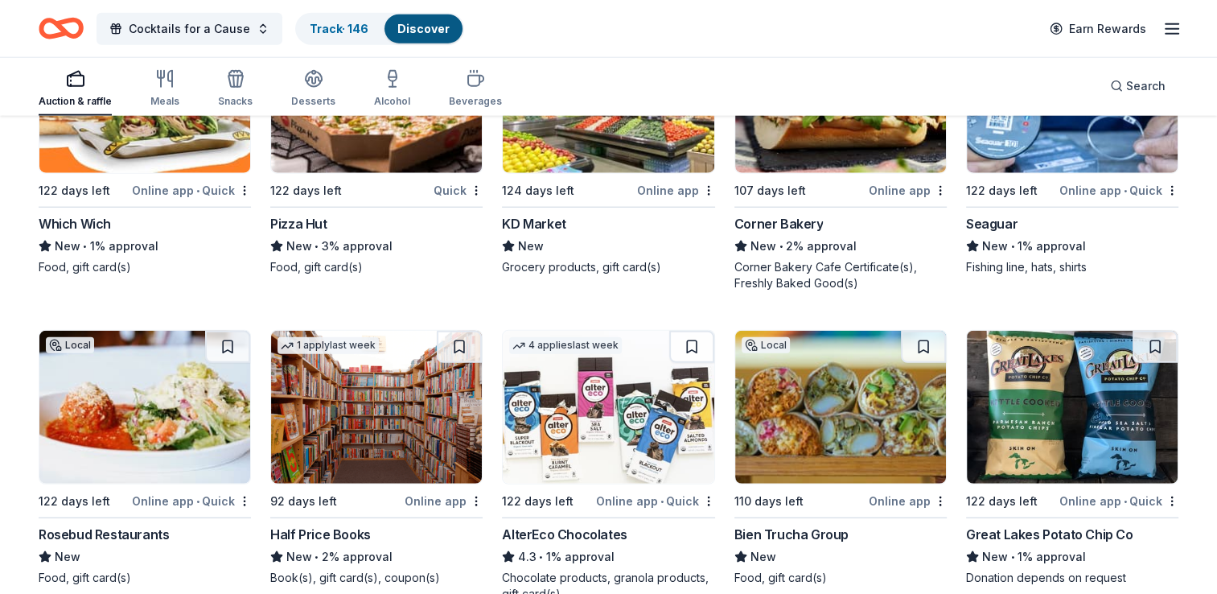
scroll to position [16275, 0]
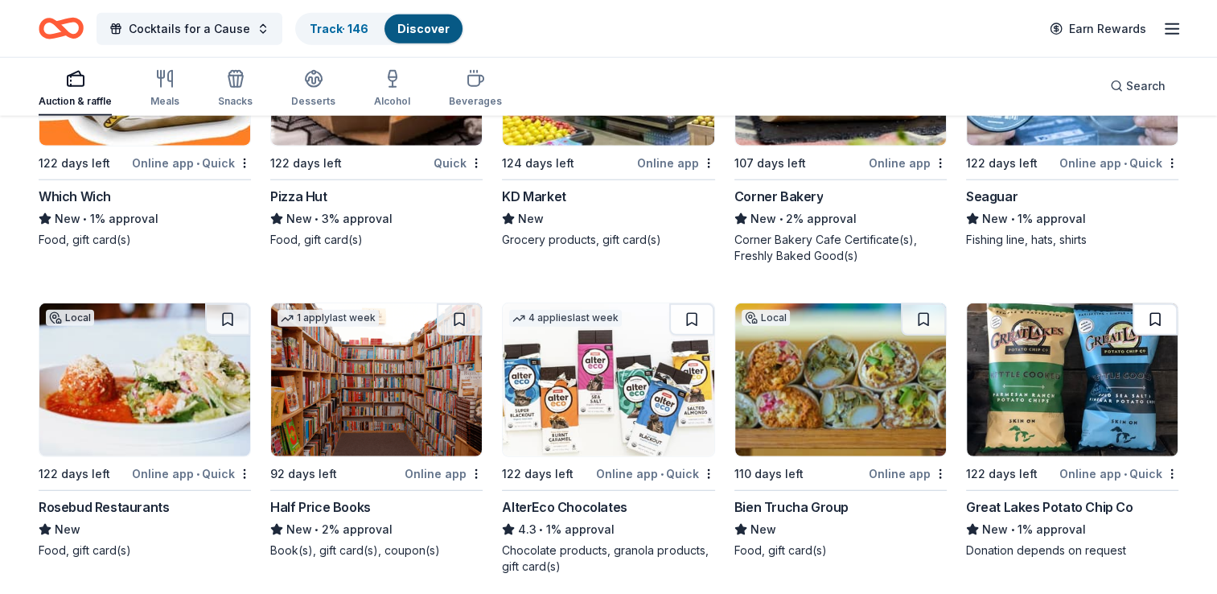
click at [1156, 311] on button at bounding box center [1155, 319] width 45 height 32
click at [927, 307] on button at bounding box center [923, 319] width 45 height 32
click at [697, 308] on button at bounding box center [691, 319] width 45 height 32
click at [455, 307] on button at bounding box center [459, 319] width 45 height 32
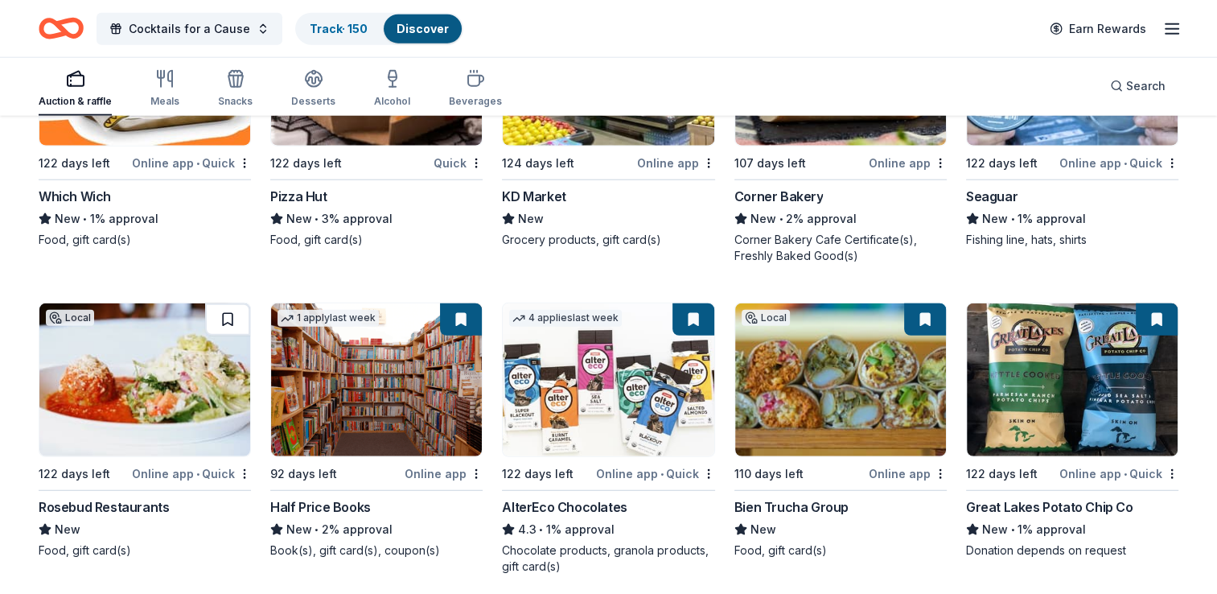
click at [224, 312] on button at bounding box center [227, 319] width 45 height 32
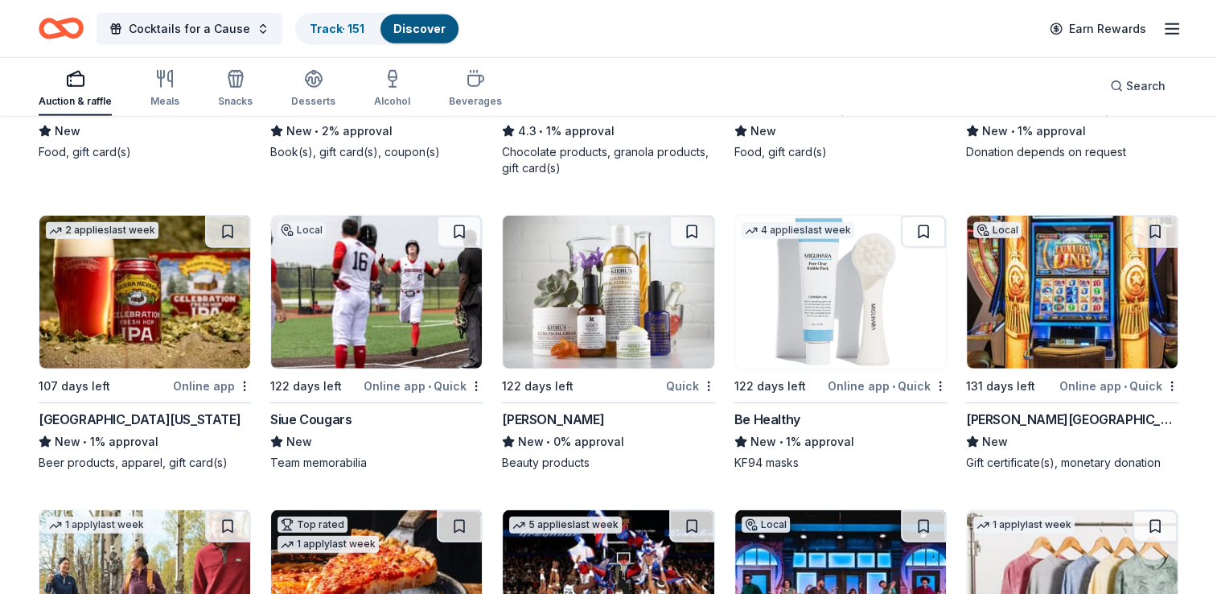
scroll to position [16677, 0]
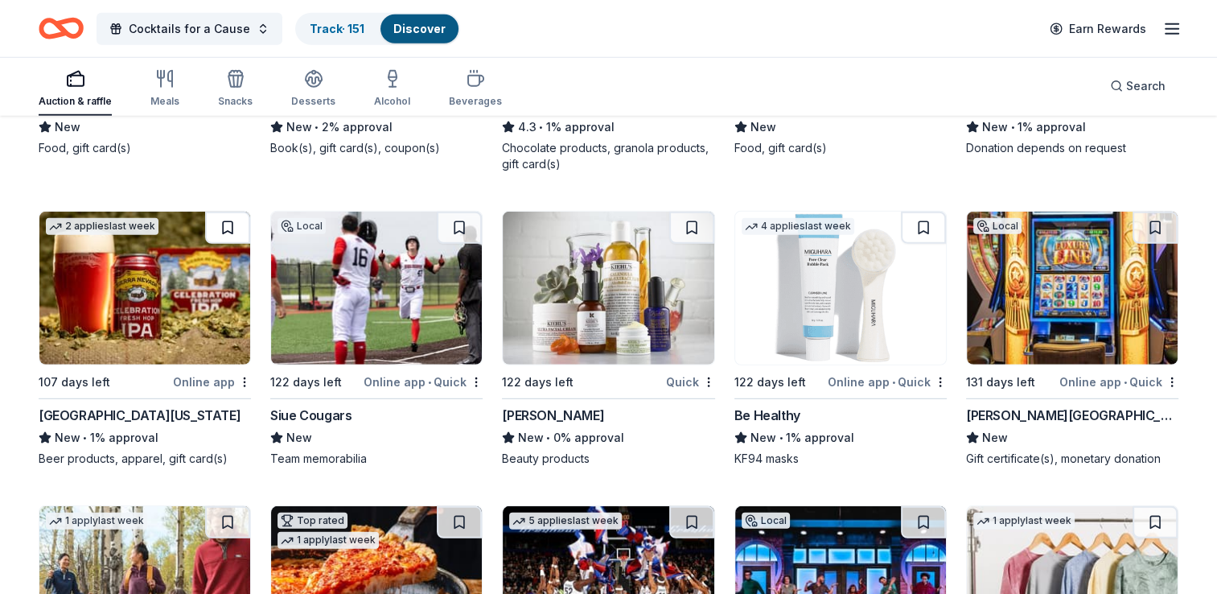
click at [230, 212] on button at bounding box center [227, 228] width 45 height 32
click at [689, 218] on button at bounding box center [691, 228] width 45 height 32
click at [920, 217] on button at bounding box center [923, 228] width 45 height 32
click at [1001, 405] on div "Walker's Bluff Casino Resort" at bounding box center [1072, 414] width 212 height 19
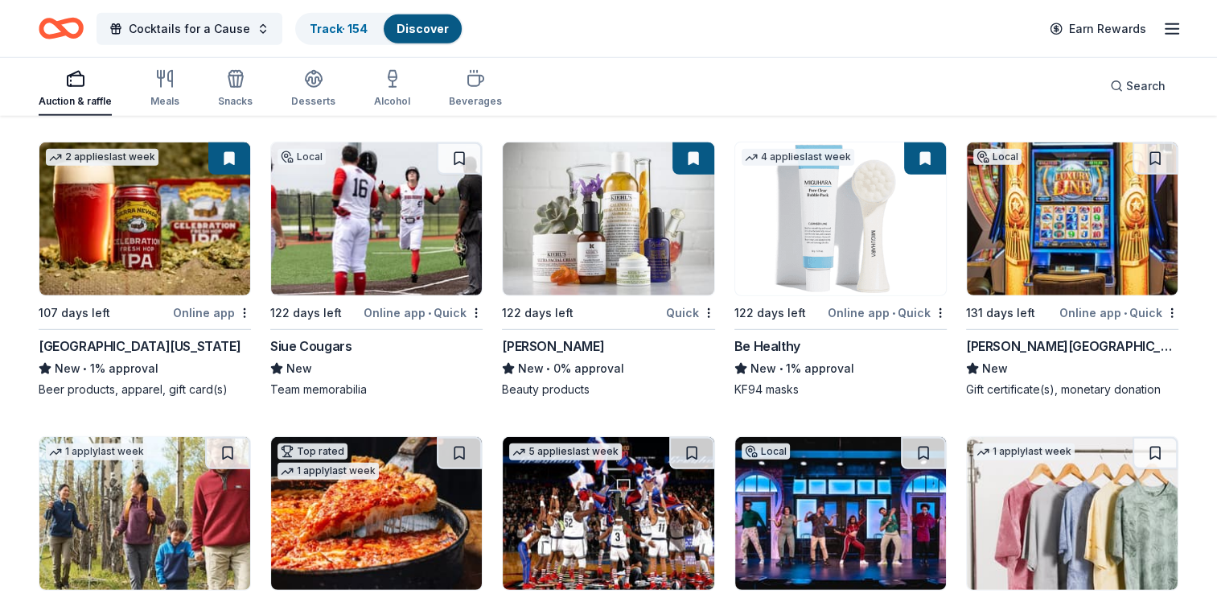
scroll to position [16838, 0]
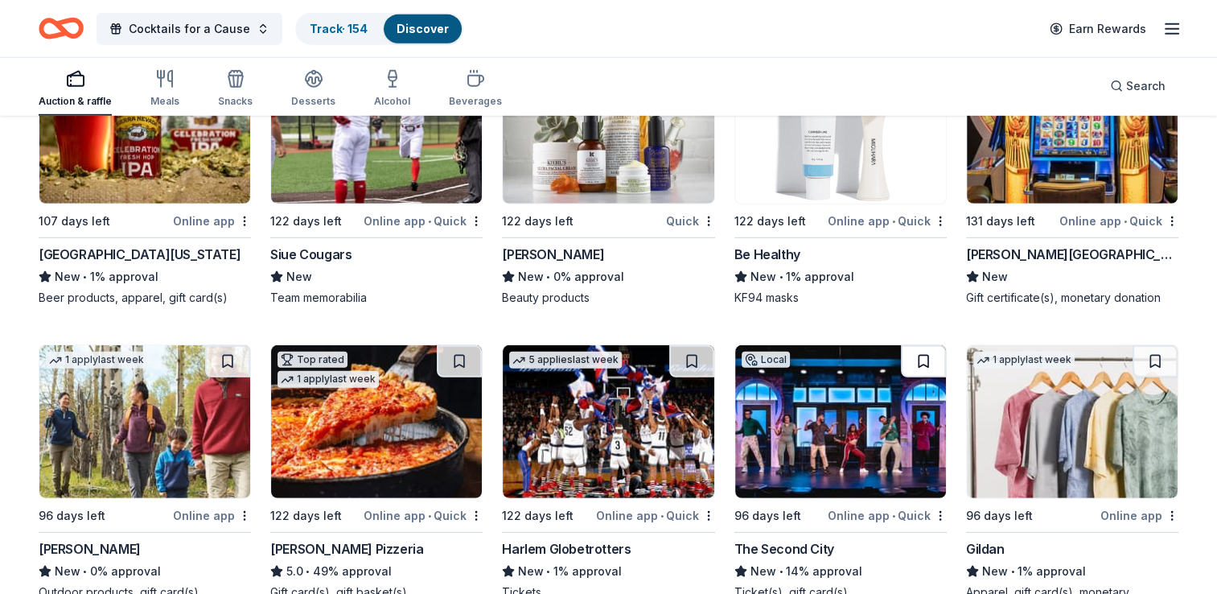
click at [924, 349] on button at bounding box center [923, 361] width 45 height 32
click at [690, 348] on button at bounding box center [691, 361] width 45 height 32
click at [457, 346] on button at bounding box center [459, 361] width 45 height 32
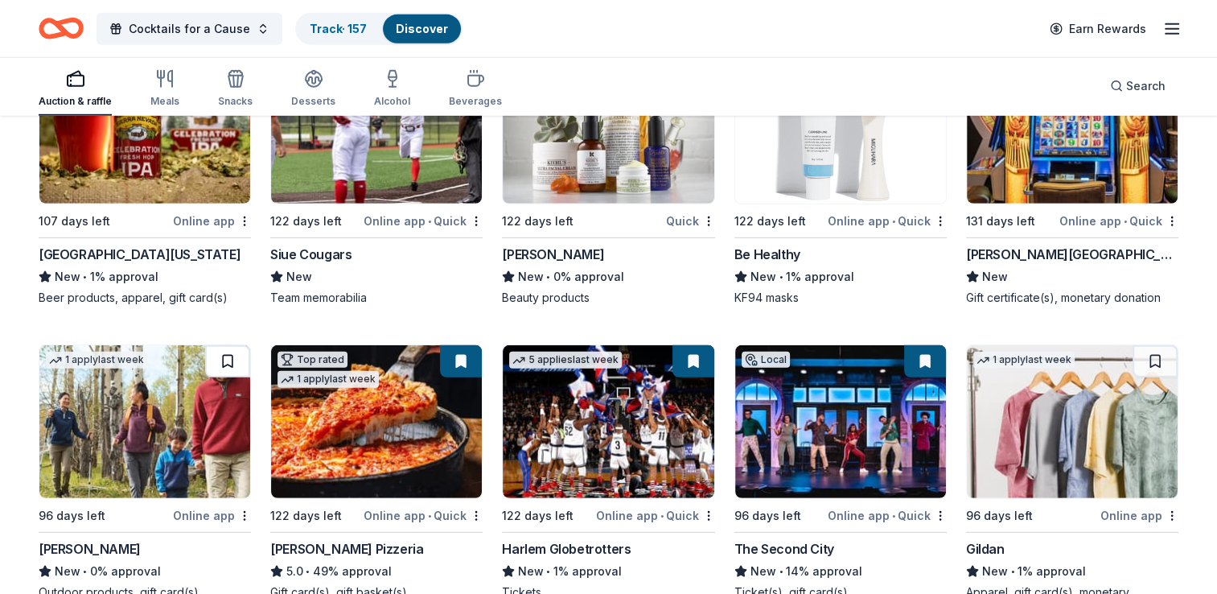
click at [230, 347] on button at bounding box center [227, 361] width 45 height 32
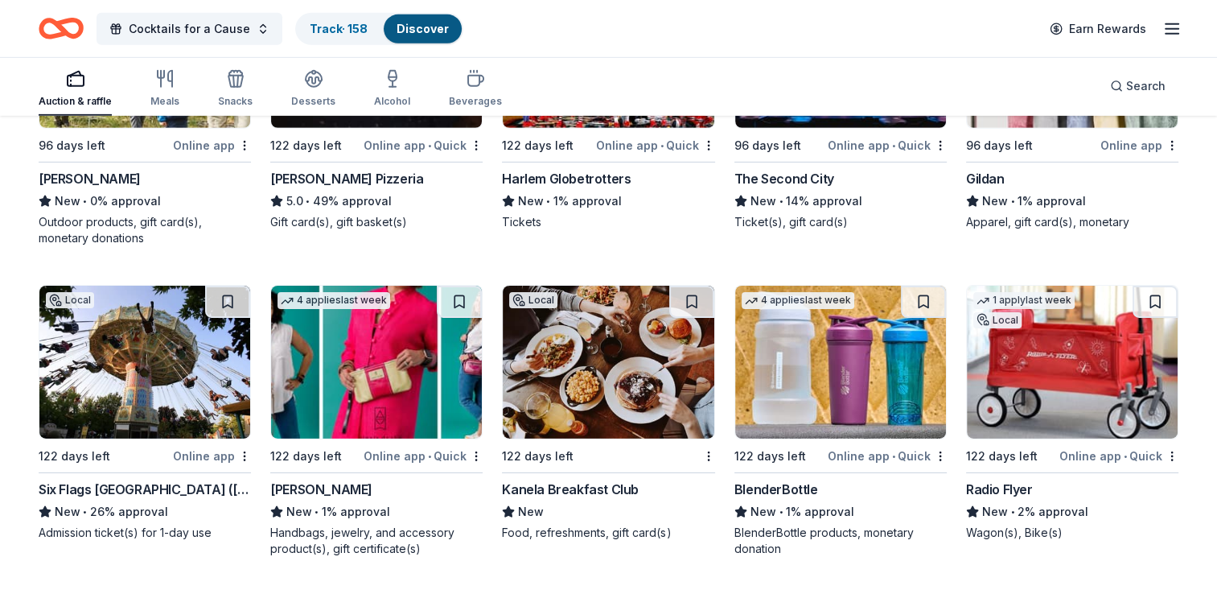
scroll to position [17220, 0]
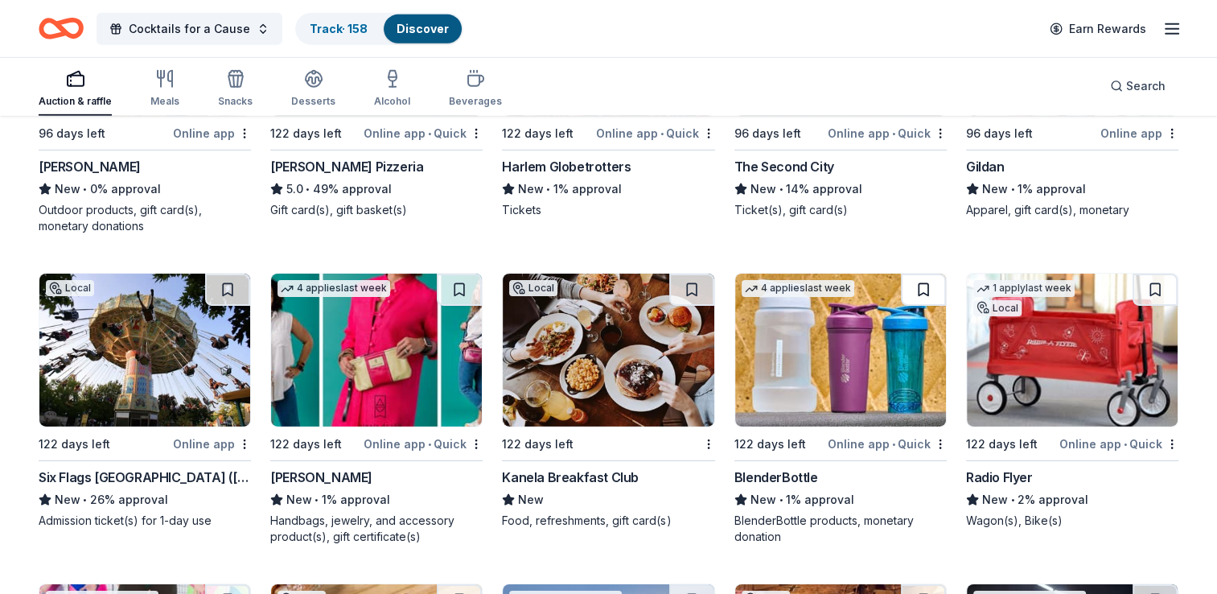
click at [926, 277] on button at bounding box center [923, 290] width 45 height 32
click at [231, 278] on button at bounding box center [227, 290] width 45 height 32
click at [539, 471] on div "Kanela Breakfast Club" at bounding box center [570, 476] width 137 height 19
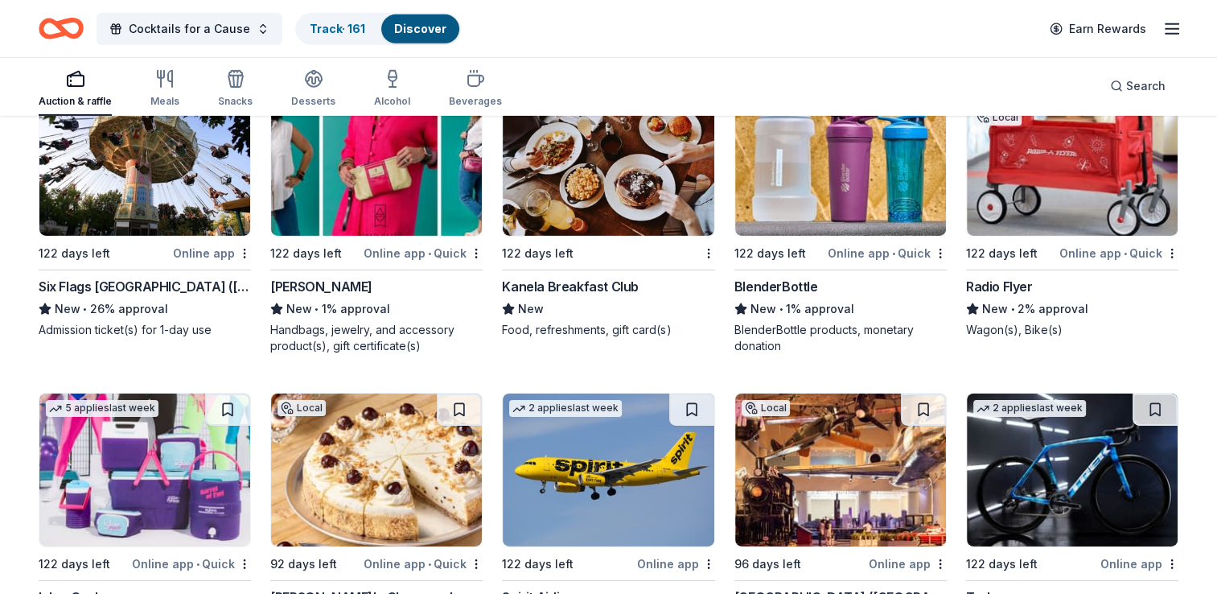
scroll to position [17542, 0]
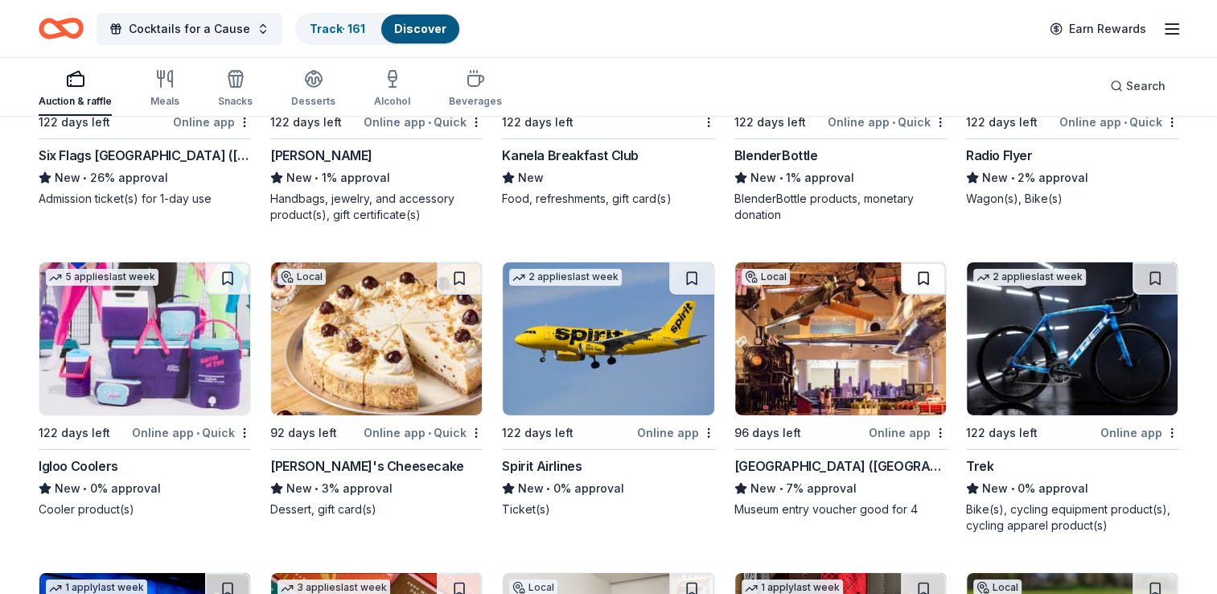
click at [924, 269] on button at bounding box center [923, 278] width 45 height 32
click at [1162, 268] on button at bounding box center [1155, 278] width 45 height 32
click at [459, 270] on button at bounding box center [459, 278] width 45 height 32
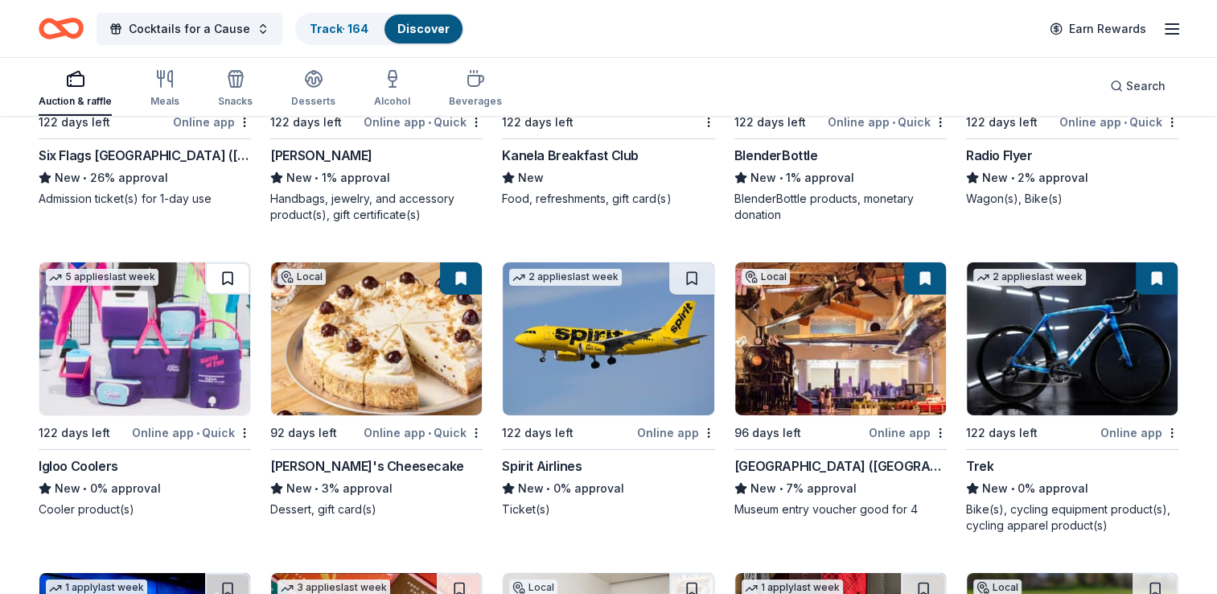
click at [226, 265] on button at bounding box center [227, 278] width 45 height 32
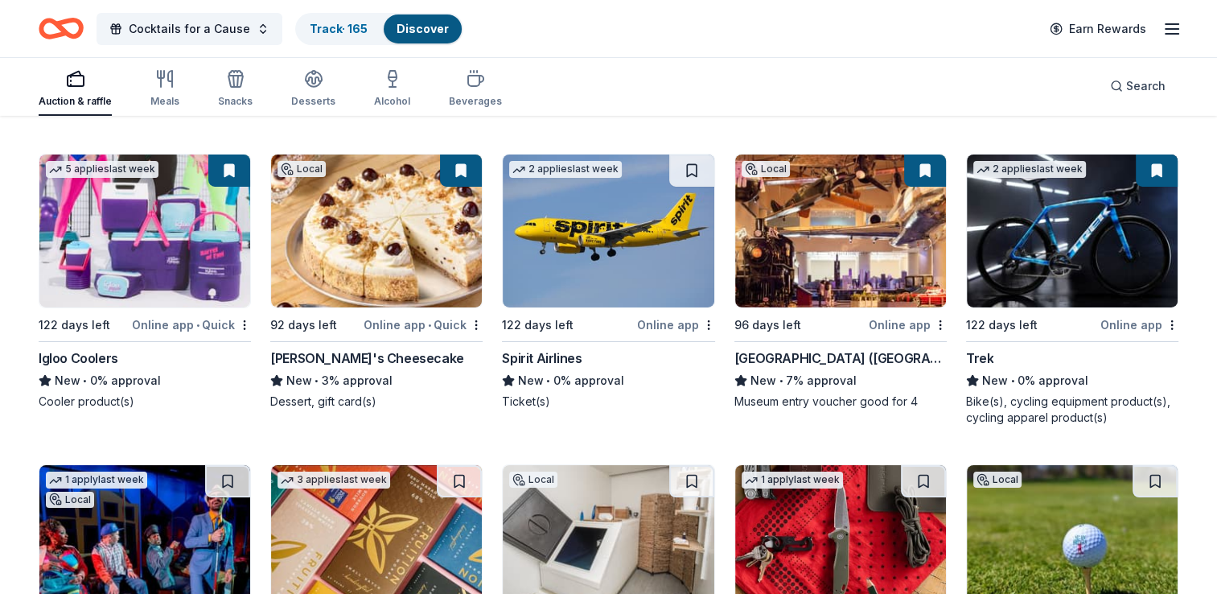
scroll to position [17622, 0]
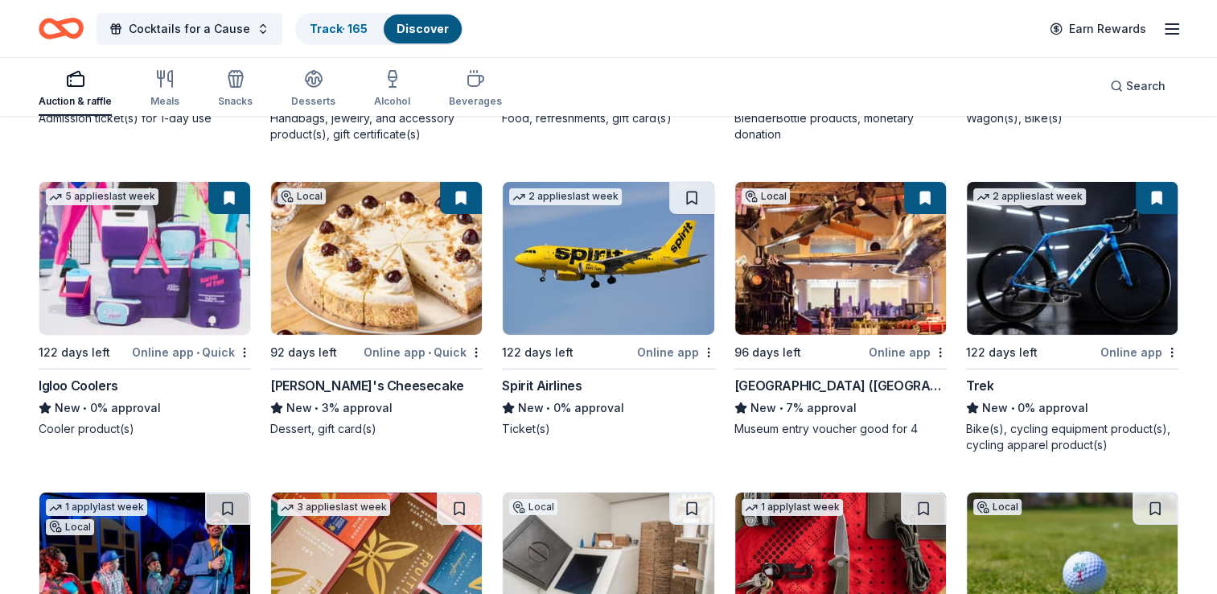
click at [689, 187] on button at bounding box center [691, 198] width 45 height 32
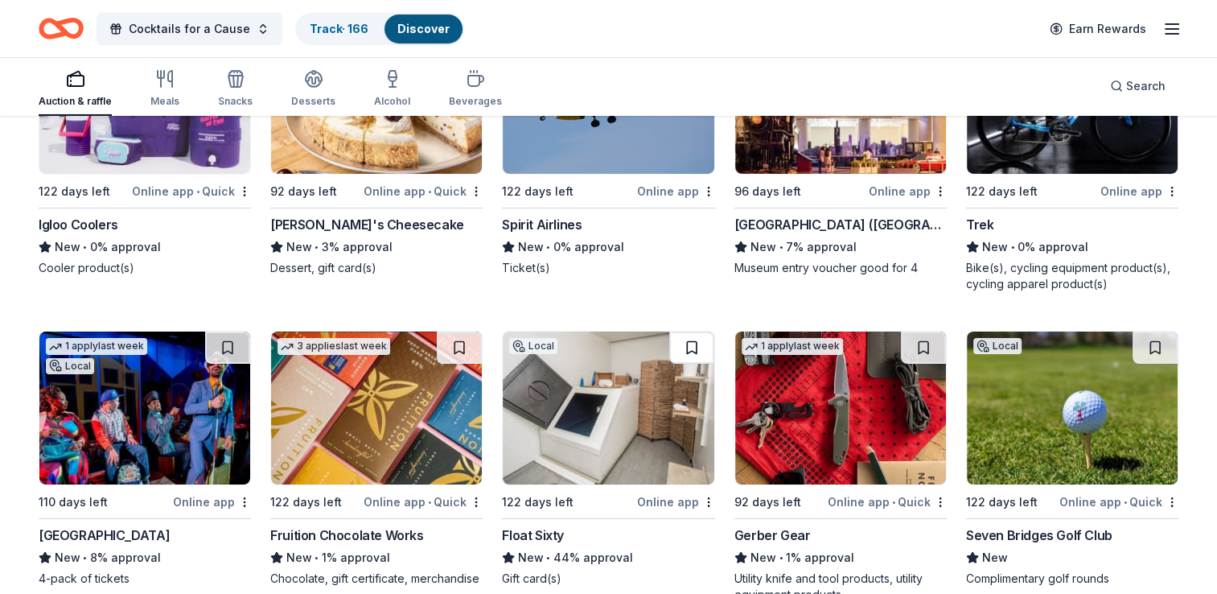
click at [686, 334] on button at bounding box center [691, 347] width 45 height 32
click at [1157, 333] on button at bounding box center [1155, 347] width 45 height 32
click at [1001, 525] on div "Seven Bridges Golf Club" at bounding box center [1039, 534] width 146 height 19
click at [463, 331] on button at bounding box center [459, 347] width 45 height 32
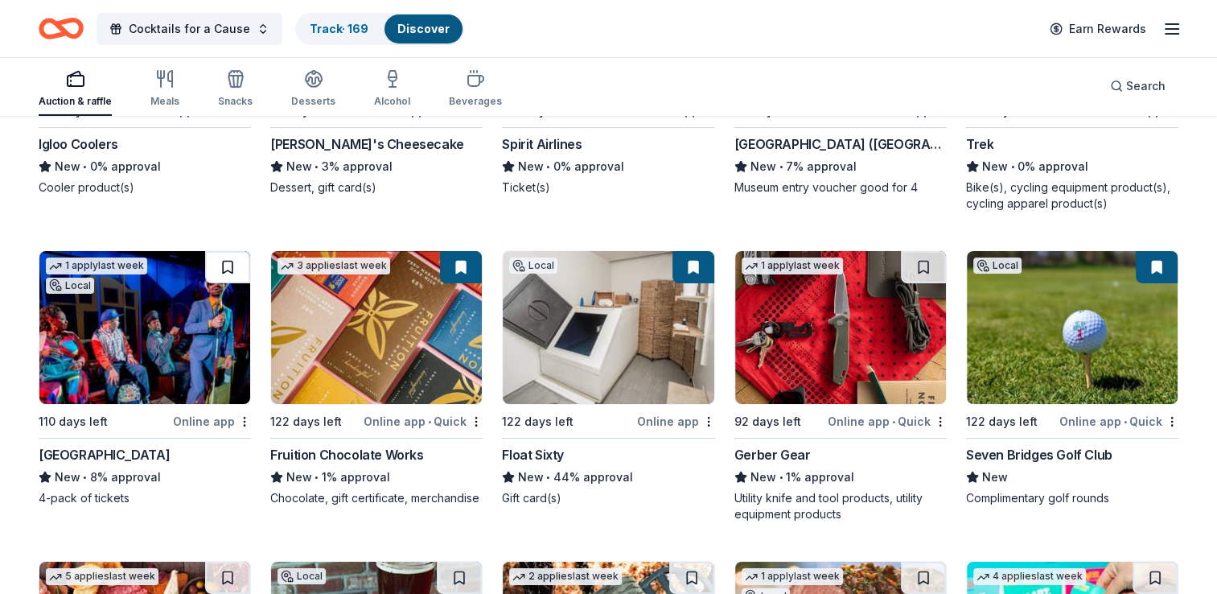
click at [225, 251] on button at bounding box center [227, 267] width 45 height 32
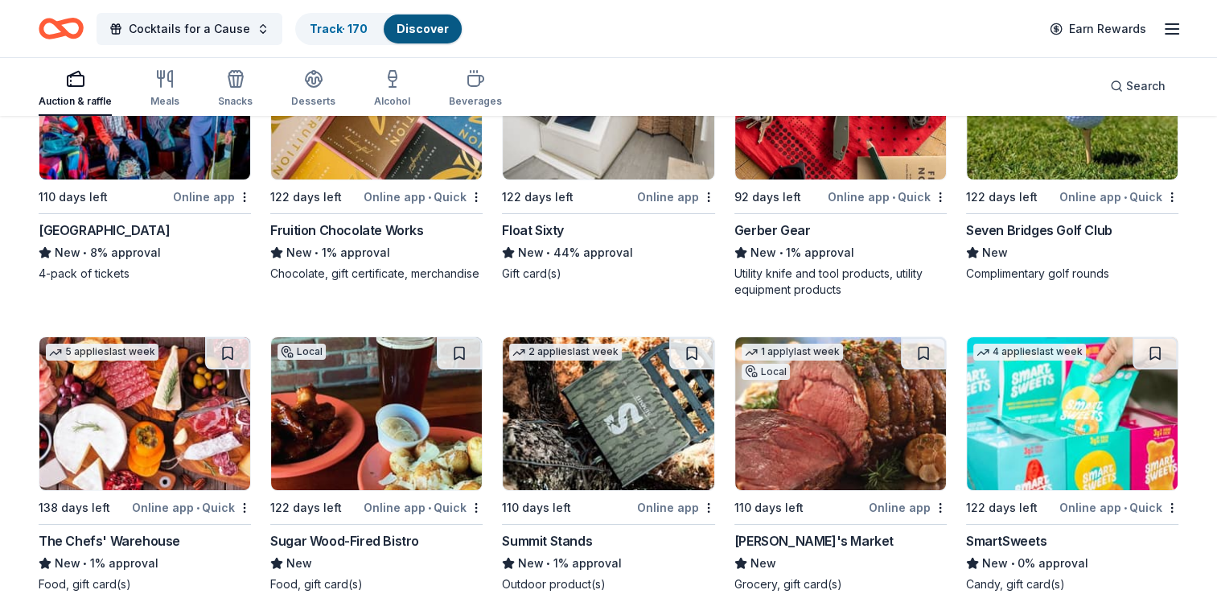
scroll to position [18185, 0]
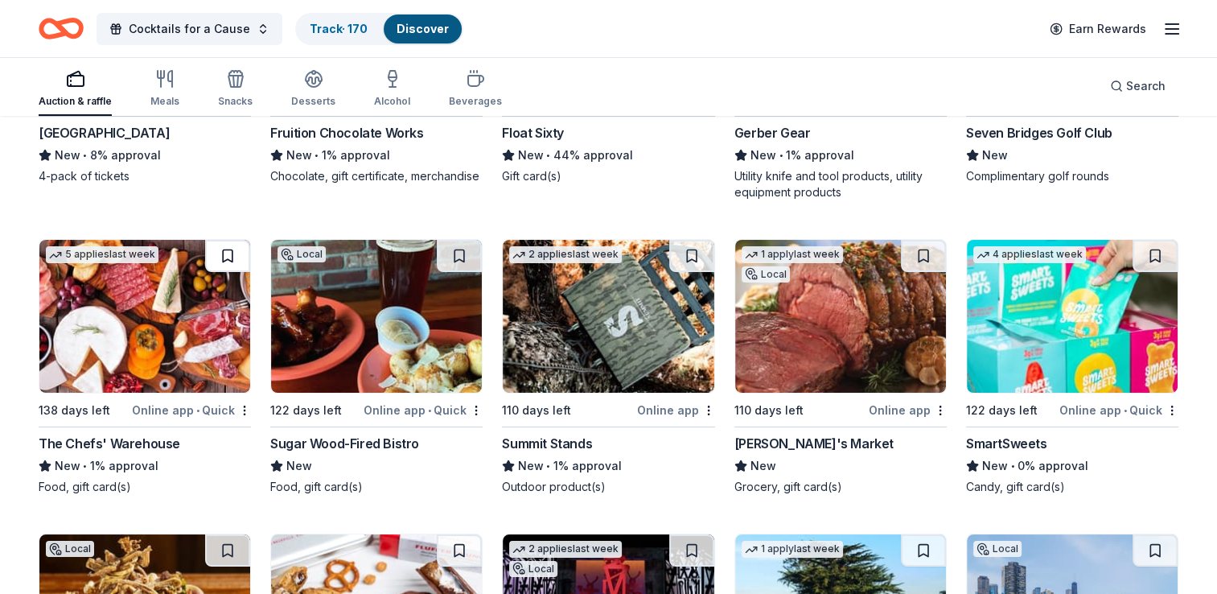
click at [226, 249] on button at bounding box center [227, 256] width 45 height 32
click at [454, 243] on button at bounding box center [459, 256] width 45 height 32
click at [921, 243] on button at bounding box center [923, 256] width 45 height 32
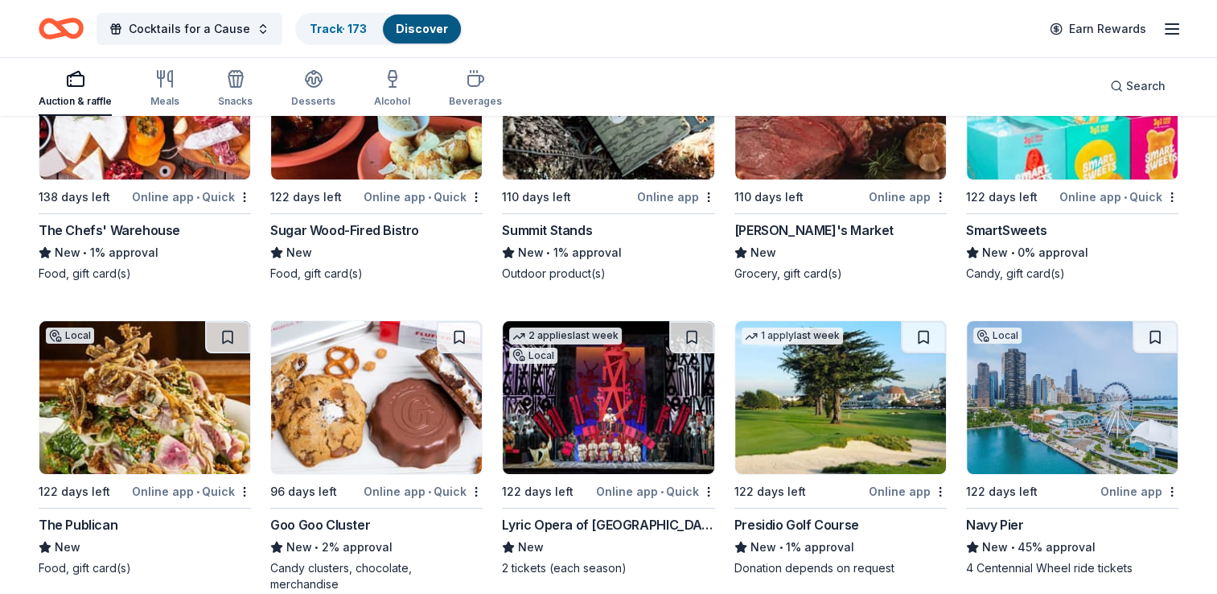
scroll to position [18427, 0]
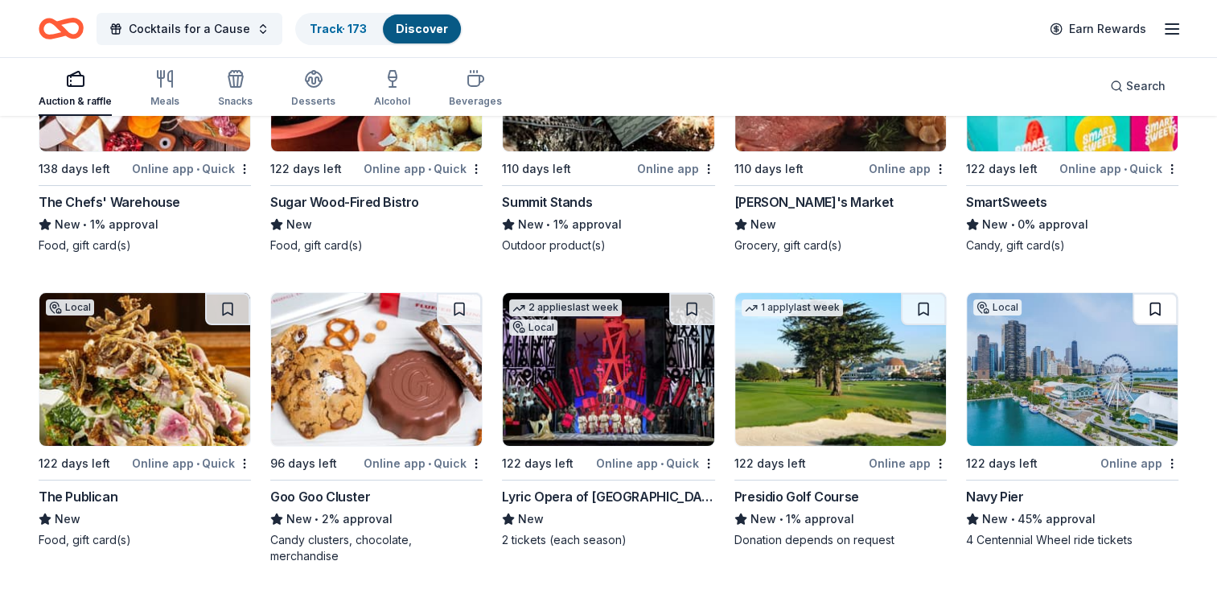
click at [1157, 294] on button at bounding box center [1155, 309] width 45 height 32
click at [924, 294] on button at bounding box center [923, 309] width 45 height 32
click at [689, 293] on button at bounding box center [691, 309] width 45 height 32
click at [459, 297] on button at bounding box center [459, 309] width 45 height 32
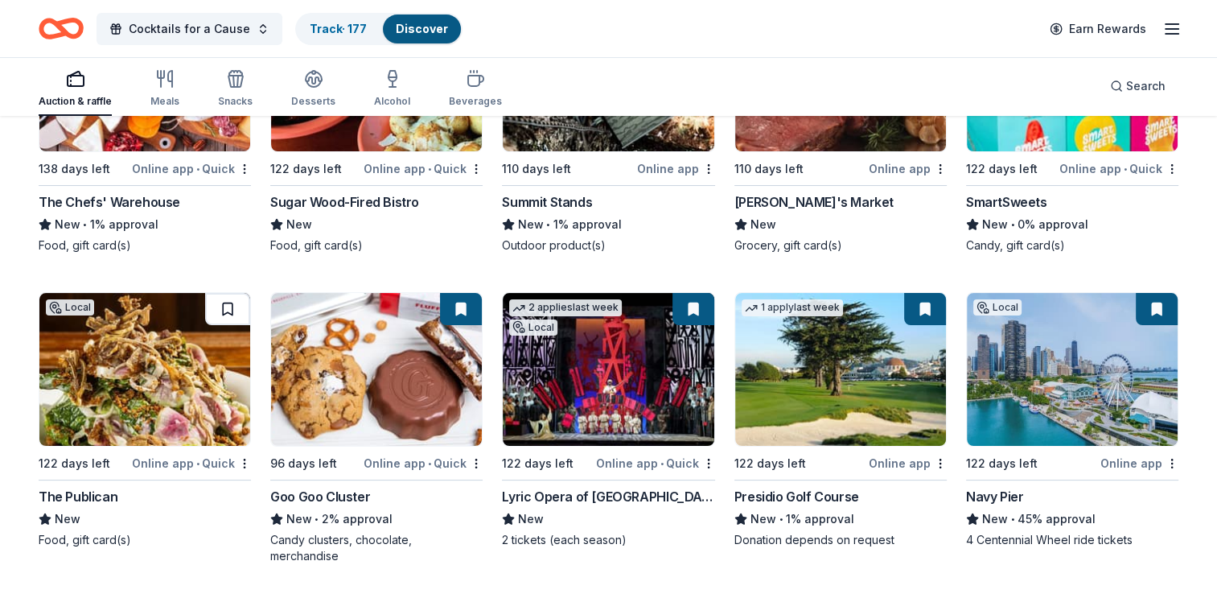
click at [228, 295] on button at bounding box center [227, 309] width 45 height 32
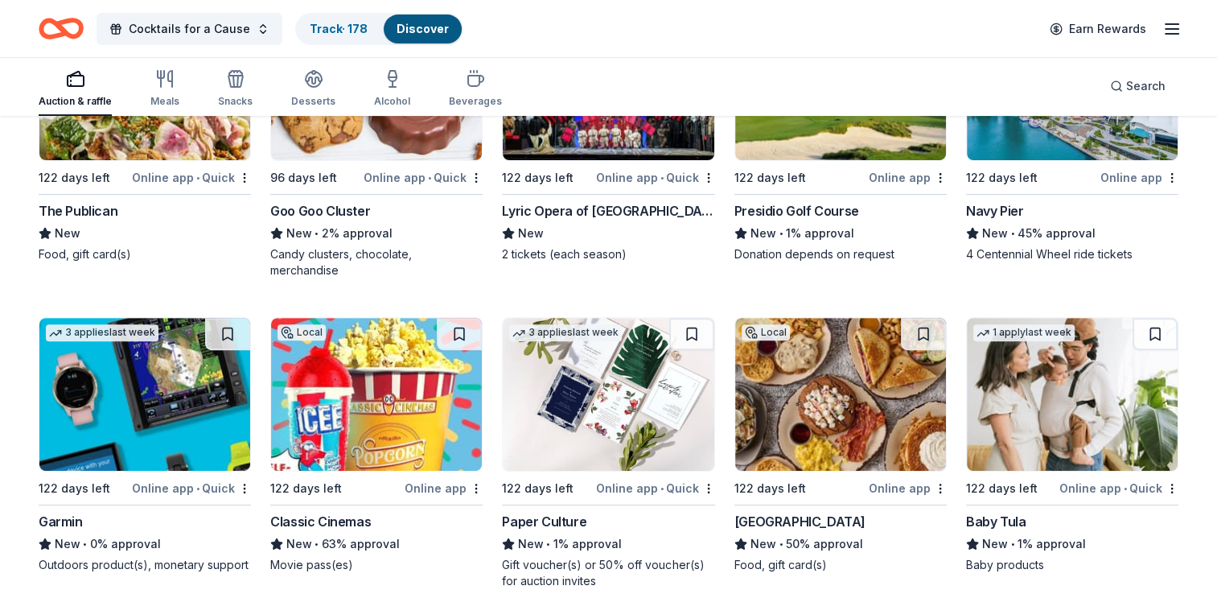
scroll to position [18825, 0]
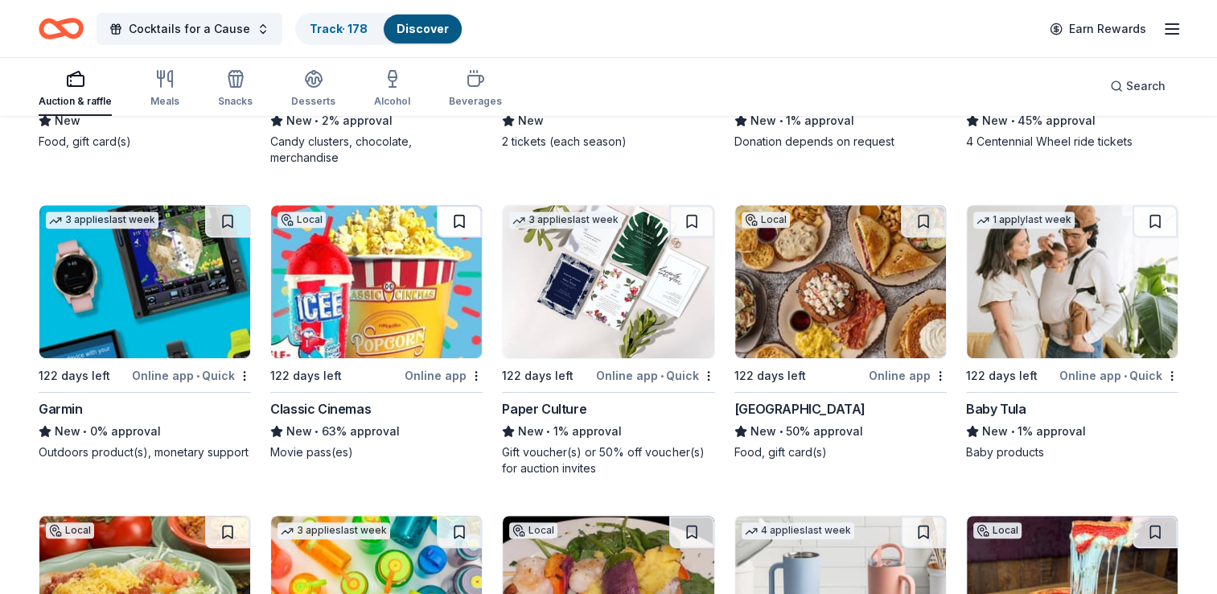
click at [463, 211] on button at bounding box center [459, 221] width 45 height 32
click at [924, 211] on button at bounding box center [923, 221] width 45 height 32
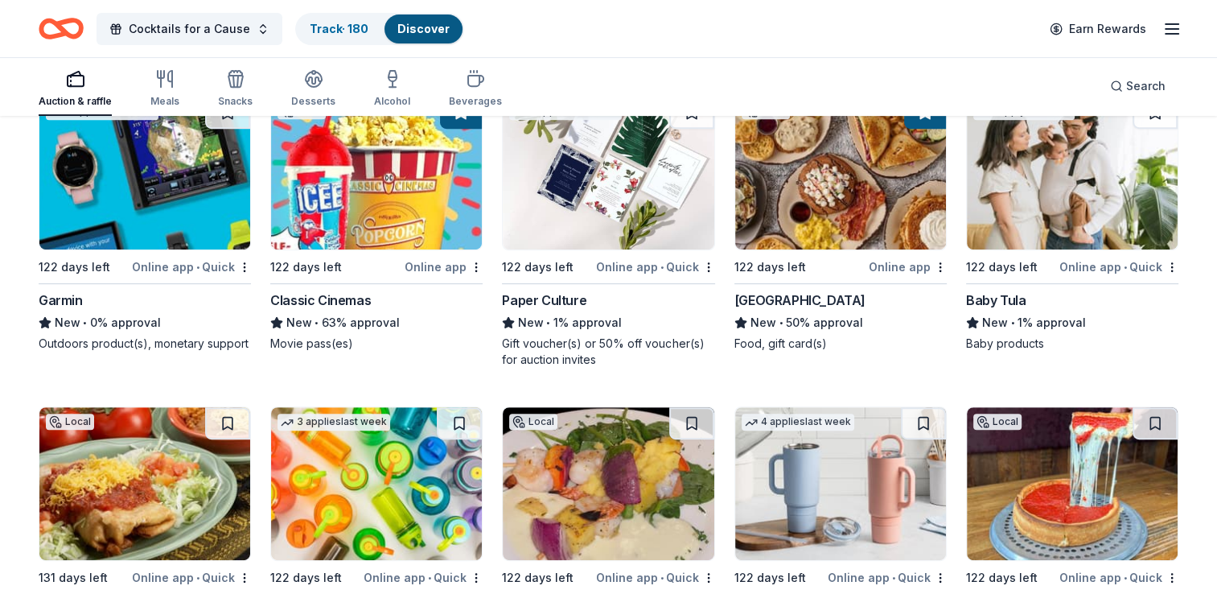
scroll to position [18905, 0]
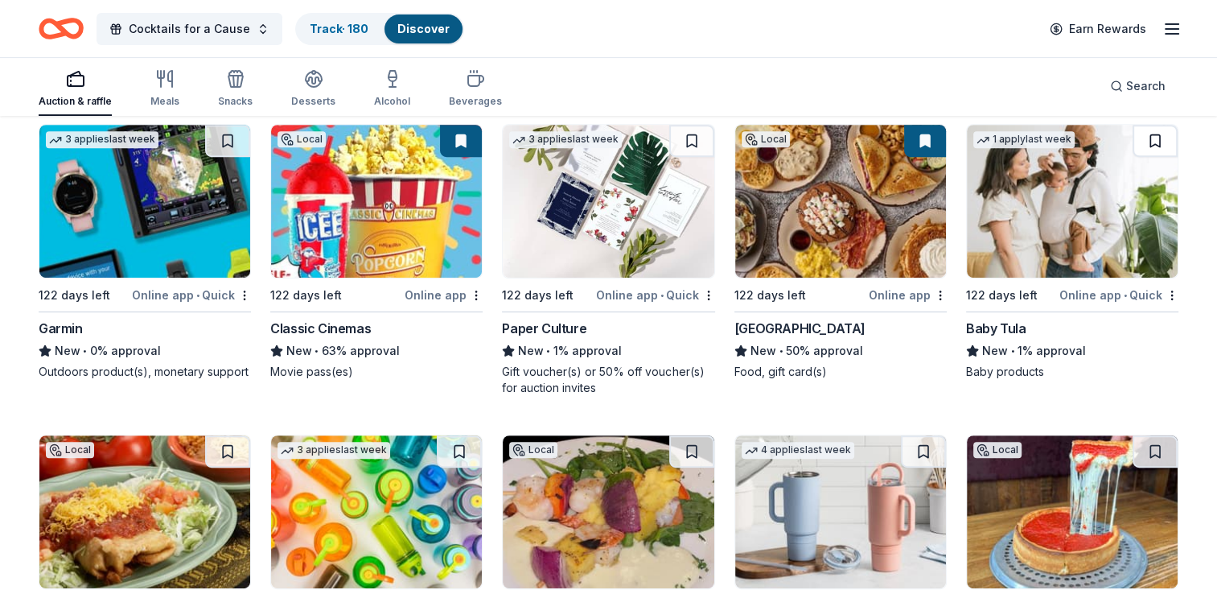
click at [1158, 130] on button at bounding box center [1155, 141] width 45 height 32
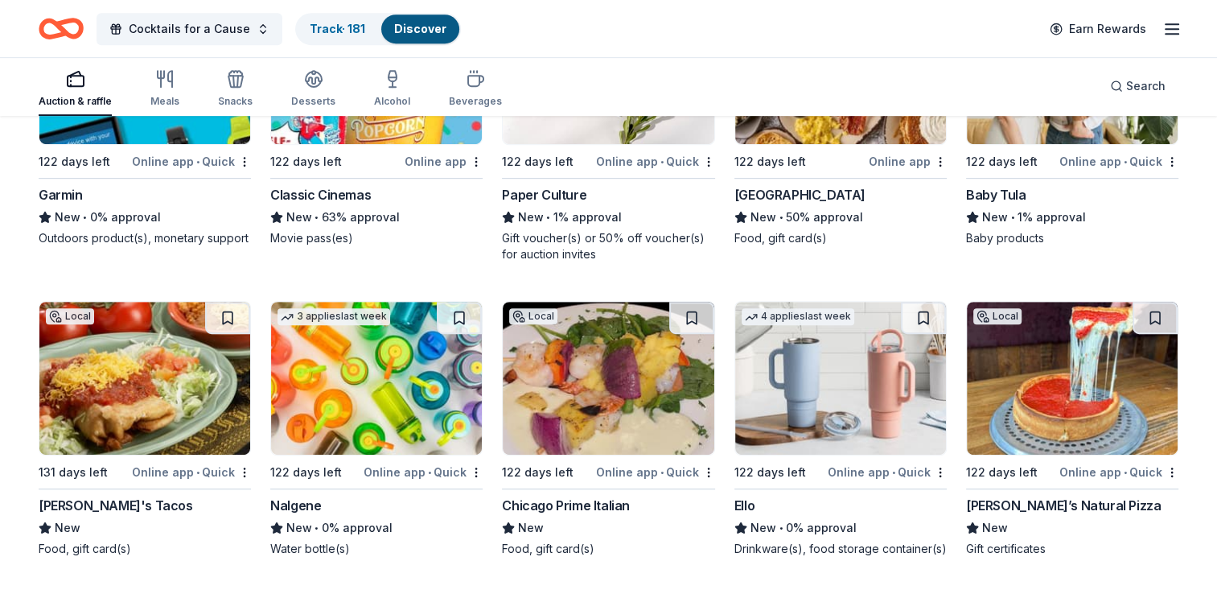
scroll to position [19066, 0]
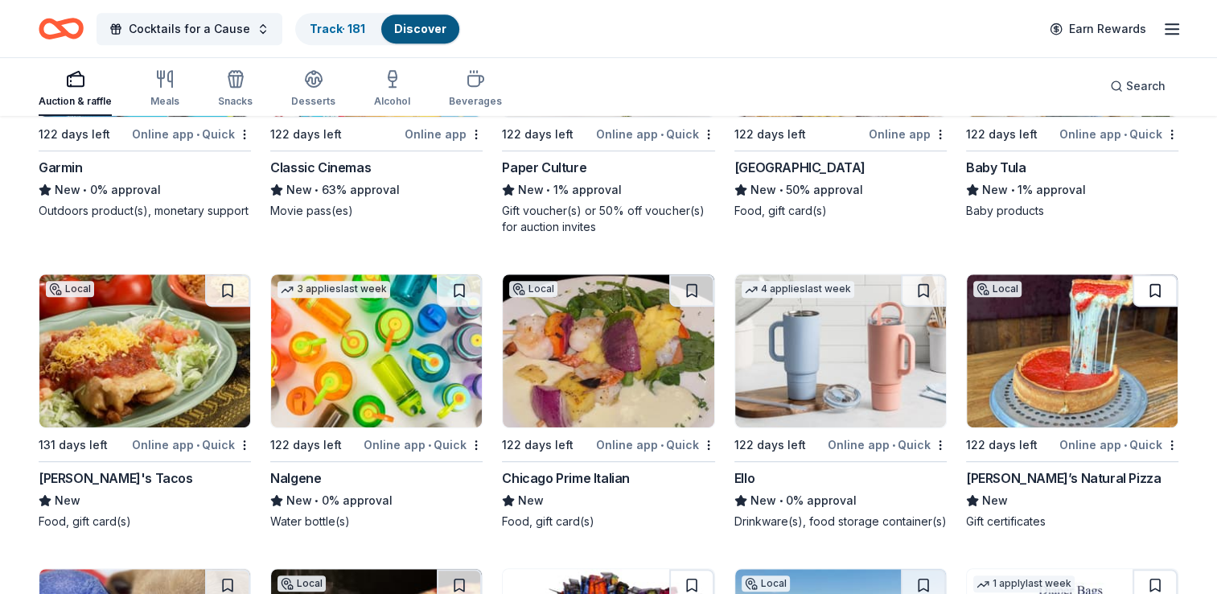
click at [1157, 278] on button at bounding box center [1155, 290] width 45 height 32
click at [918, 282] on button at bounding box center [923, 290] width 45 height 32
click at [686, 275] on button at bounding box center [691, 290] width 45 height 32
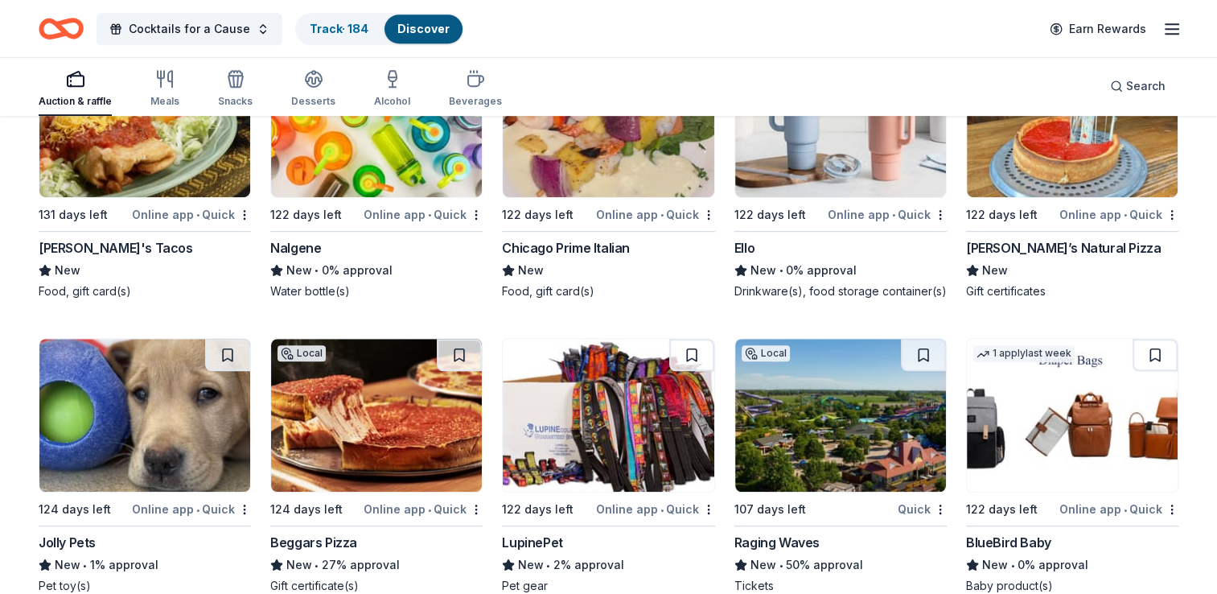
scroll to position [19308, 0]
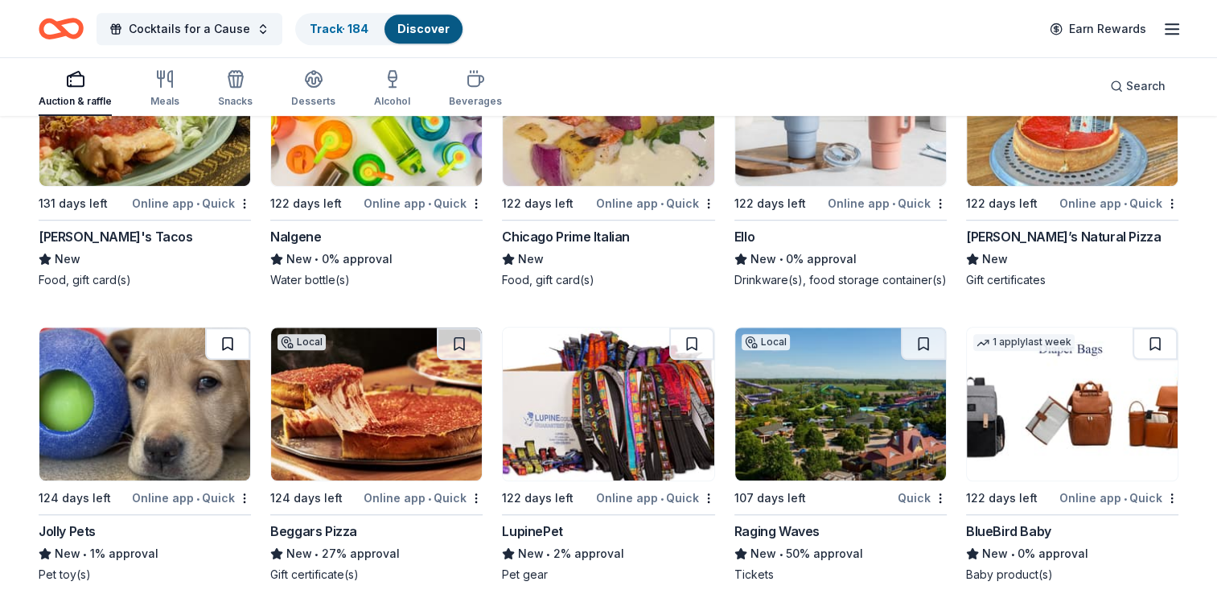
click at [222, 331] on button at bounding box center [227, 343] width 45 height 32
click at [463, 335] on button at bounding box center [459, 343] width 45 height 32
click at [689, 333] on button at bounding box center [691, 343] width 45 height 32
click at [851, 385] on img at bounding box center [840, 403] width 211 height 153
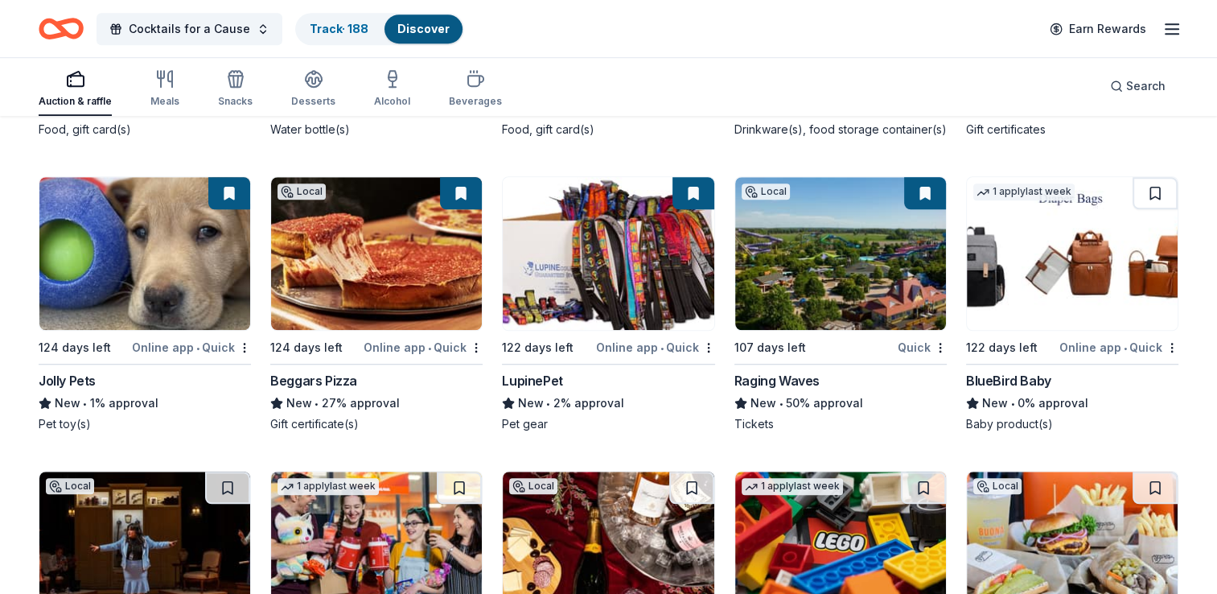
scroll to position [19469, 0]
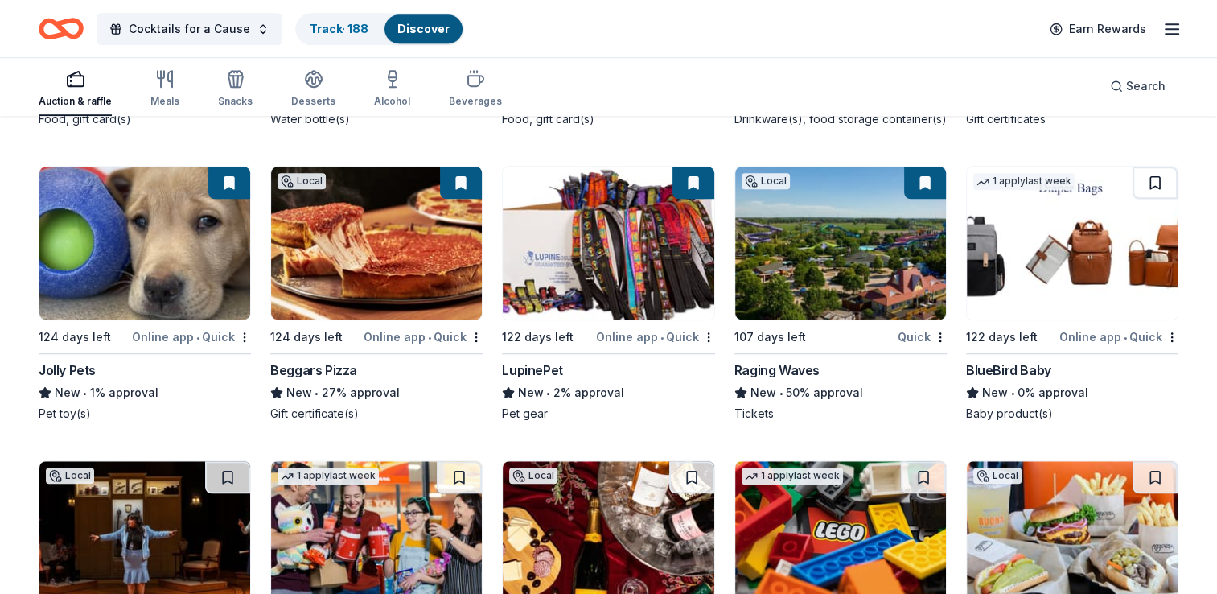
click at [1150, 167] on button at bounding box center [1155, 183] width 45 height 32
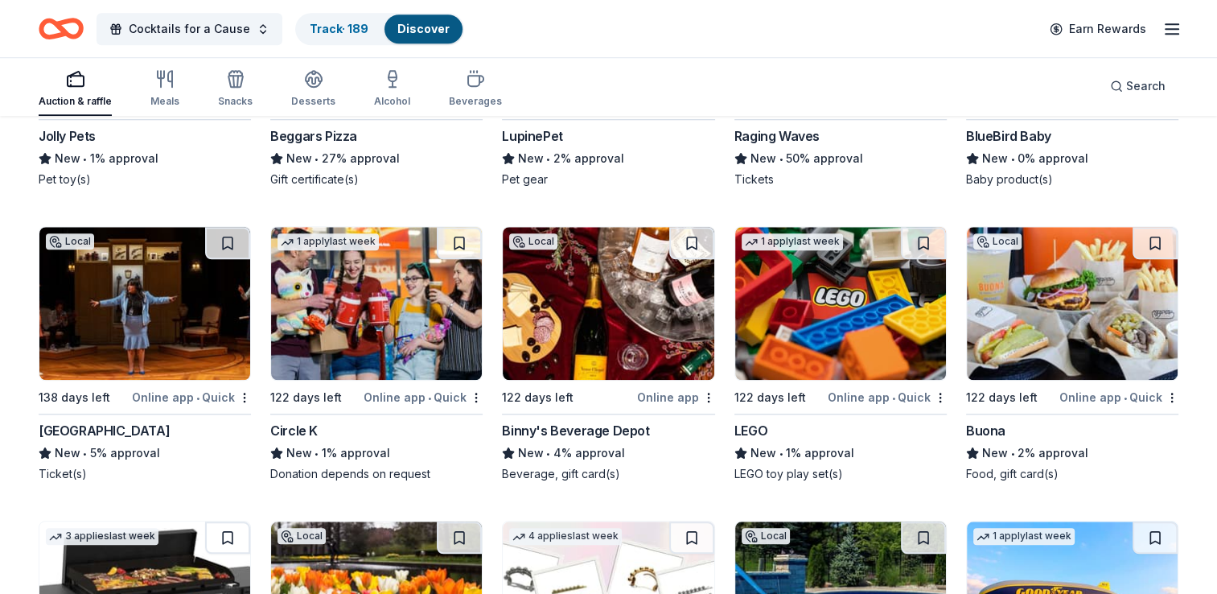
scroll to position [19710, 0]
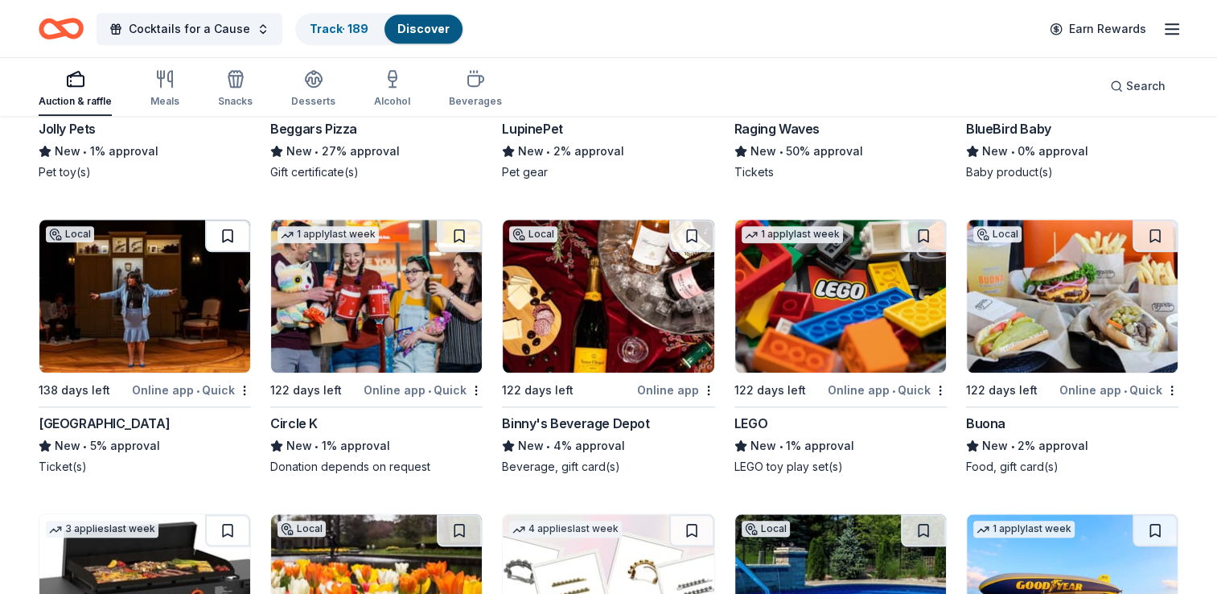
click at [228, 227] on button at bounding box center [227, 236] width 45 height 32
click at [695, 224] on button at bounding box center [691, 236] width 45 height 32
click at [926, 224] on button at bounding box center [923, 236] width 45 height 32
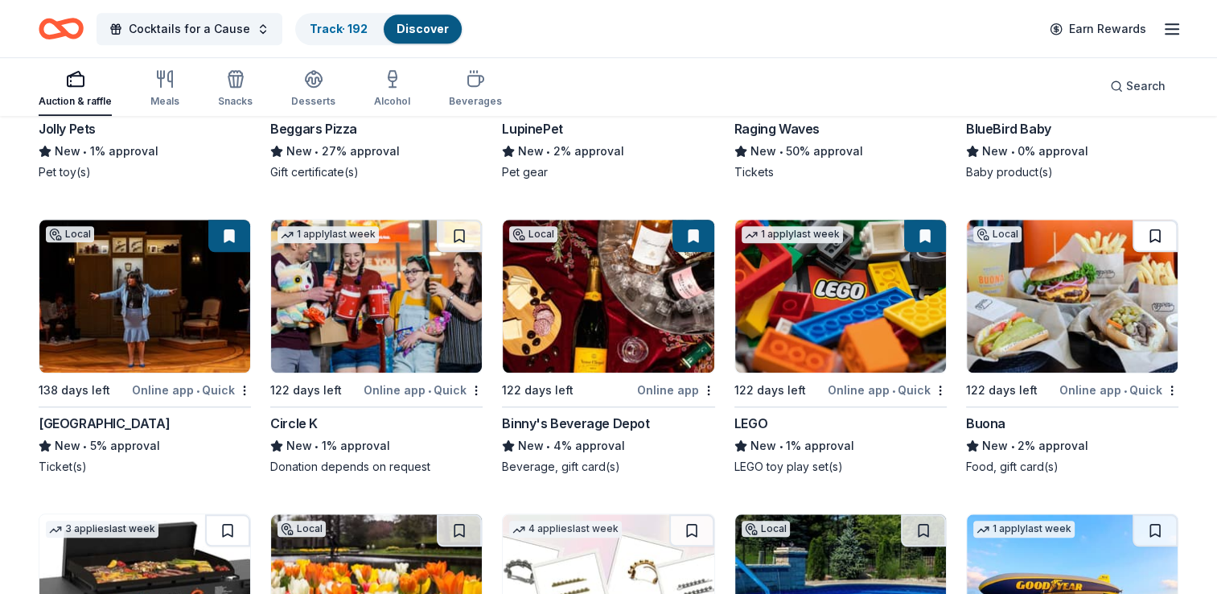
click at [1155, 224] on button at bounding box center [1155, 236] width 45 height 32
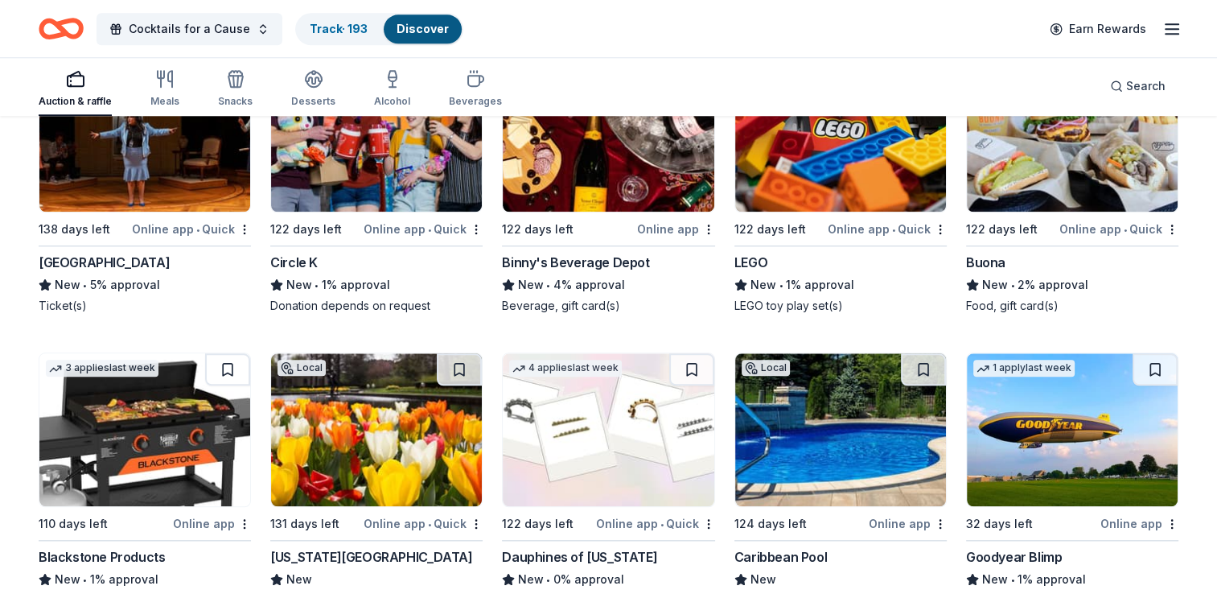
scroll to position [19951, 0]
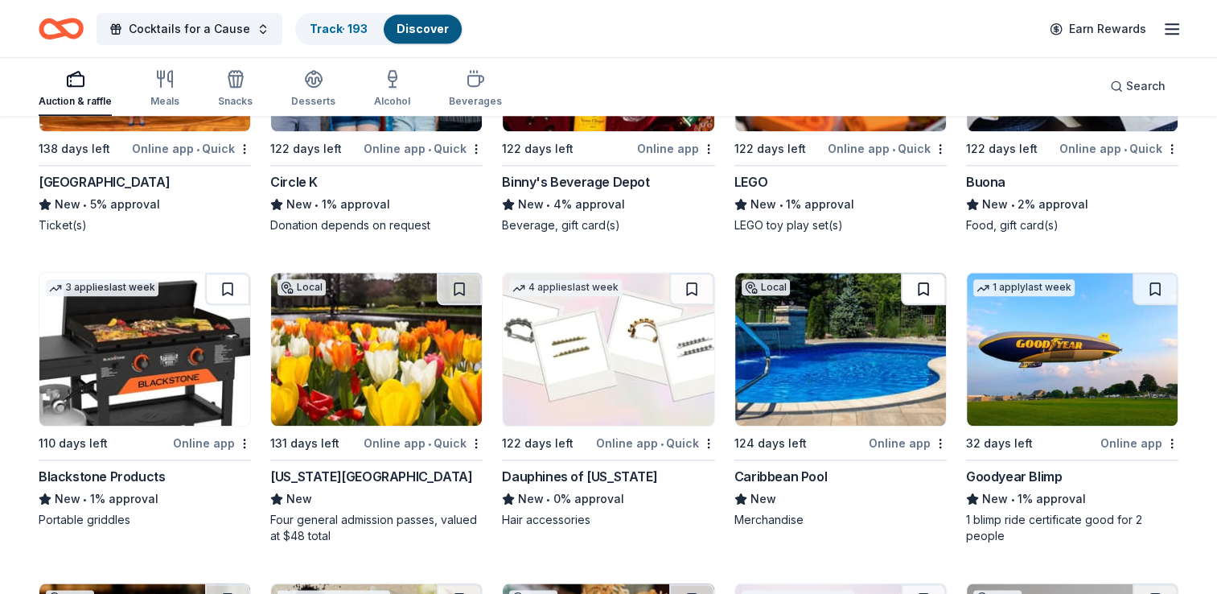
click at [928, 275] on button at bounding box center [923, 289] width 45 height 32
click at [694, 279] on button at bounding box center [691, 289] width 45 height 32
click at [229, 278] on button at bounding box center [227, 289] width 45 height 32
click at [1098, 320] on img at bounding box center [1072, 349] width 211 height 153
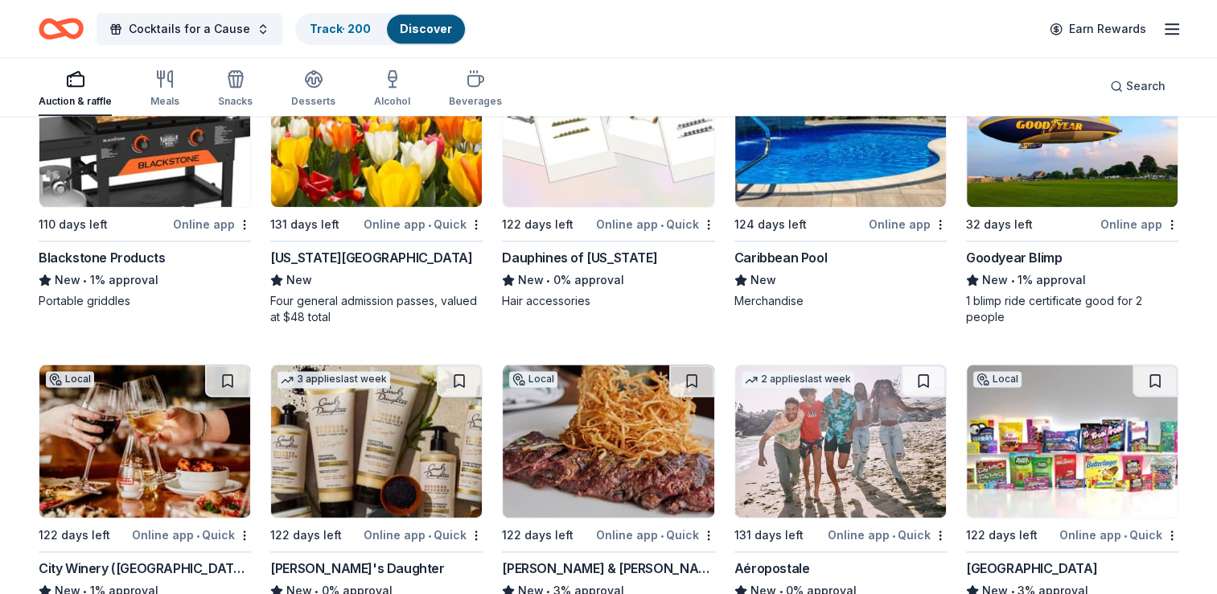
scroll to position [20273, 0]
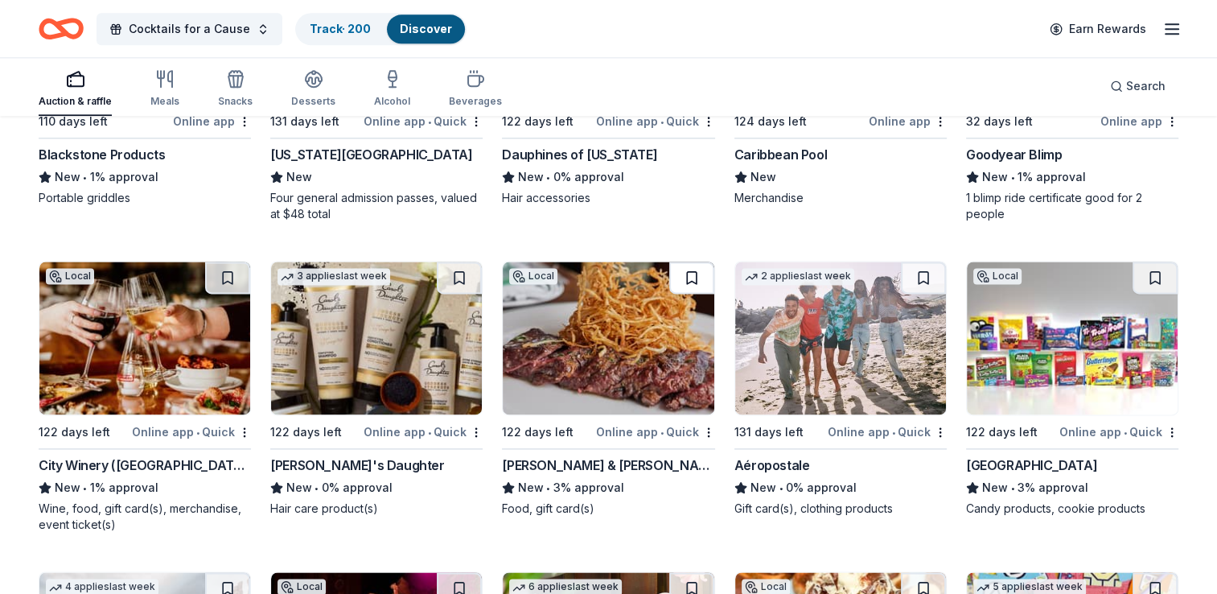
click at [689, 269] on button at bounding box center [691, 277] width 45 height 32
click at [229, 265] on button at bounding box center [227, 277] width 45 height 32
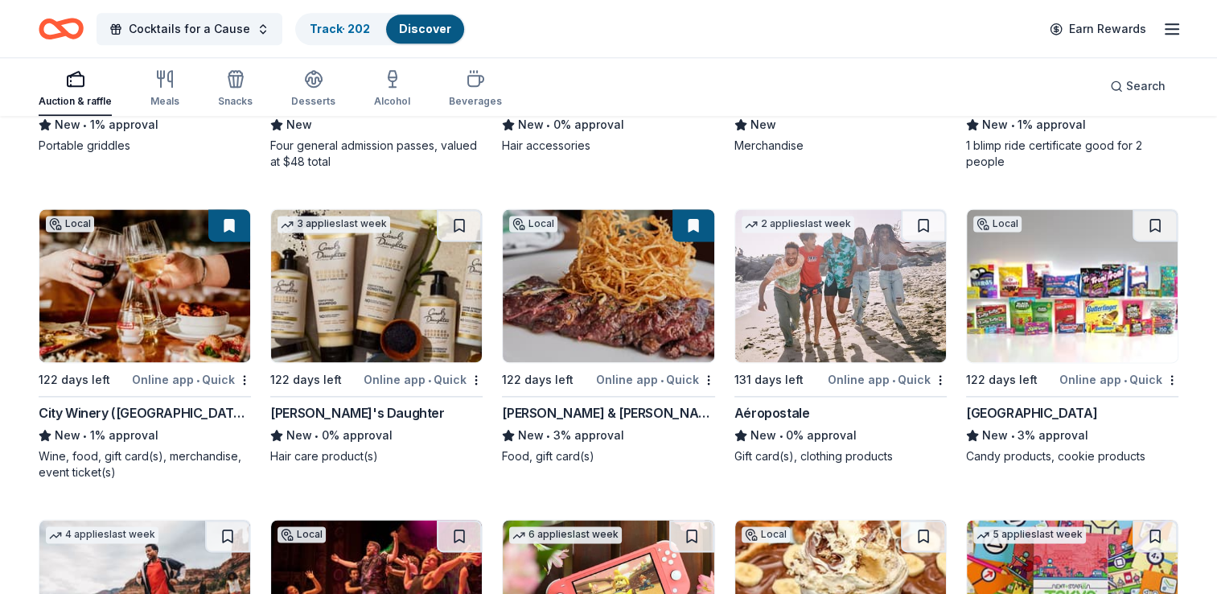
scroll to position [20353, 0]
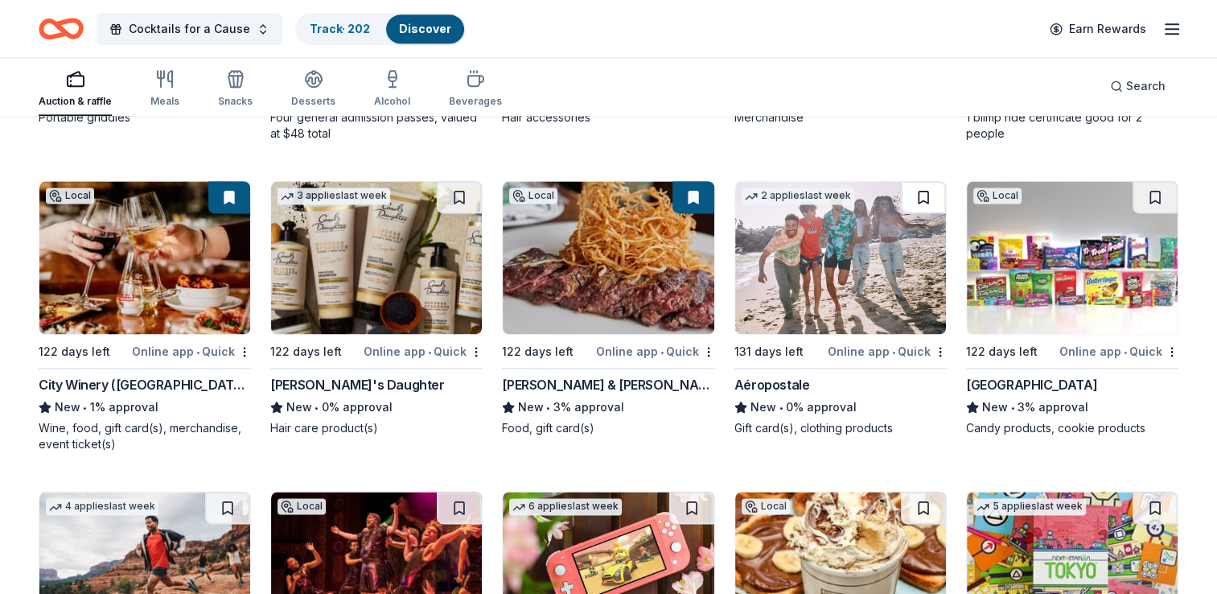
click at [927, 183] on button at bounding box center [923, 197] width 45 height 32
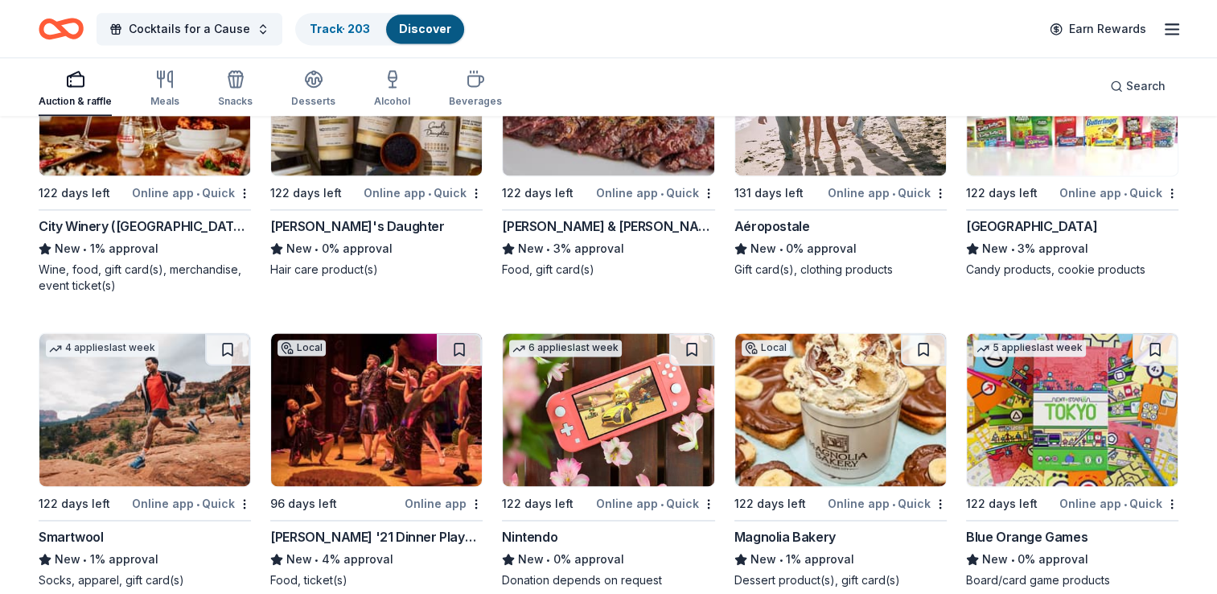
scroll to position [20514, 0]
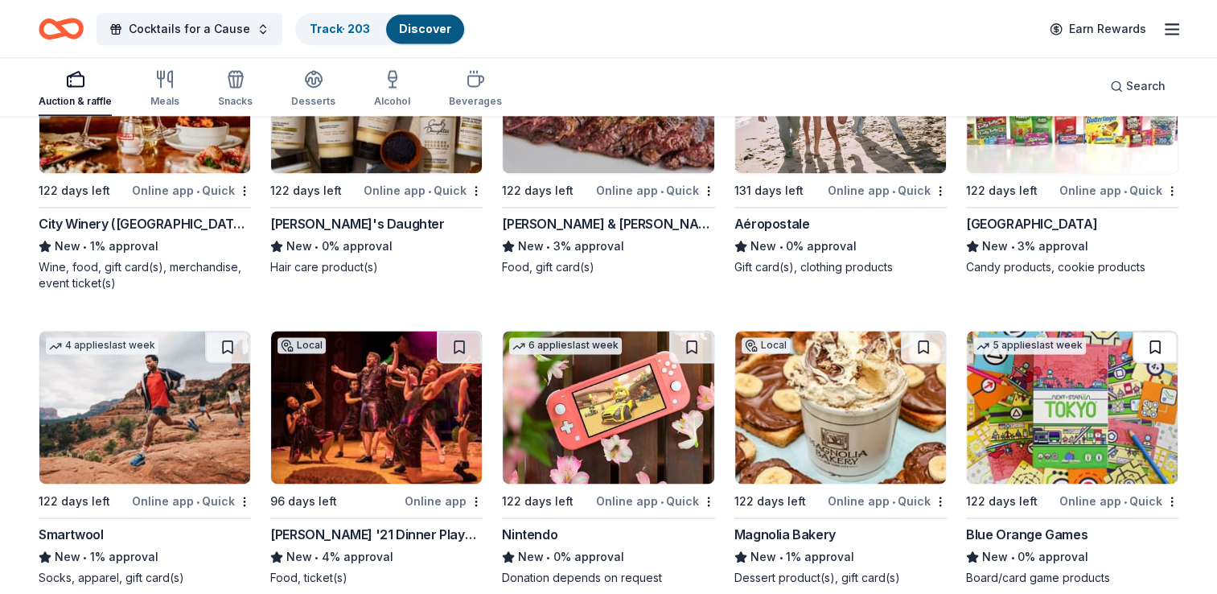
click at [1161, 332] on button at bounding box center [1155, 347] width 45 height 32
click at [840, 380] on img at bounding box center [840, 407] width 211 height 153
click at [225, 334] on button at bounding box center [227, 347] width 45 height 32
click at [338, 385] on img at bounding box center [376, 407] width 211 height 153
click at [694, 331] on button at bounding box center [691, 347] width 45 height 32
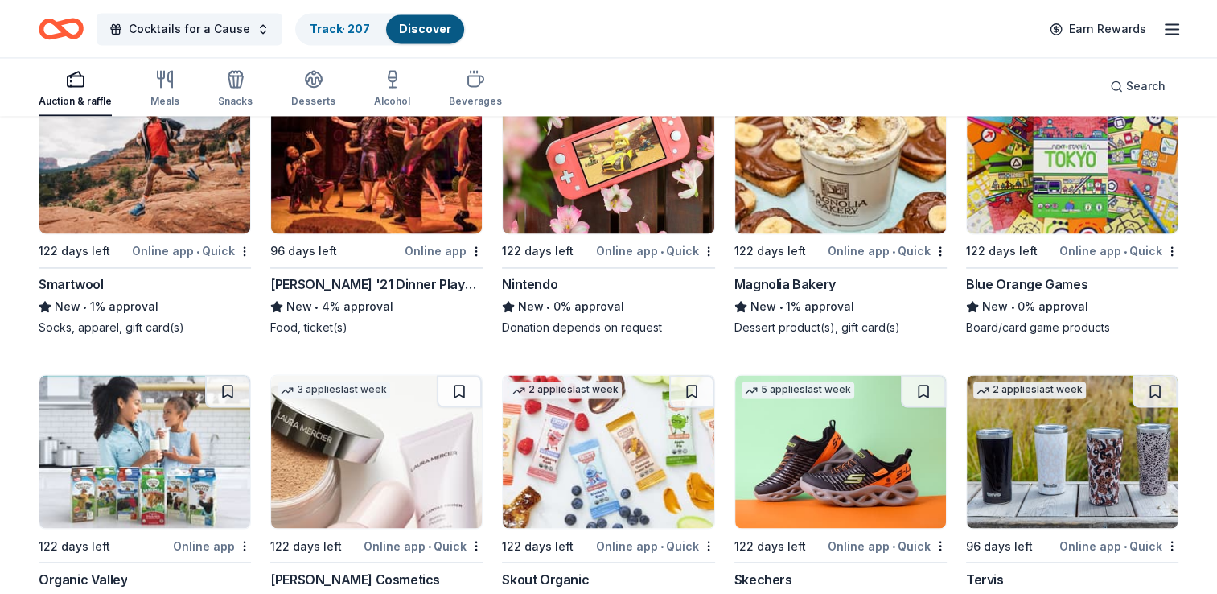
scroll to position [20836, 0]
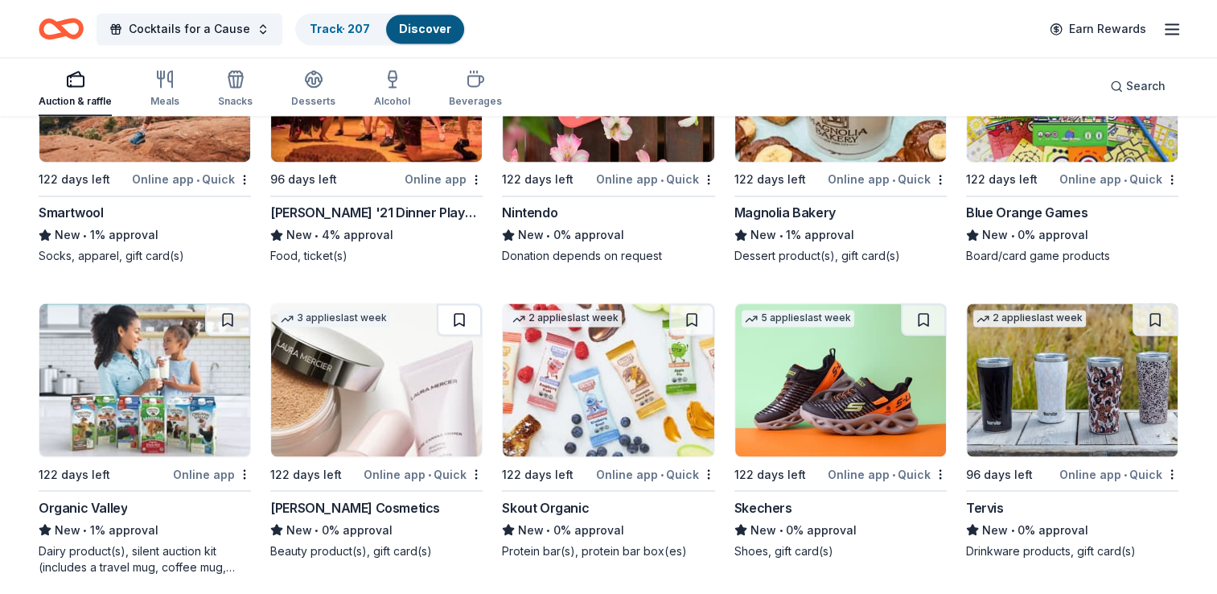
click at [456, 303] on button at bounding box center [459, 319] width 45 height 32
click at [925, 303] on button at bounding box center [923, 319] width 45 height 32
click at [1150, 309] on button at bounding box center [1155, 319] width 45 height 32
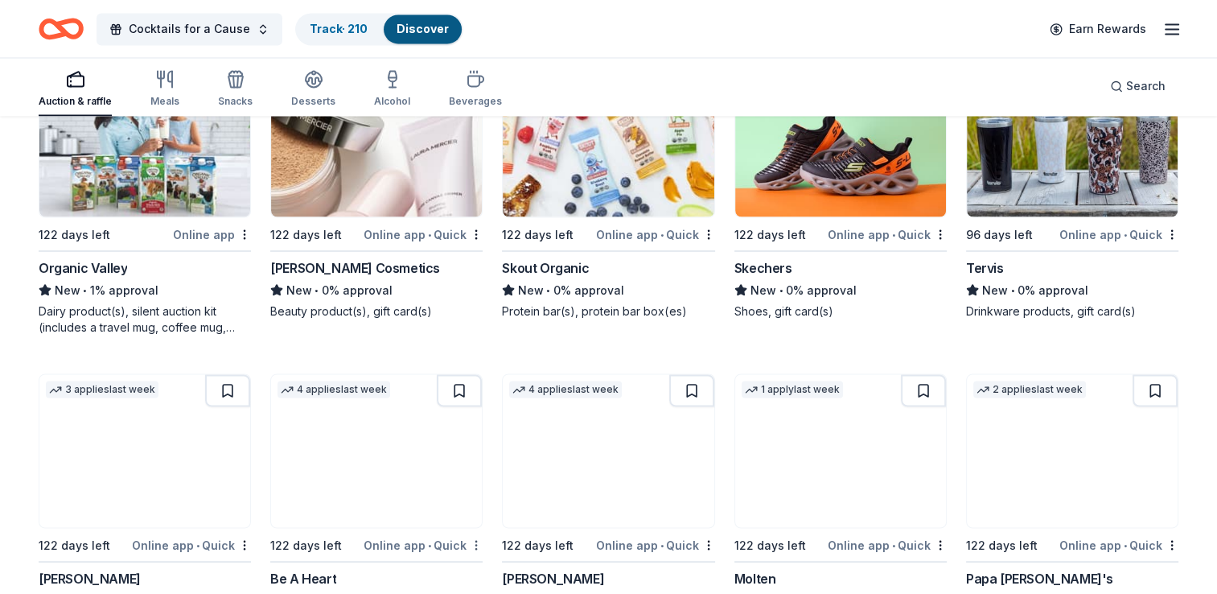
scroll to position [21158, 0]
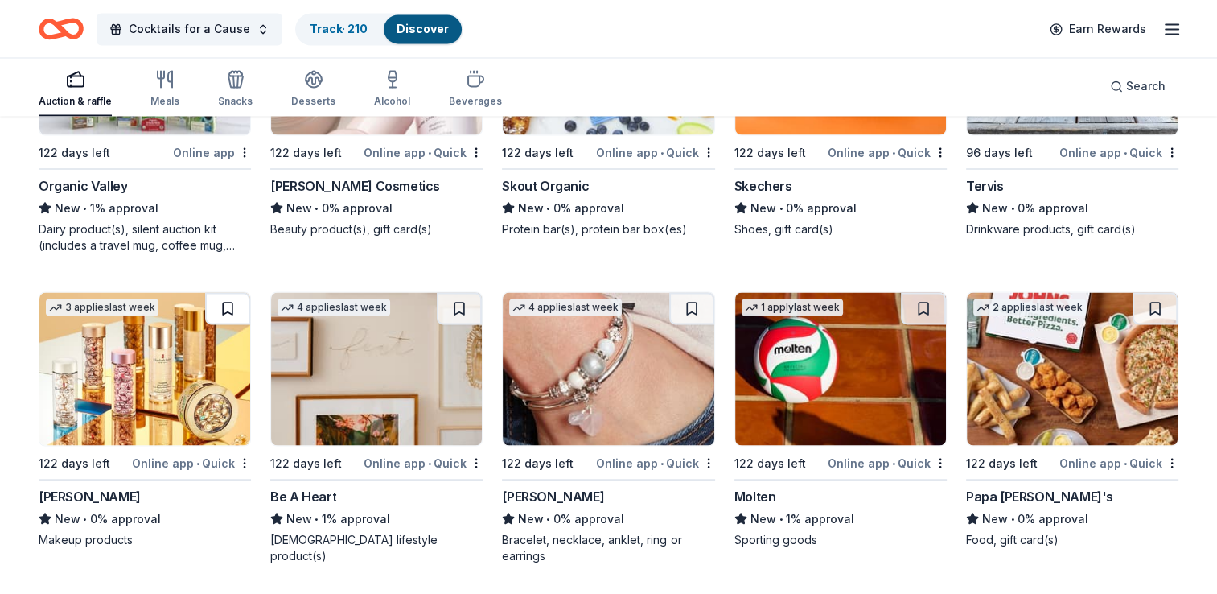
click at [222, 294] on button at bounding box center [227, 308] width 45 height 32
click at [690, 295] on button at bounding box center [691, 308] width 45 height 32
click at [824, 348] on img at bounding box center [840, 368] width 211 height 153
click at [1156, 292] on button at bounding box center [1155, 308] width 45 height 32
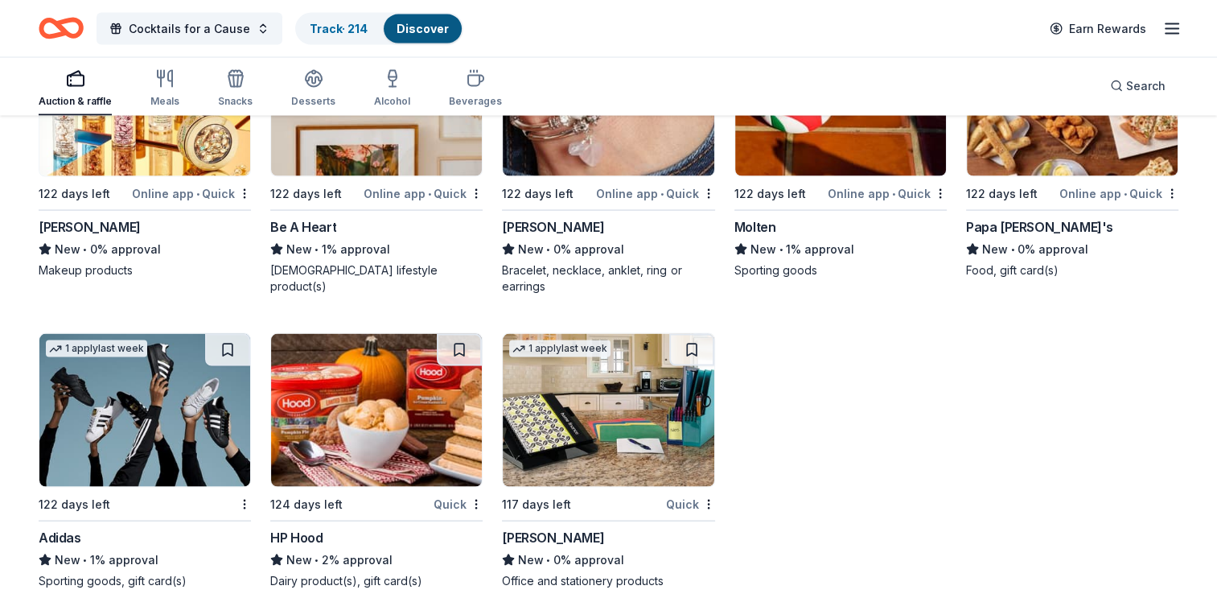
scroll to position [21441, 0]
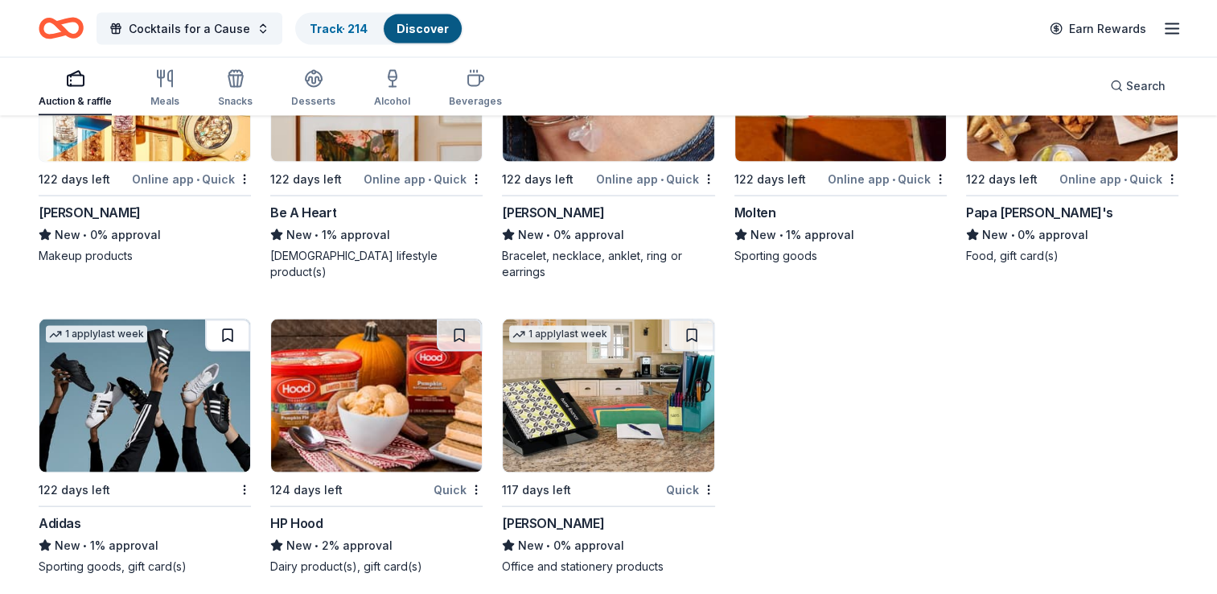
click at [225, 319] on button at bounding box center [227, 335] width 45 height 32
click at [681, 319] on button at bounding box center [691, 335] width 45 height 32
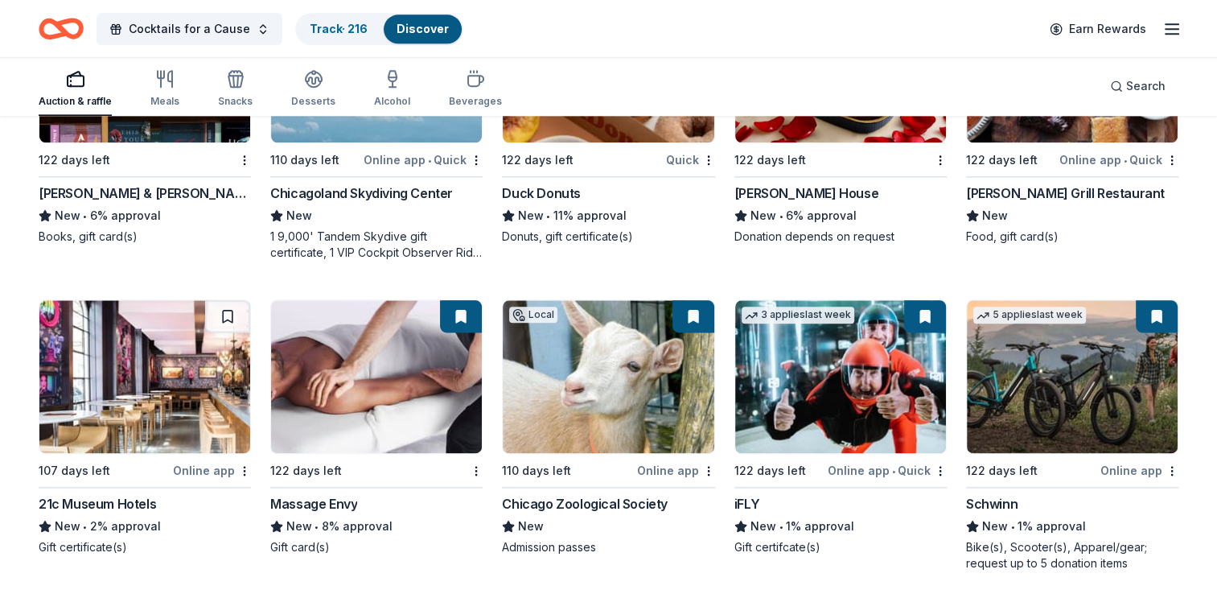
scroll to position [13557, 0]
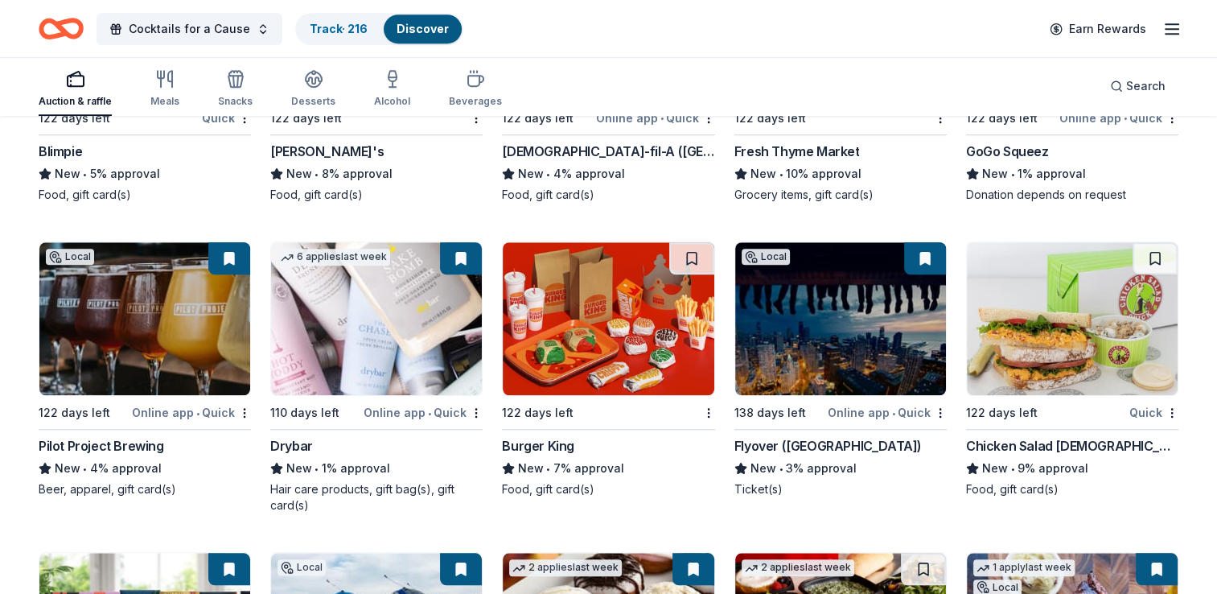
click at [400, 31] on link "Discover" at bounding box center [423, 29] width 52 height 14
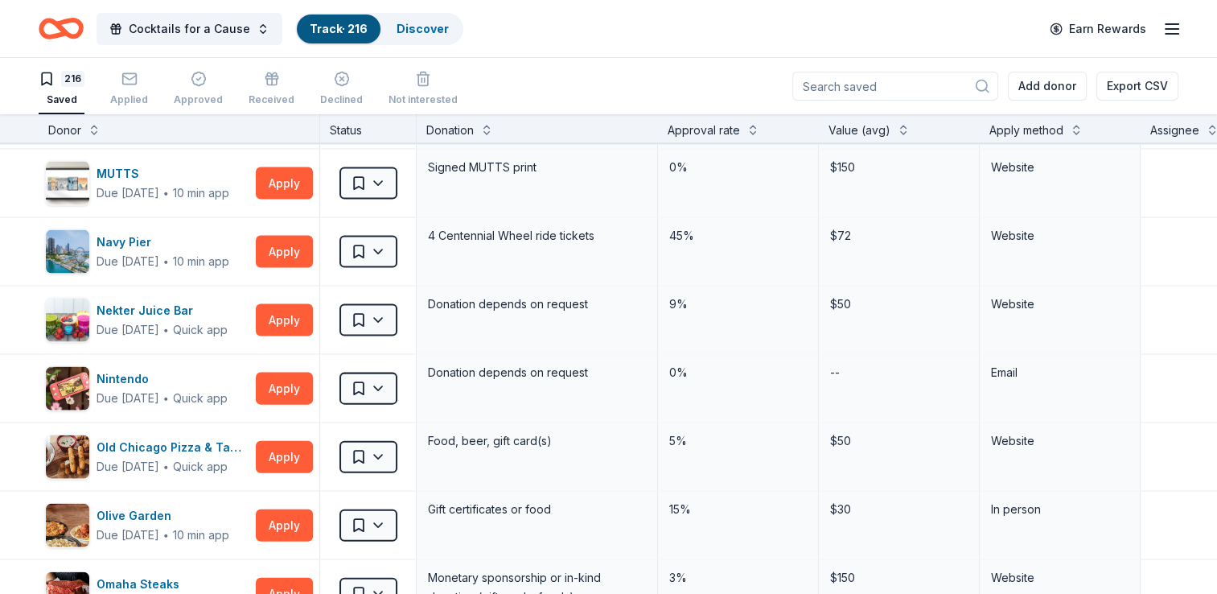
scroll to position [14696, 0]
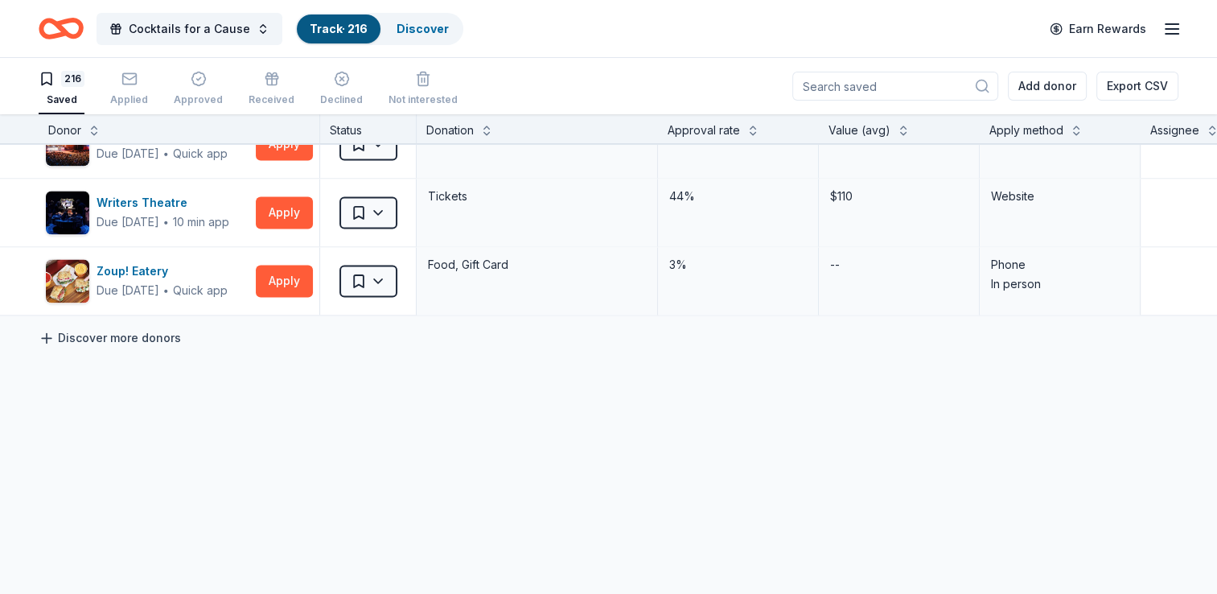
click at [117, 328] on link "Discover more donors" at bounding box center [110, 337] width 142 height 19
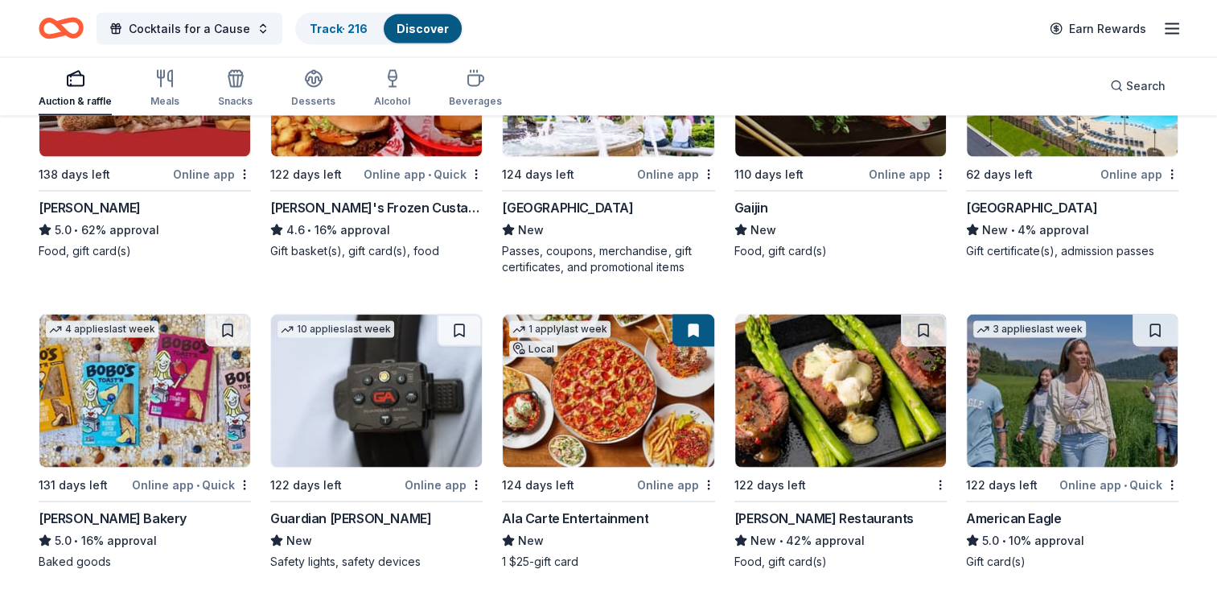
scroll to position [3298, 0]
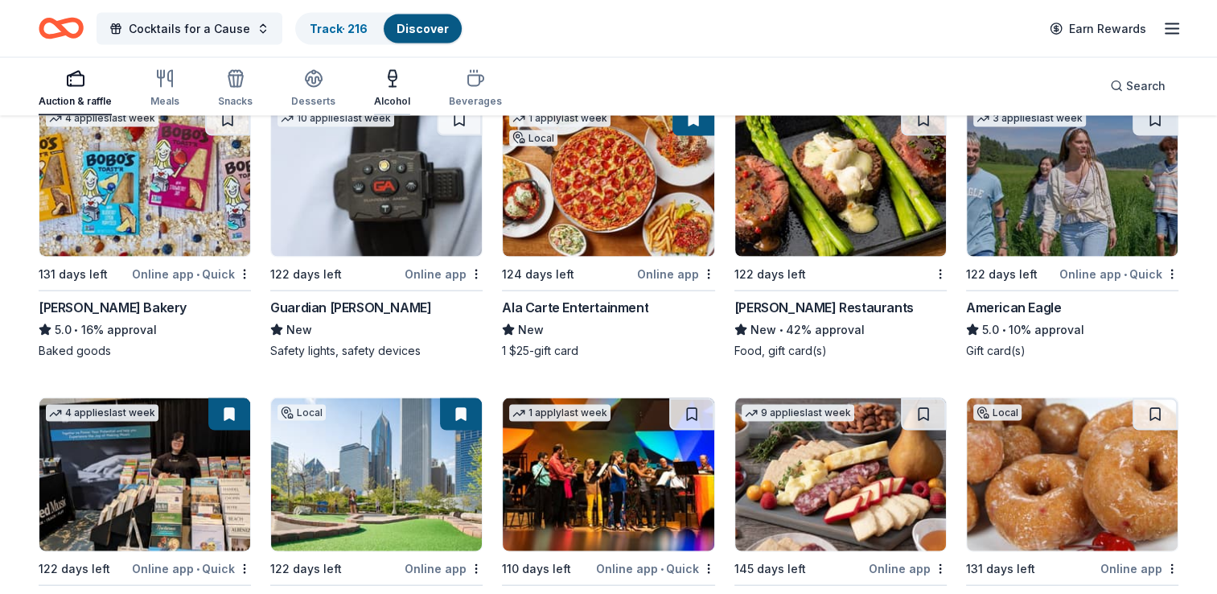
click at [388, 89] on div "Alcohol" at bounding box center [392, 88] width 36 height 39
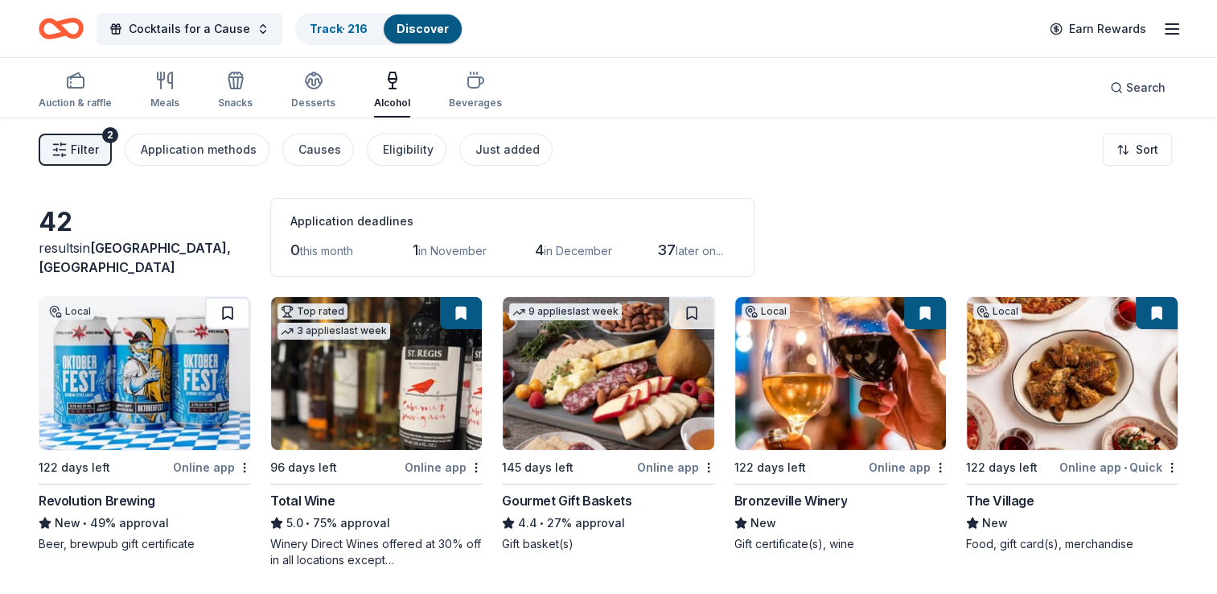
click at [223, 309] on button at bounding box center [227, 313] width 45 height 32
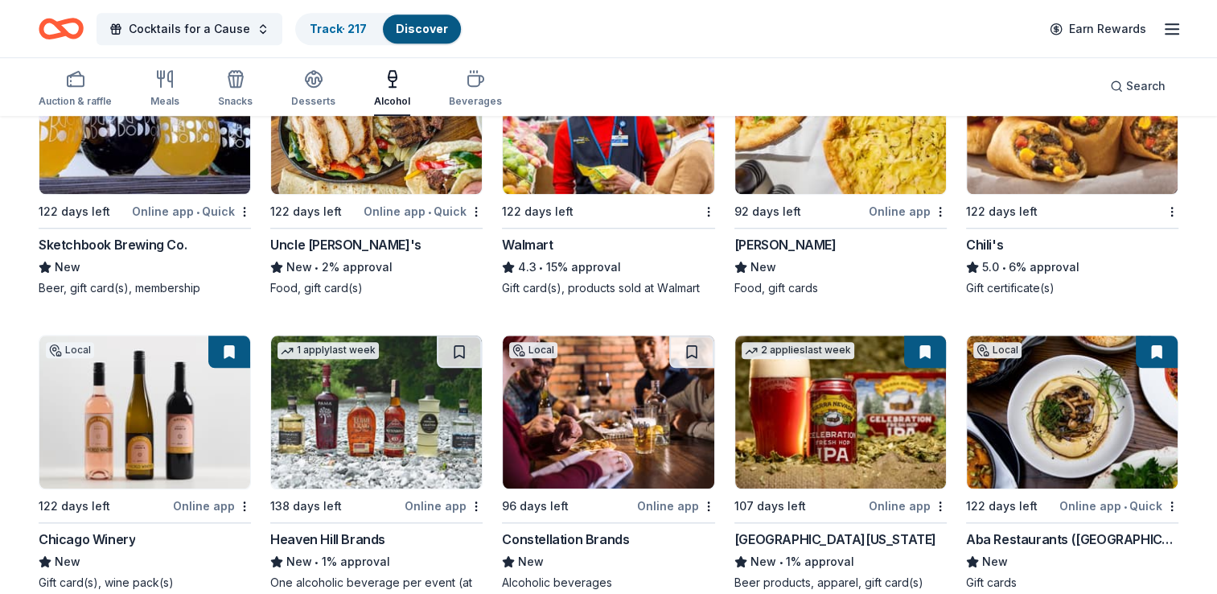
scroll to position [1596, 0]
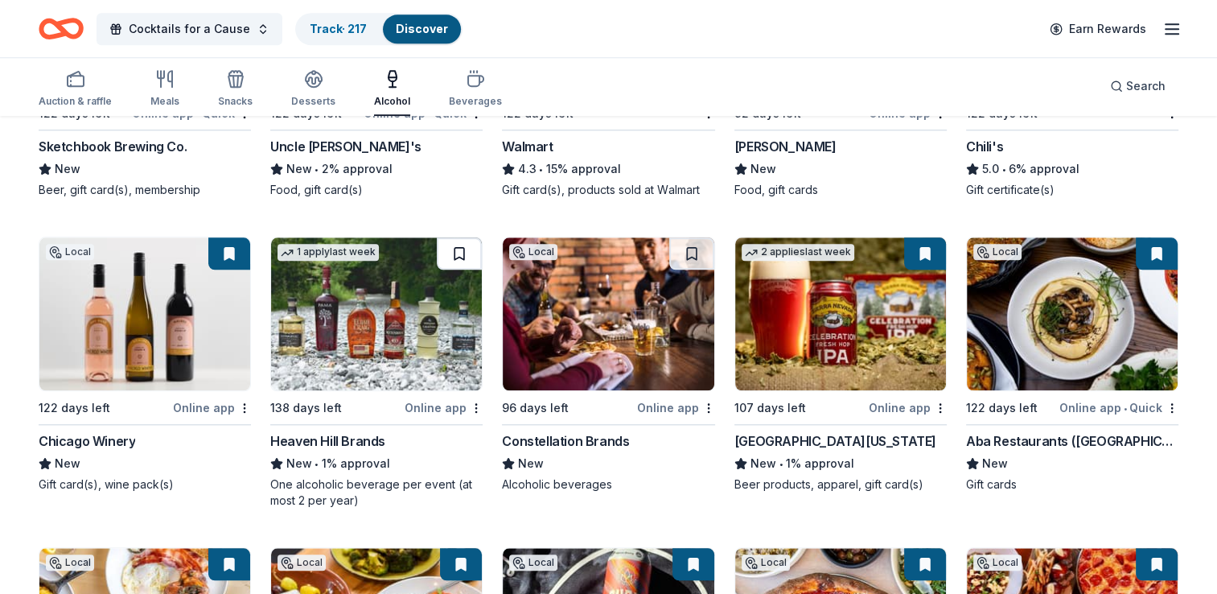
click at [457, 253] on button at bounding box center [459, 253] width 45 height 32
click at [693, 253] on button at bounding box center [691, 253] width 45 height 32
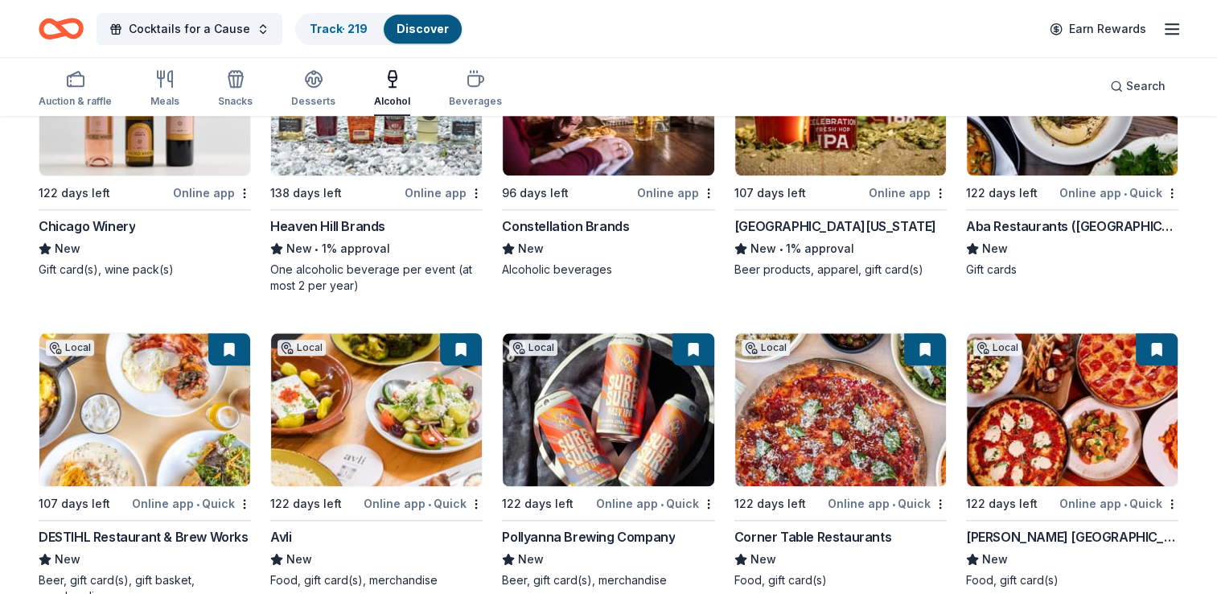
scroll to position [1918, 0]
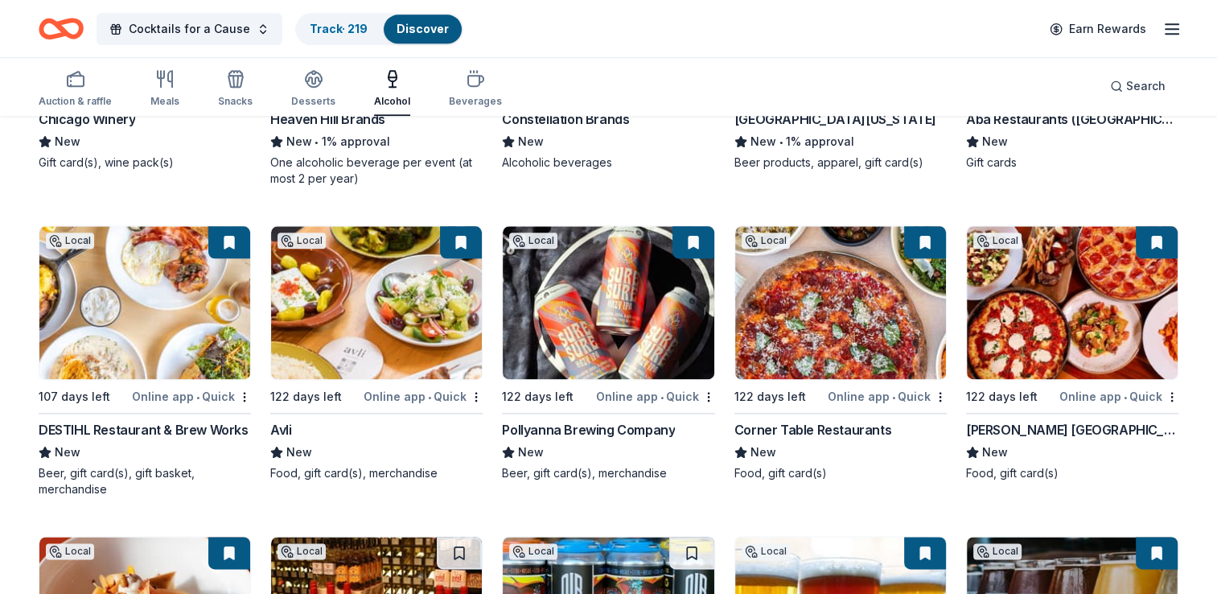
click at [833, 315] on img at bounding box center [840, 302] width 211 height 153
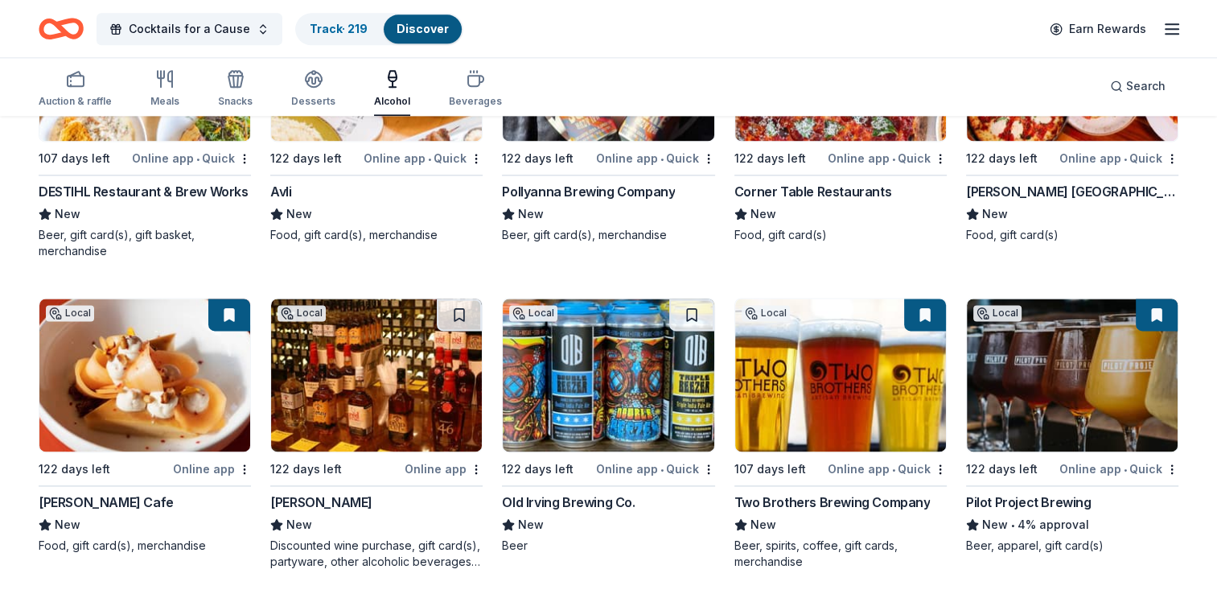
scroll to position [2159, 0]
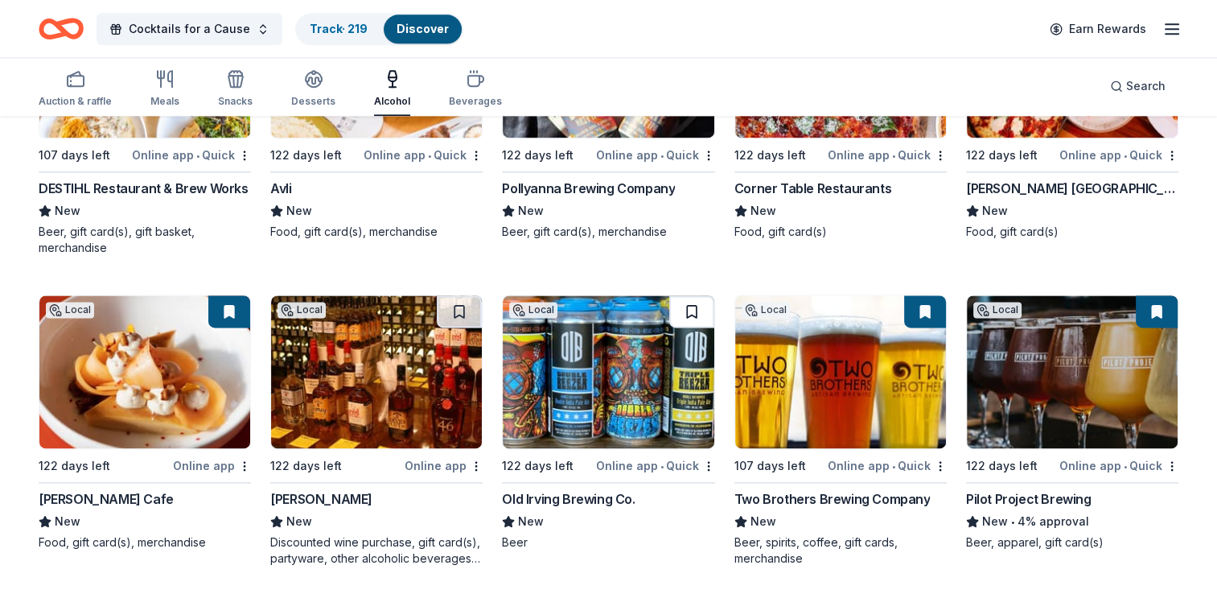
click at [693, 305] on button at bounding box center [691, 311] width 45 height 32
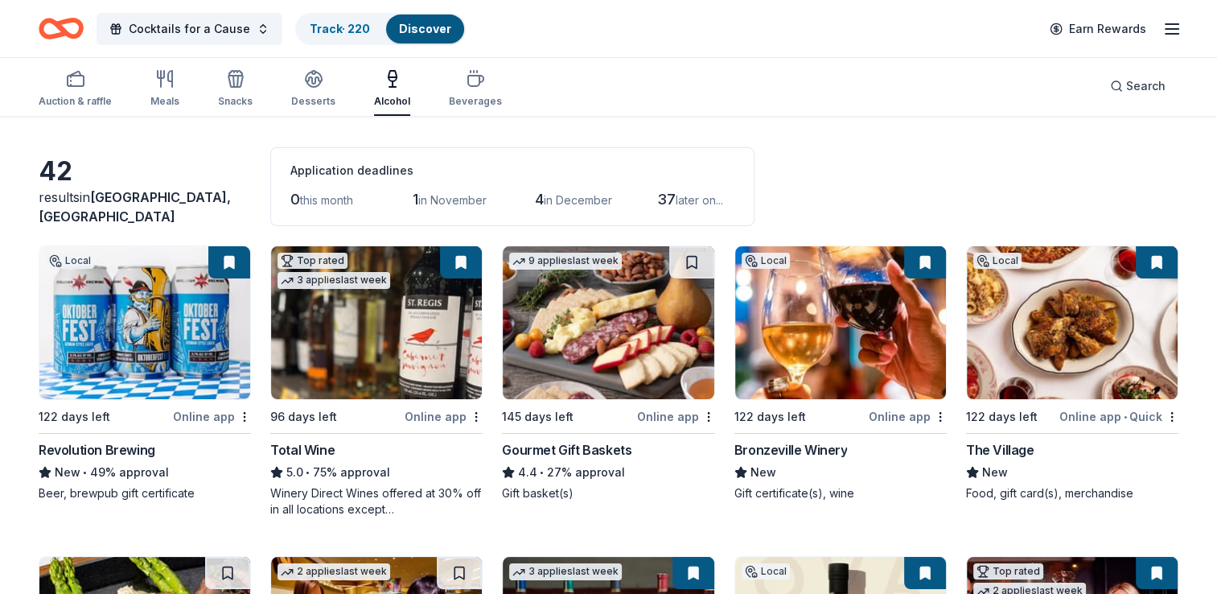
scroll to position [0, 0]
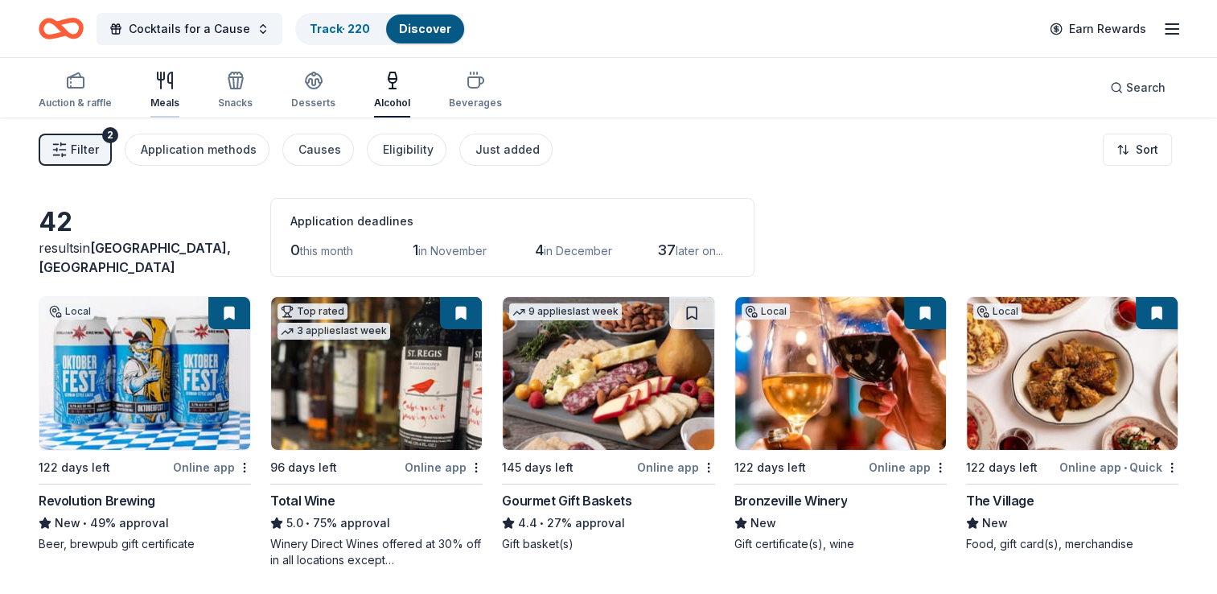
click at [168, 85] on icon "button" at bounding box center [164, 80] width 19 height 19
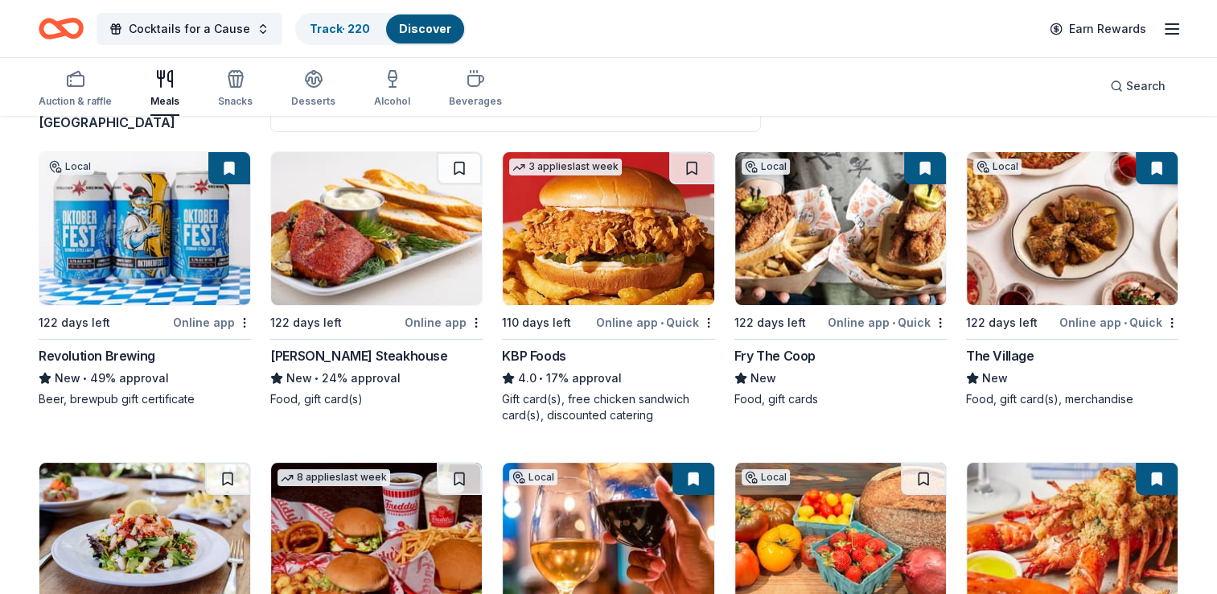
scroll to position [161, 0]
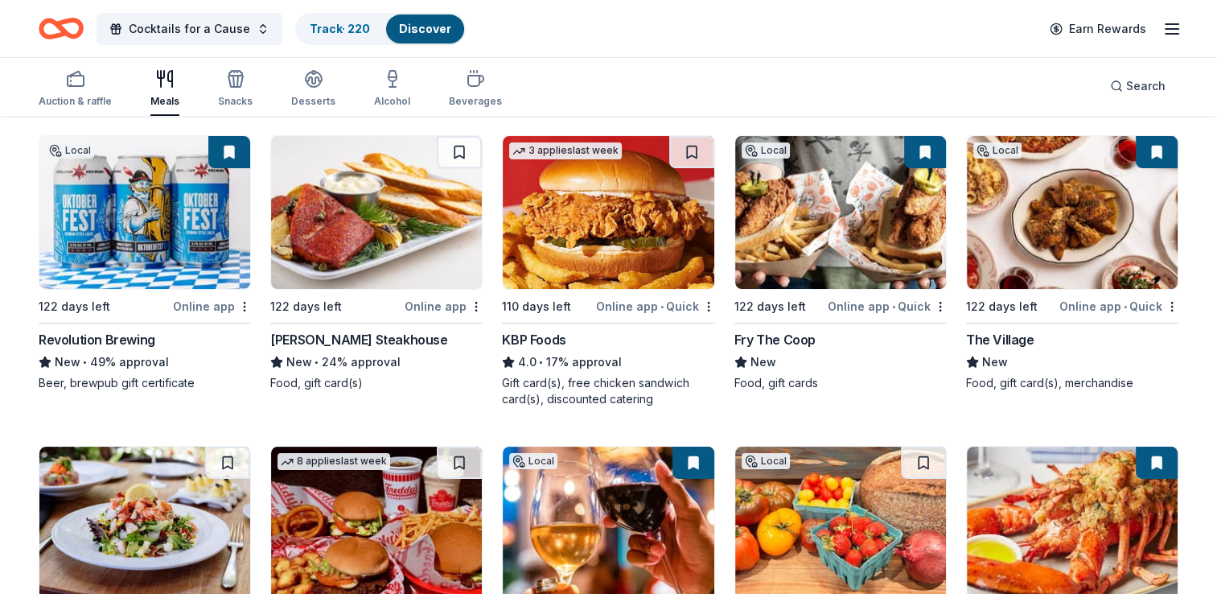
click at [634, 188] on img at bounding box center [608, 212] width 211 height 153
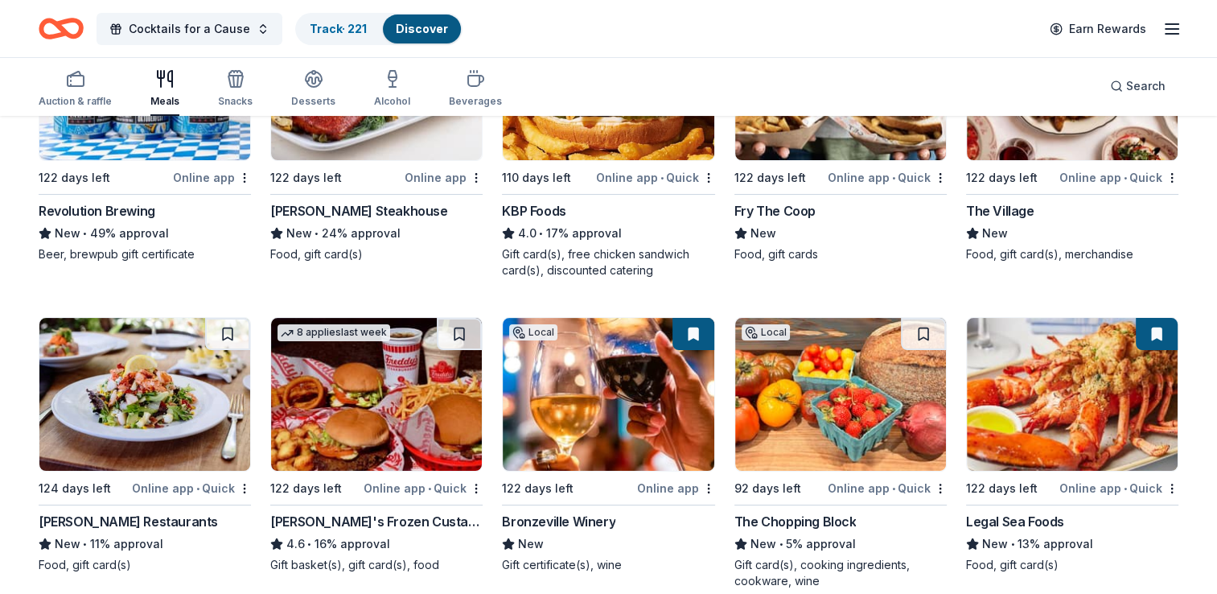
scroll to position [322, 0]
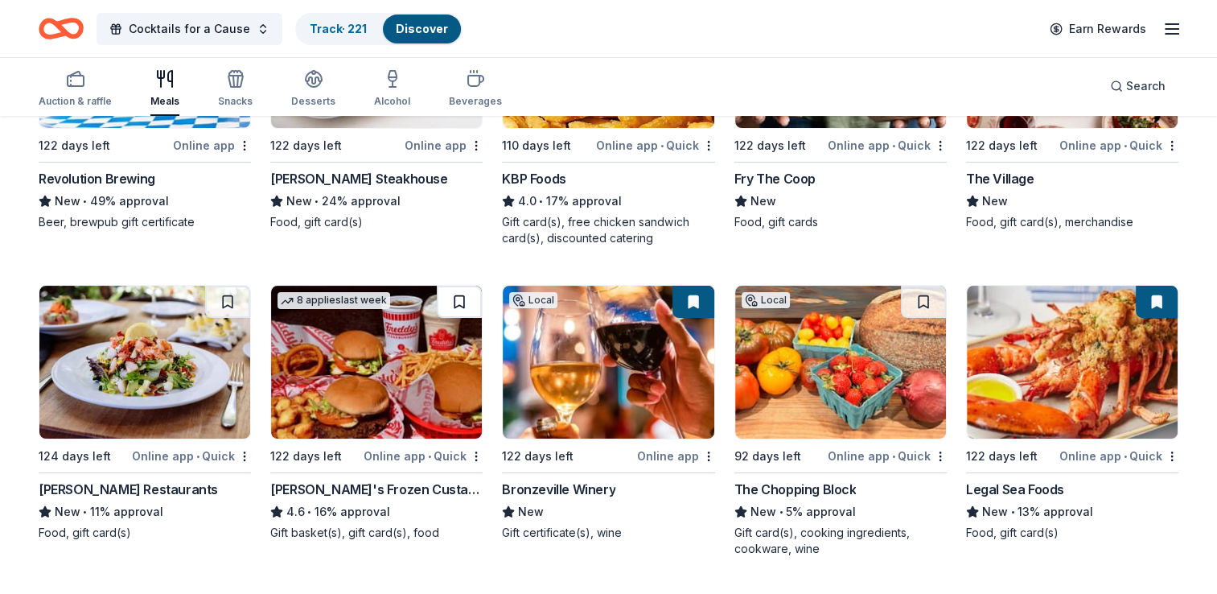
click at [459, 304] on button at bounding box center [459, 302] width 45 height 32
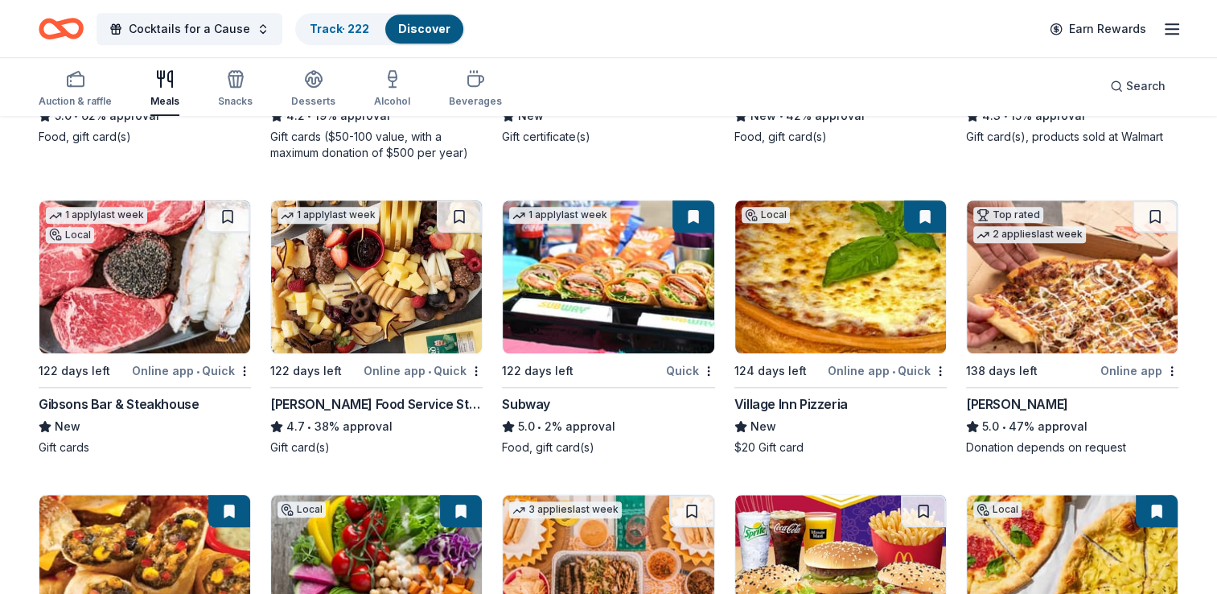
scroll to position [1368, 0]
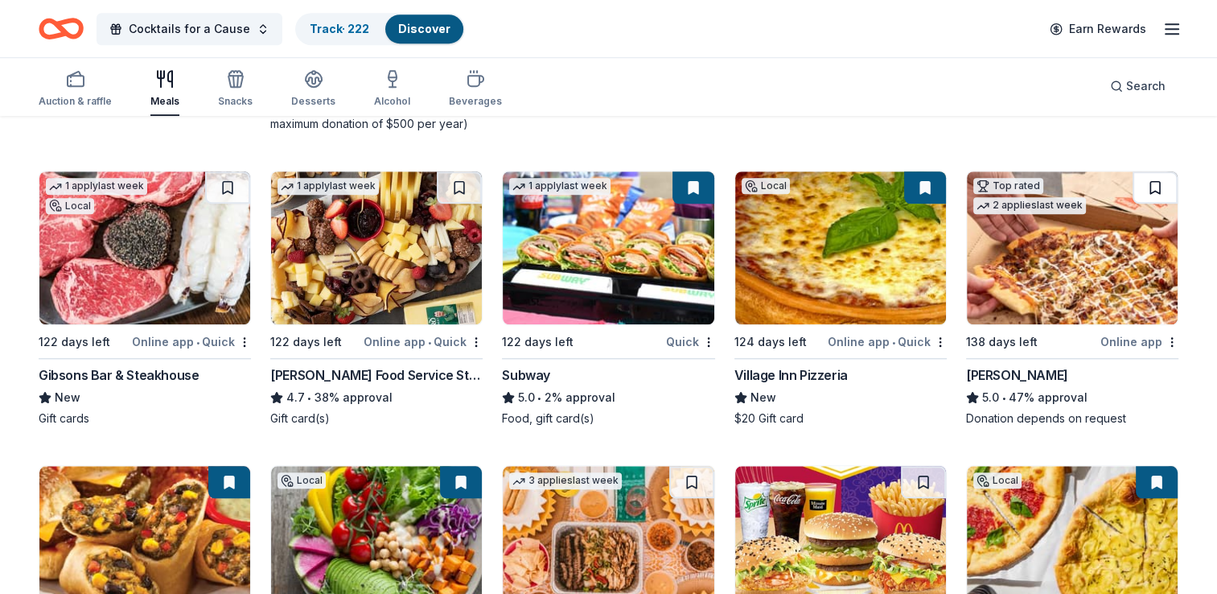
click at [1159, 185] on button at bounding box center [1155, 187] width 45 height 32
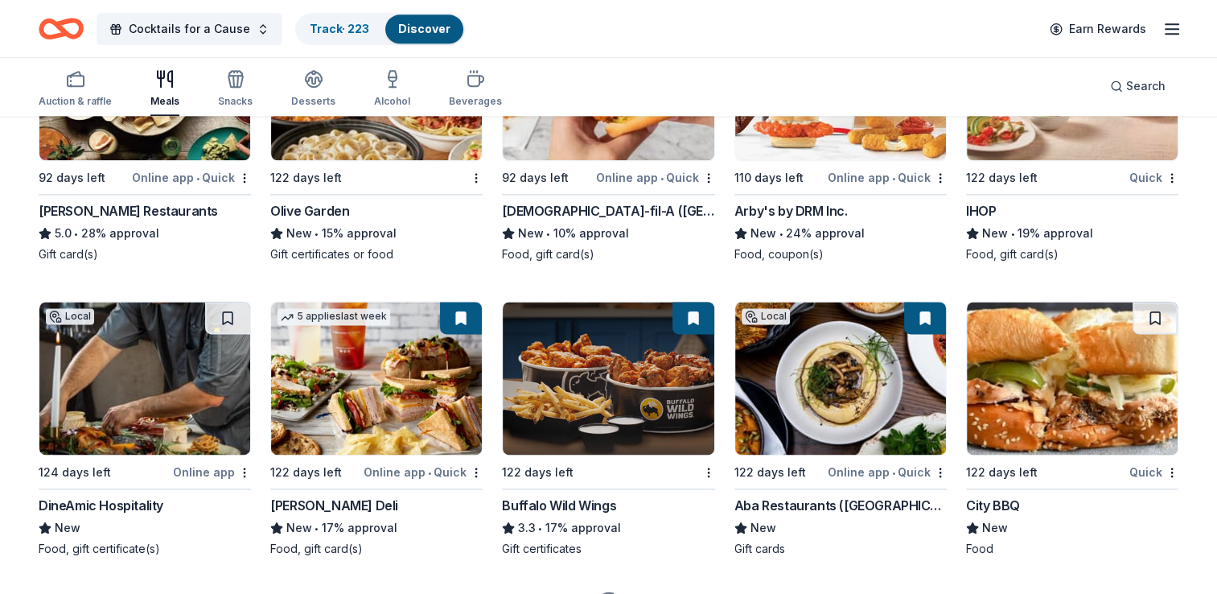
scroll to position [2172, 0]
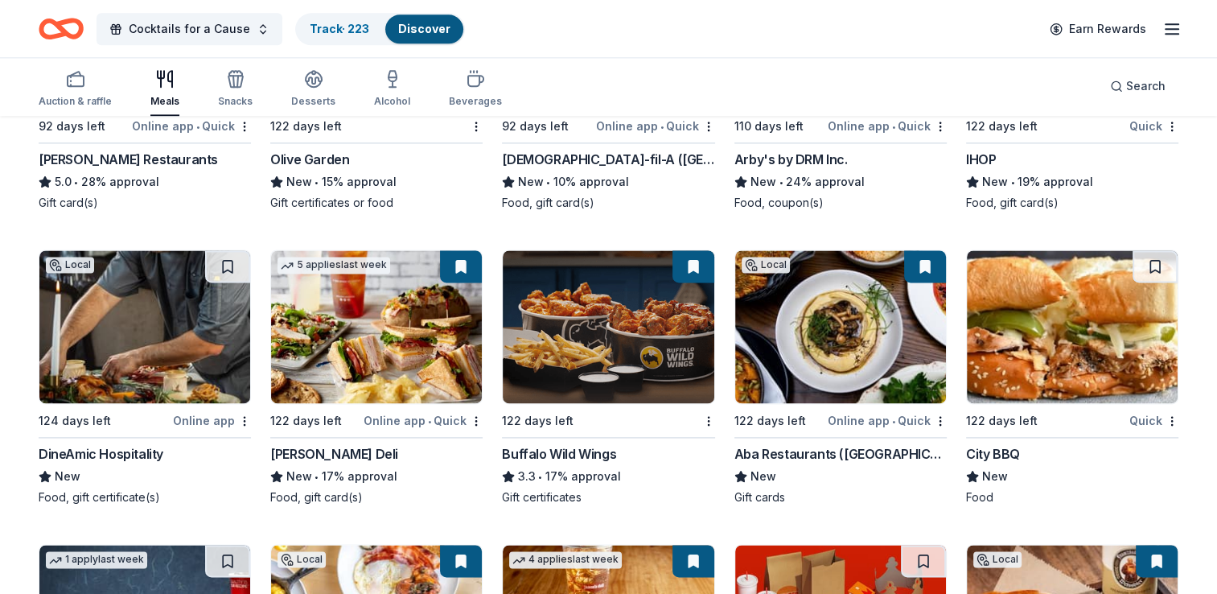
click at [1048, 337] on img at bounding box center [1072, 326] width 211 height 153
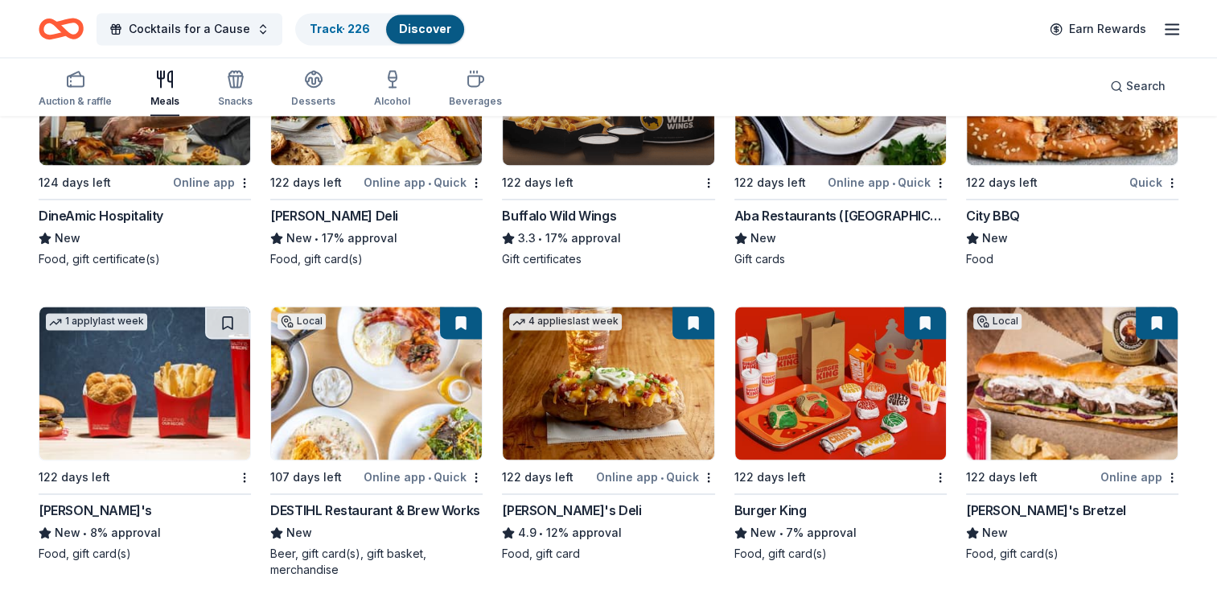
scroll to position [2413, 0]
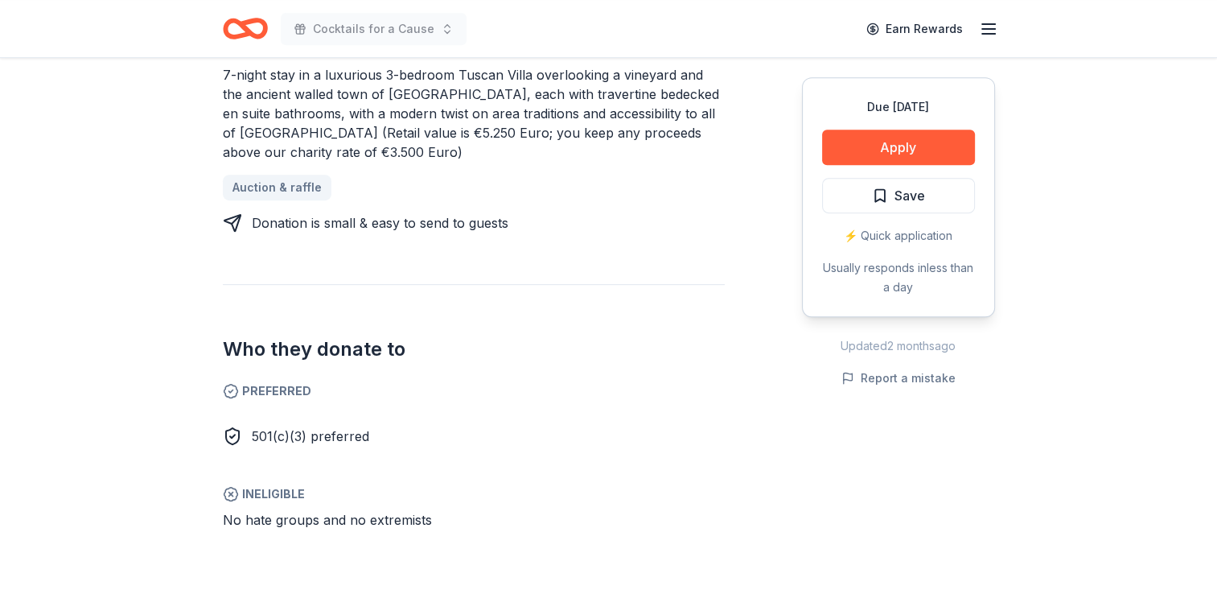
scroll to position [479, 0]
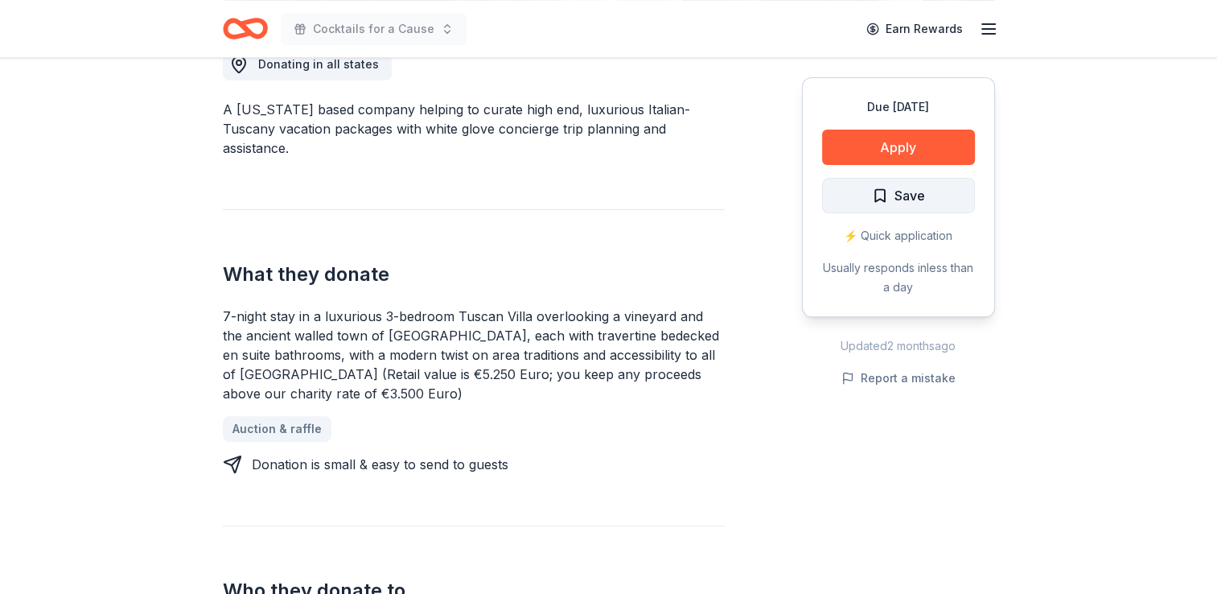
click at [880, 191] on span "Save" at bounding box center [898, 195] width 53 height 21
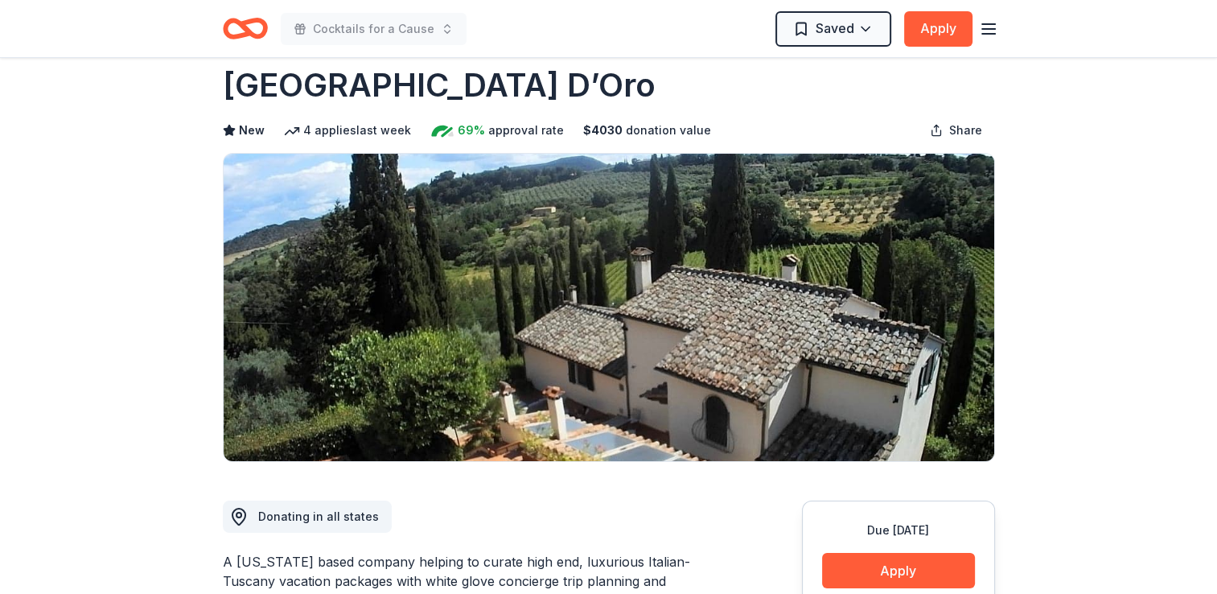
scroll to position [0, 0]
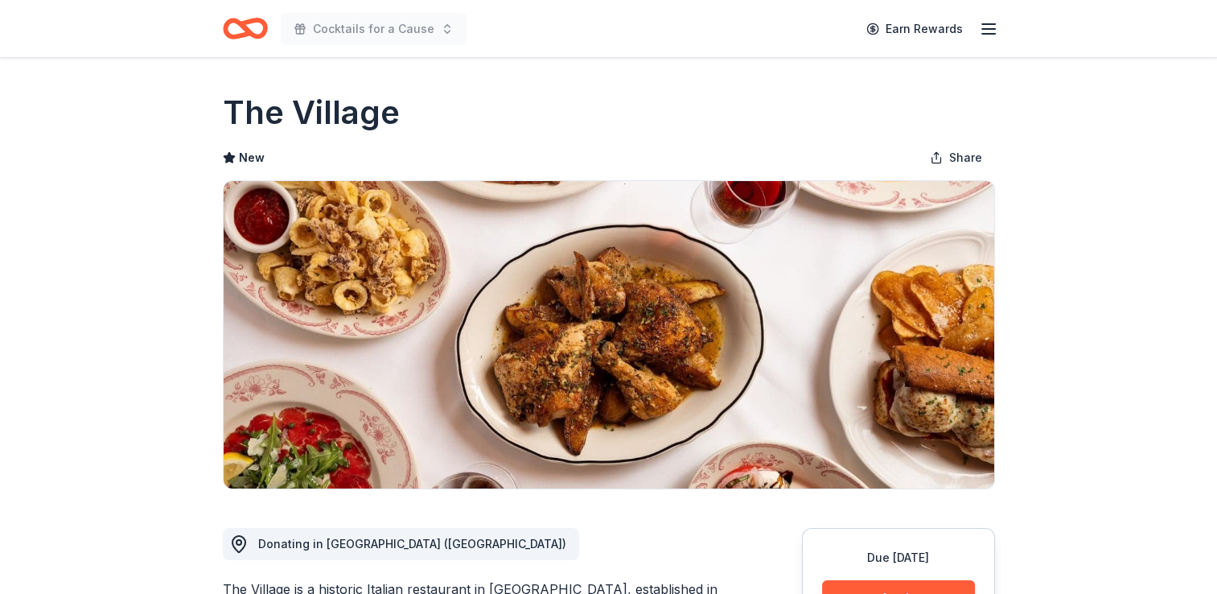
scroll to position [241, 0]
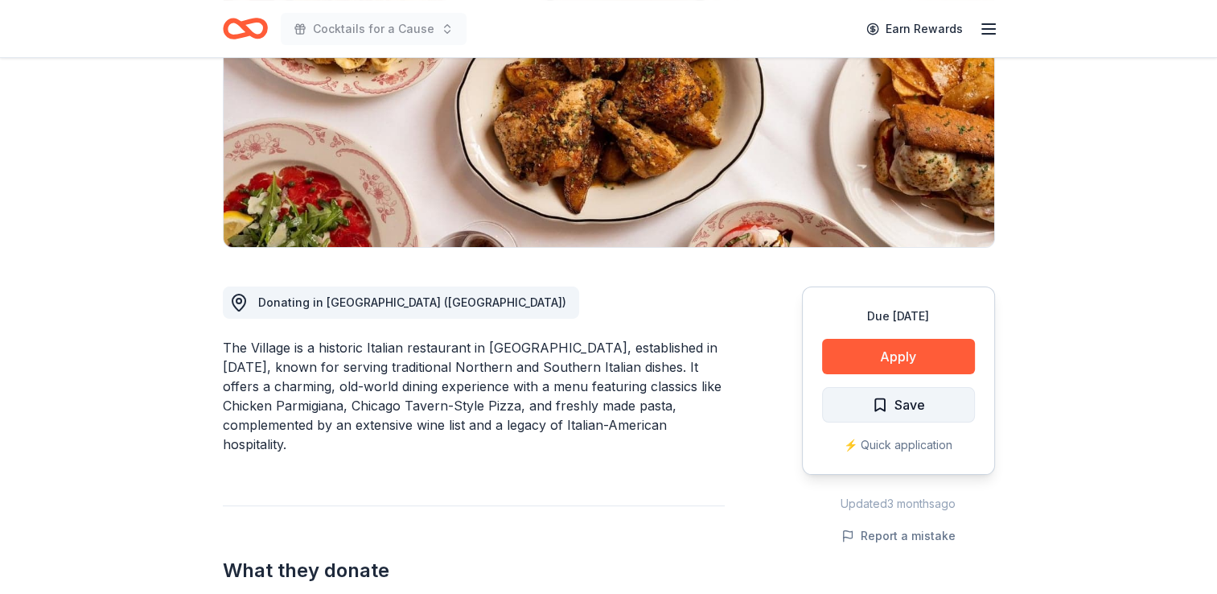
click at [891, 401] on span "Save" at bounding box center [898, 404] width 53 height 21
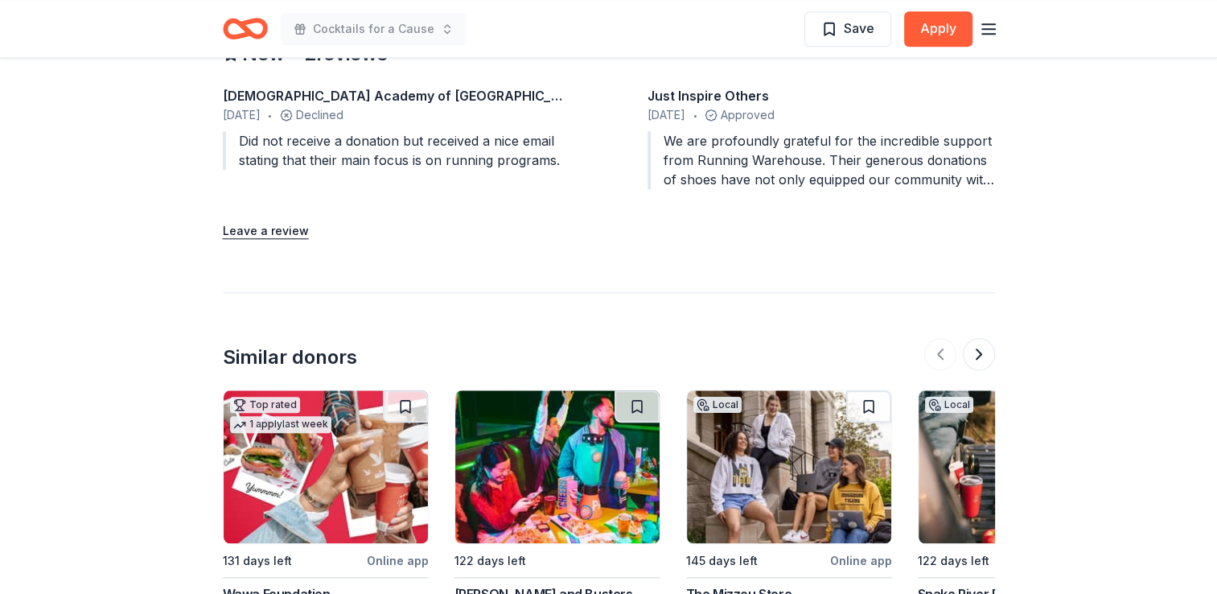
scroll to position [1689, 0]
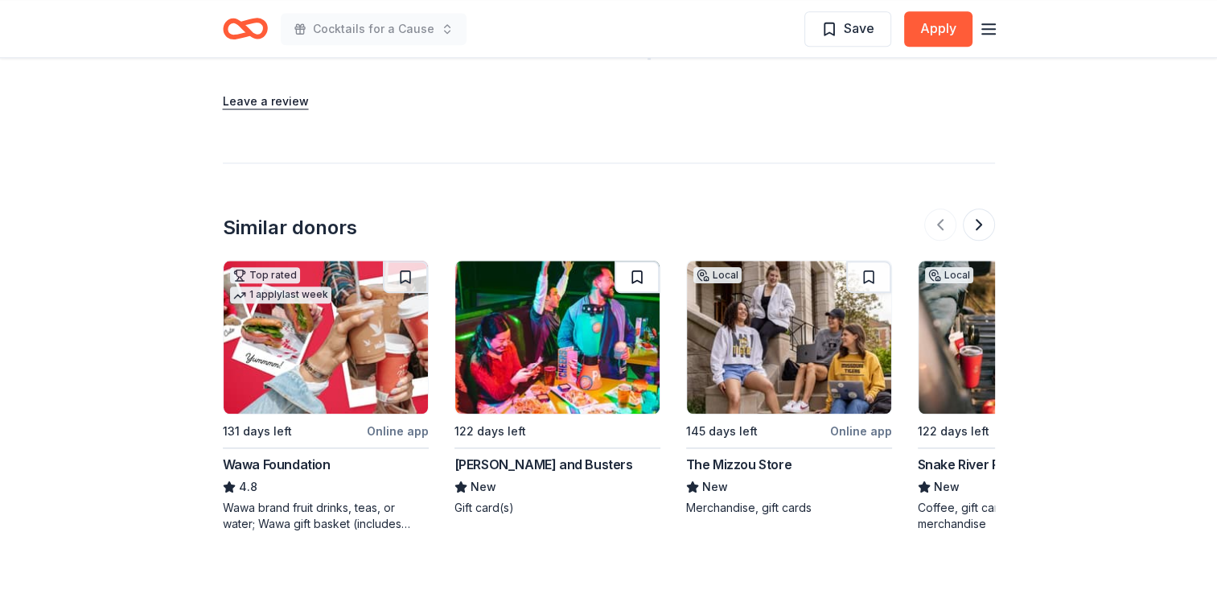
click at [637, 275] on button at bounding box center [637, 277] width 45 height 32
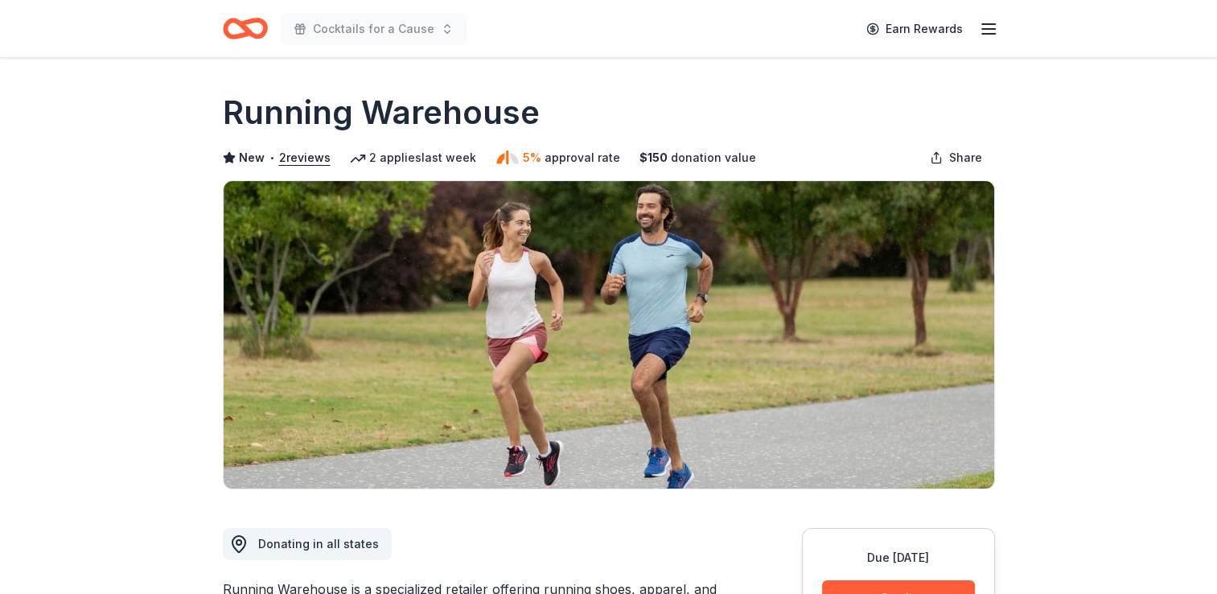
scroll to position [241, 0]
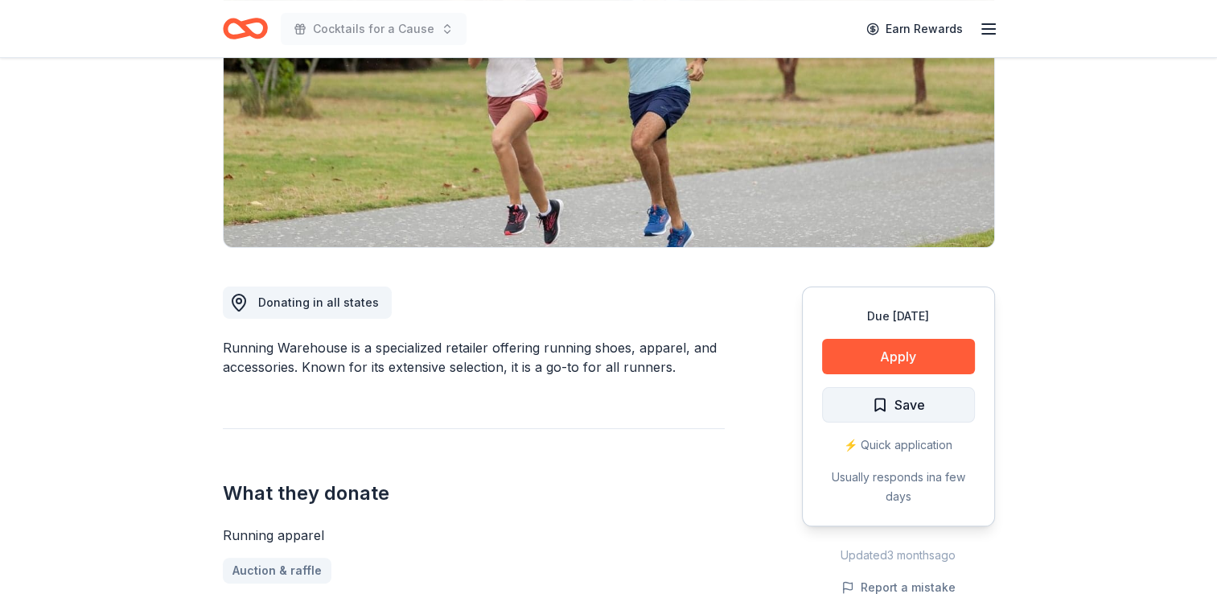
click at [891, 408] on span "Save" at bounding box center [898, 404] width 53 height 21
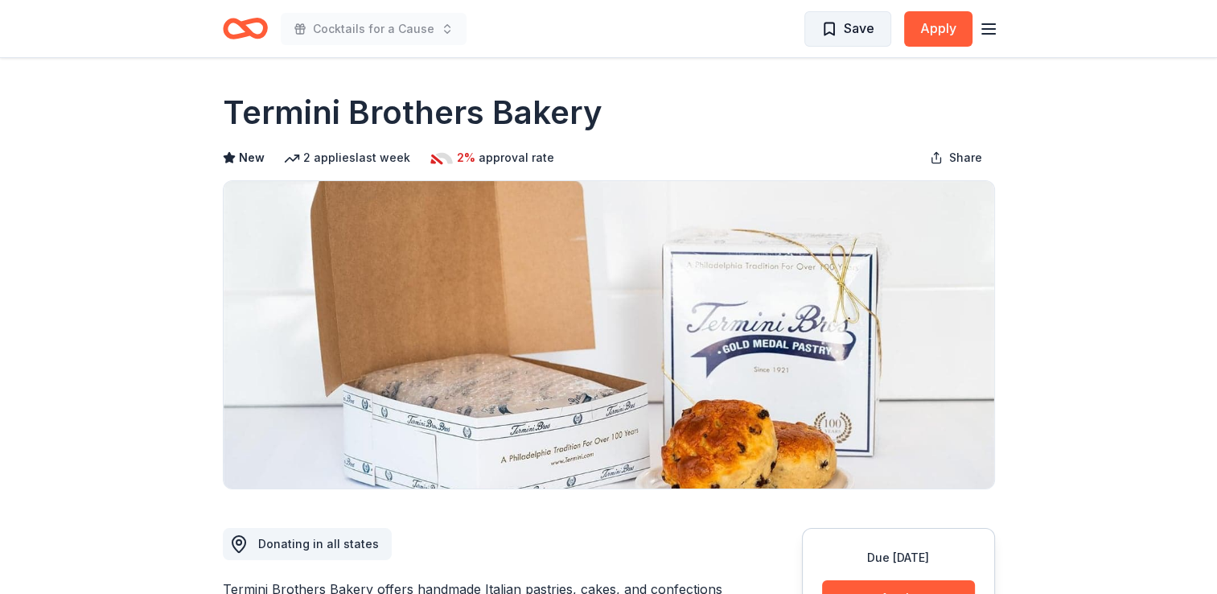
click at [865, 24] on span "Save" at bounding box center [859, 28] width 31 height 21
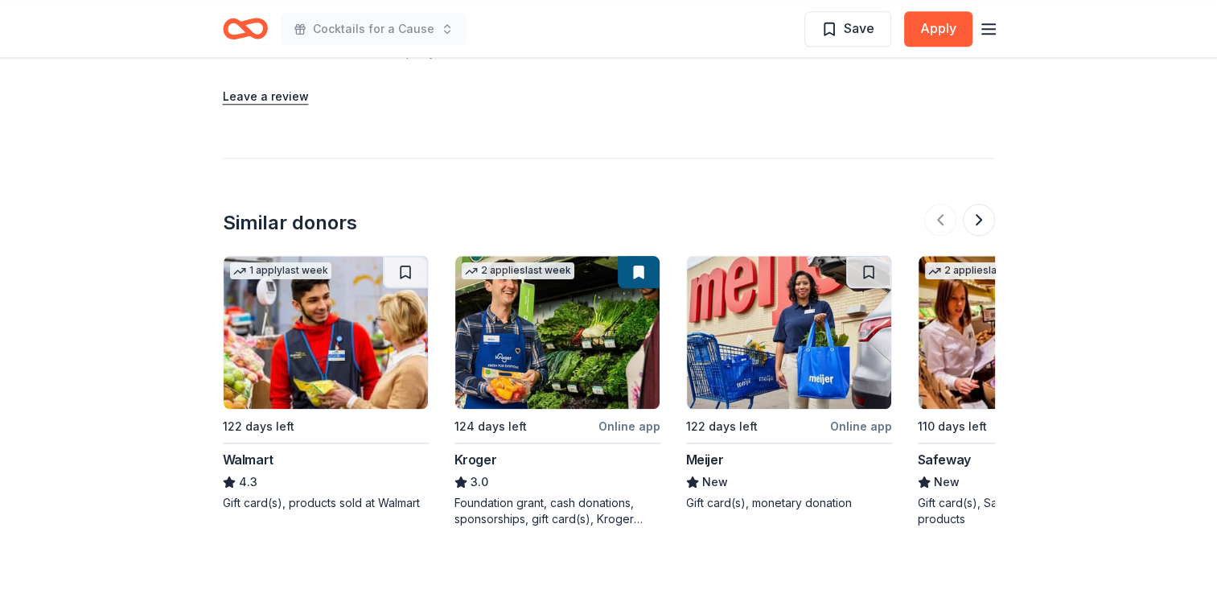
scroll to position [1763, 0]
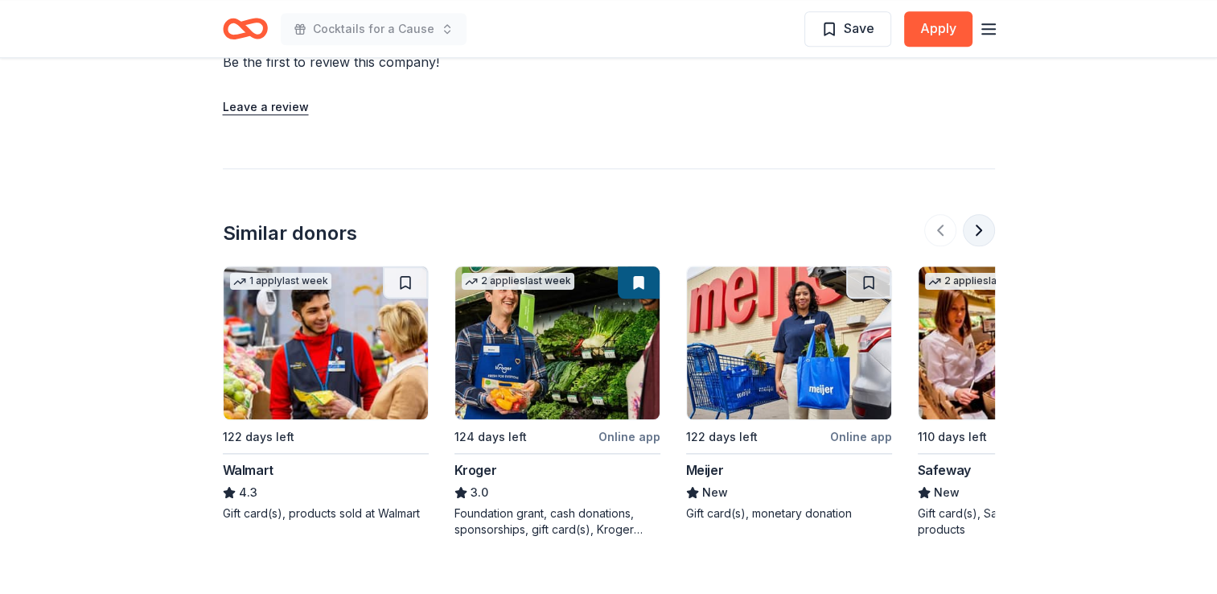
click at [978, 233] on button at bounding box center [979, 230] width 32 height 32
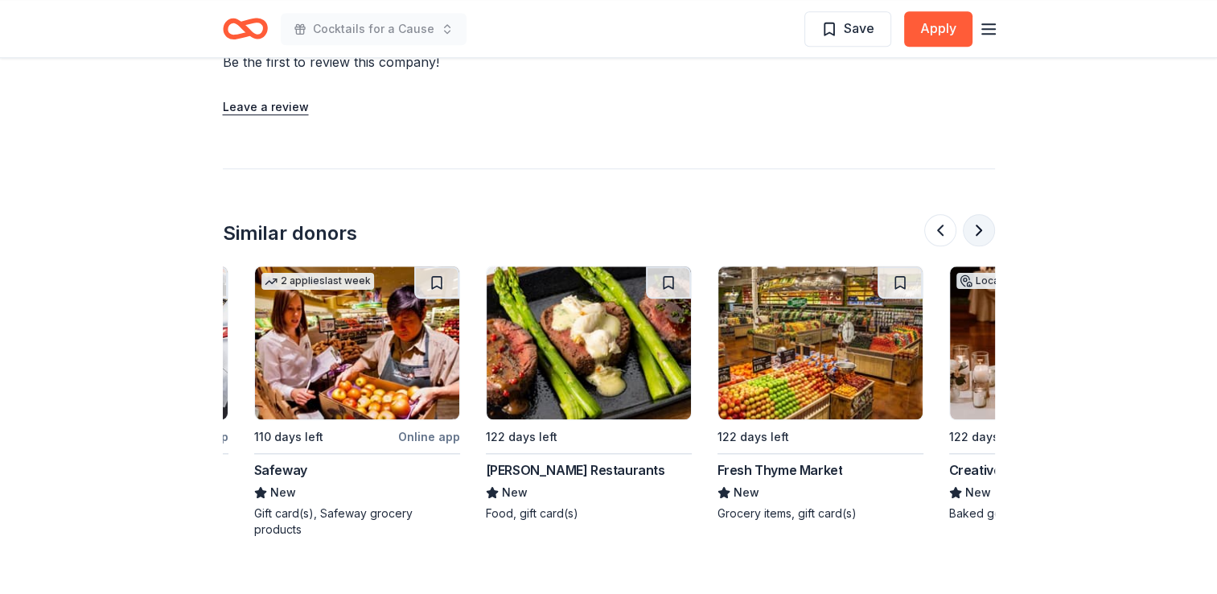
scroll to position [0, 695]
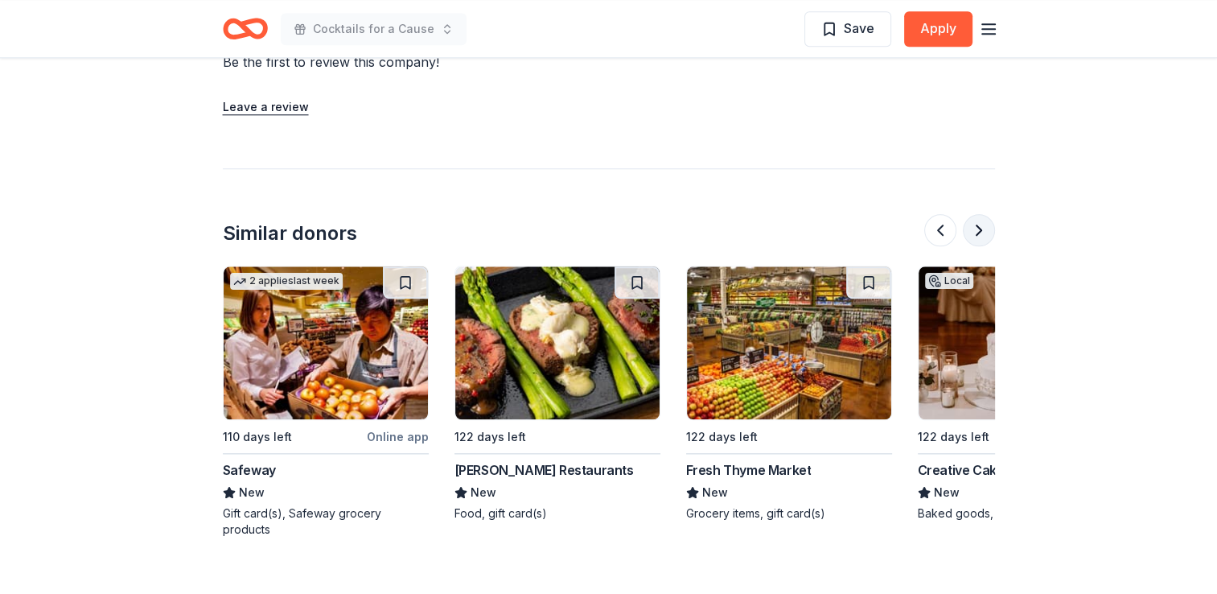
click at [978, 233] on button at bounding box center [979, 230] width 32 height 32
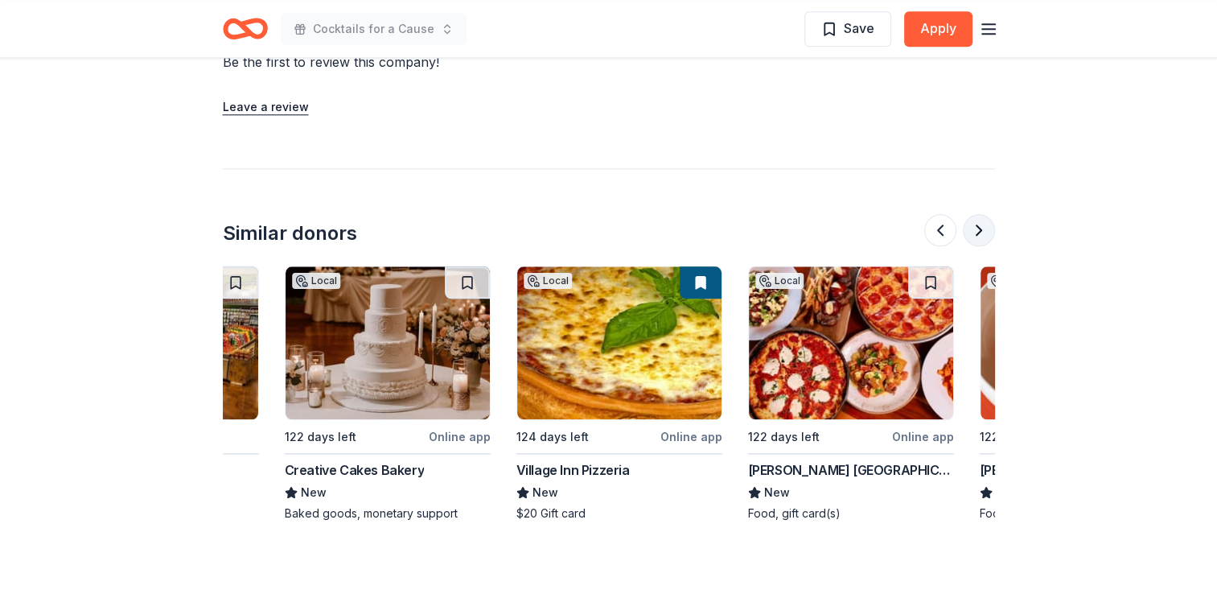
scroll to position [0, 1390]
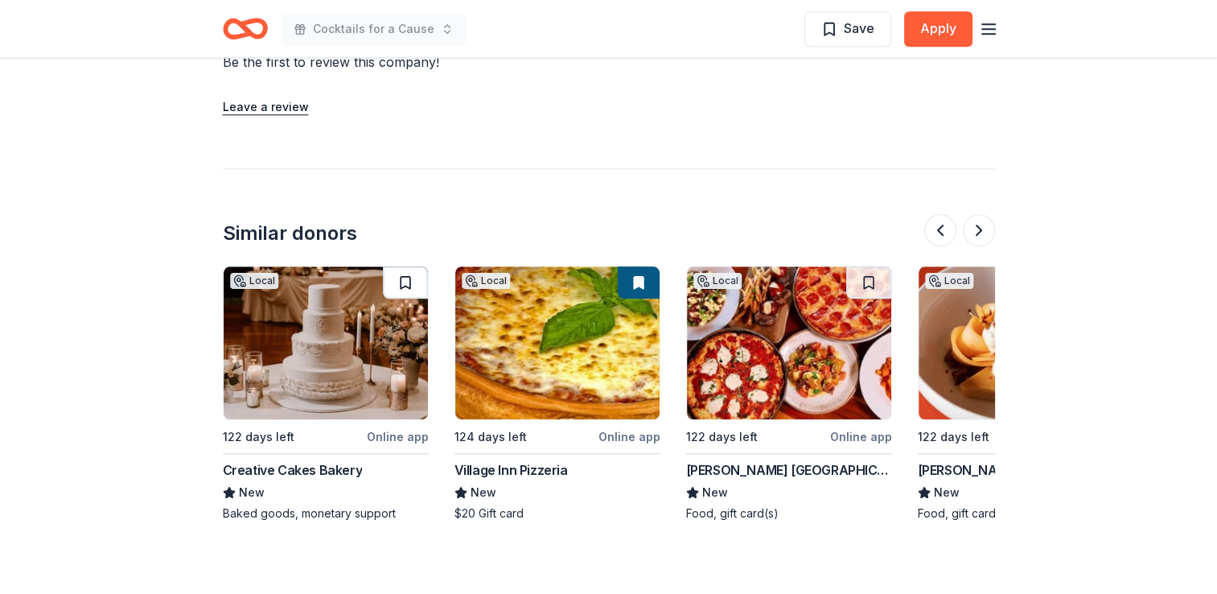
click at [404, 282] on button at bounding box center [405, 282] width 45 height 32
click at [863, 278] on button at bounding box center [868, 282] width 45 height 32
click at [970, 235] on button at bounding box center [979, 230] width 32 height 32
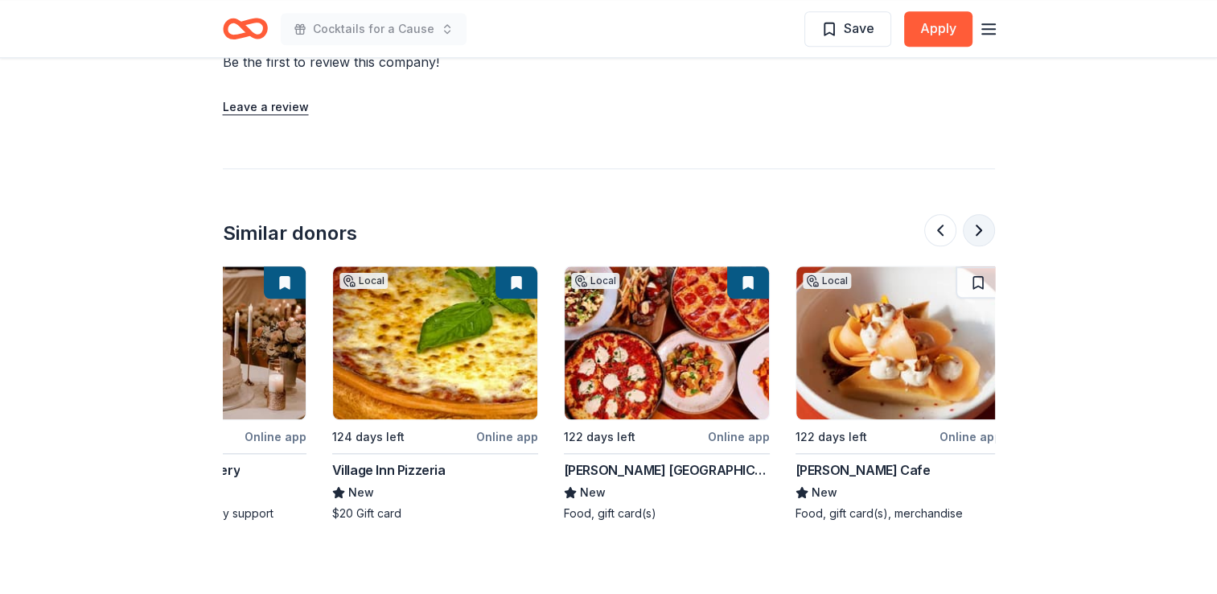
scroll to position [0, 1519]
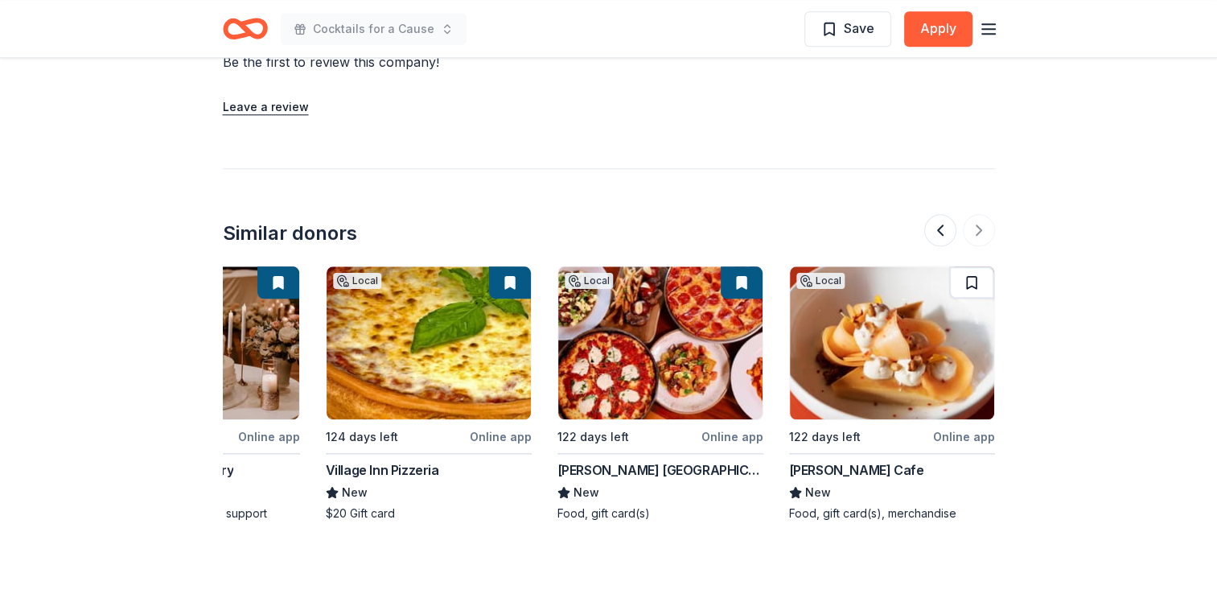
click at [973, 284] on button at bounding box center [971, 282] width 45 height 32
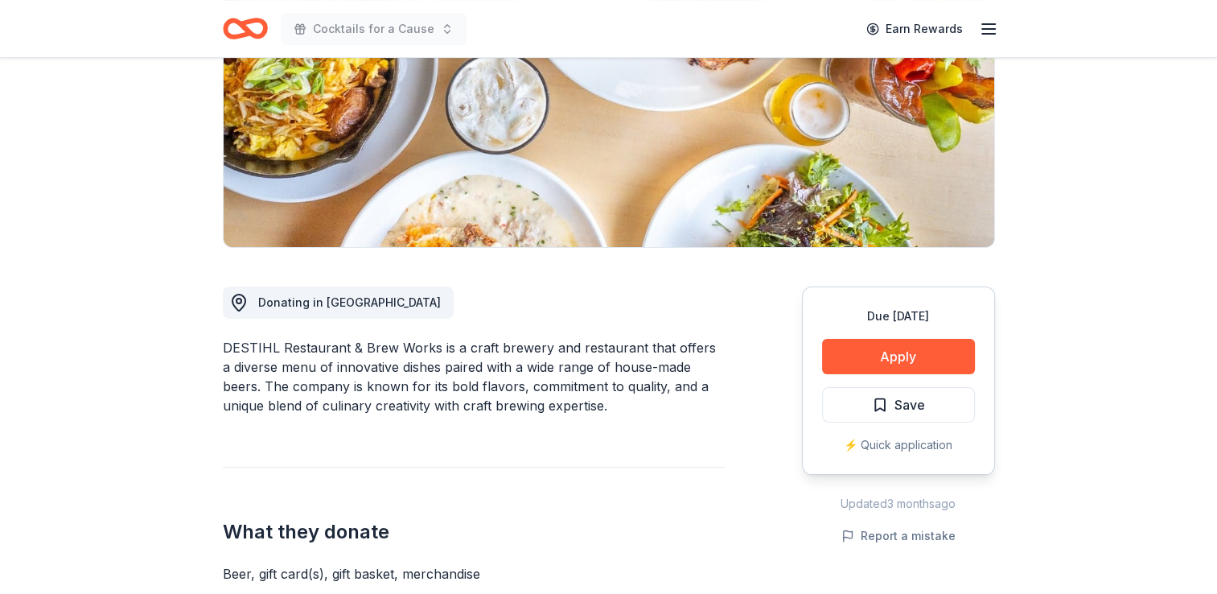
scroll to position [0, 0]
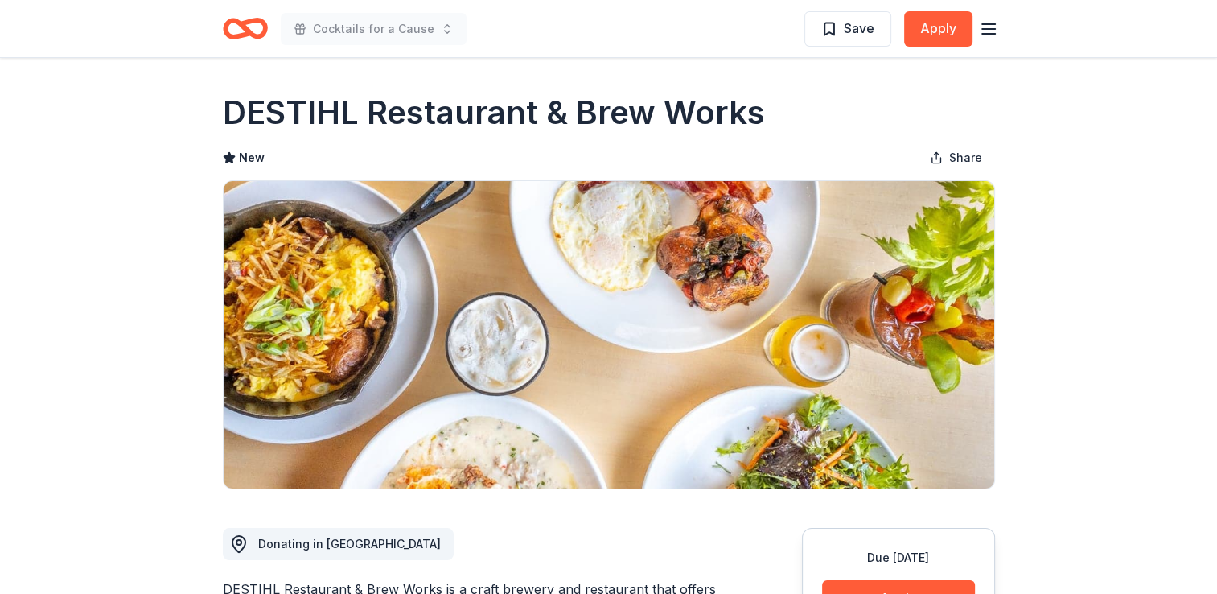
drag, startPoint x: 223, startPoint y: 113, endPoint x: 360, endPoint y: 118, distance: 136.8
click at [360, 118] on h1 "DESTIHL Restaurant & Brew Works" at bounding box center [494, 112] width 542 height 45
click at [847, 25] on span "Save" at bounding box center [859, 28] width 31 height 21
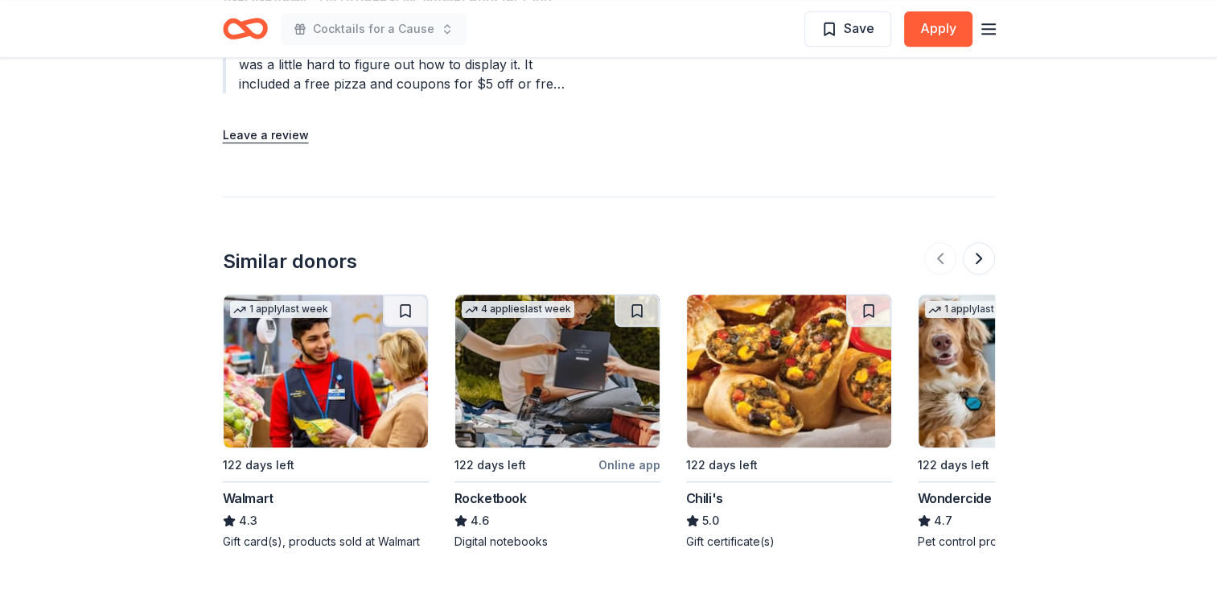
scroll to position [1609, 0]
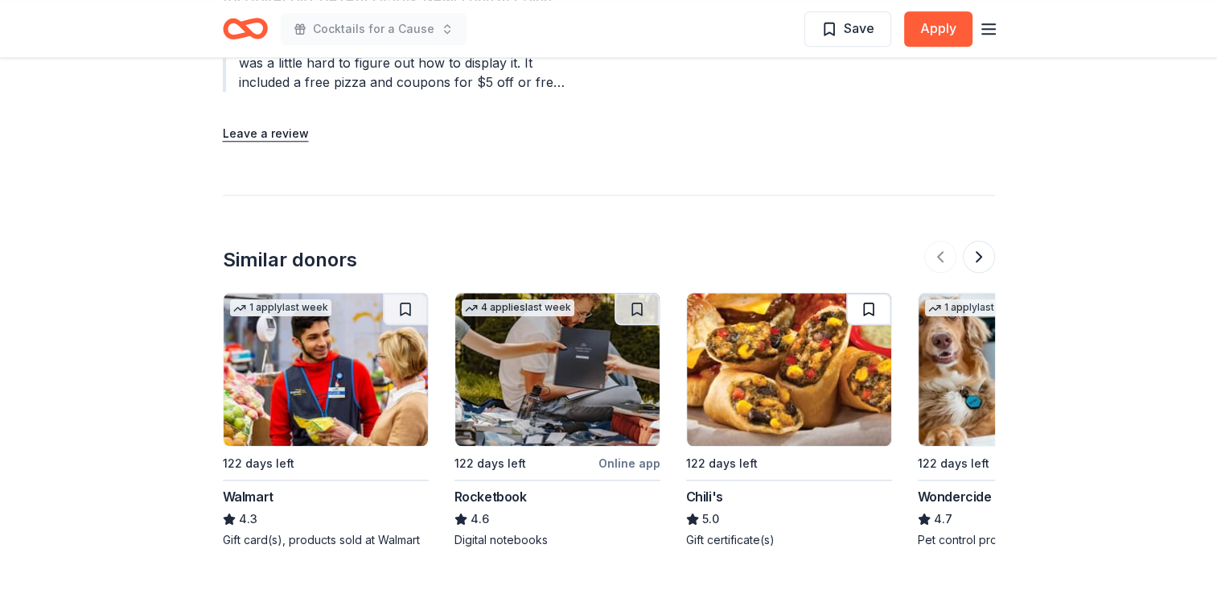
click at [868, 293] on button at bounding box center [868, 309] width 45 height 32
click at [974, 241] on button at bounding box center [979, 257] width 32 height 32
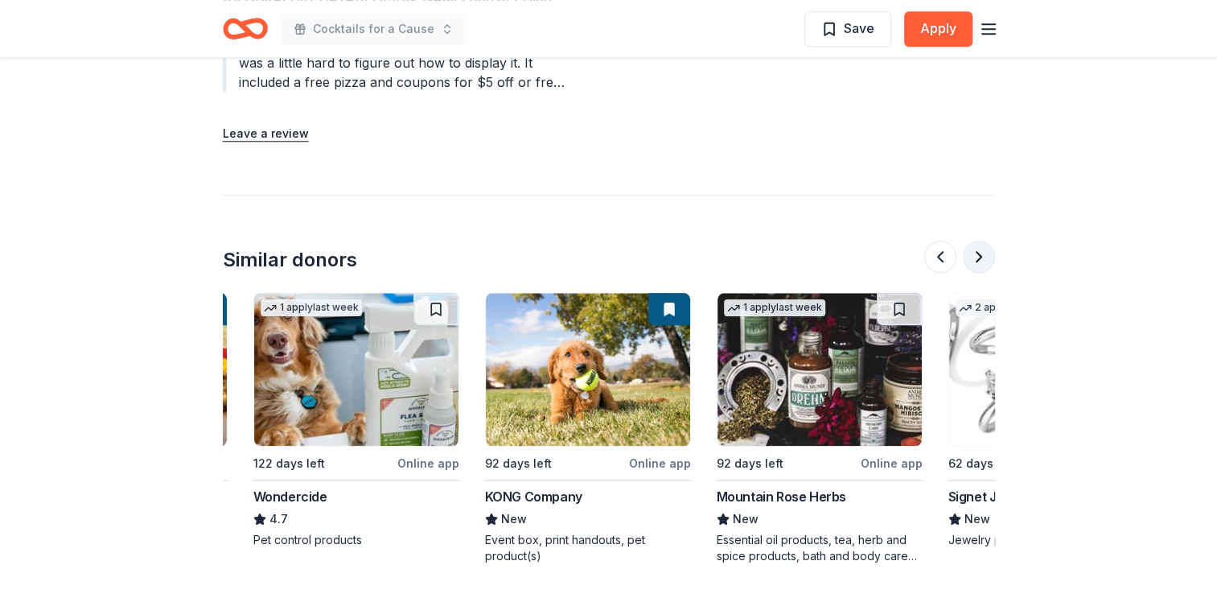
scroll to position [0, 695]
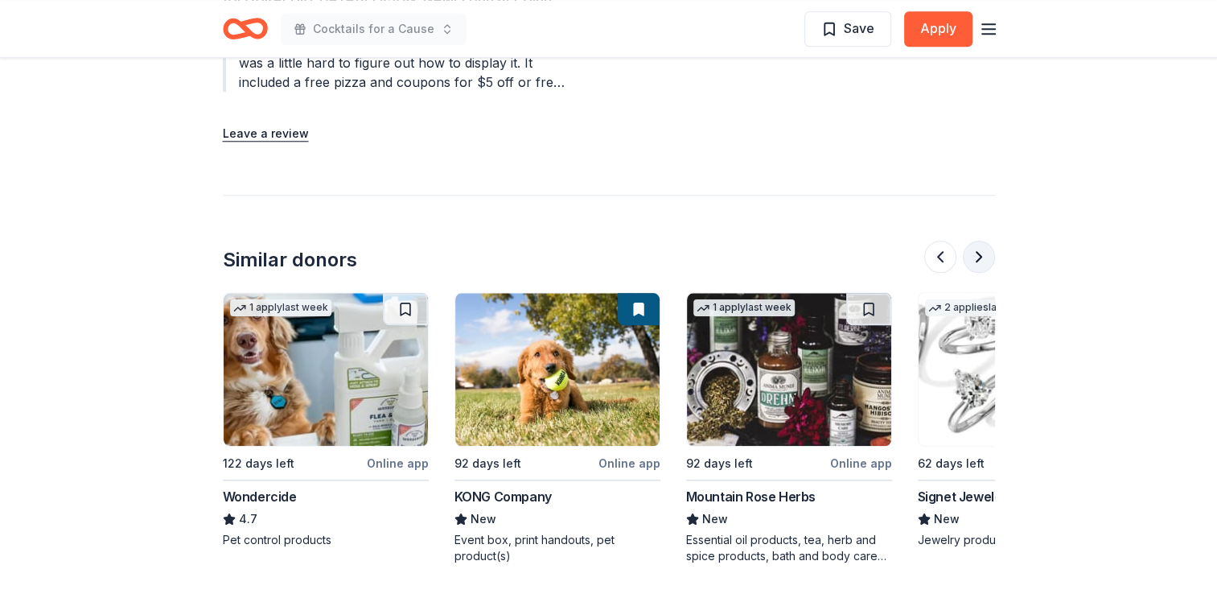
click at [974, 241] on button at bounding box center [979, 257] width 32 height 32
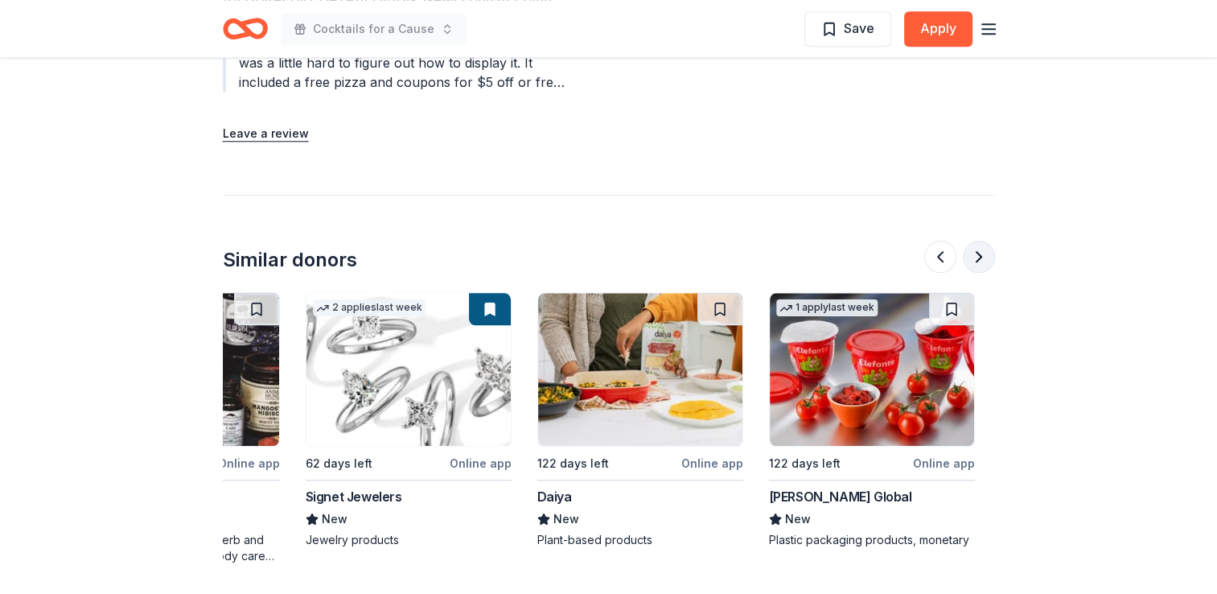
scroll to position [0, 1390]
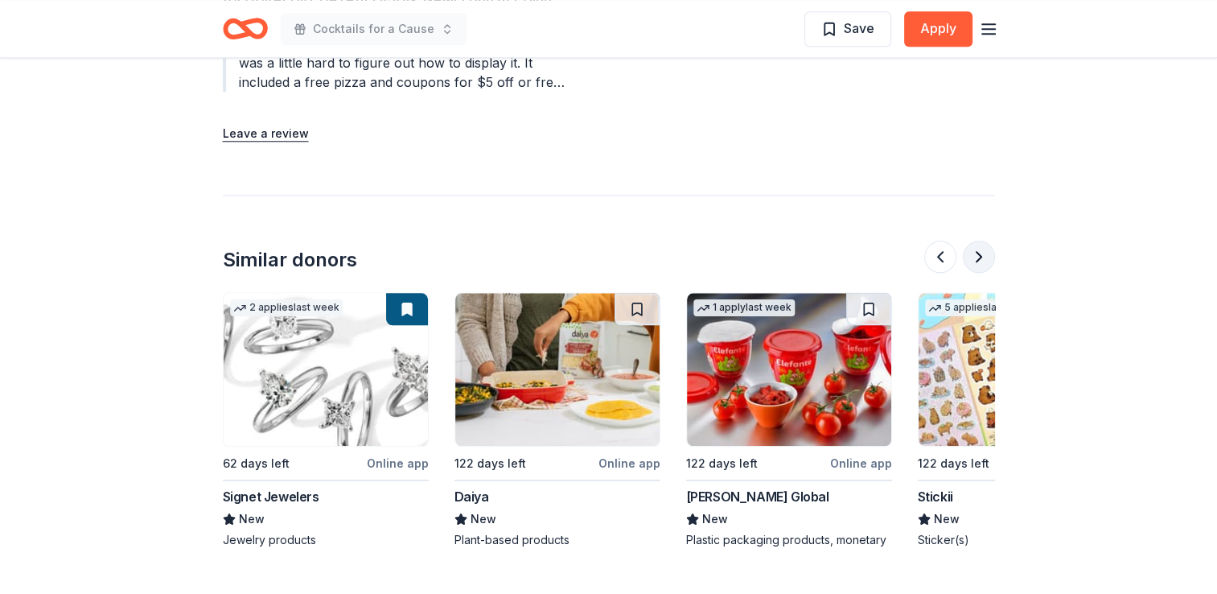
click at [974, 241] on button at bounding box center [979, 257] width 32 height 32
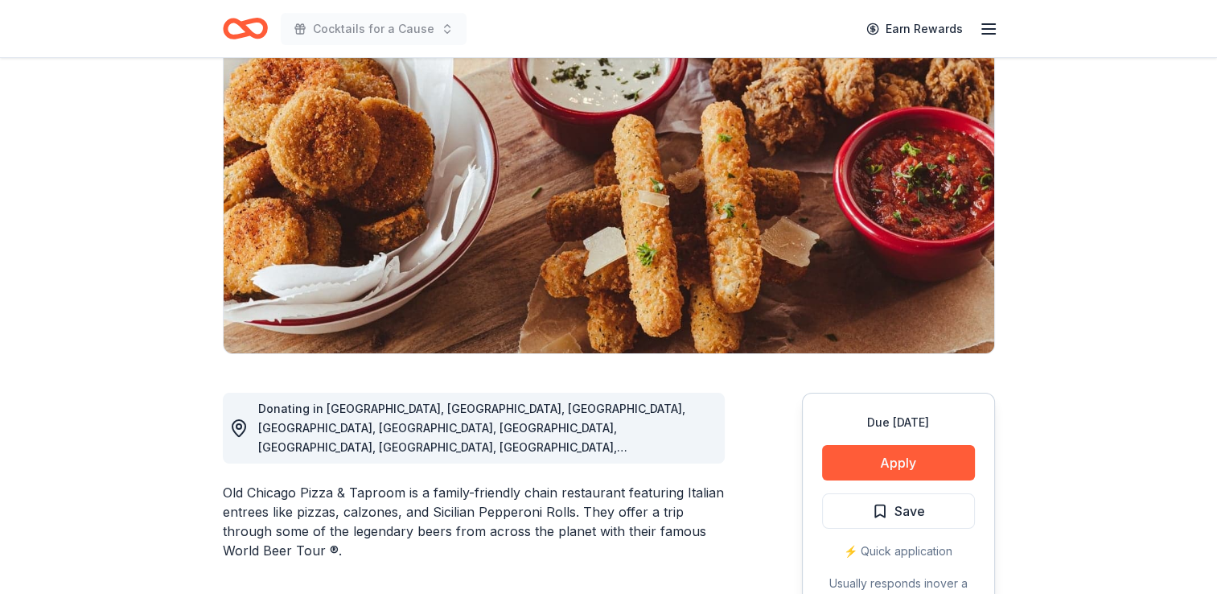
scroll to position [161, 0]
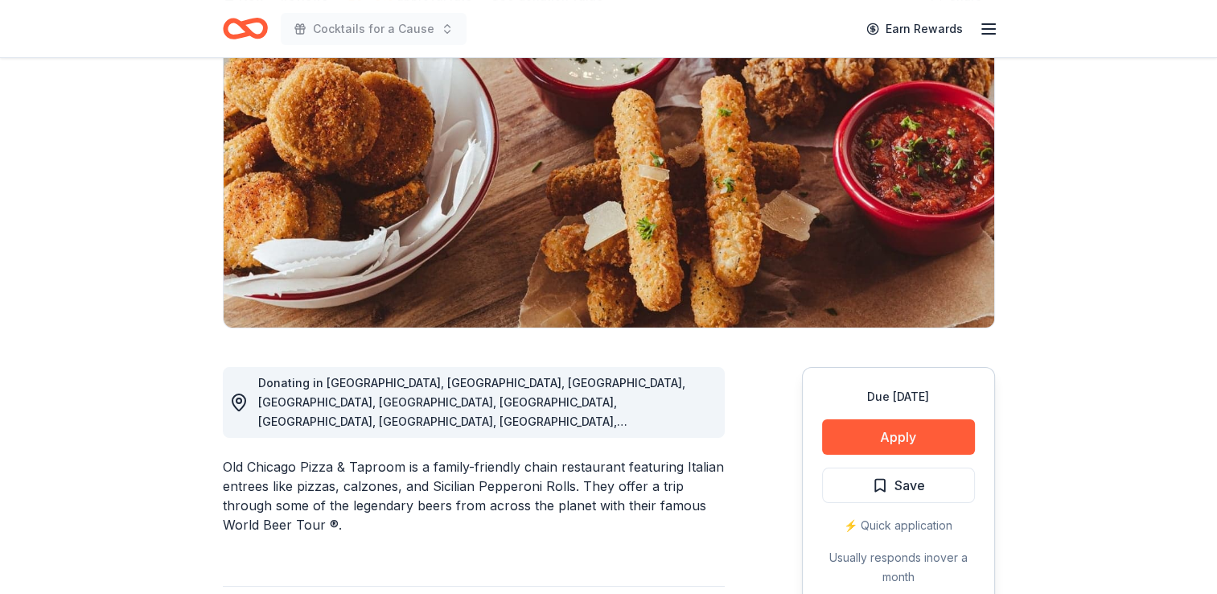
drag, startPoint x: 224, startPoint y: 444, endPoint x: 453, endPoint y: 453, distance: 228.6
click at [453, 457] on div "Old Chicago Pizza & Taproom is a family-friendly chain restaurant featuring Ita…" at bounding box center [474, 495] width 502 height 77
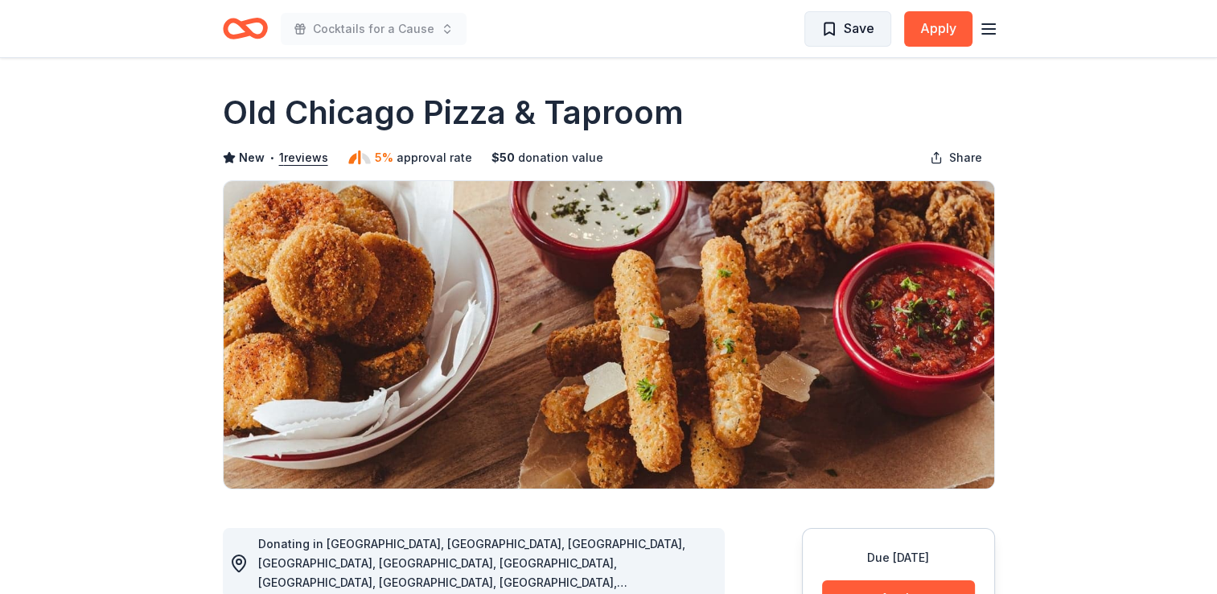
click at [842, 27] on span "Save" at bounding box center [847, 28] width 53 height 21
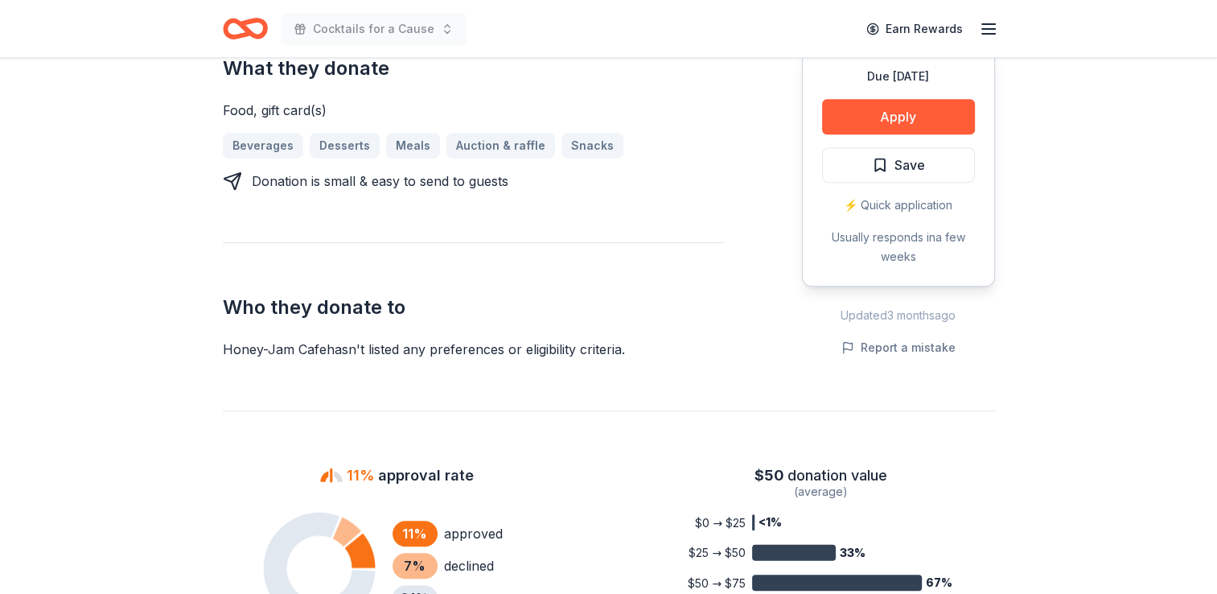
scroll to position [563, 0]
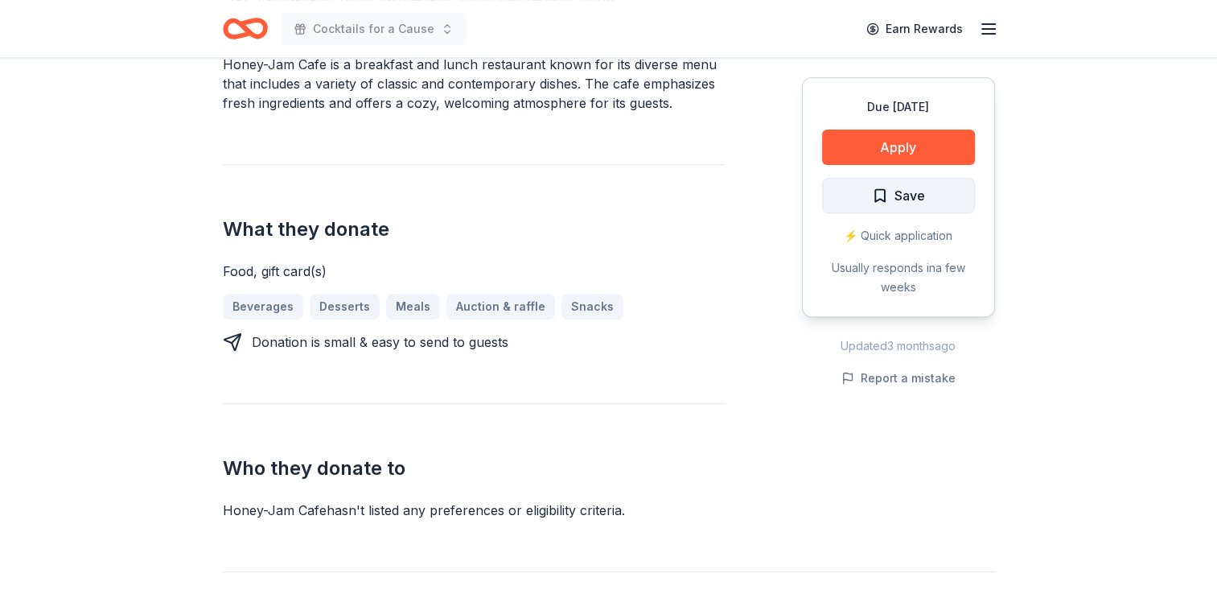
click at [902, 195] on span "Save" at bounding box center [910, 195] width 31 height 21
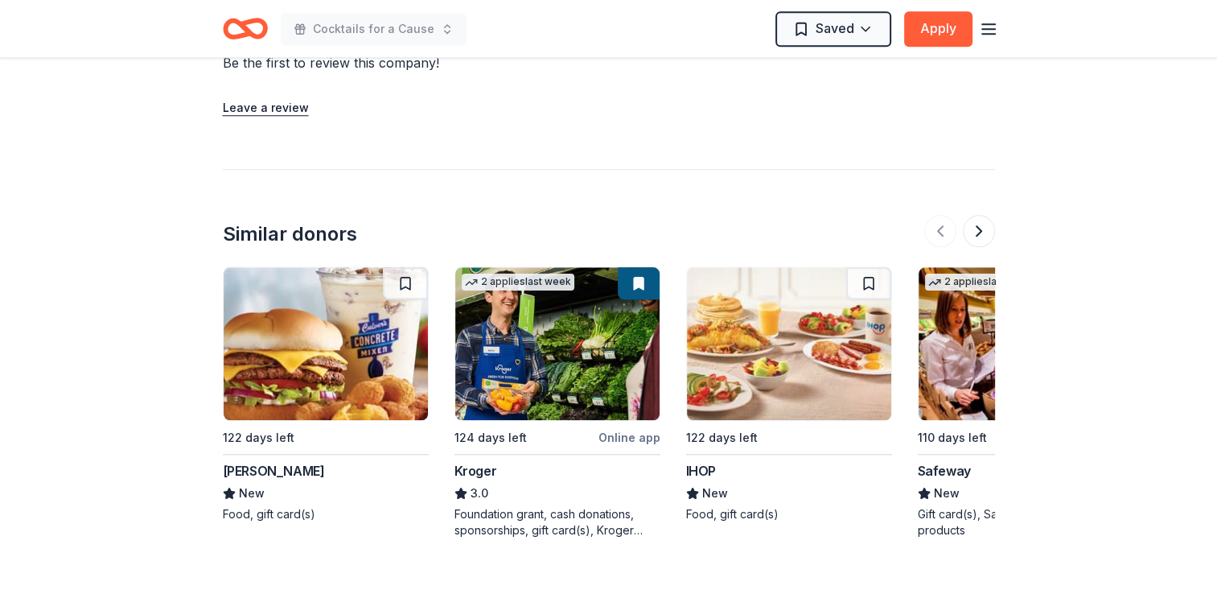
scroll to position [1529, 0]
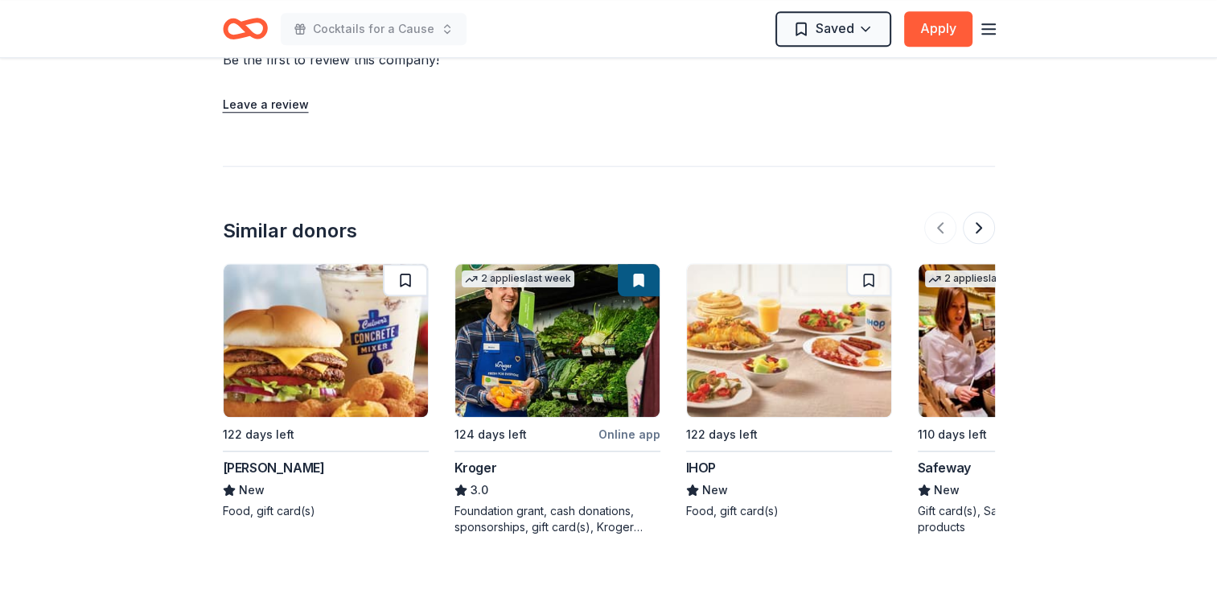
click at [405, 264] on button at bounding box center [405, 280] width 45 height 32
click at [867, 264] on button at bounding box center [868, 280] width 45 height 32
click at [981, 212] on button at bounding box center [979, 228] width 32 height 32
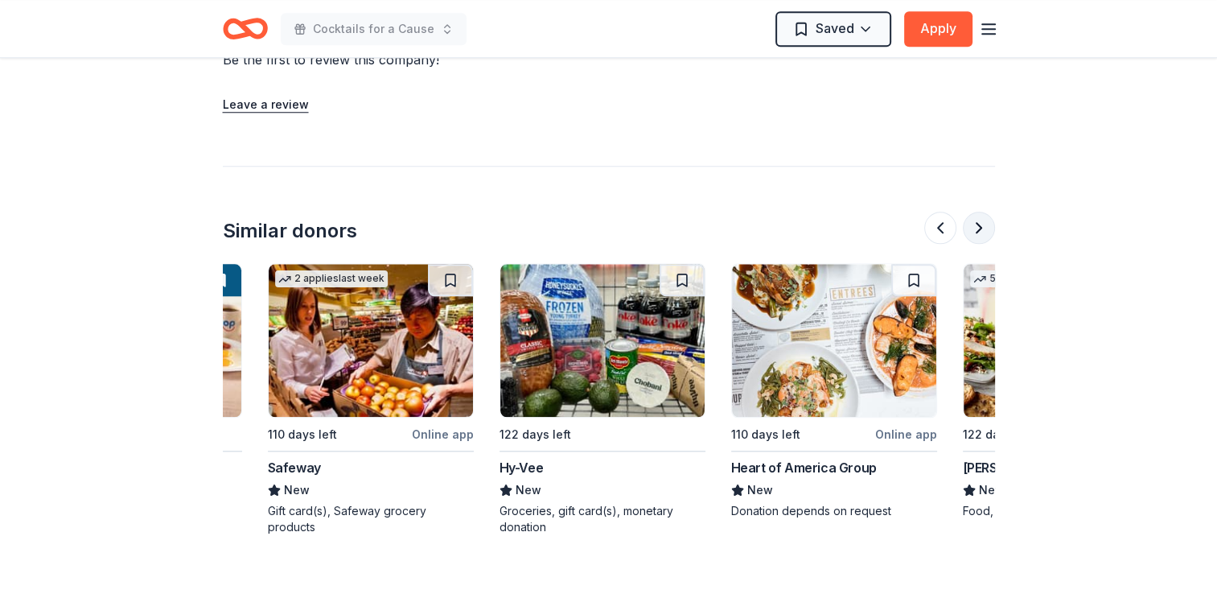
scroll to position [0, 695]
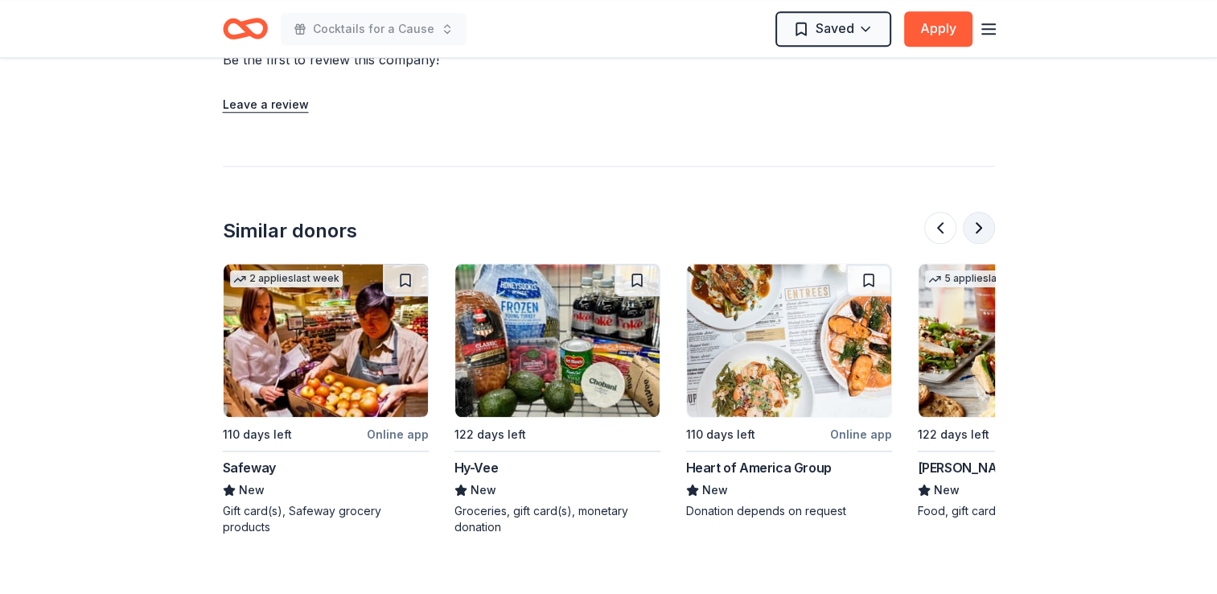
click at [981, 212] on button at bounding box center [979, 228] width 32 height 32
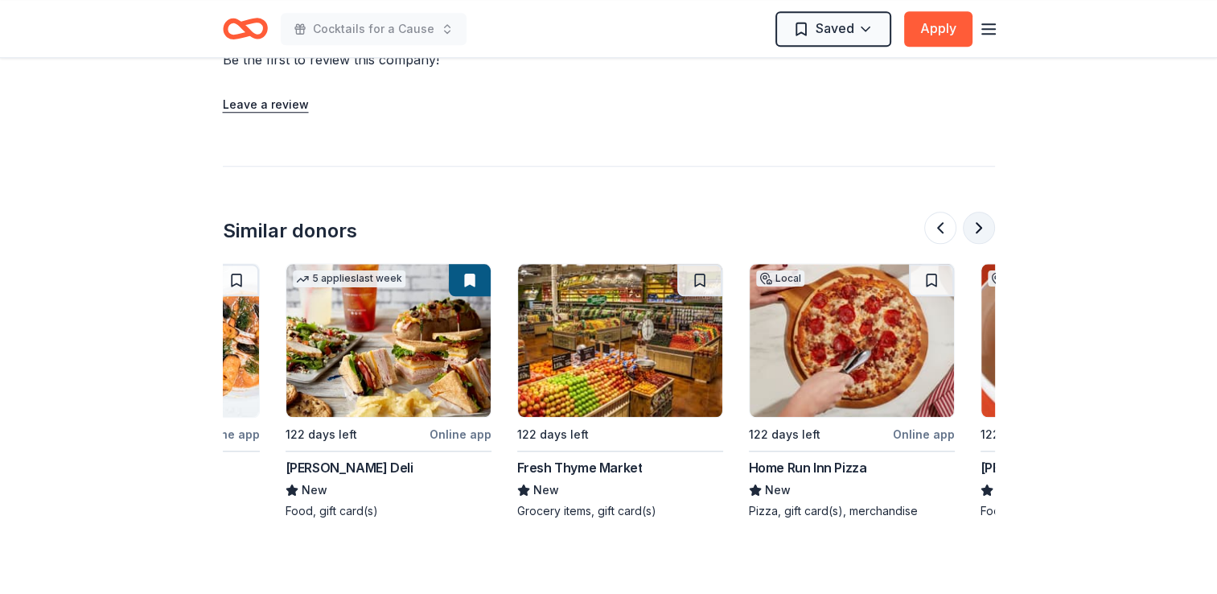
scroll to position [0, 1390]
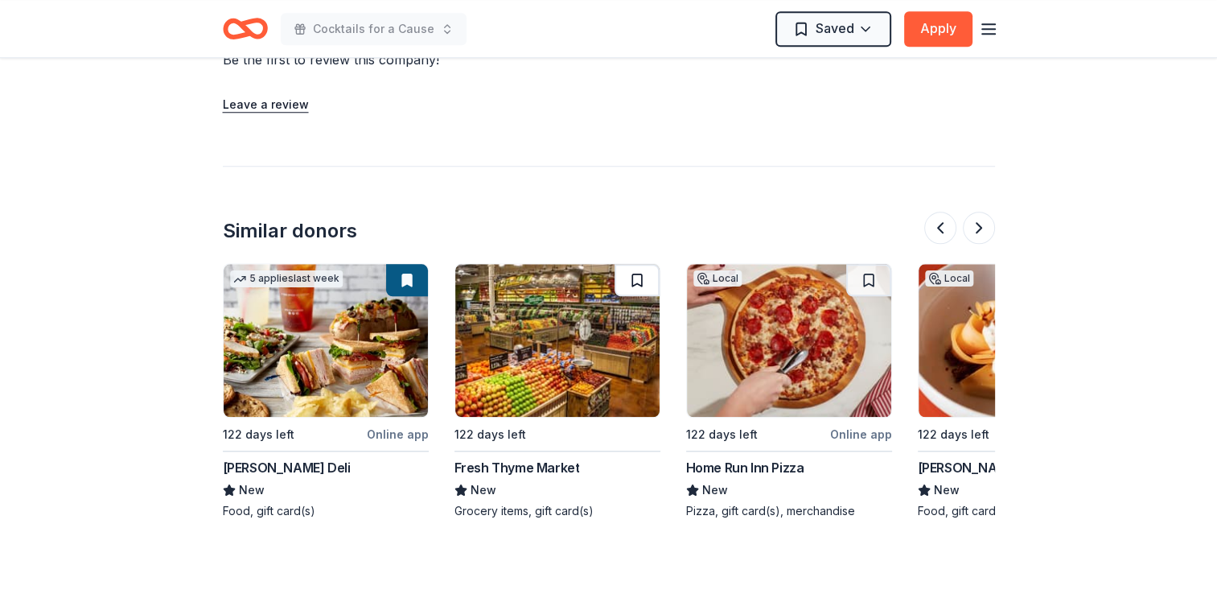
click at [635, 264] on button at bounding box center [637, 280] width 45 height 32
click at [869, 264] on button at bounding box center [868, 280] width 45 height 32
click at [981, 212] on button at bounding box center [979, 228] width 32 height 32
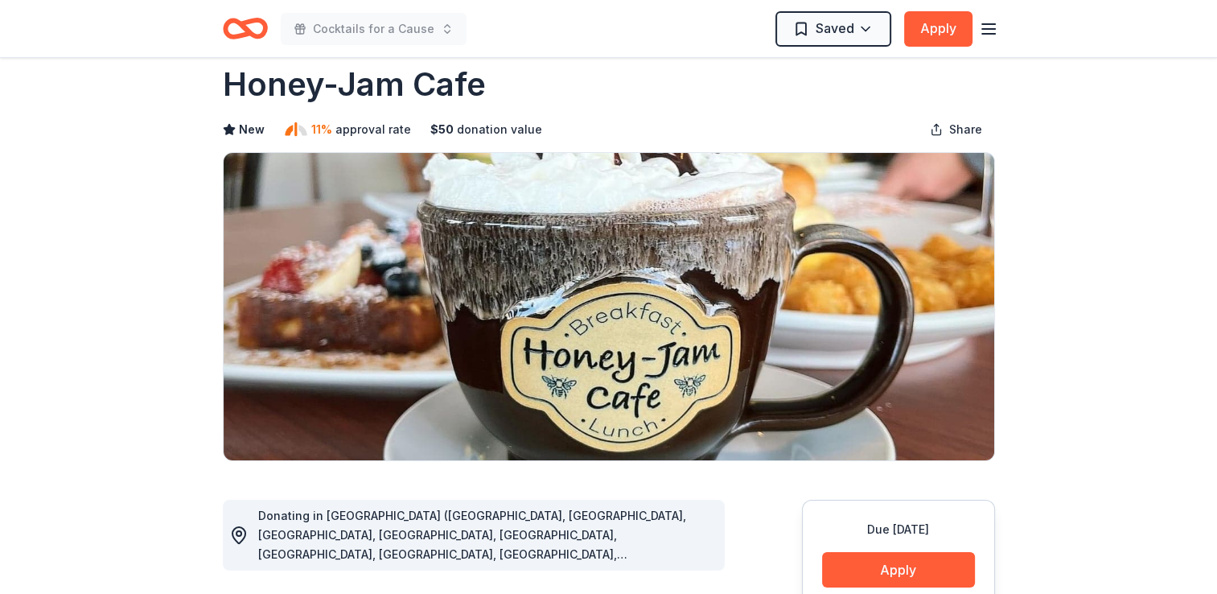
scroll to position [0, 0]
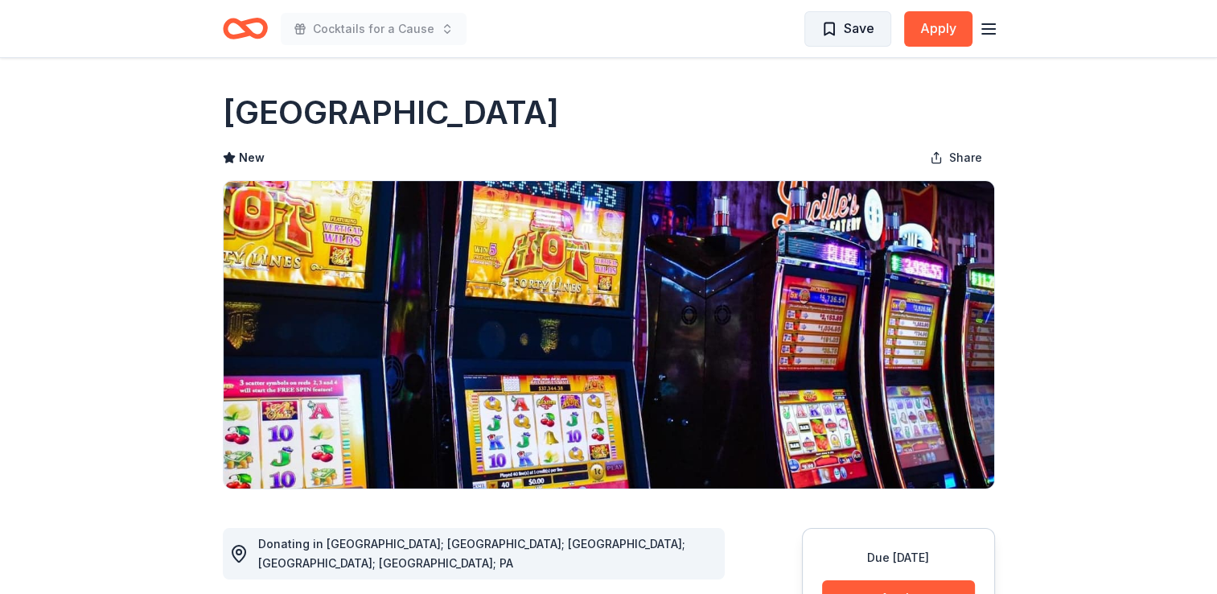
click at [842, 26] on span "Save" at bounding box center [847, 28] width 53 height 21
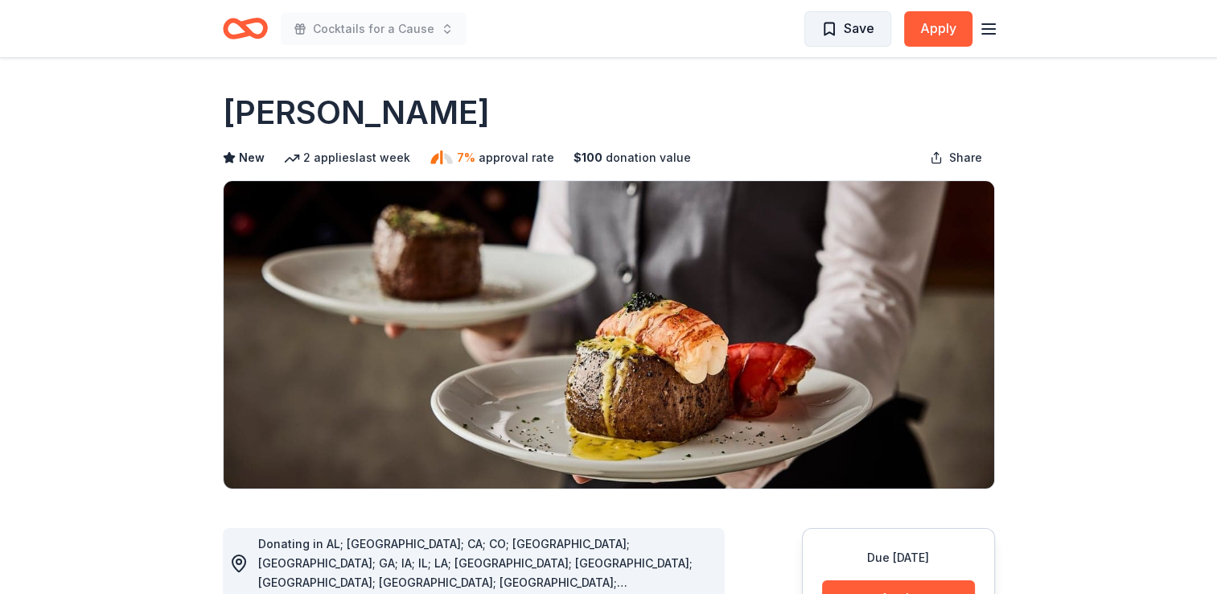
click at [853, 25] on span "Save" at bounding box center [859, 28] width 31 height 21
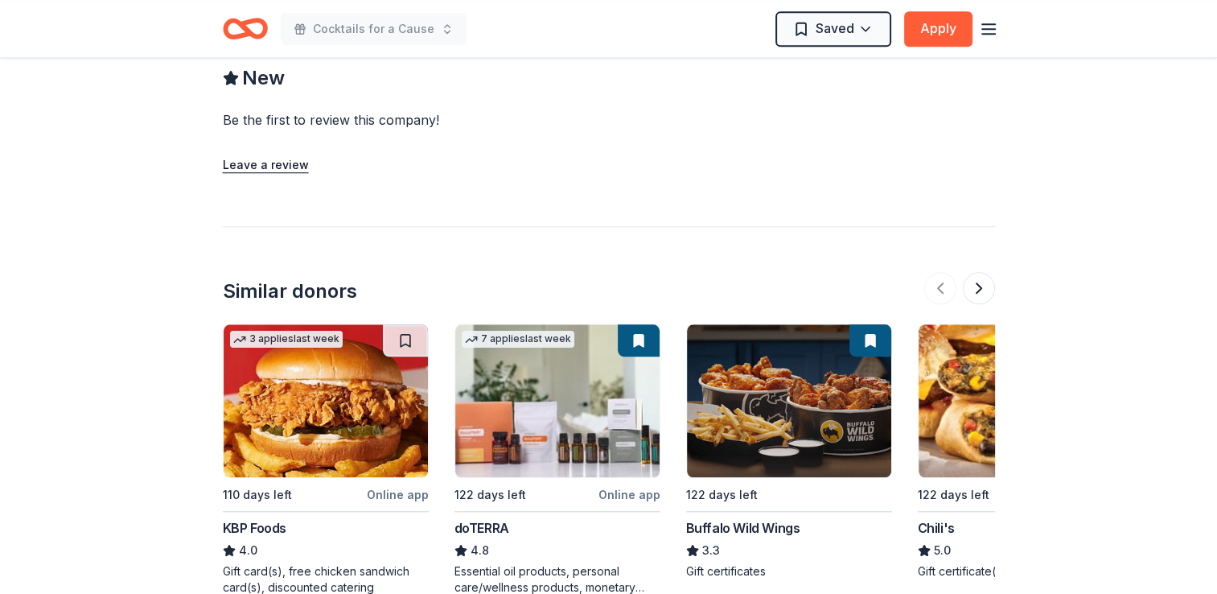
scroll to position [1529, 0]
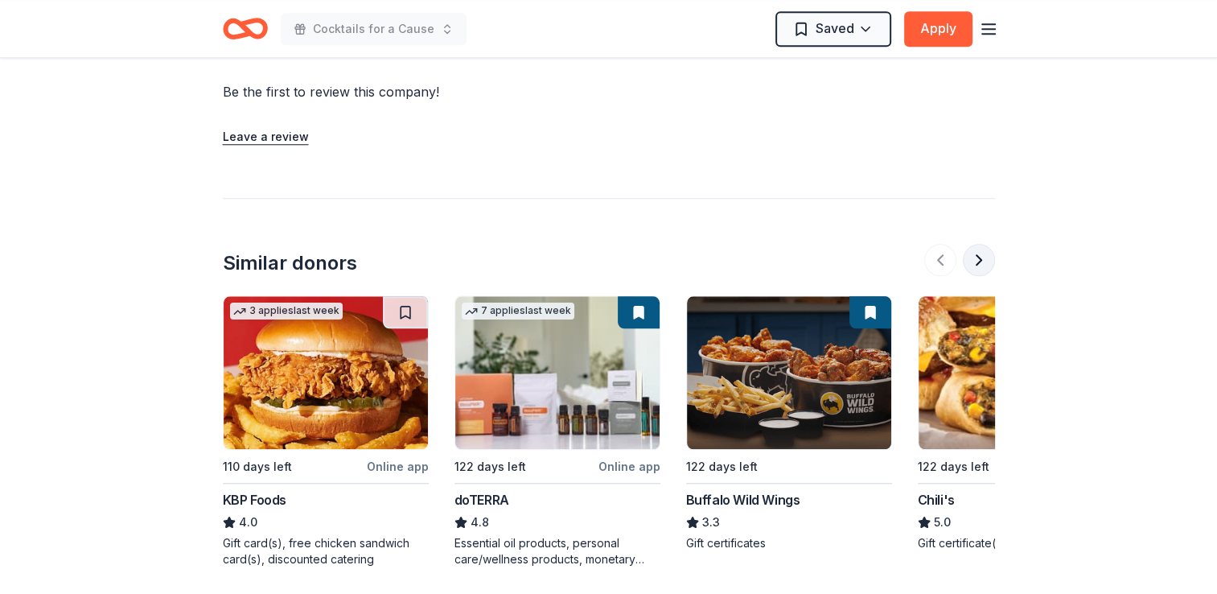
click at [982, 244] on button at bounding box center [979, 260] width 32 height 32
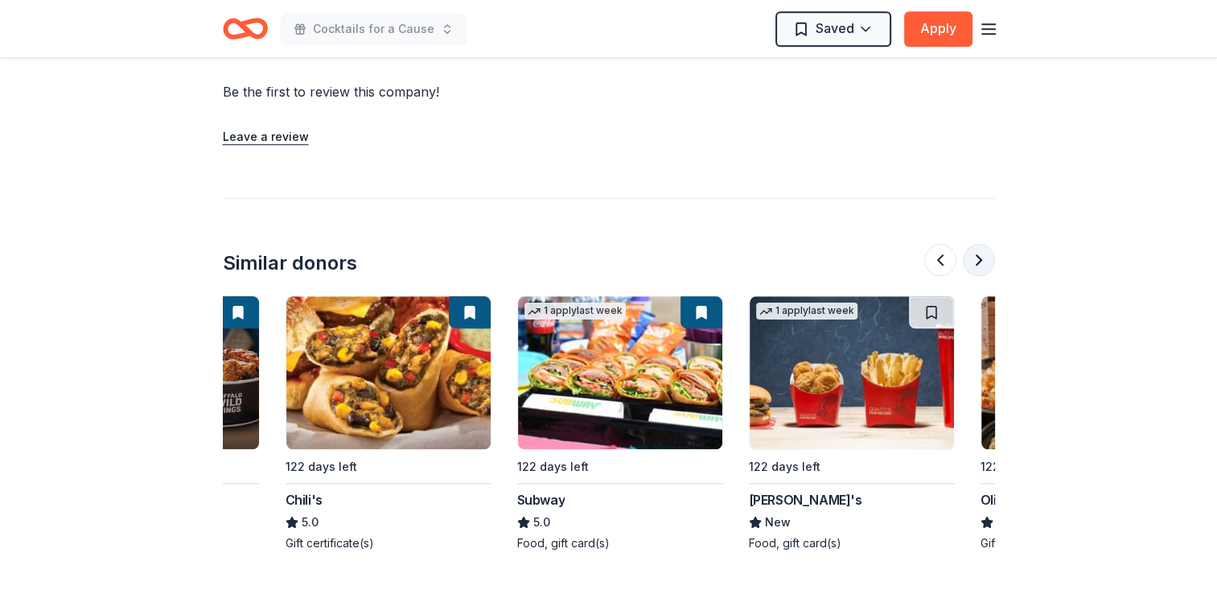
scroll to position [0, 695]
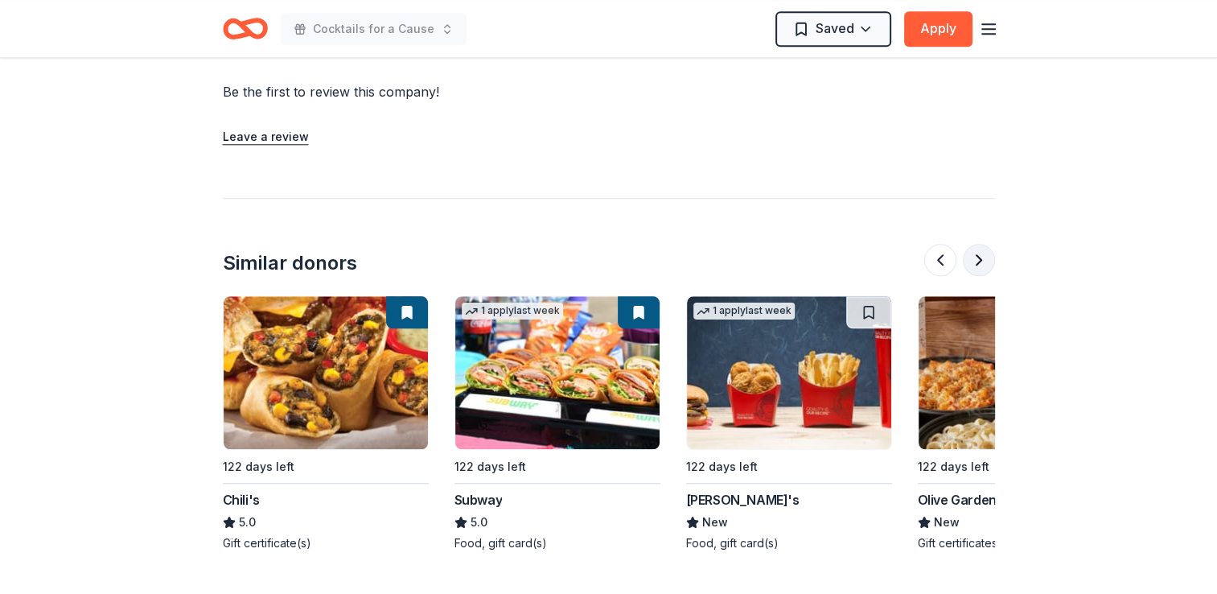
click at [980, 244] on button at bounding box center [979, 260] width 32 height 32
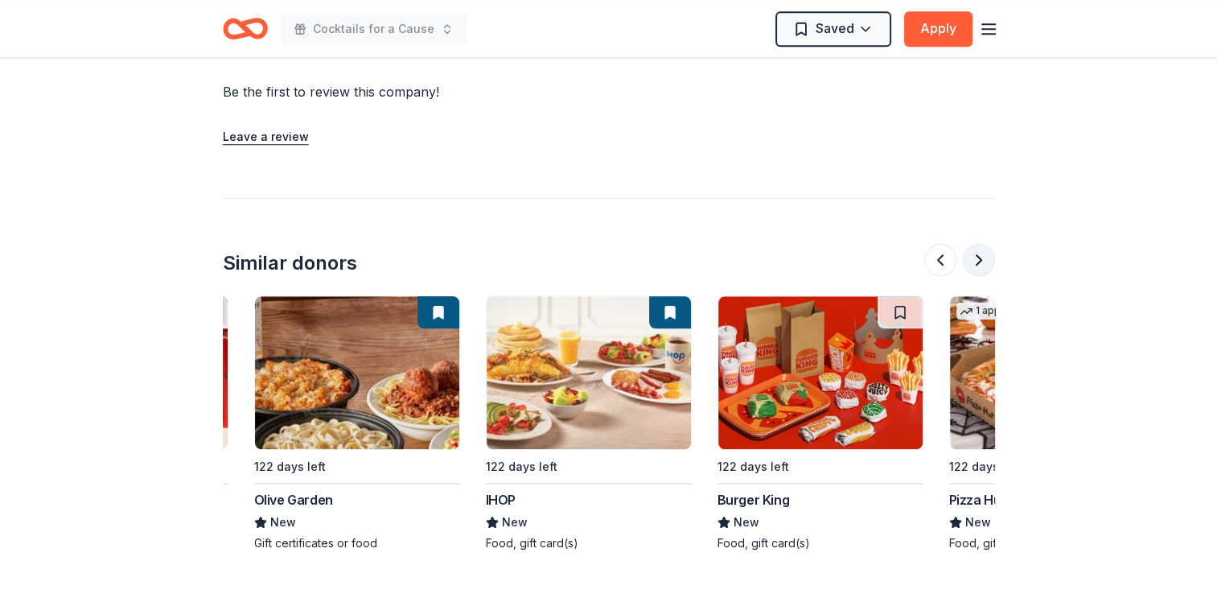
scroll to position [0, 1390]
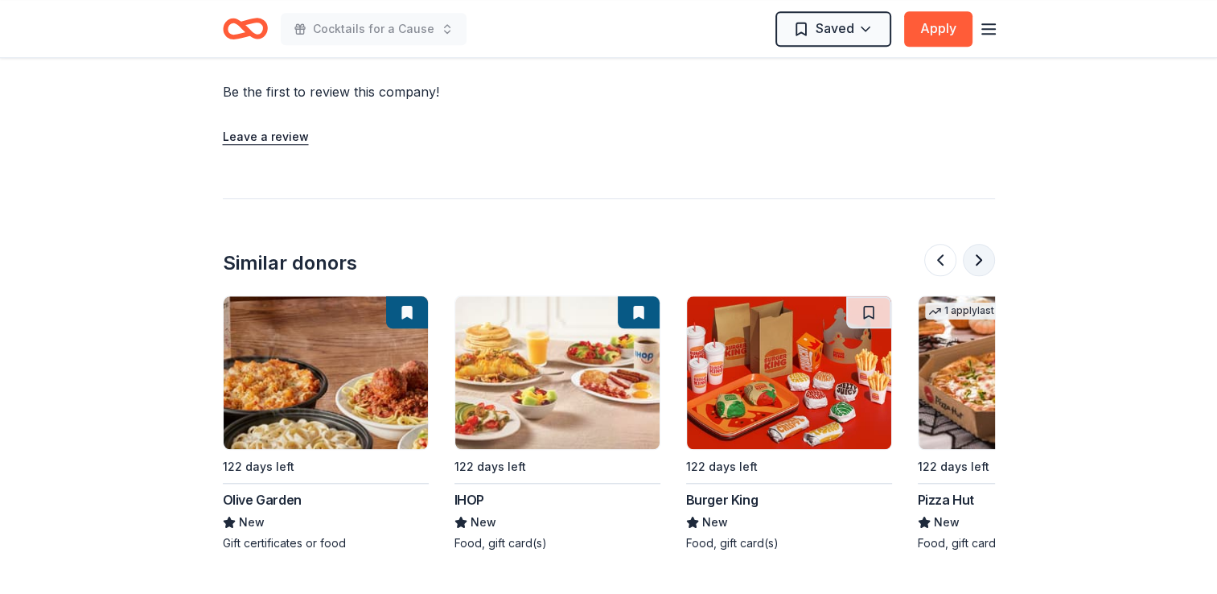
click at [978, 244] on button at bounding box center [979, 260] width 32 height 32
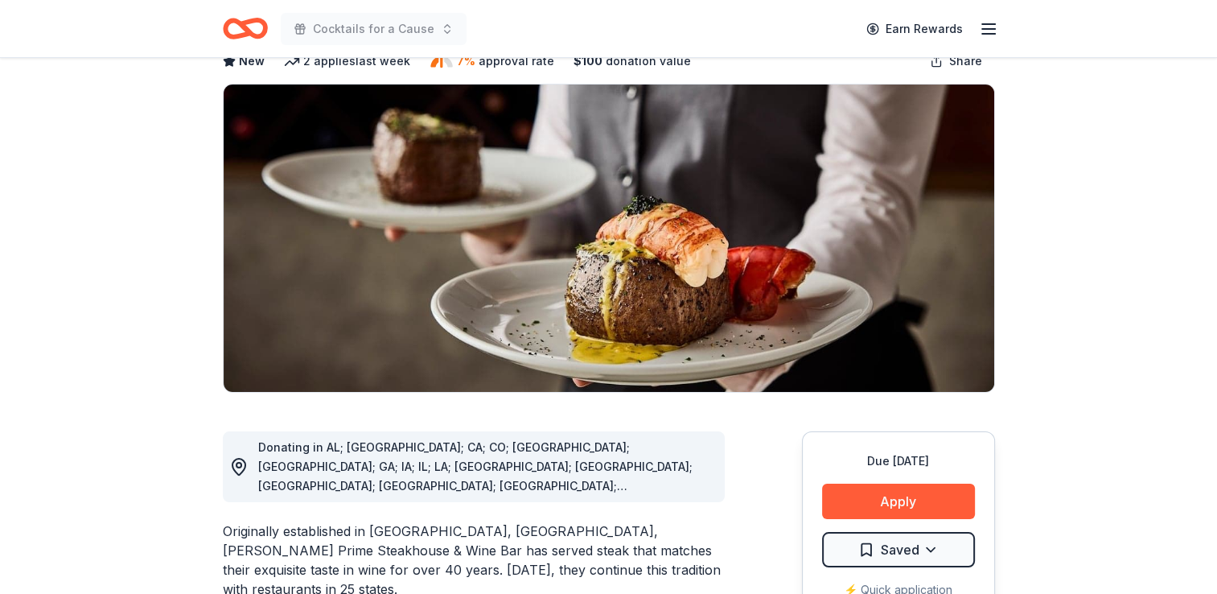
scroll to position [0, 0]
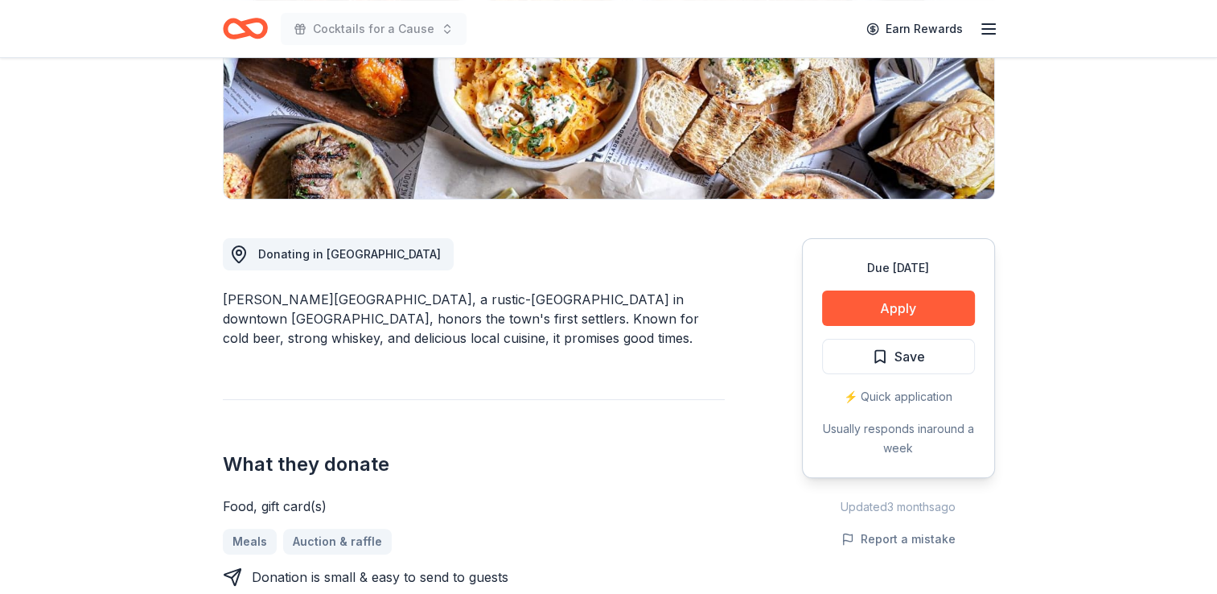
scroll to position [322, 0]
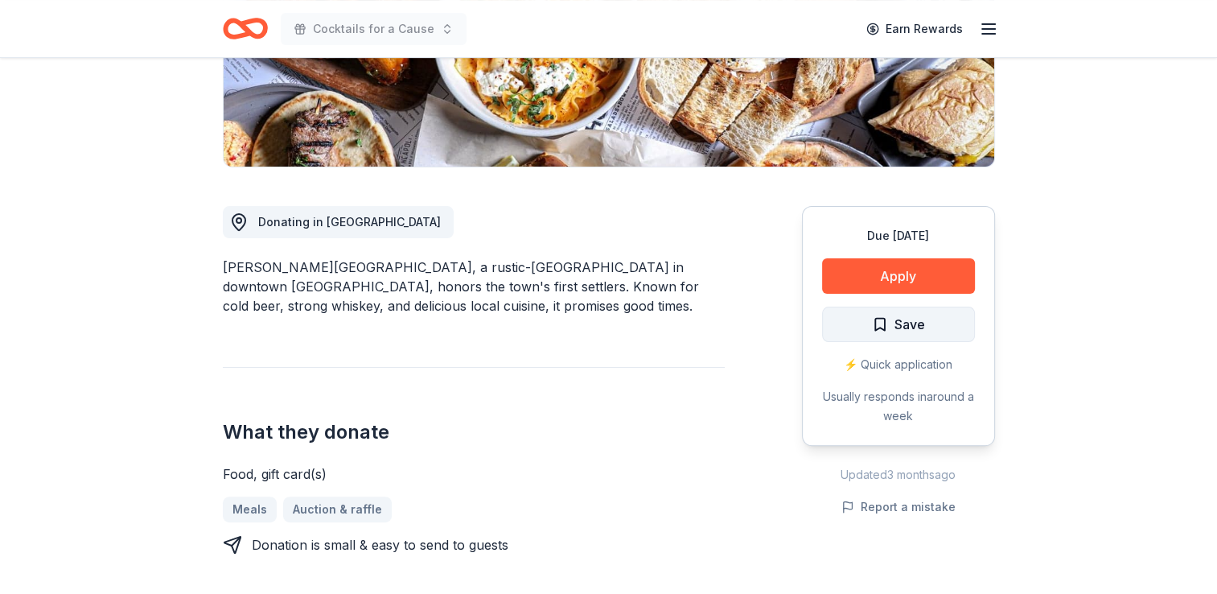
click at [914, 326] on span "Save" at bounding box center [910, 324] width 31 height 21
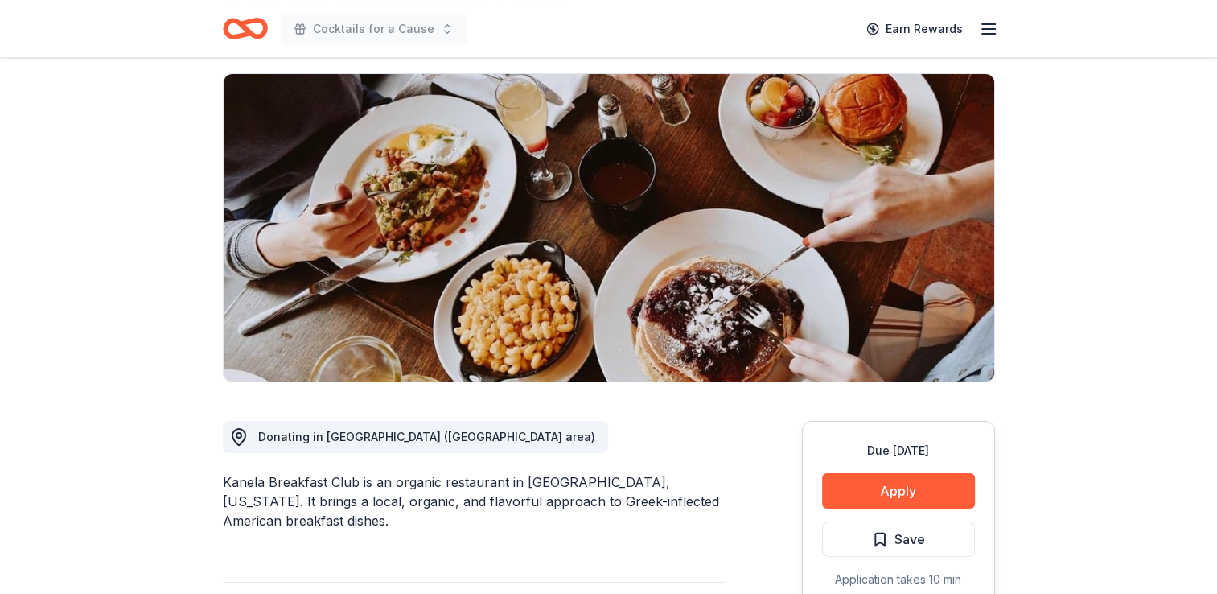
scroll to position [241, 0]
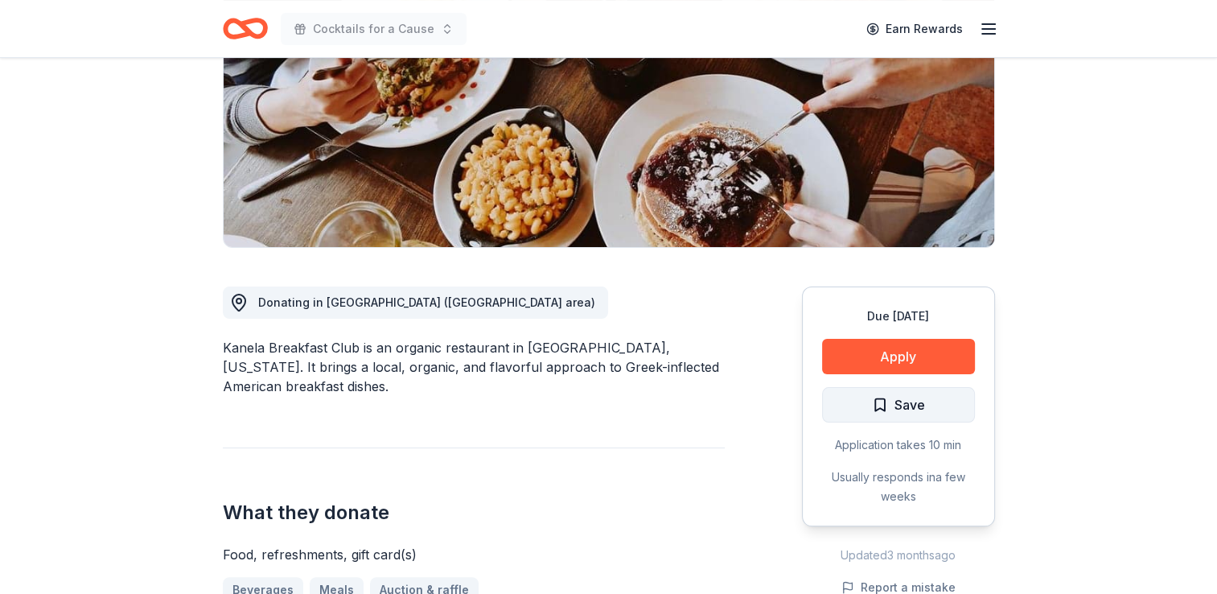
click at [907, 401] on span "Save" at bounding box center [910, 404] width 31 height 21
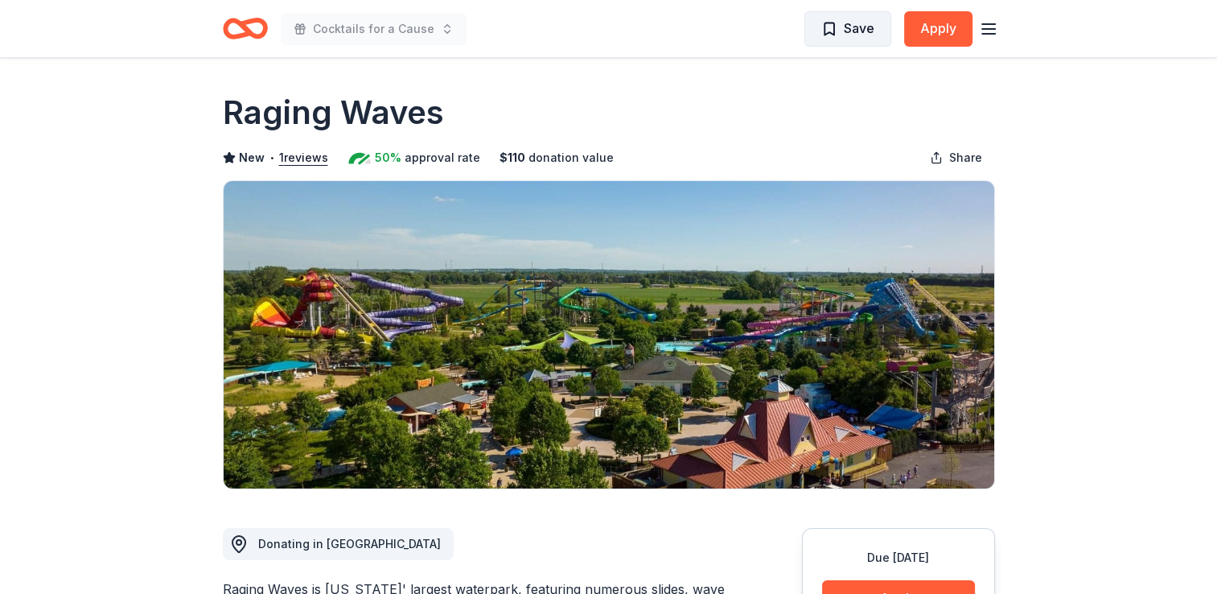
click at [837, 26] on span "Save" at bounding box center [847, 28] width 53 height 21
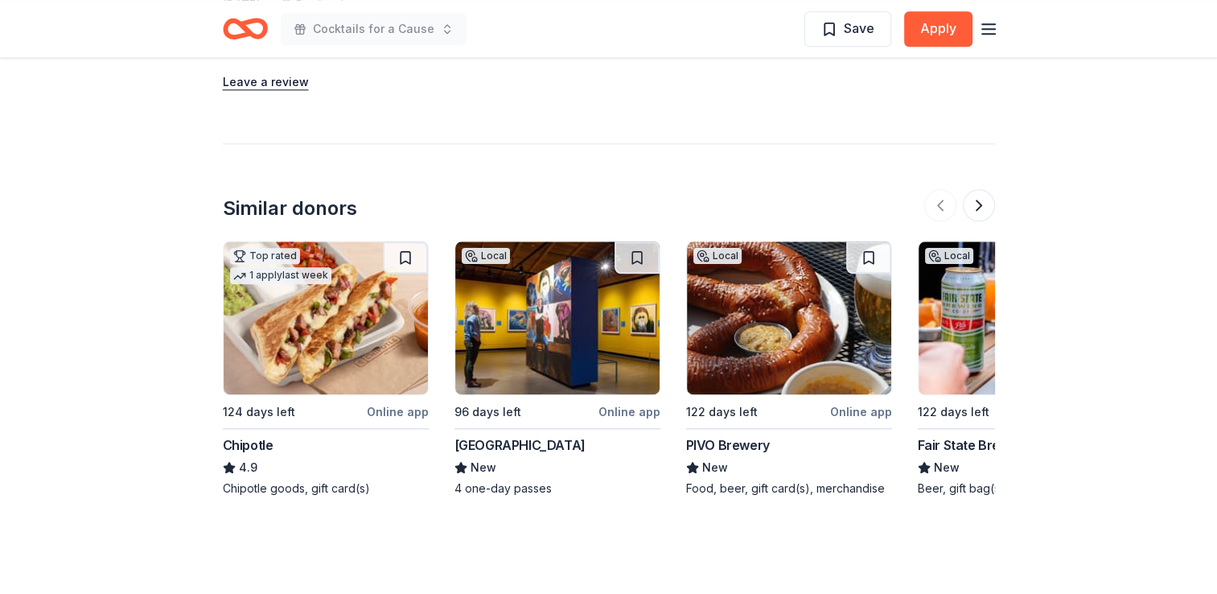
scroll to position [1931, 0]
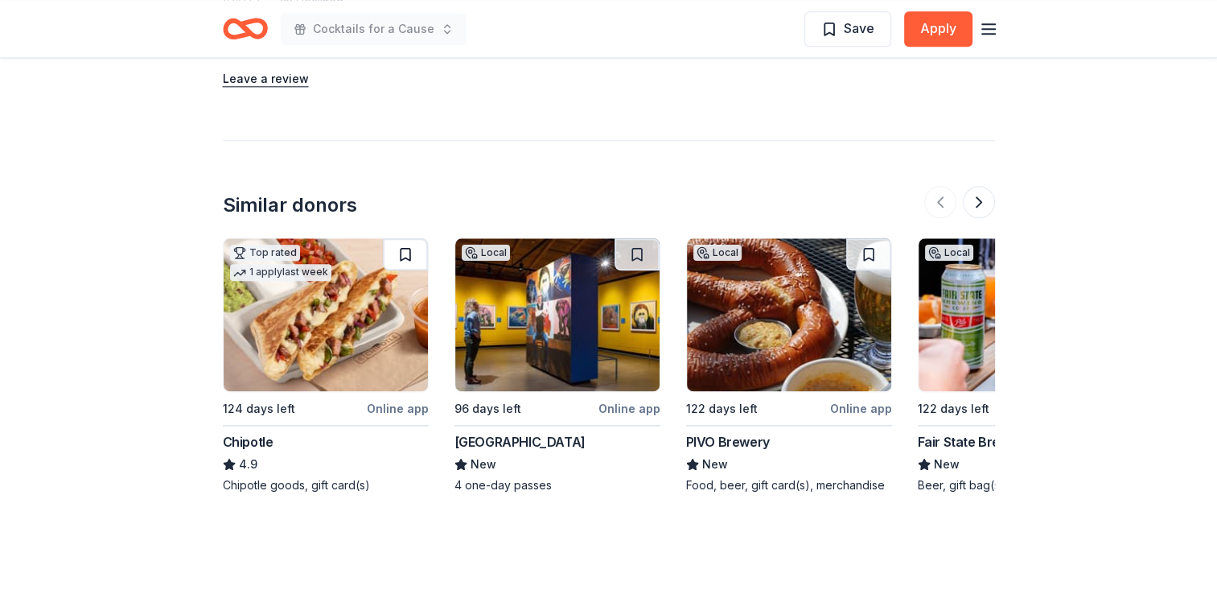
click at [406, 252] on button at bounding box center [405, 254] width 45 height 32
click at [817, 271] on img at bounding box center [789, 314] width 204 height 153
click at [984, 200] on button at bounding box center [979, 202] width 32 height 32
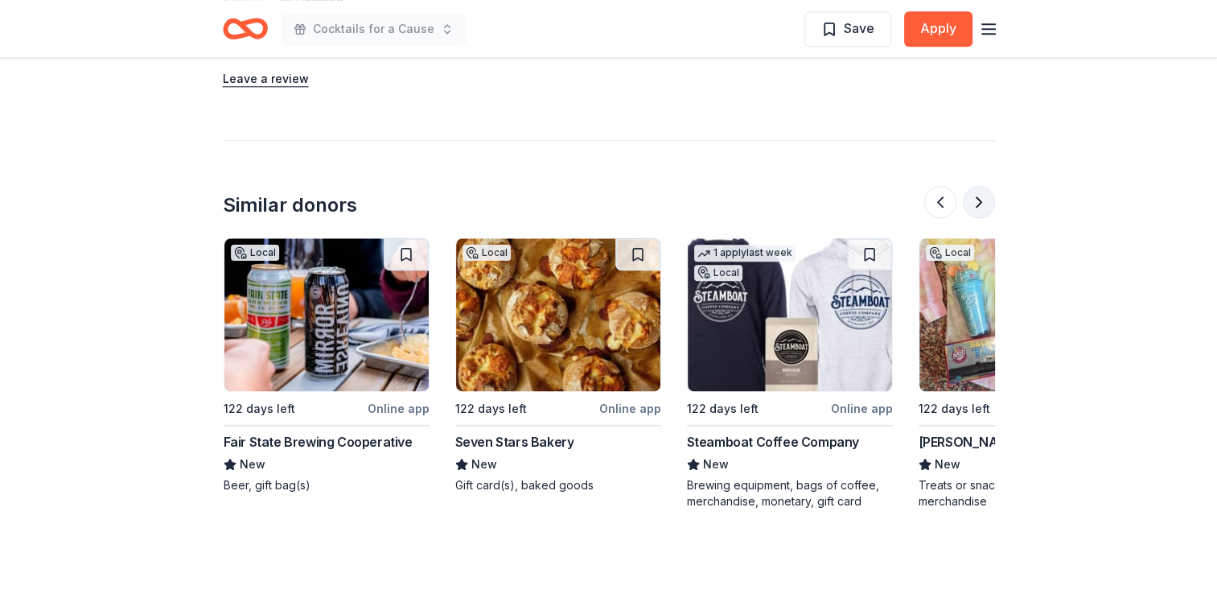
scroll to position [0, 695]
click at [299, 346] on img at bounding box center [326, 314] width 204 height 153
click at [871, 253] on button at bounding box center [868, 254] width 45 height 32
click at [763, 328] on img at bounding box center [789, 314] width 204 height 153
click at [978, 200] on button at bounding box center [979, 202] width 32 height 32
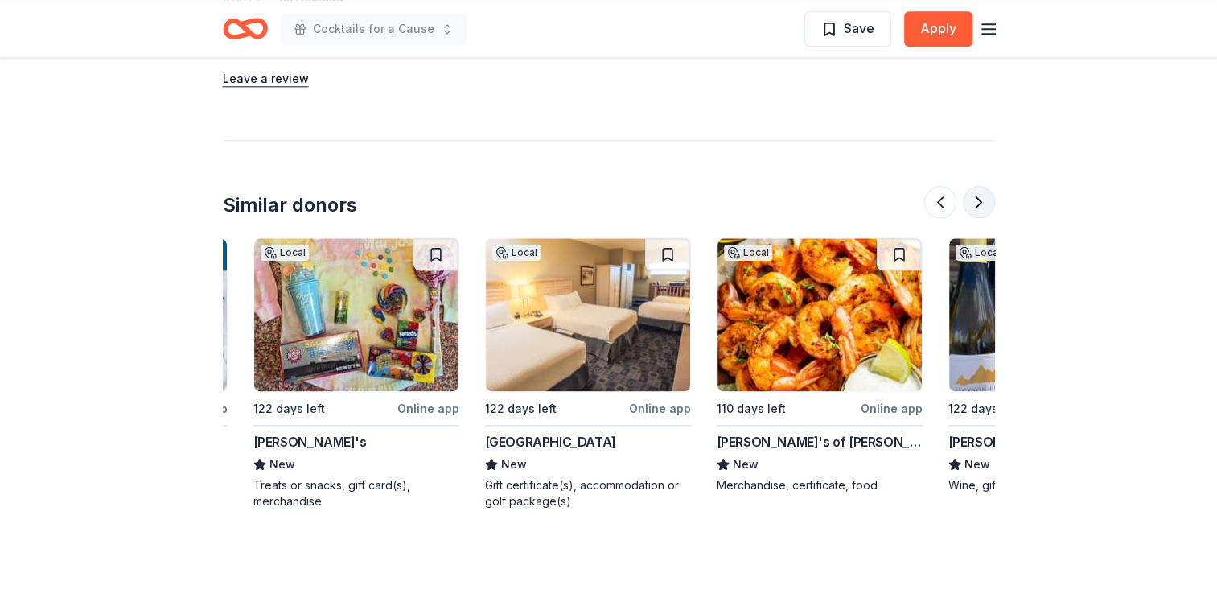
scroll to position [0, 1390]
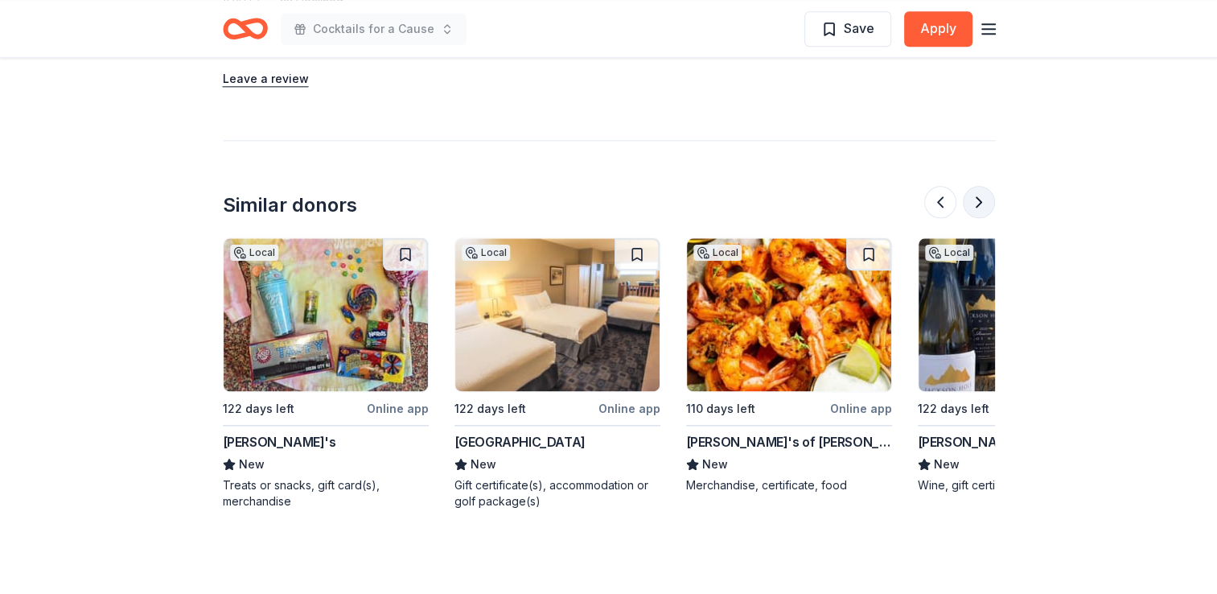
click at [976, 195] on button at bounding box center [979, 202] width 32 height 32
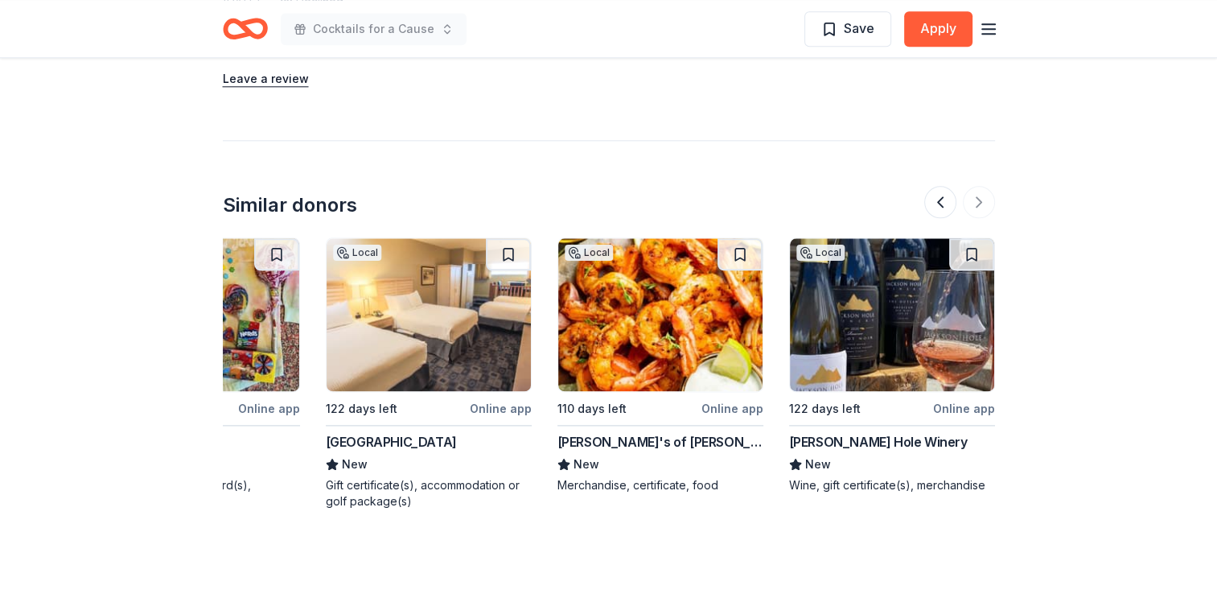
click at [396, 309] on img at bounding box center [429, 314] width 204 height 153
click at [886, 323] on img at bounding box center [892, 314] width 204 height 153
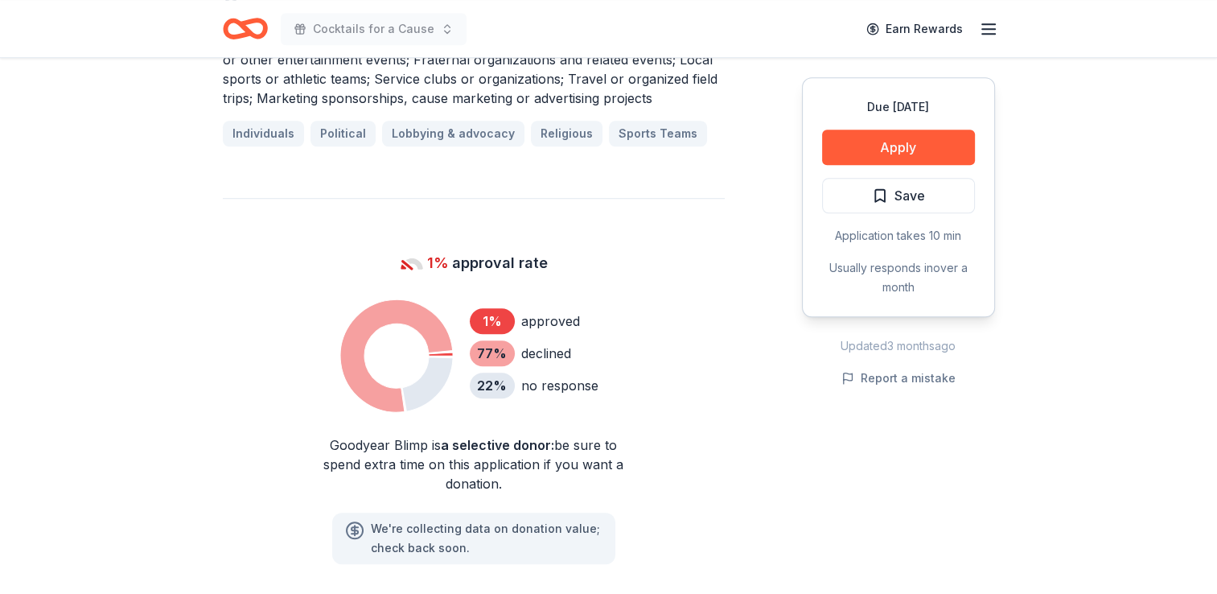
scroll to position [965, 0]
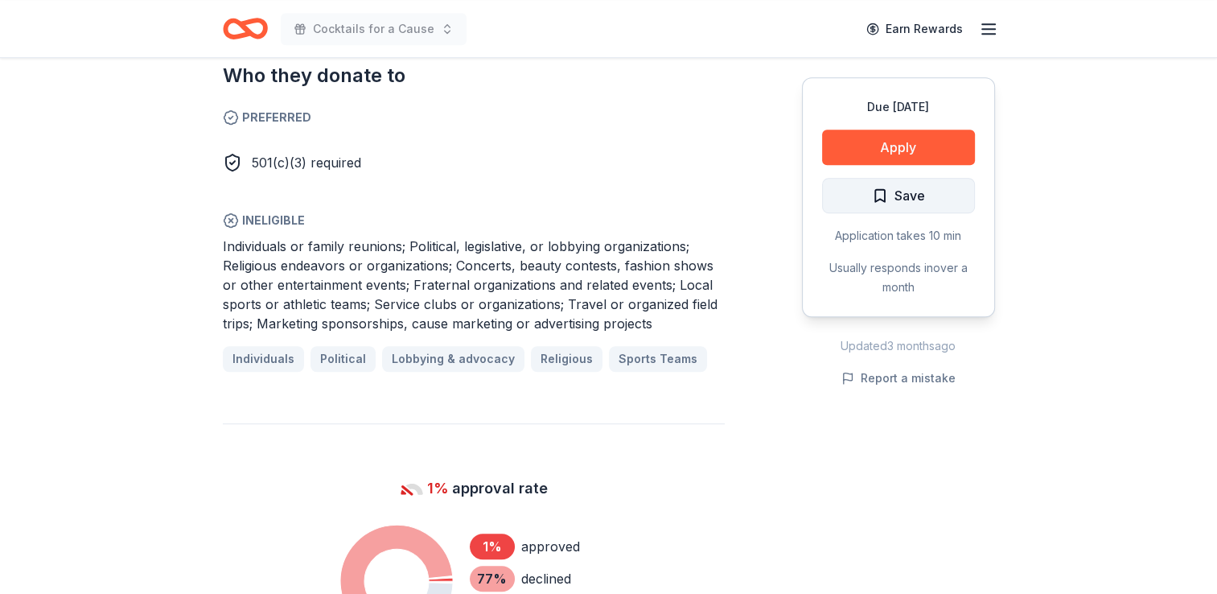
click at [888, 198] on span "Save" at bounding box center [898, 195] width 53 height 21
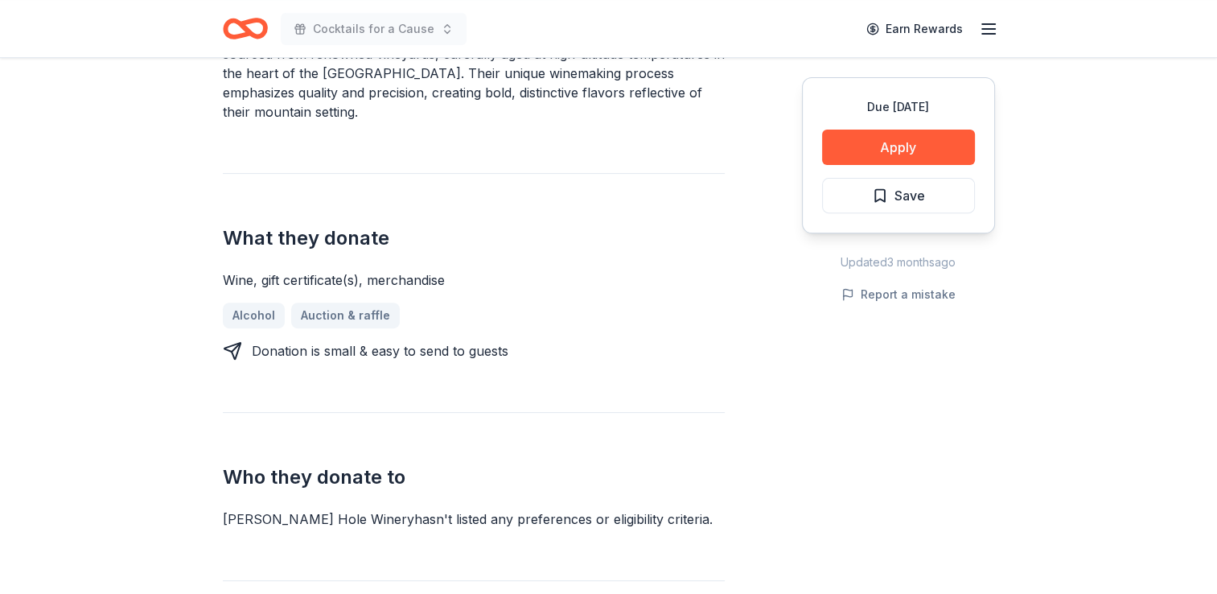
scroll to position [402, 0]
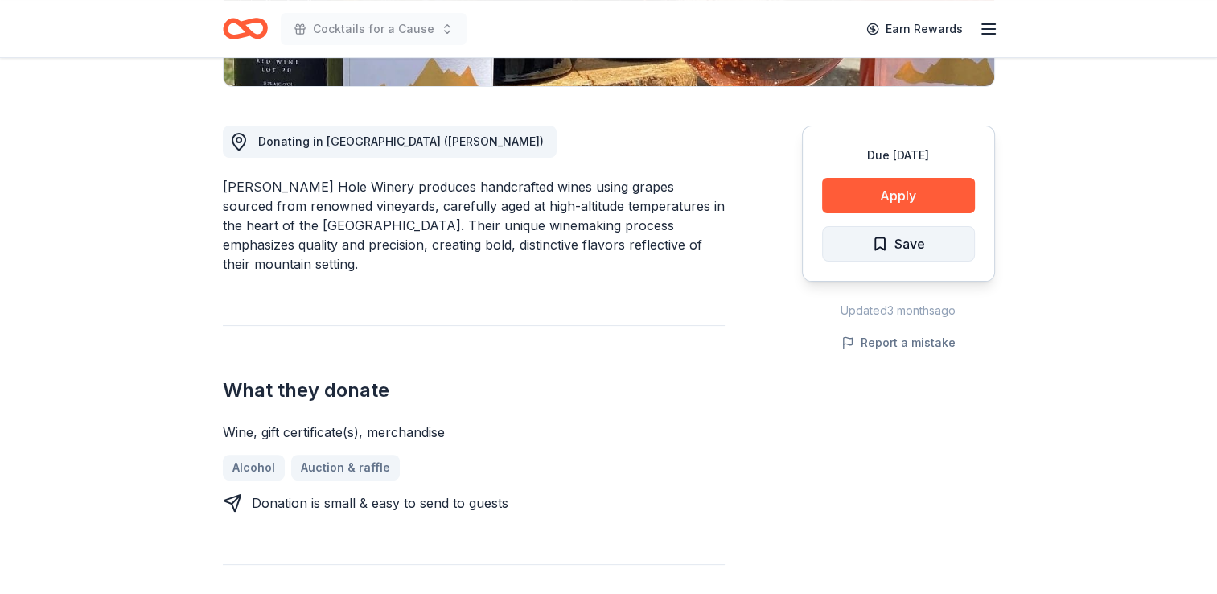
click at [874, 238] on span "Save" at bounding box center [898, 243] width 53 height 21
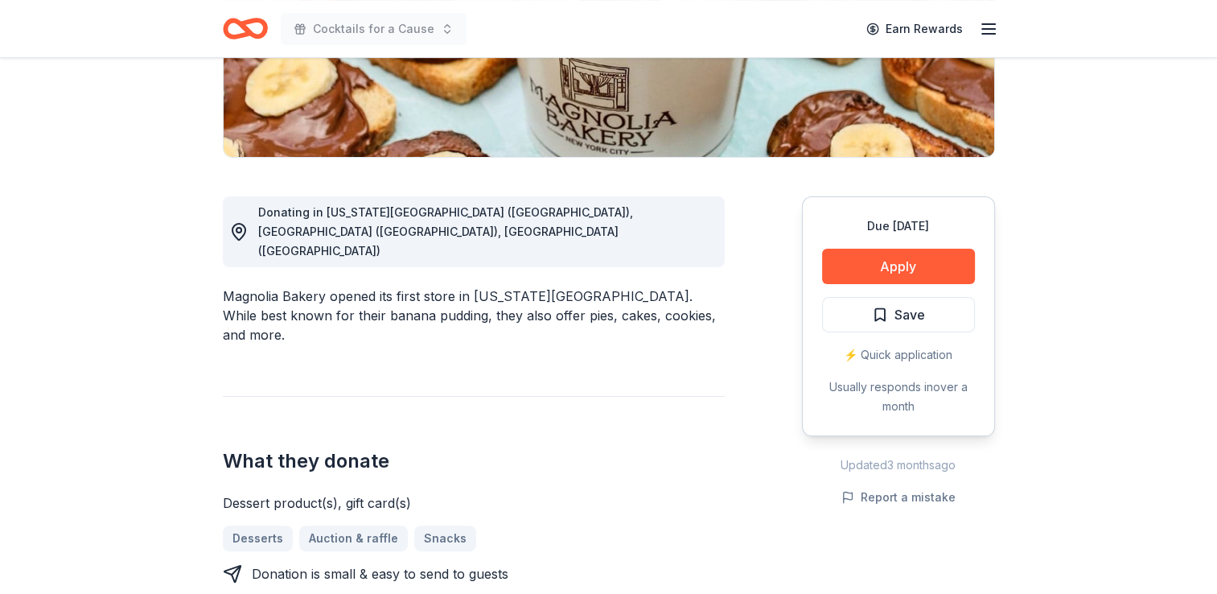
scroll to position [322, 0]
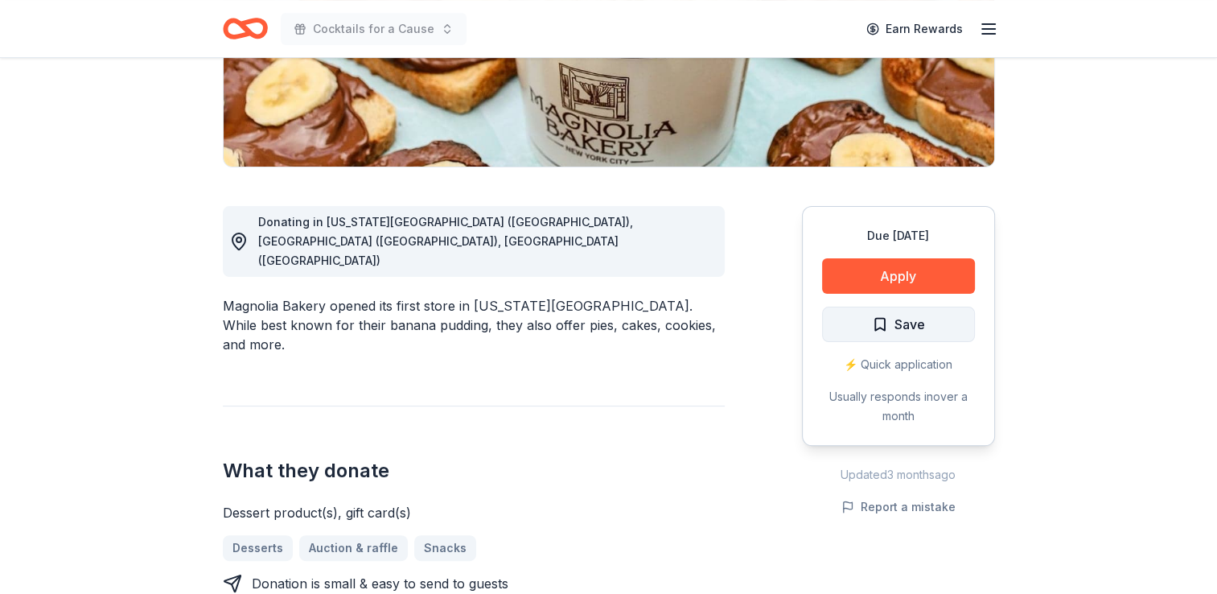
click at [866, 326] on button "Save" at bounding box center [898, 324] width 153 height 35
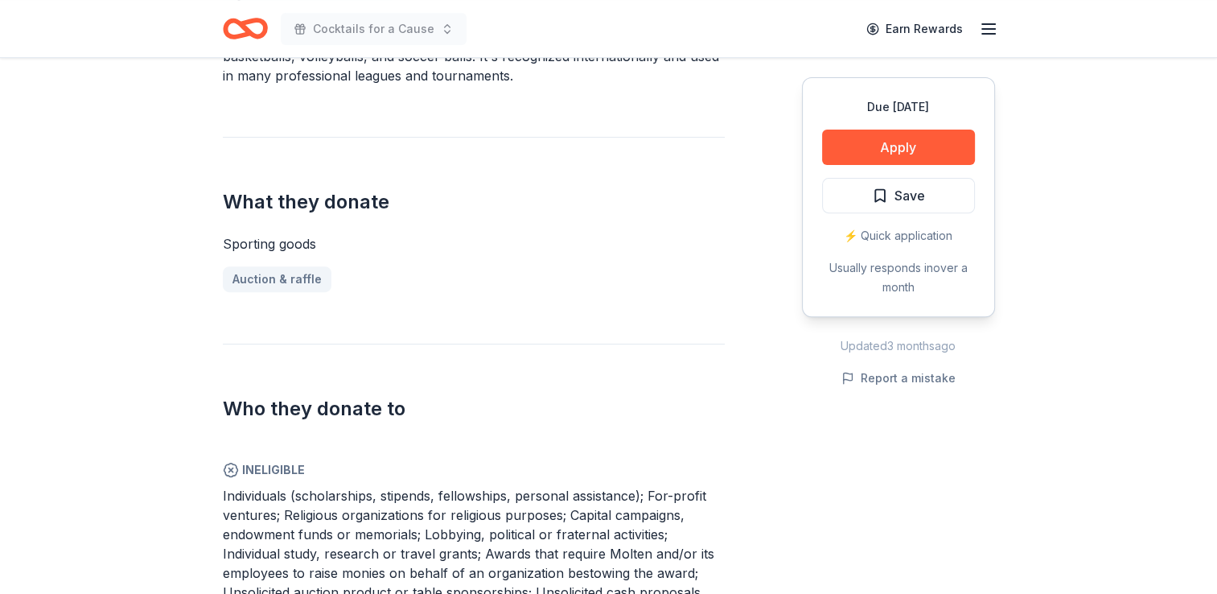
scroll to position [563, 0]
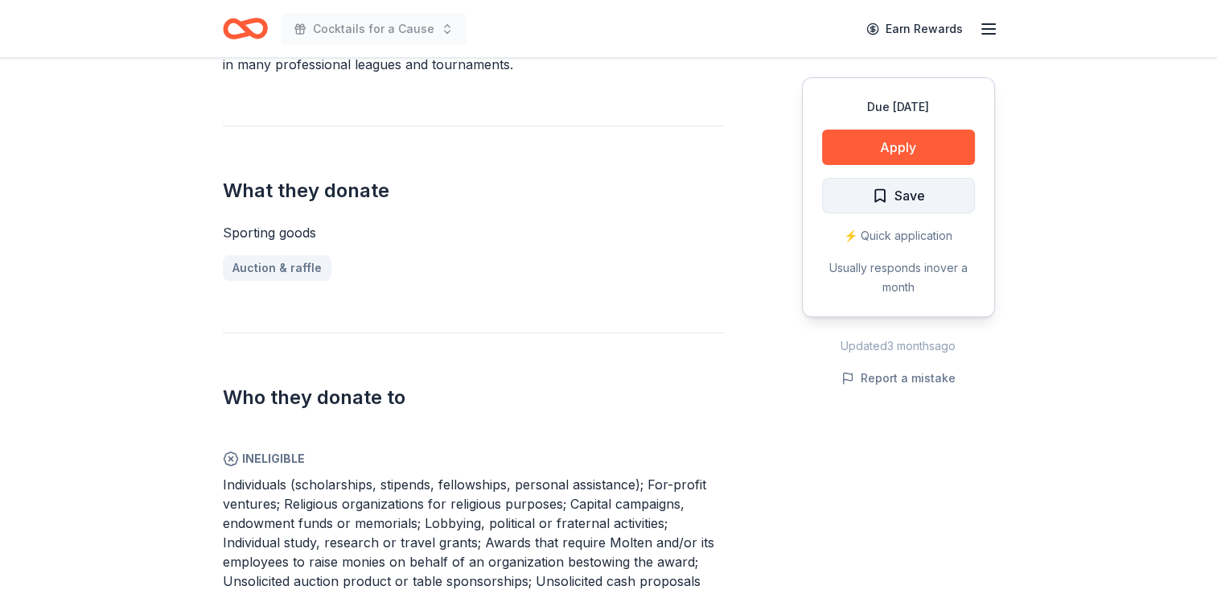
click at [904, 193] on span "Save" at bounding box center [910, 195] width 31 height 21
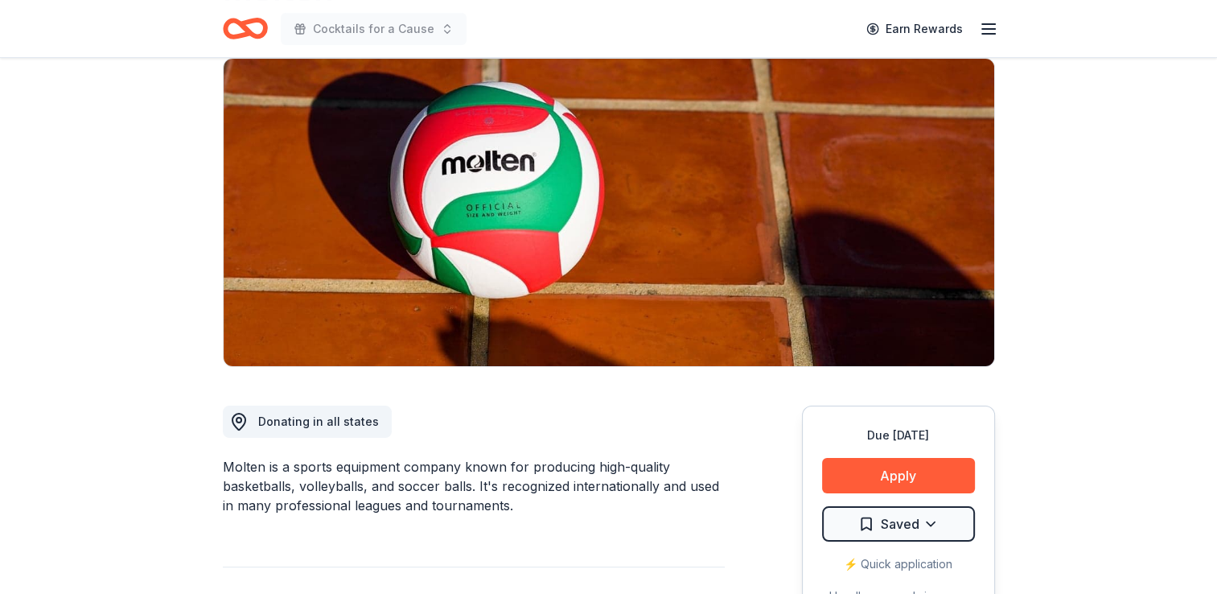
scroll to position [0, 0]
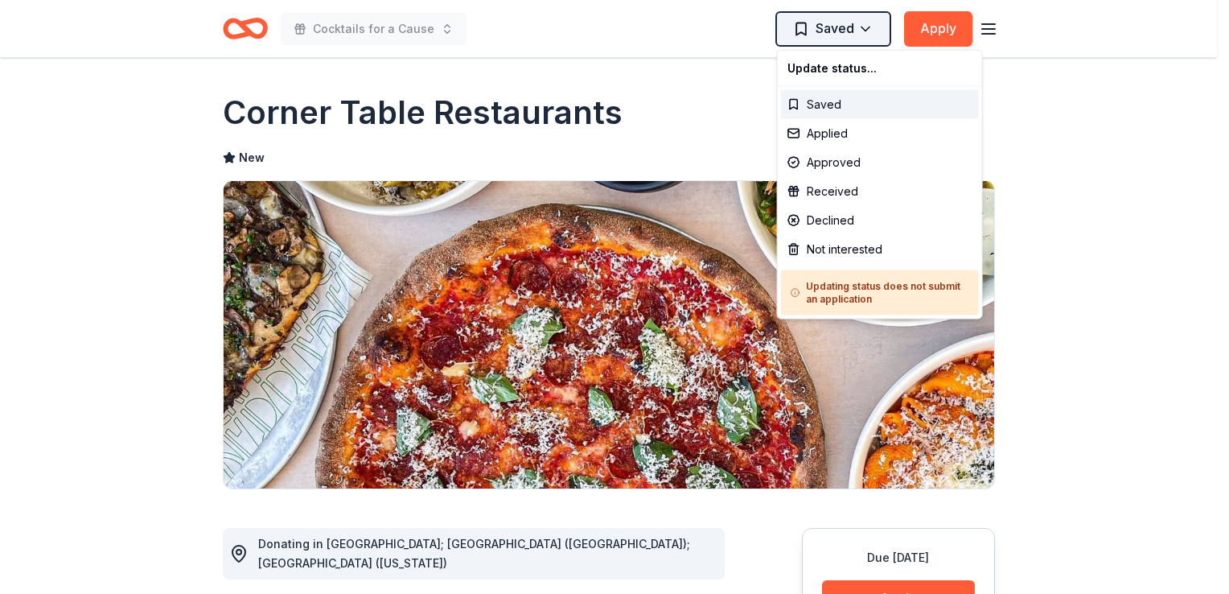
click at [855, 27] on html "Cocktails for a Cause Saved Apply Due [DATE] Share Corner Table Restaurants New…" at bounding box center [614, 297] width 1229 height 594
click at [813, 103] on div "Saved" at bounding box center [880, 104] width 198 height 29
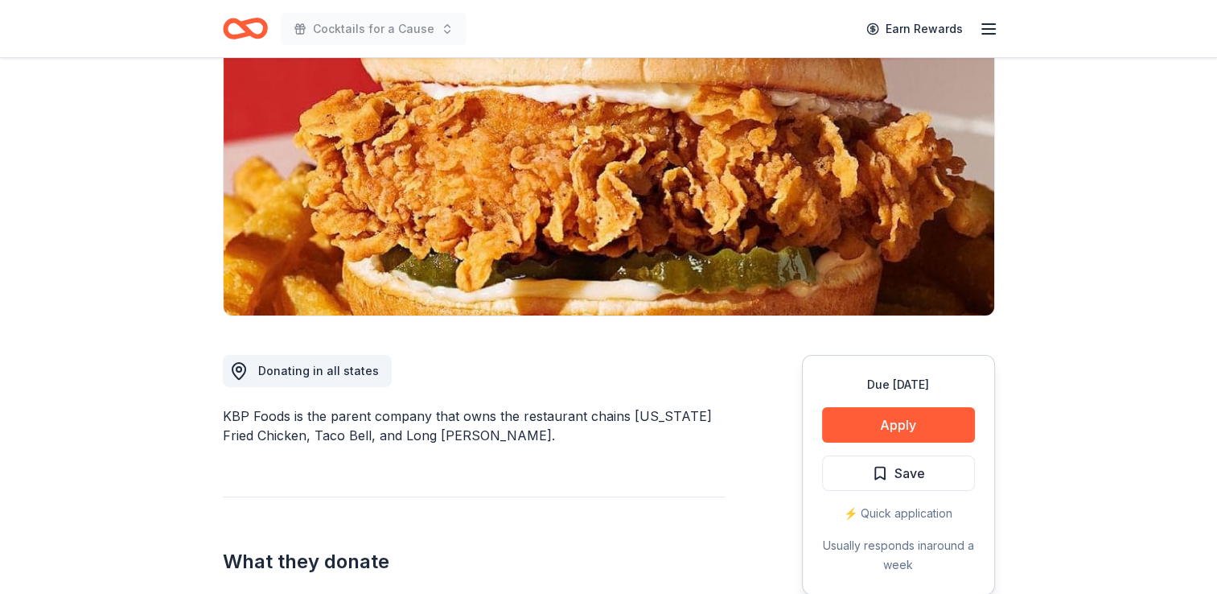
scroll to position [241, 0]
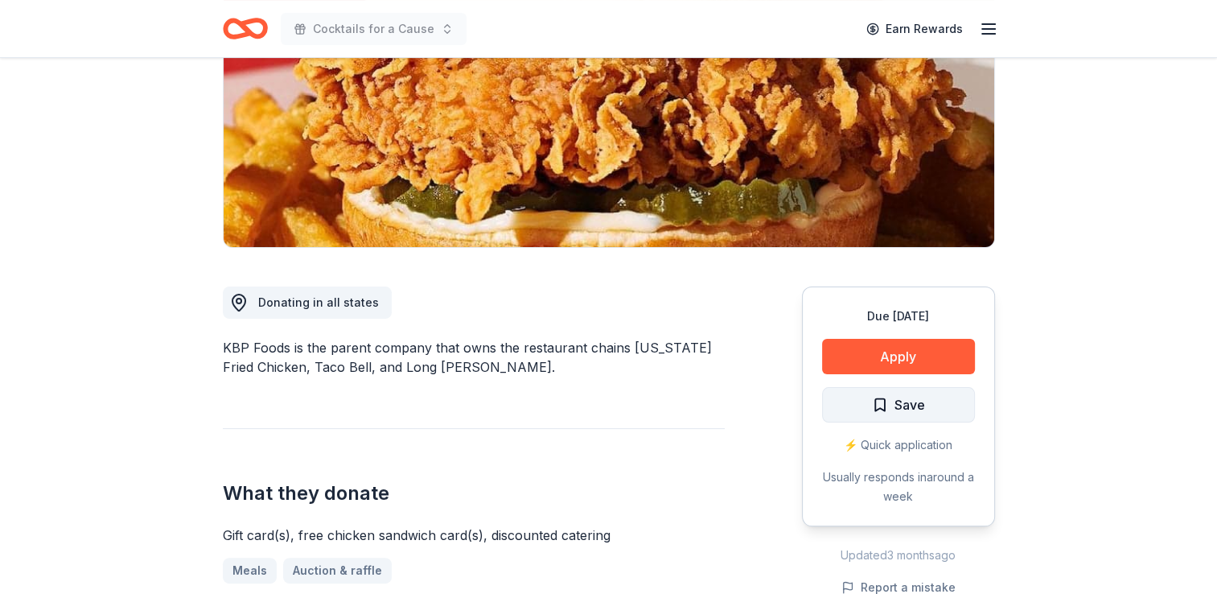
click at [886, 402] on span "Save" at bounding box center [898, 404] width 53 height 21
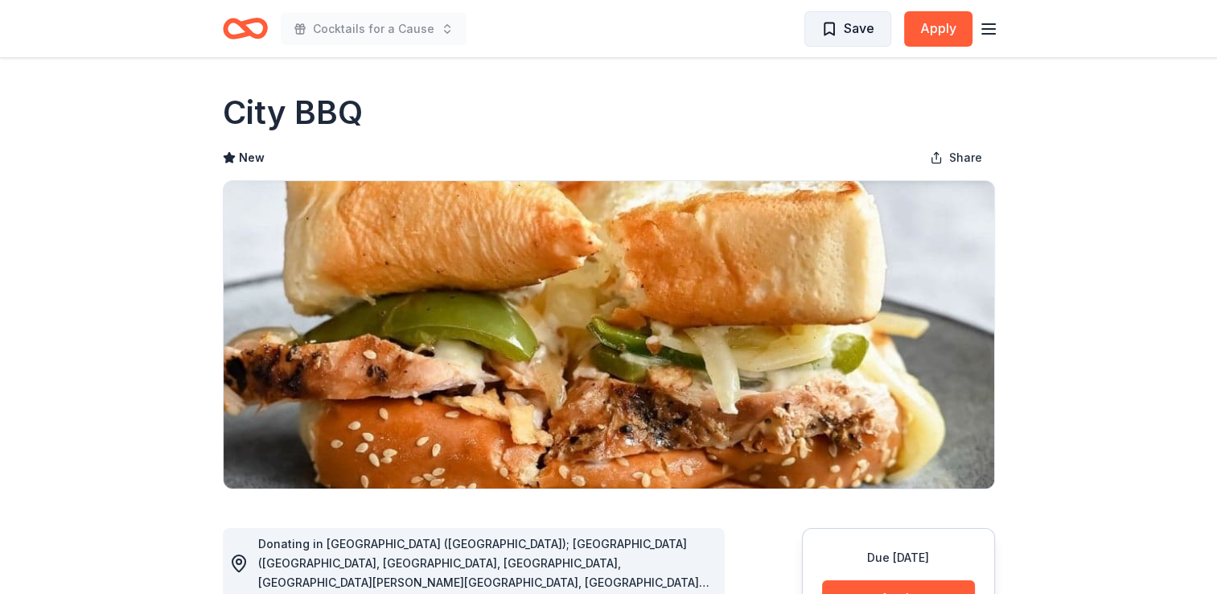
click at [851, 29] on span "Save" at bounding box center [859, 28] width 31 height 21
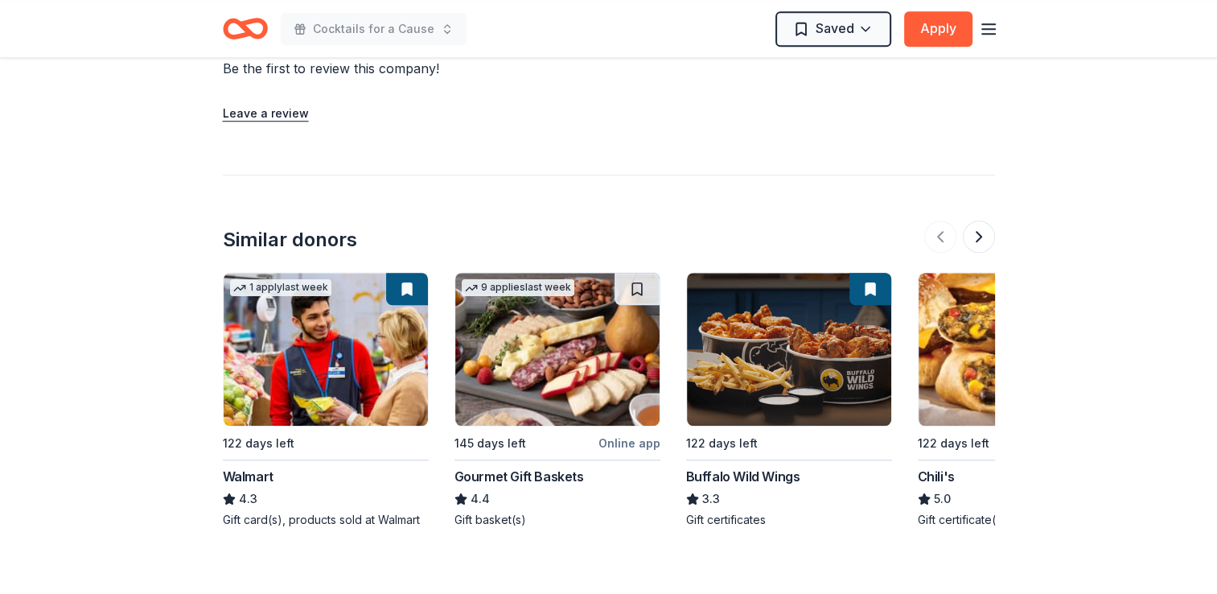
scroll to position [1448, 0]
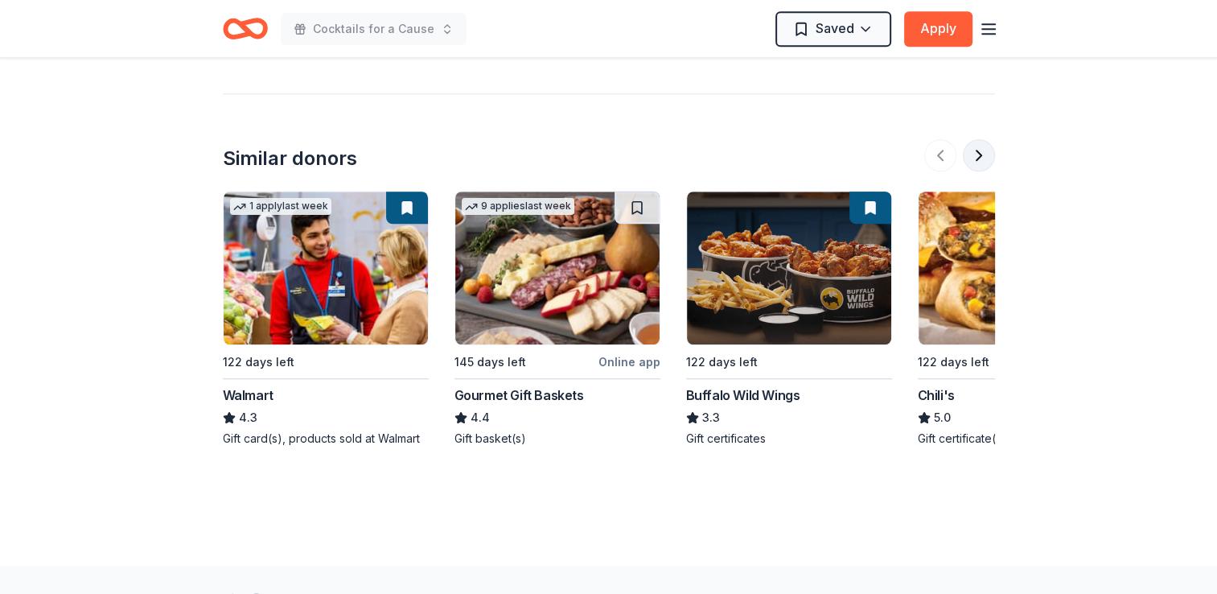
click at [982, 151] on button at bounding box center [979, 155] width 32 height 32
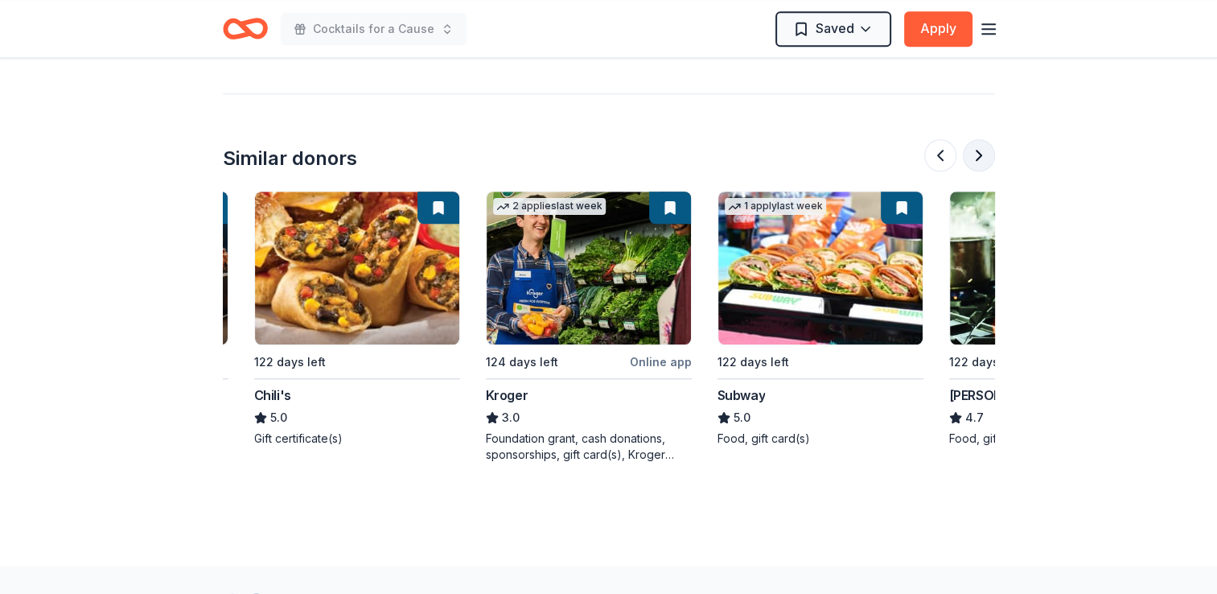
scroll to position [0, 695]
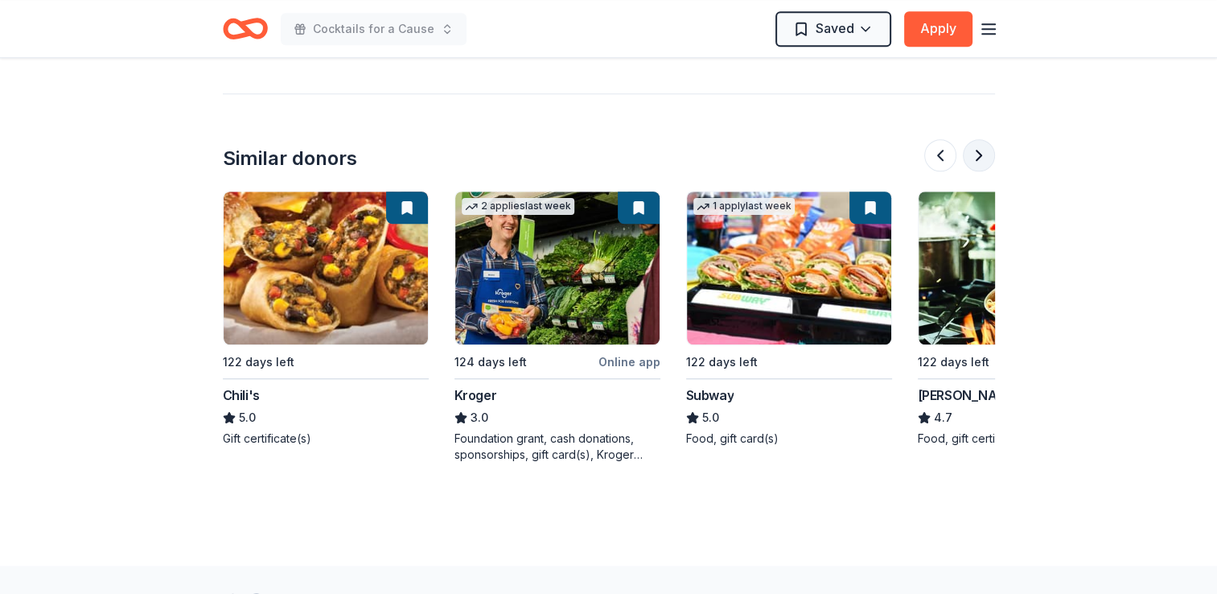
click at [982, 151] on button at bounding box center [979, 155] width 32 height 32
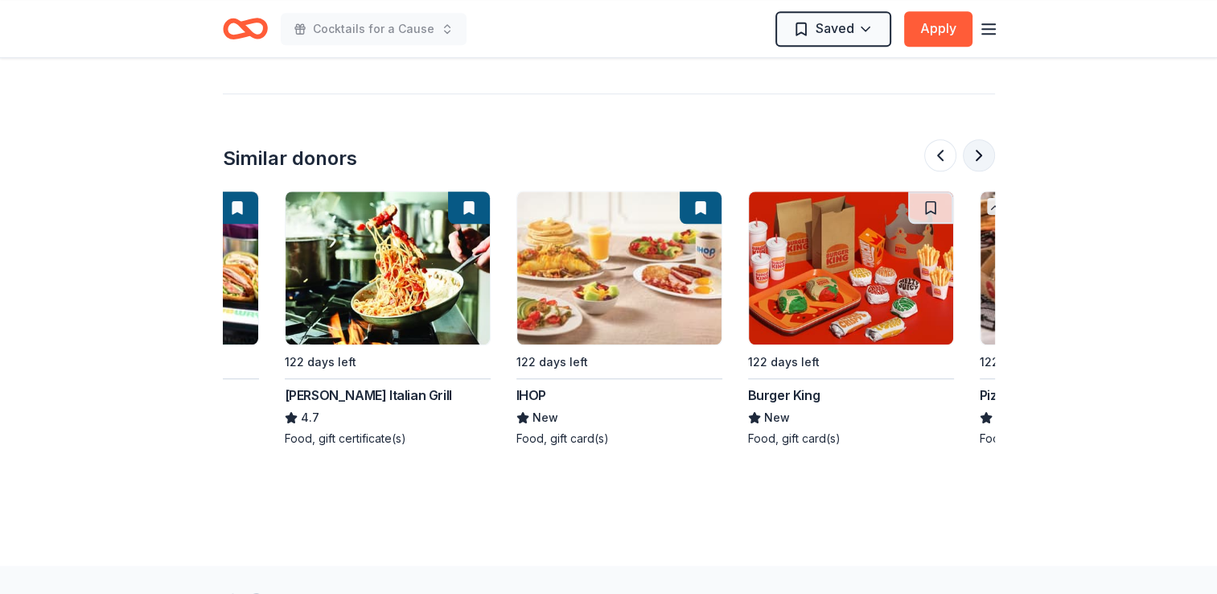
scroll to position [0, 1390]
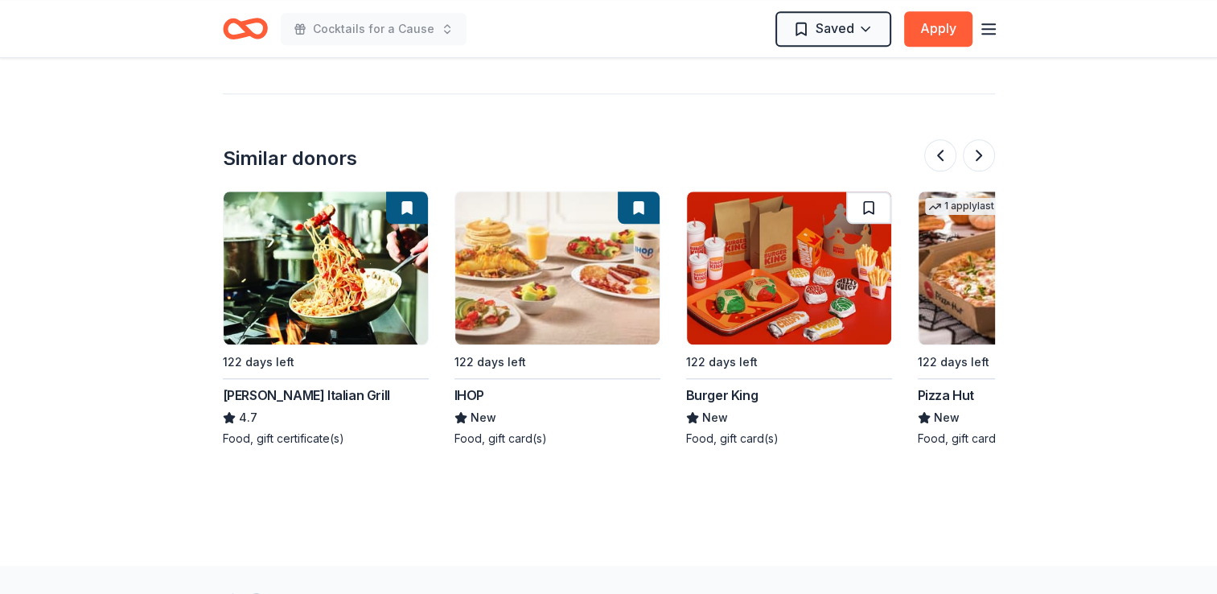
click at [867, 205] on button at bounding box center [868, 207] width 45 height 32
click at [977, 155] on button at bounding box center [979, 155] width 32 height 32
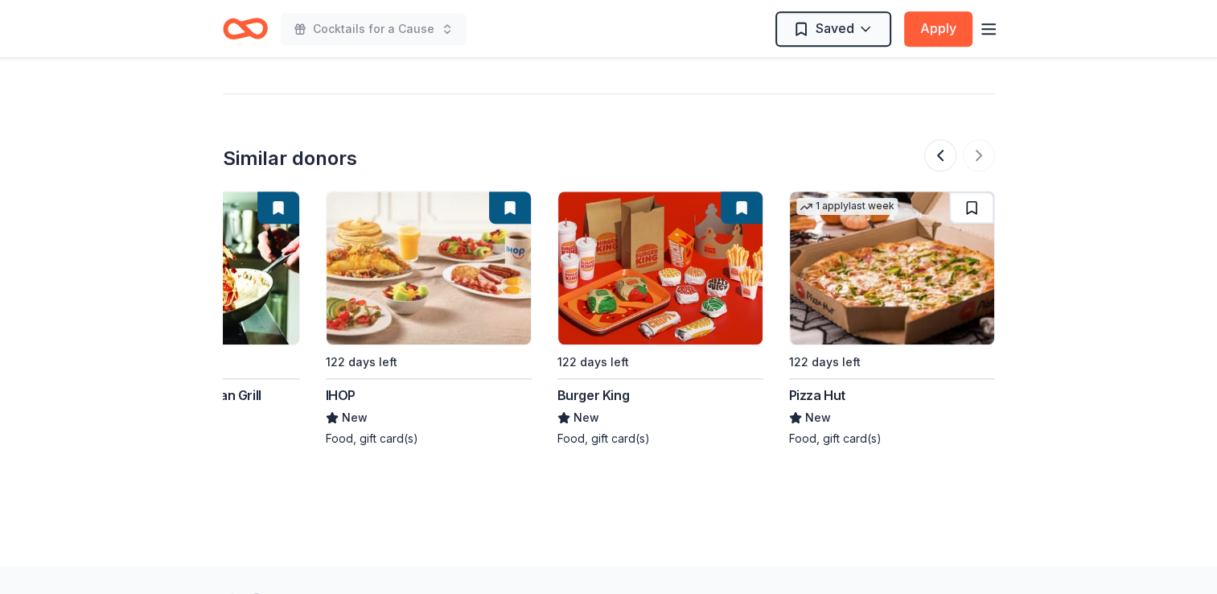
click at [969, 204] on button at bounding box center [971, 207] width 45 height 32
click at [936, 154] on button at bounding box center [940, 155] width 32 height 32
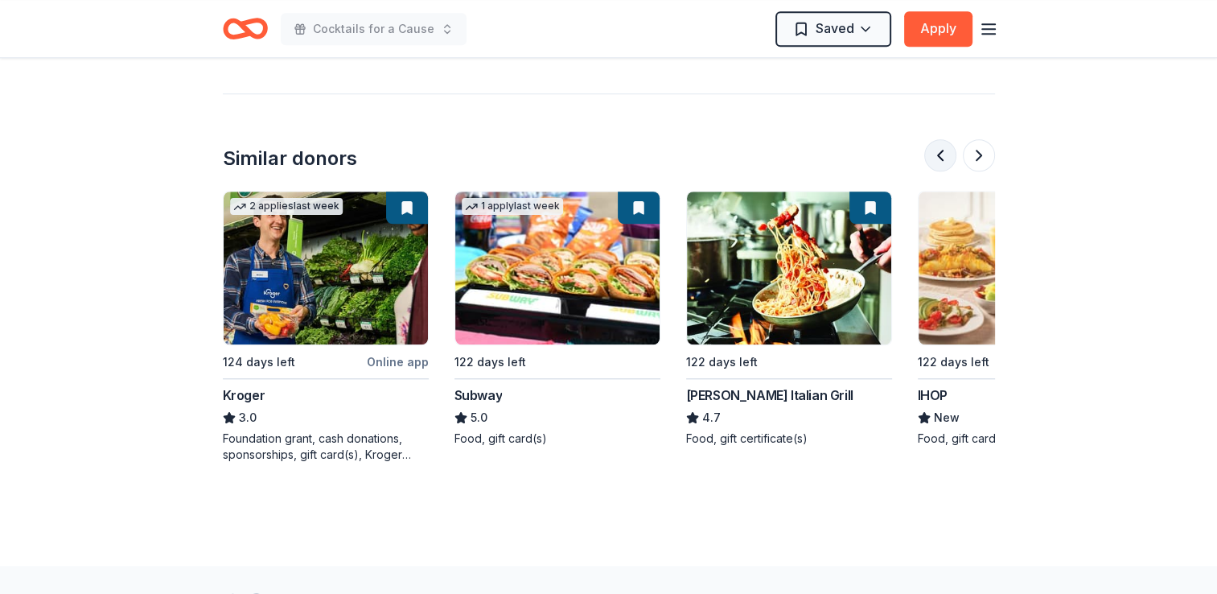
click at [936, 154] on button at bounding box center [940, 155] width 32 height 32
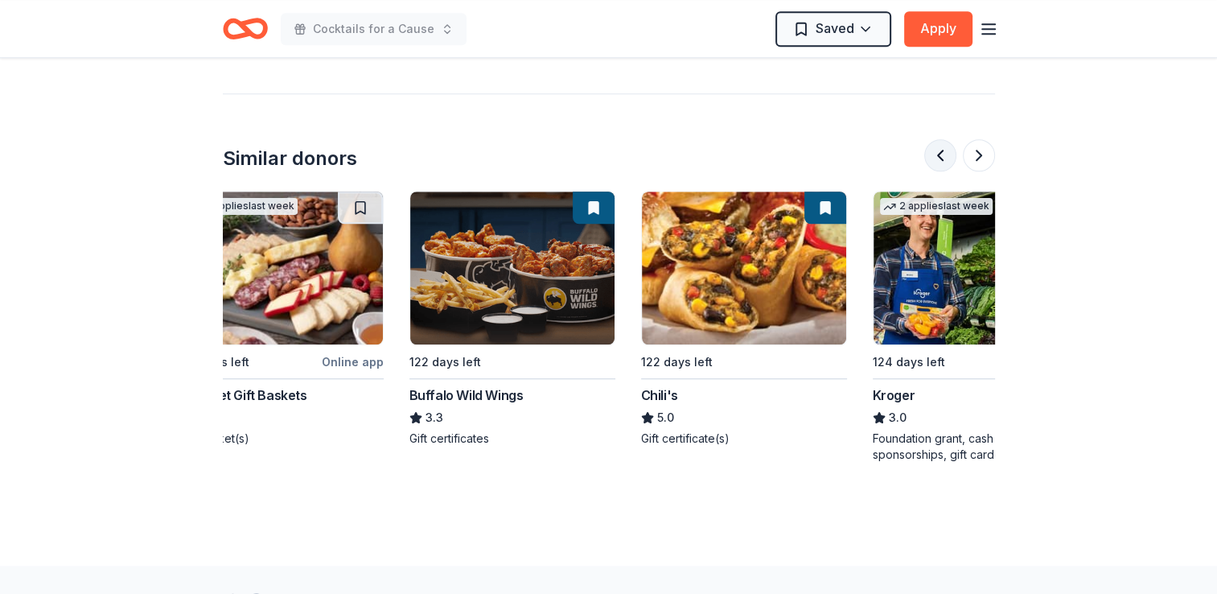
scroll to position [0, 232]
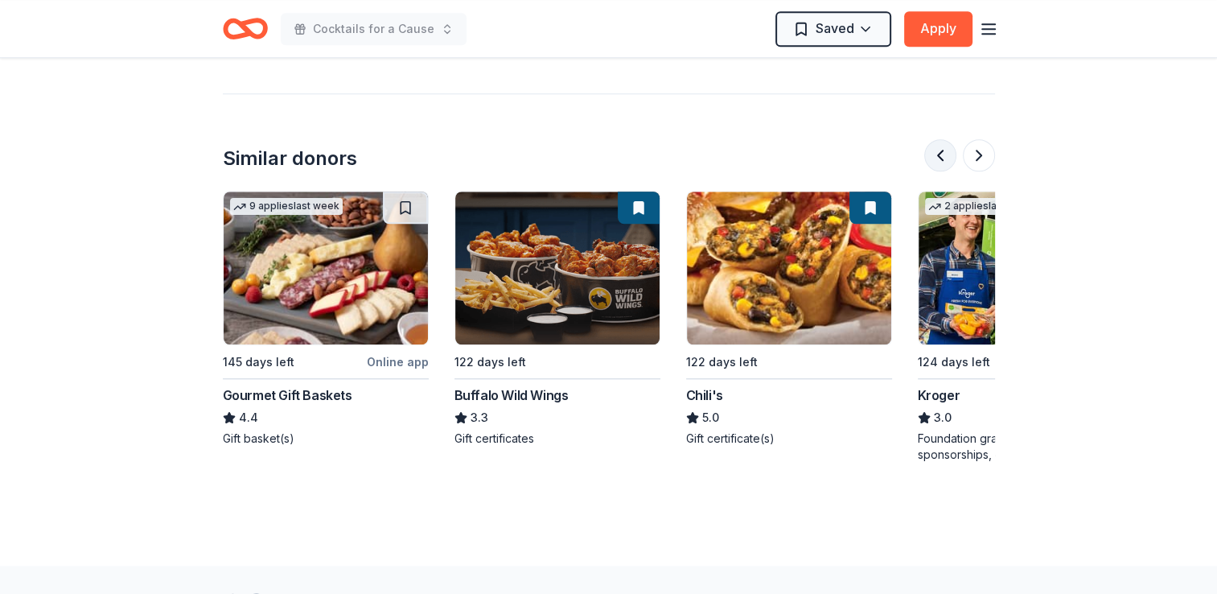
click at [936, 154] on button at bounding box center [940, 155] width 32 height 32
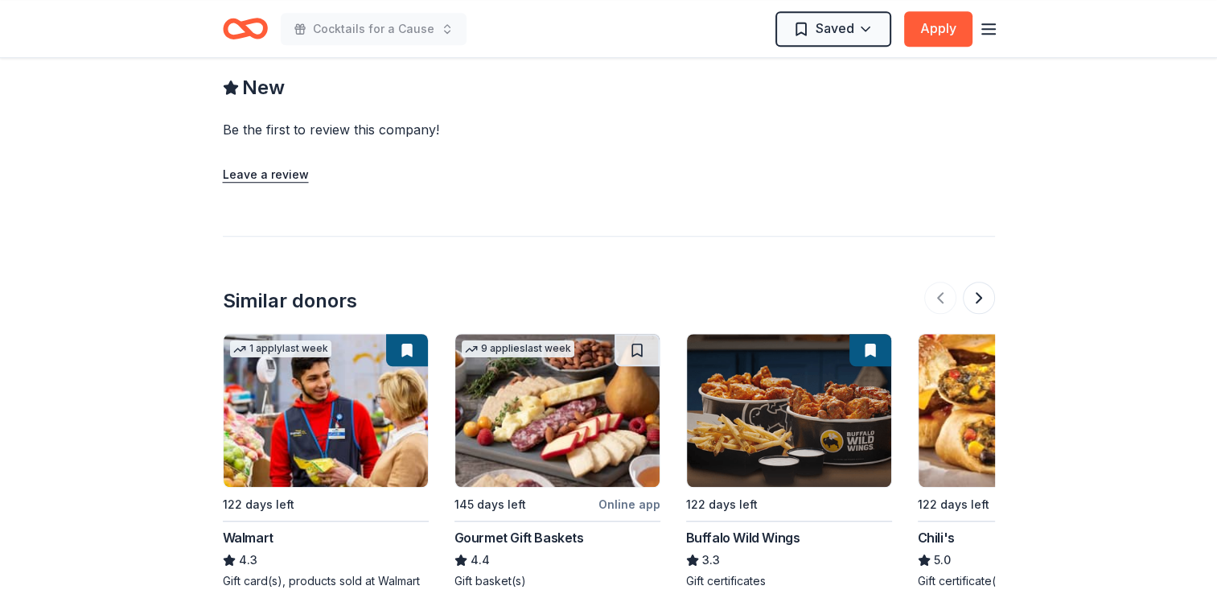
scroll to position [1126, 0]
